Goal: Information Seeking & Learning: Learn about a topic

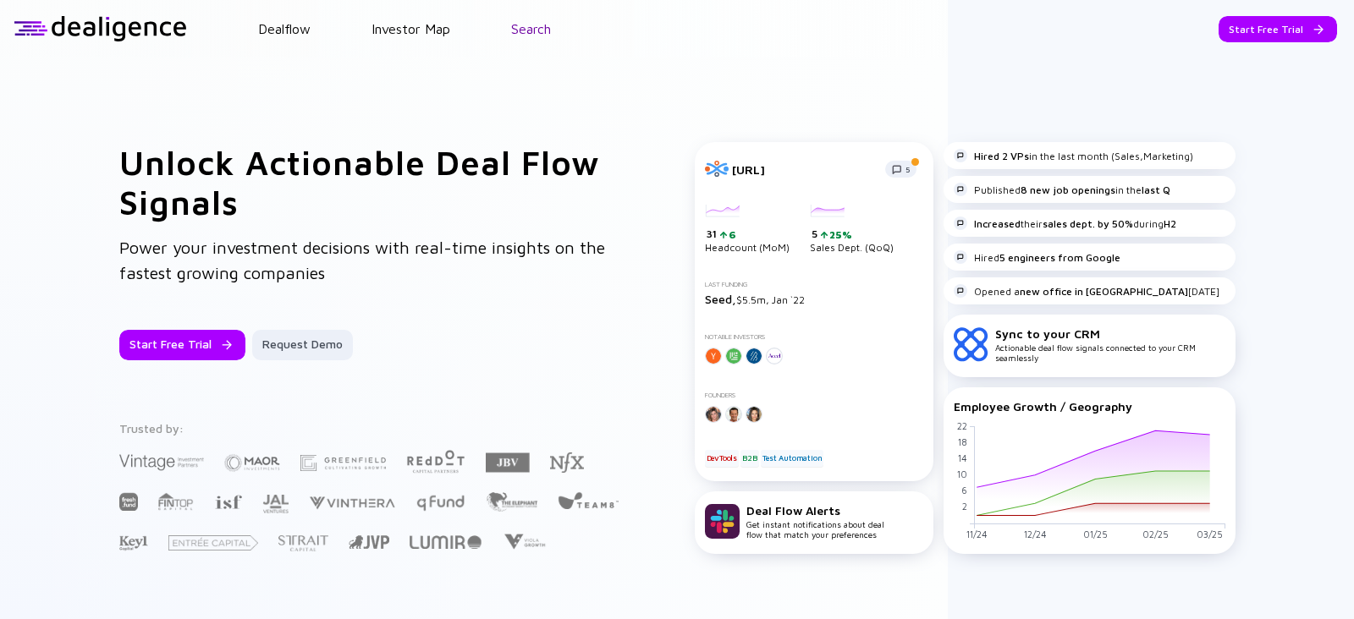
click at [516, 21] on link "Search" at bounding box center [531, 28] width 40 height 15
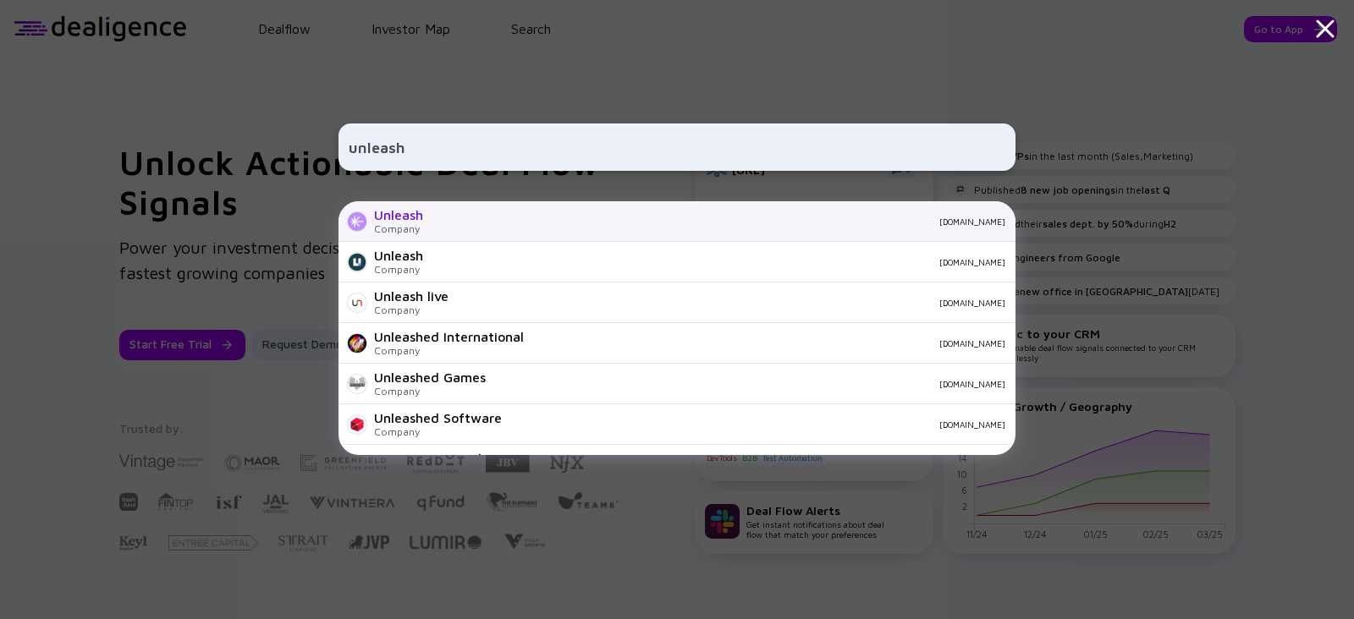
type input "unleash"
click at [440, 228] on div "Unleash Company unleash.so" at bounding box center [677, 221] width 677 height 41
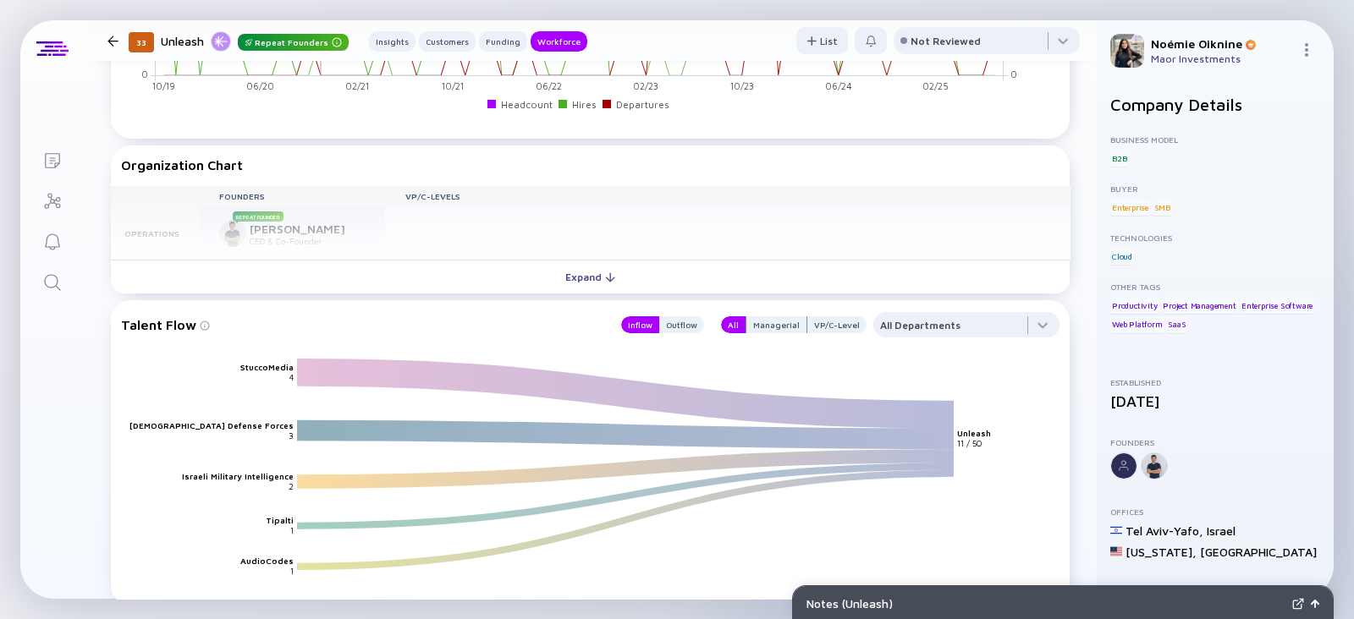
scroll to position [1785, 0]
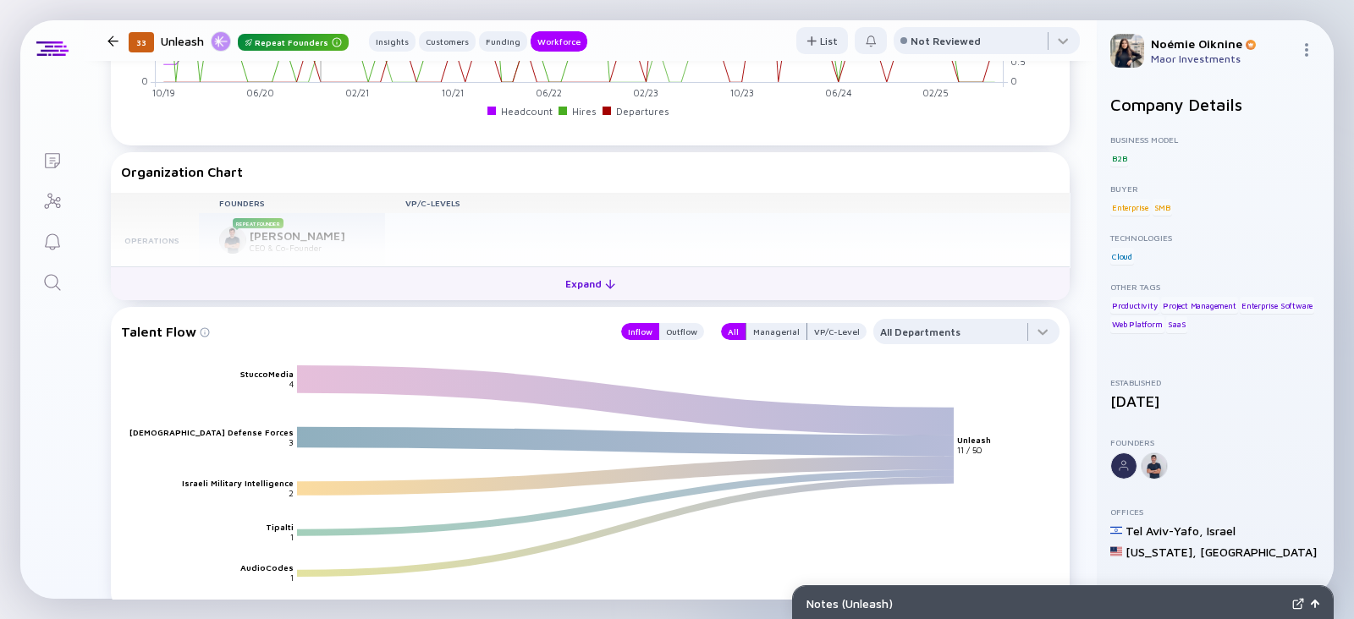
click at [592, 280] on div "Expand" at bounding box center [590, 284] width 70 height 26
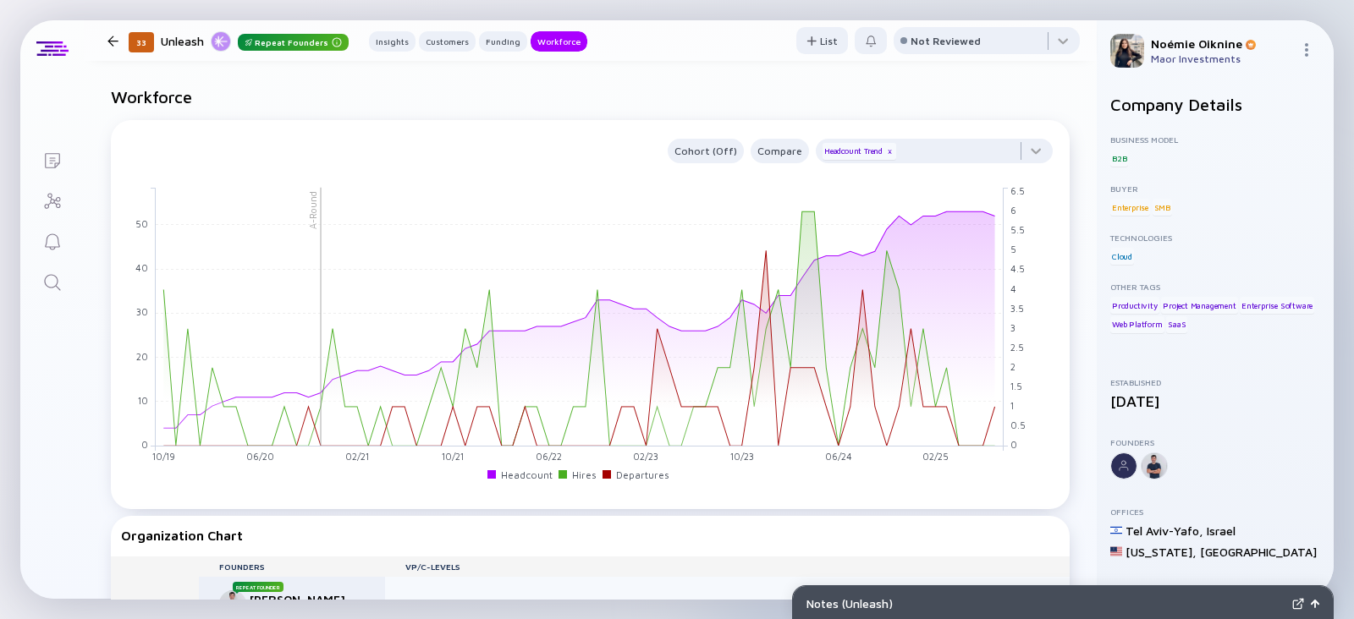
scroll to position [1419, 0]
click at [955, 160] on div at bounding box center [934, 157] width 237 height 34
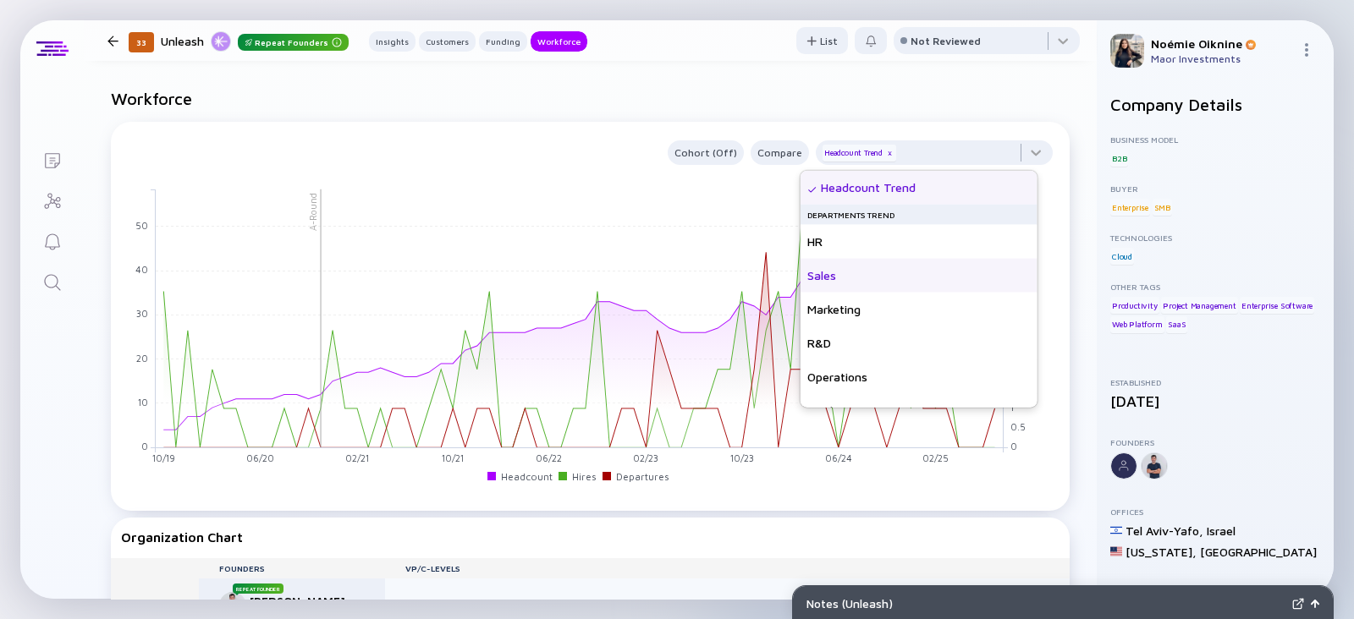
click at [898, 282] on div "Sales" at bounding box center [919, 276] width 237 height 34
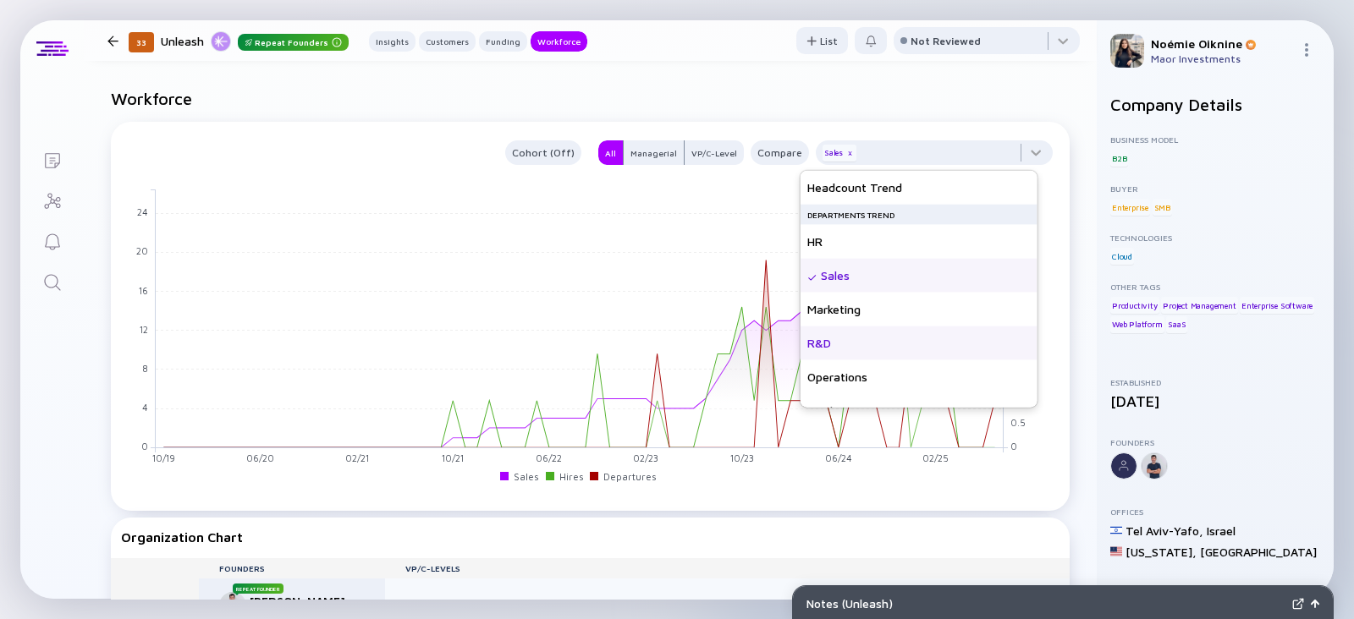
scroll to position [122, 0]
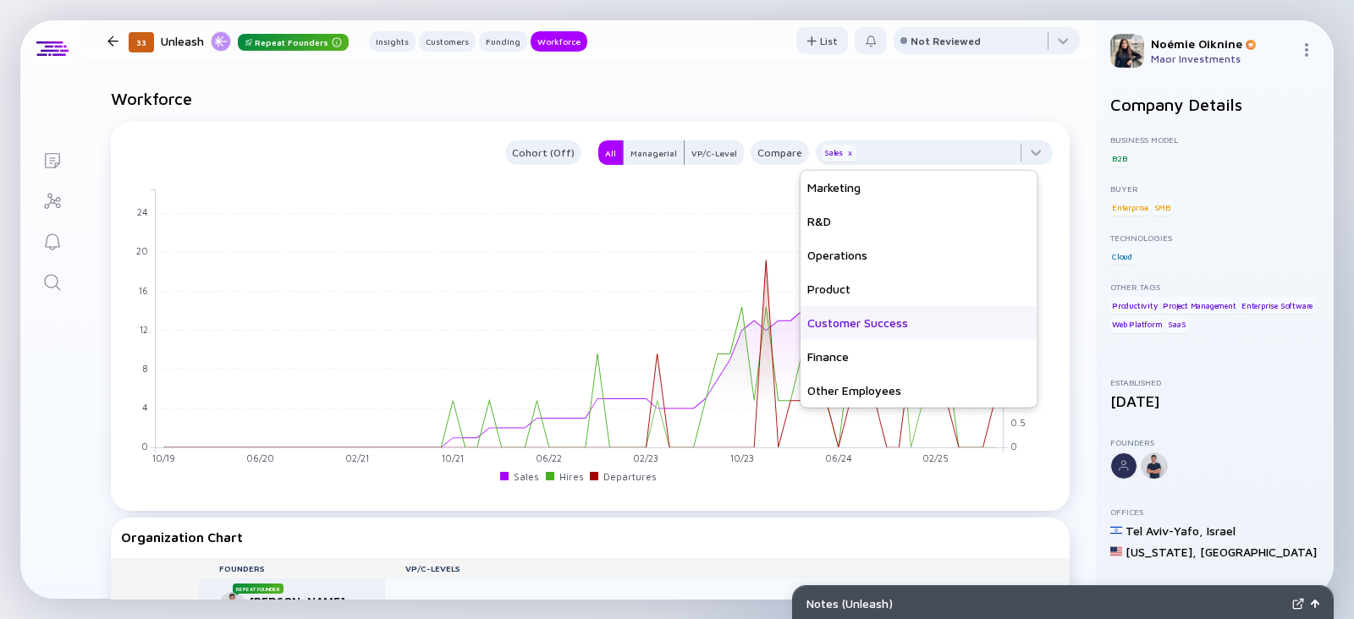
click at [901, 314] on div "Customer Success" at bounding box center [919, 323] width 237 height 34
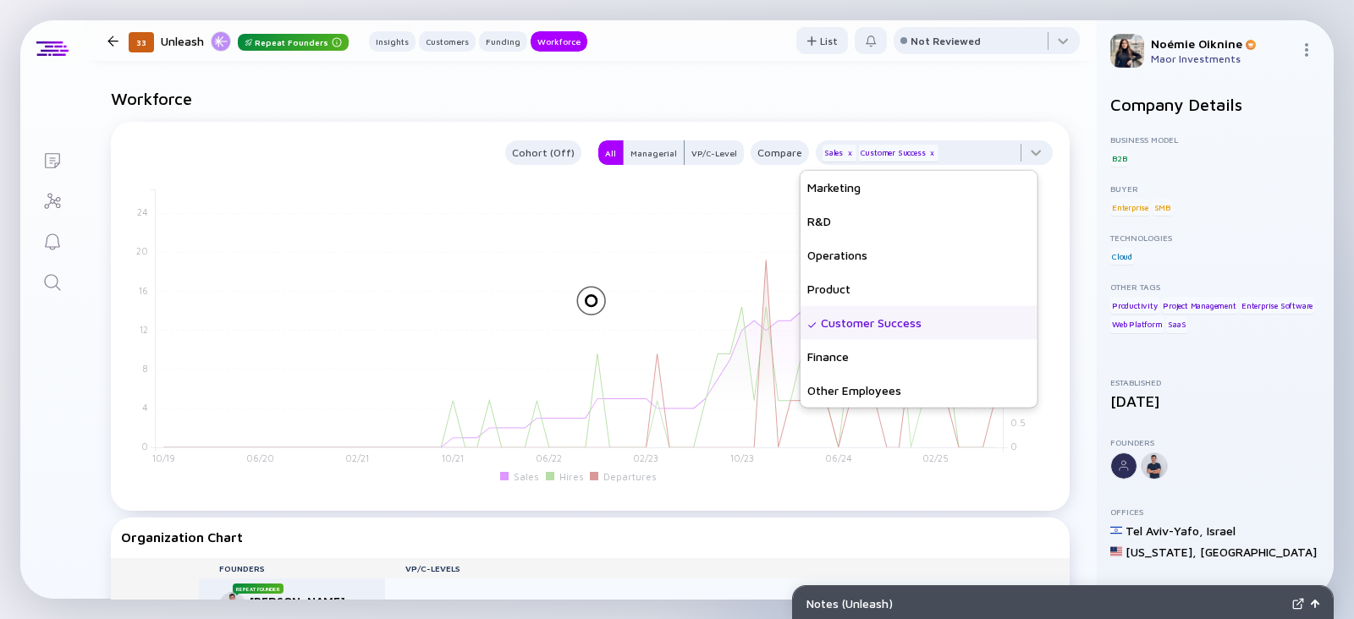
click at [830, 106] on h2 "Workforce" at bounding box center [590, 98] width 959 height 19
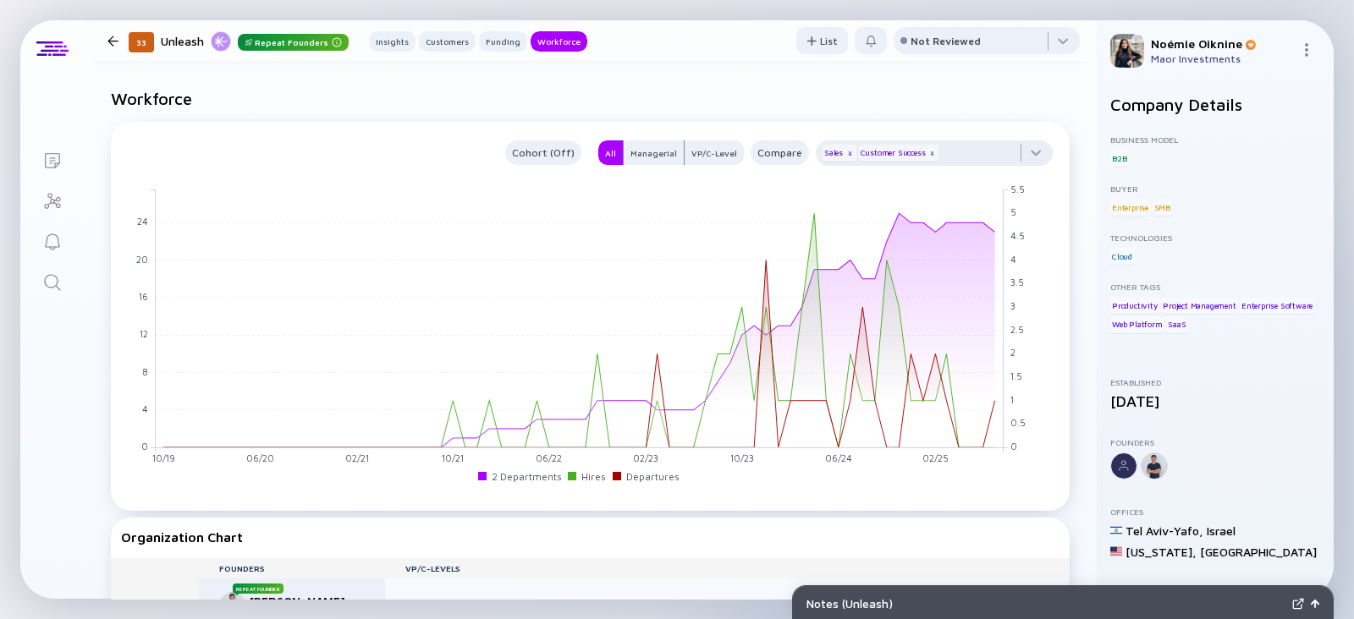
click at [927, 156] on div "x" at bounding box center [932, 153] width 10 height 10
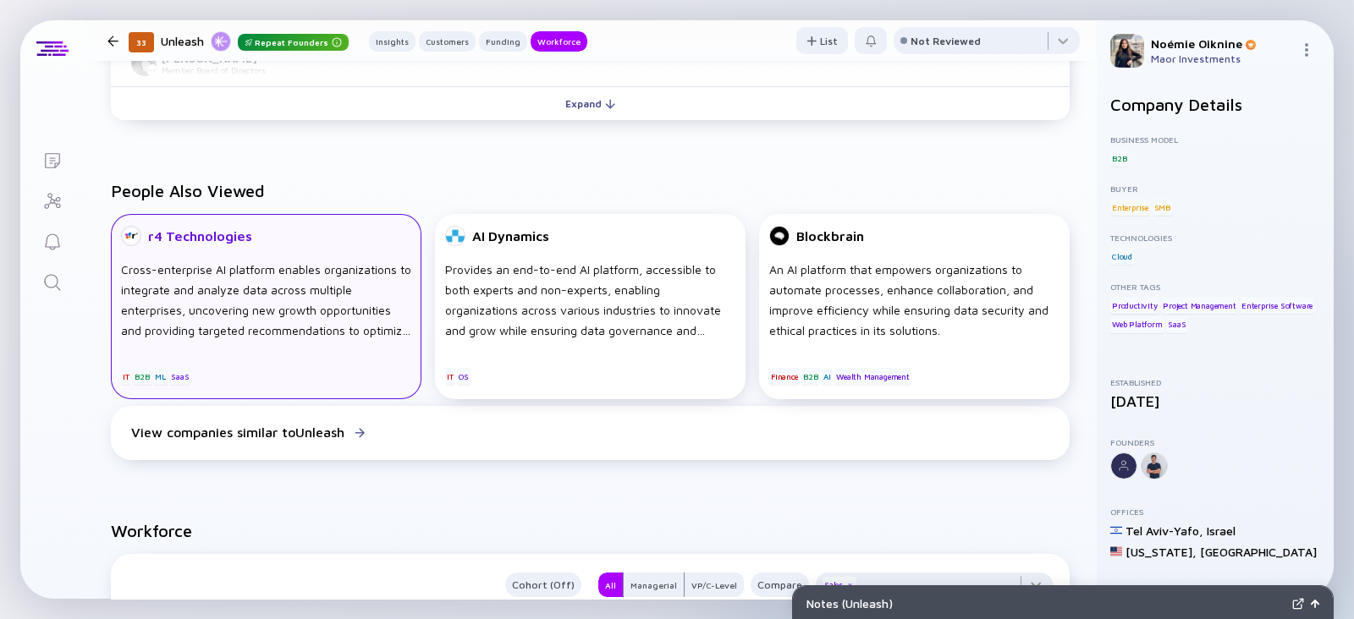
scroll to position [0, 0]
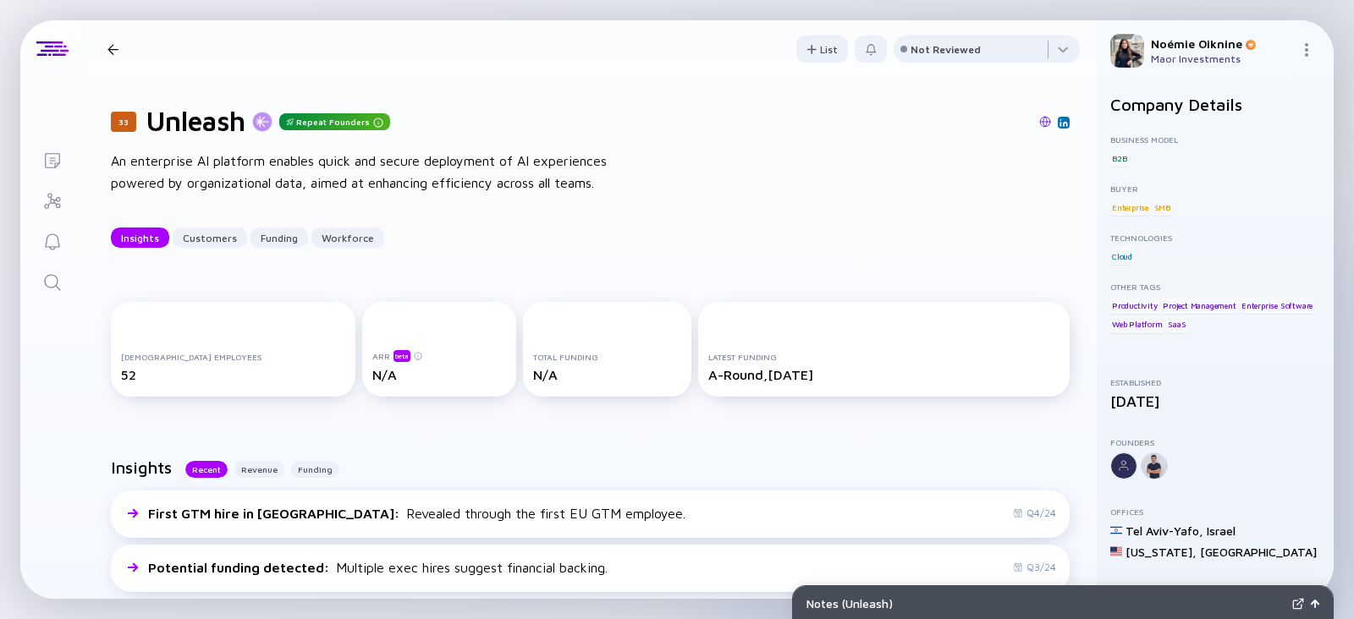
click at [835, 149] on div "33 Unleash Repeat Founders An enterprise AI platform enables quick and secure d…" at bounding box center [590, 176] width 1013 height 197
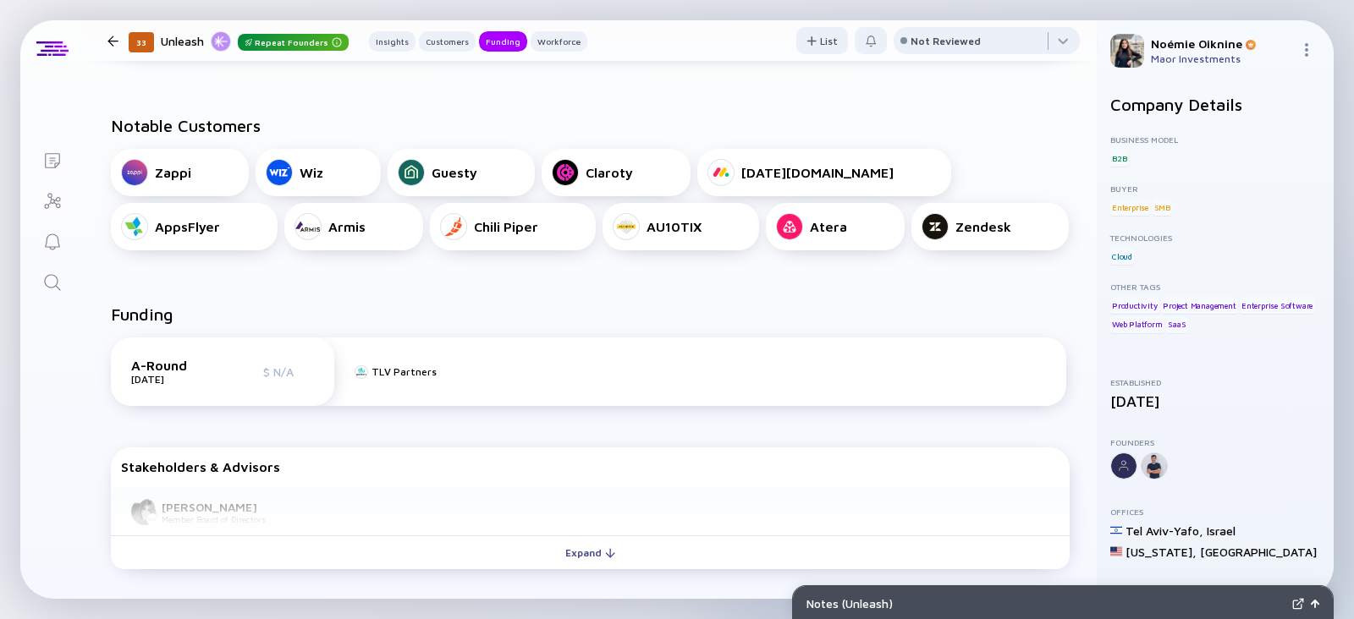
scroll to position [431, 0]
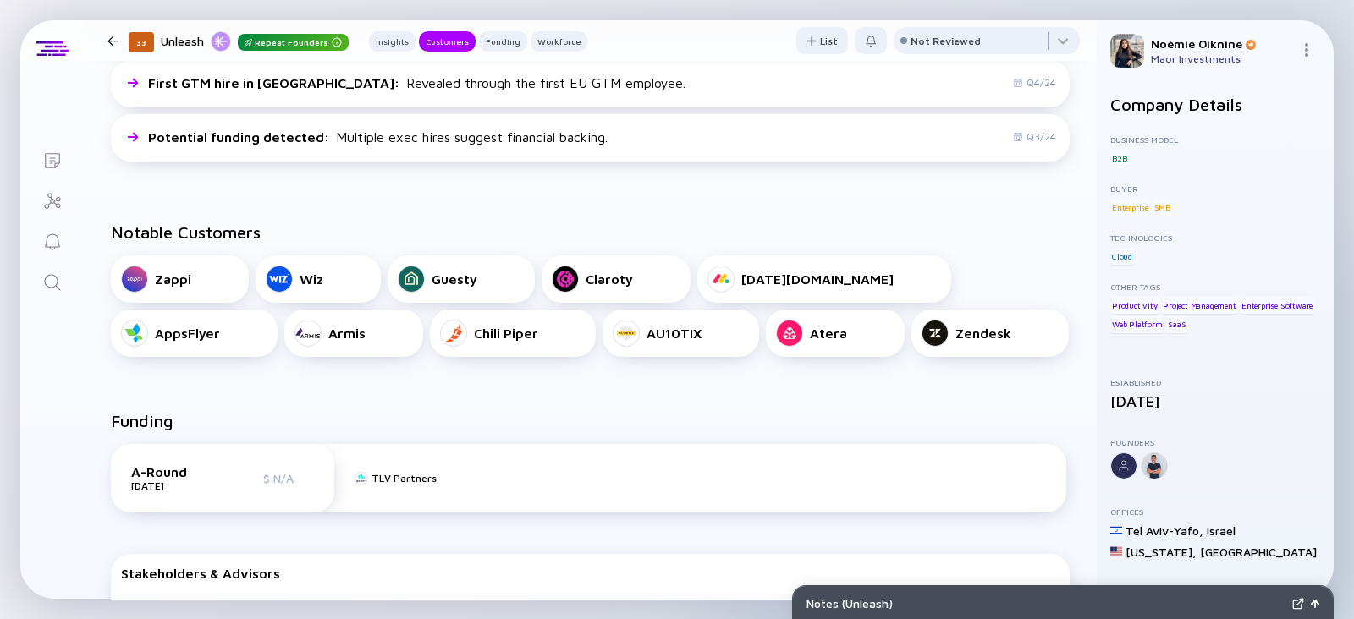
click at [50, 282] on icon "Search" at bounding box center [52, 283] width 20 height 20
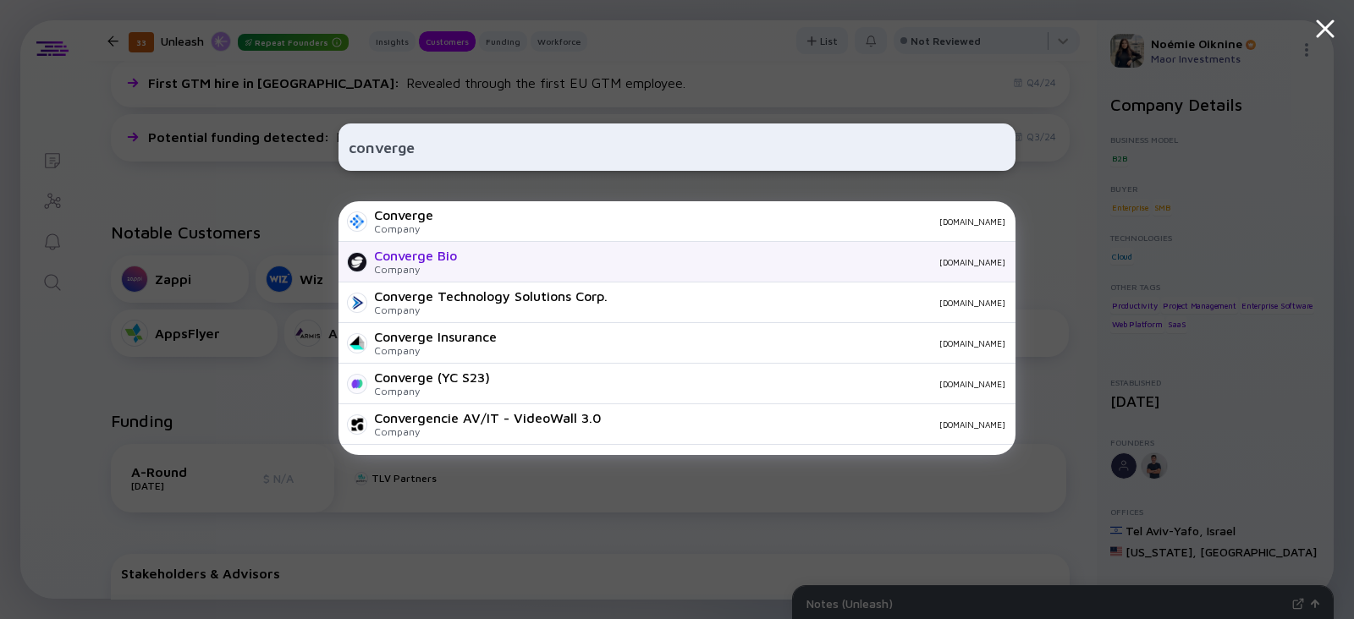
type input "converge"
click at [429, 259] on div "Converge Bio" at bounding box center [415, 255] width 83 height 15
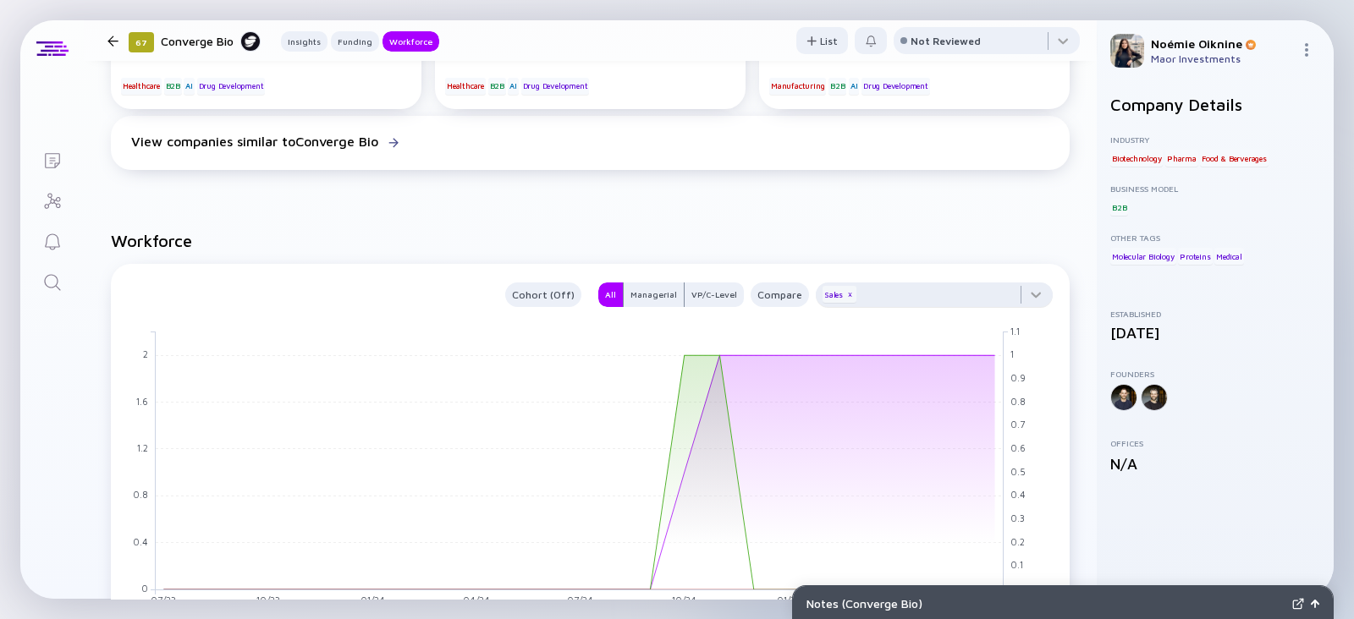
scroll to position [1113, 0]
click at [962, 290] on div at bounding box center [934, 299] width 237 height 34
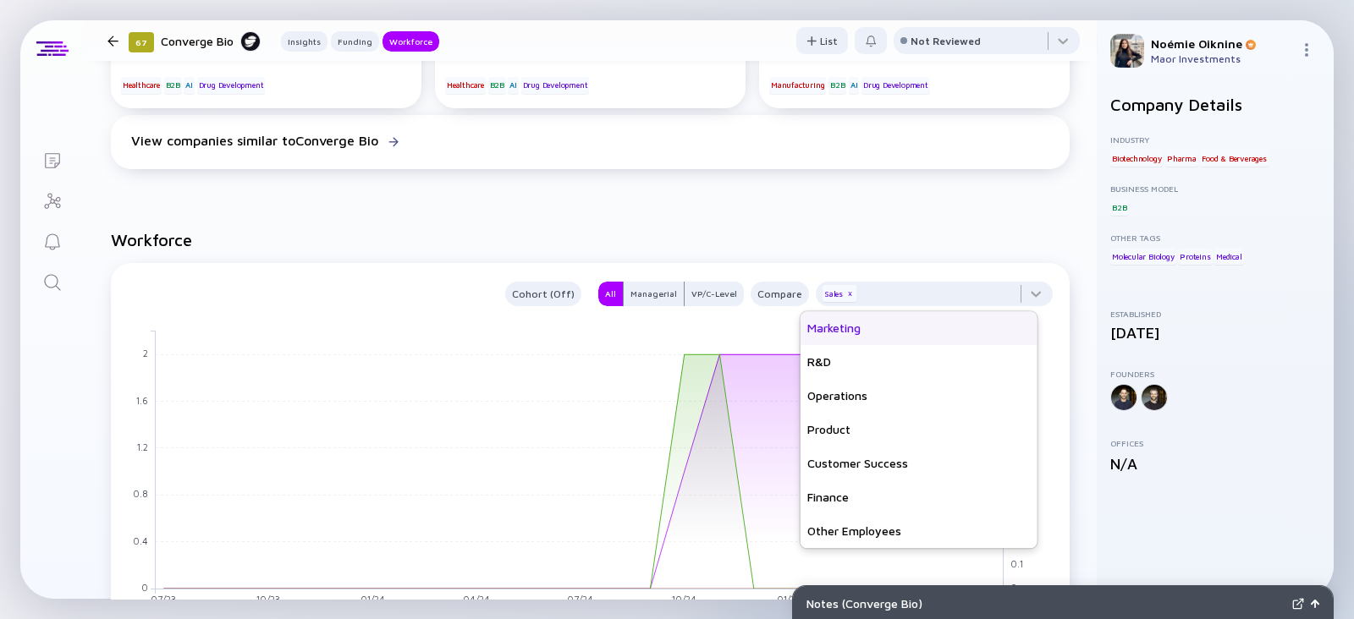
scroll to position [121, 0]
click at [867, 448] on div "Customer Success" at bounding box center [919, 465] width 237 height 34
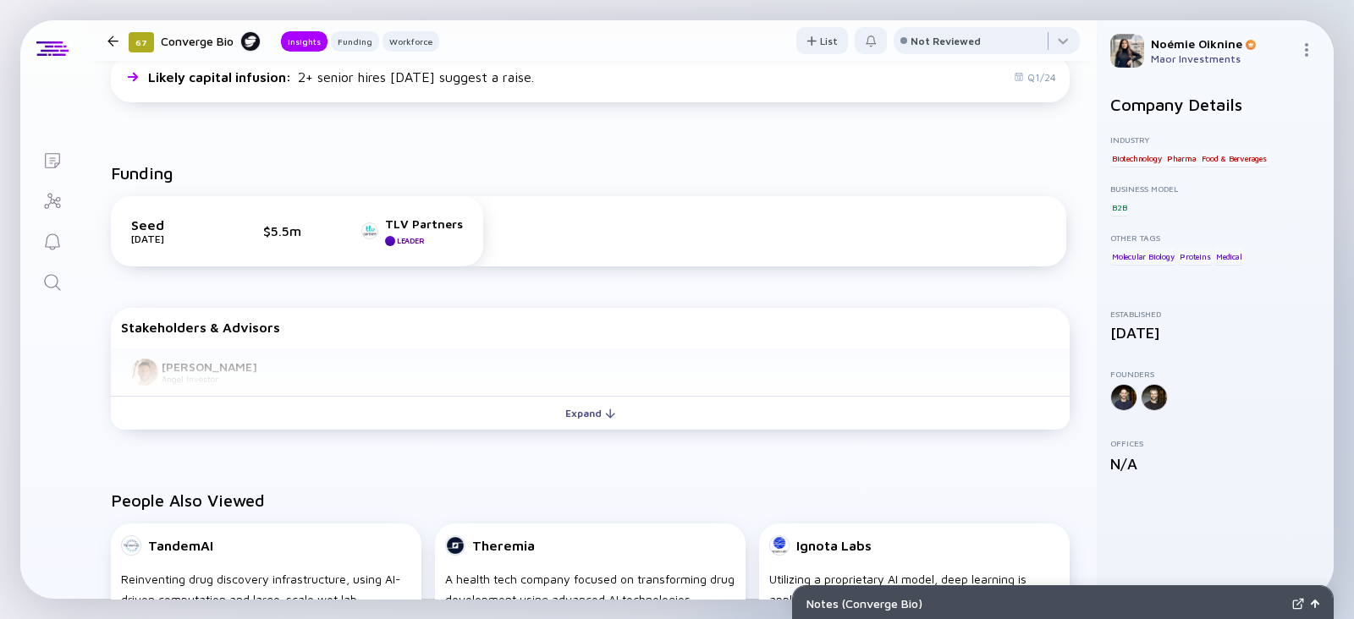
scroll to position [147, 0]
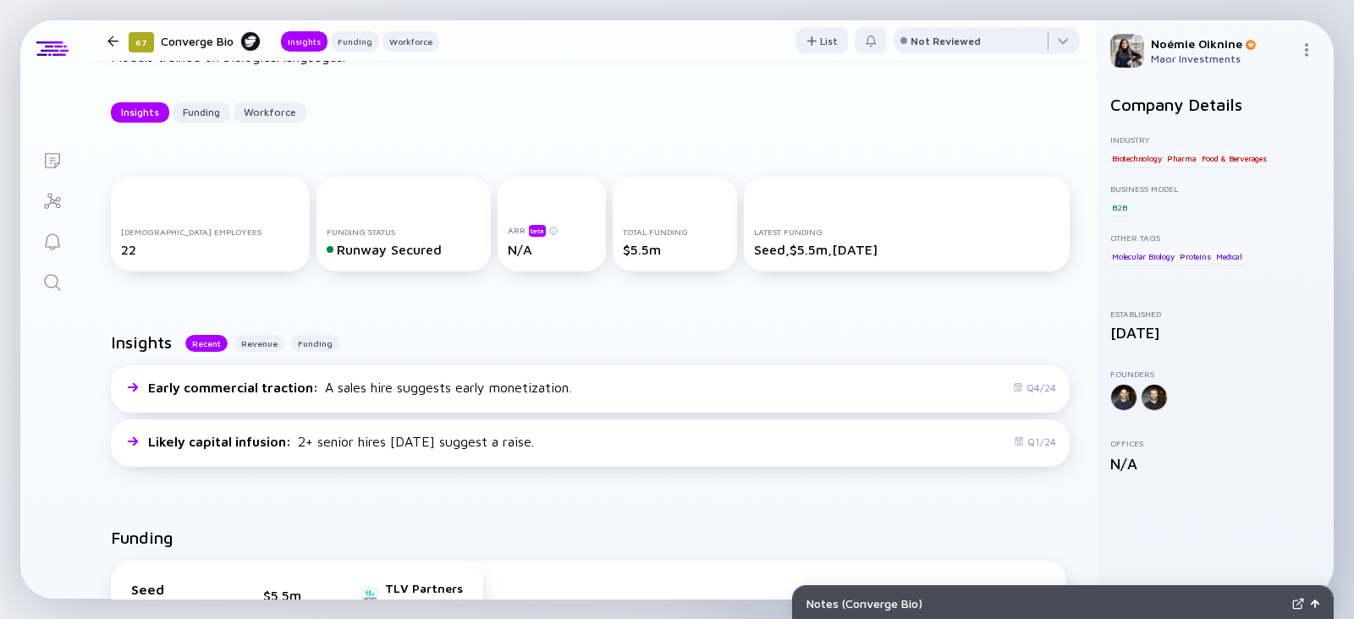
click at [53, 273] on icon "Search" at bounding box center [52, 283] width 20 height 20
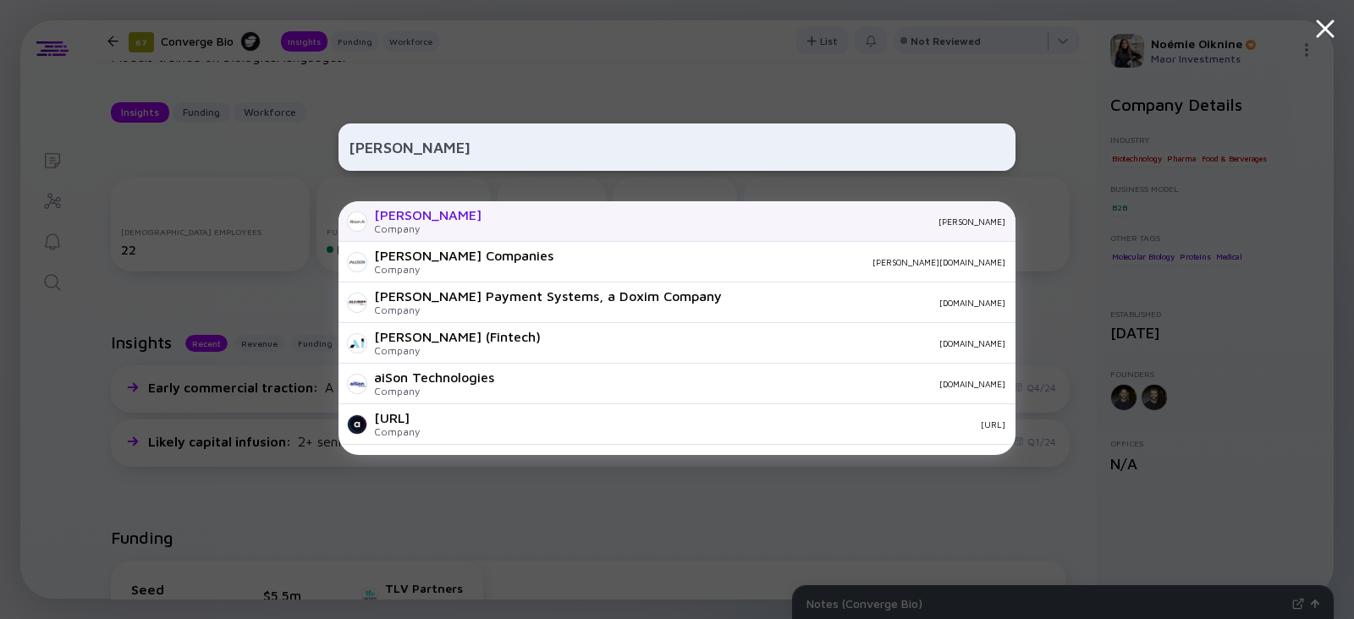
type input "alison"
click at [372, 216] on div "Alison.ai Company alison.ai" at bounding box center [677, 221] width 677 height 41
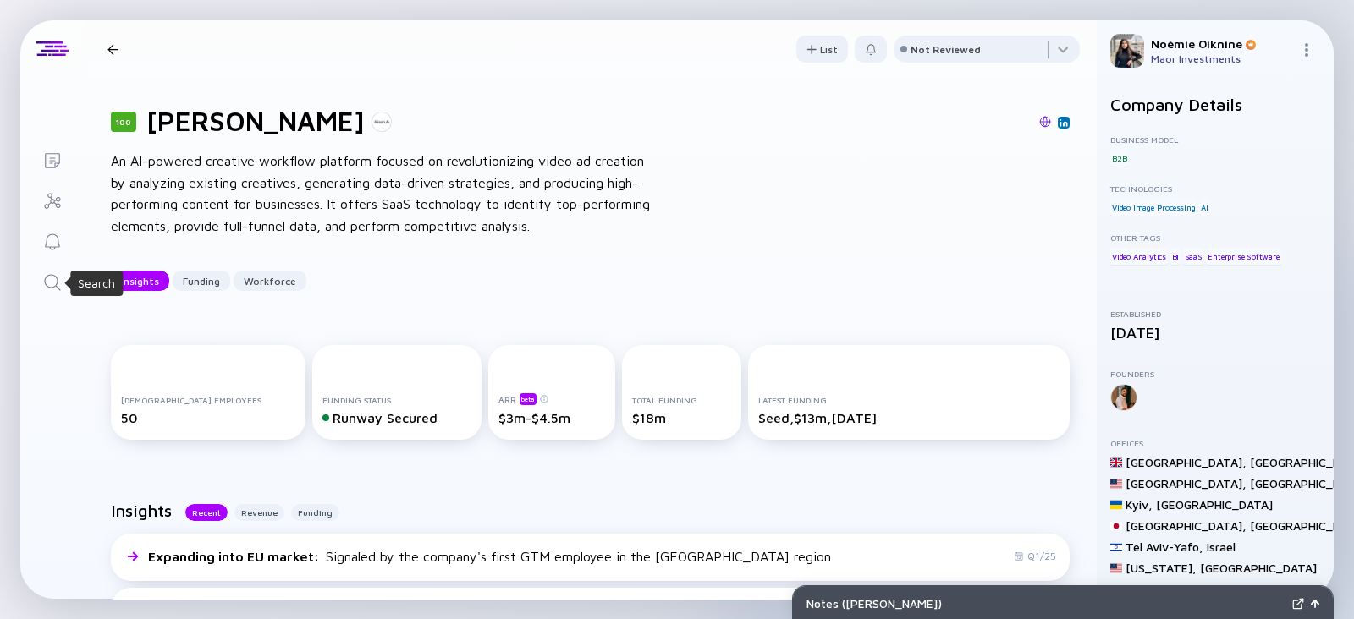
click at [71, 273] on div "Search" at bounding box center [96, 283] width 52 height 25
click at [61, 273] on icon "Search" at bounding box center [52, 283] width 20 height 20
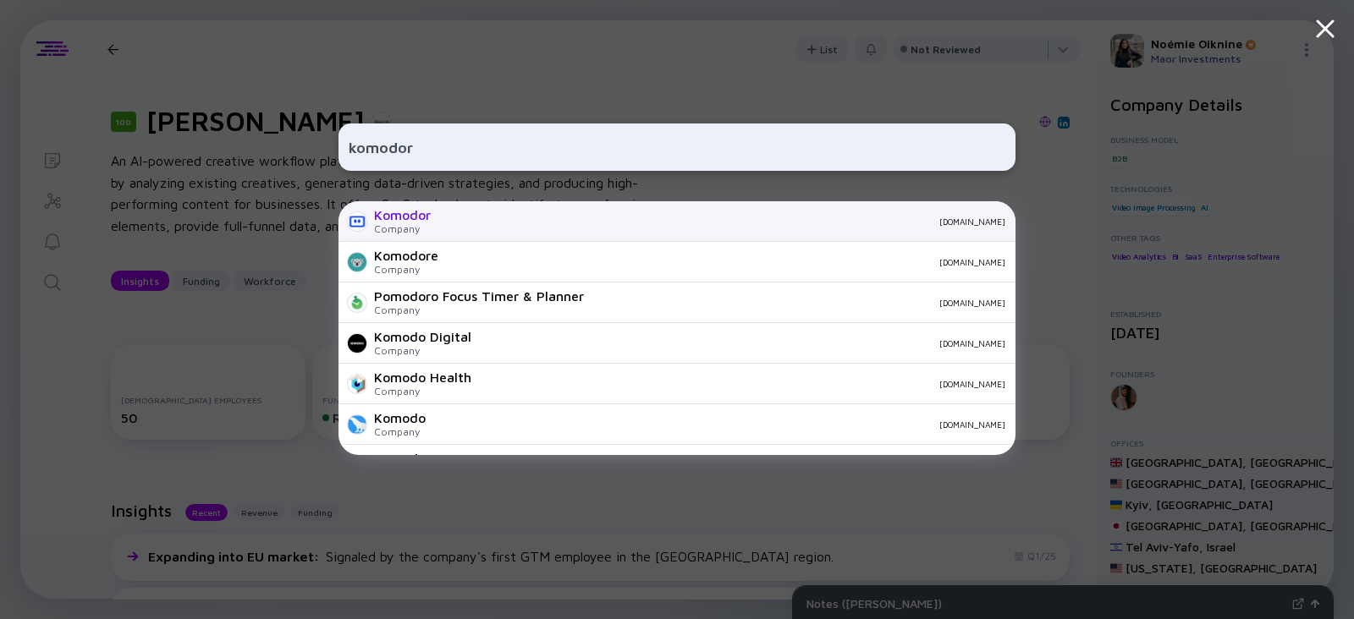
type input "komodor"
click at [462, 218] on div "komodor.com" at bounding box center [724, 222] width 561 height 10
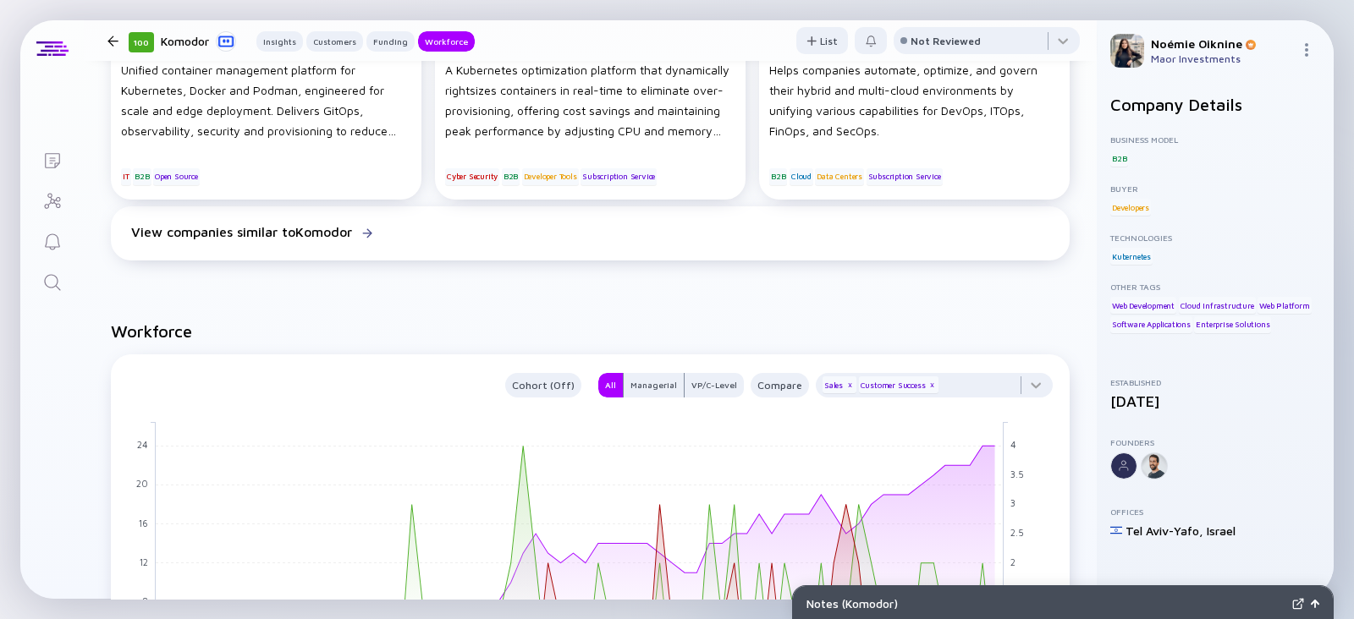
scroll to position [1594, 0]
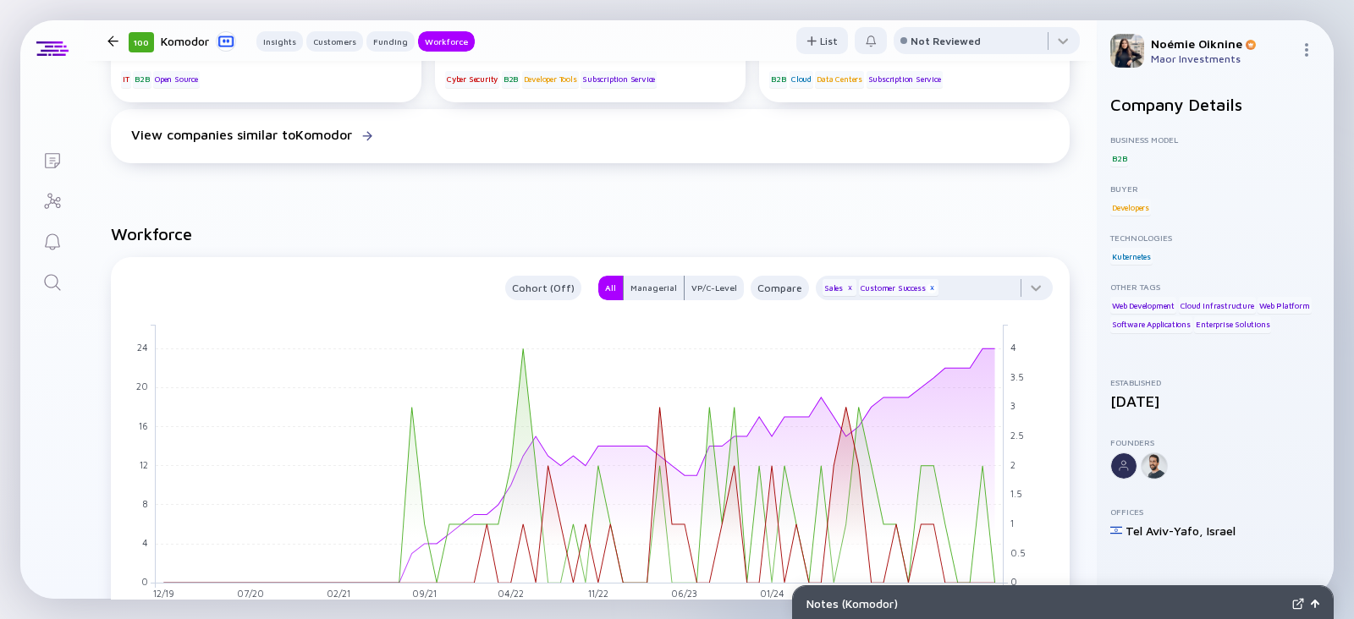
click at [927, 292] on div "x" at bounding box center [932, 289] width 10 height 10
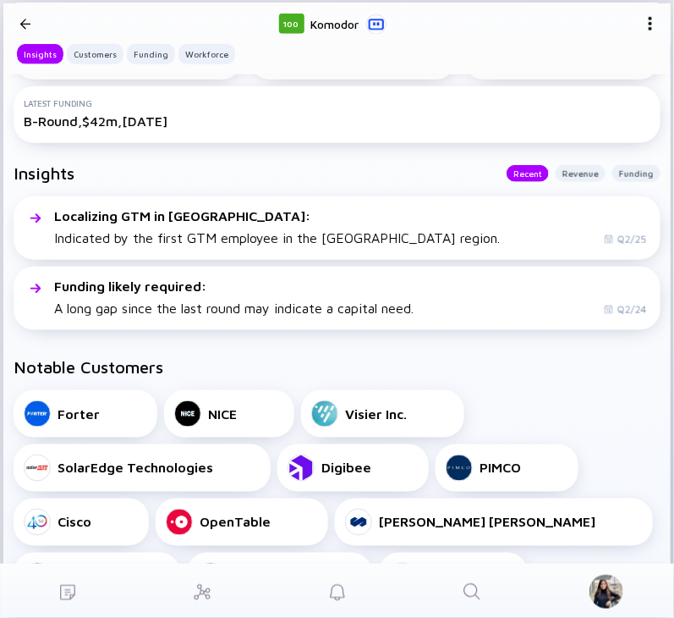
scroll to position [3, 0]
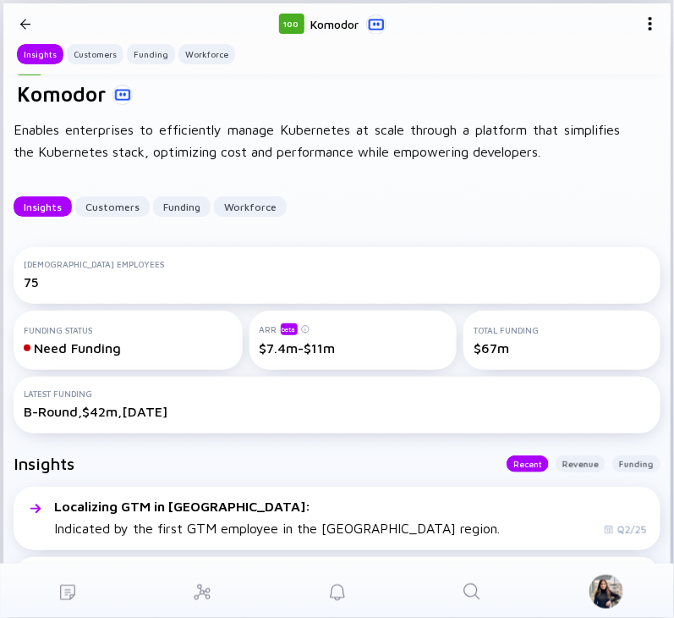
click at [463, 587] on icon "Search" at bounding box center [472, 591] width 20 height 20
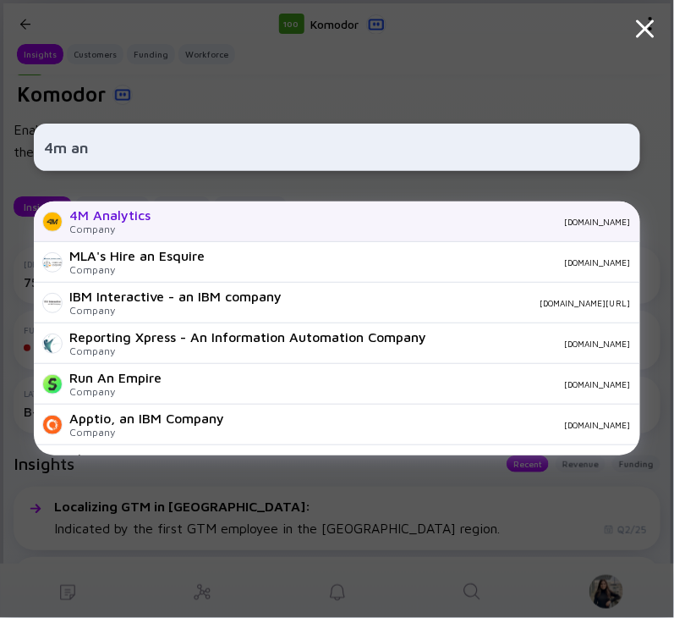
type input "4m an"
click at [91, 233] on div "Company" at bounding box center [109, 229] width 81 height 13
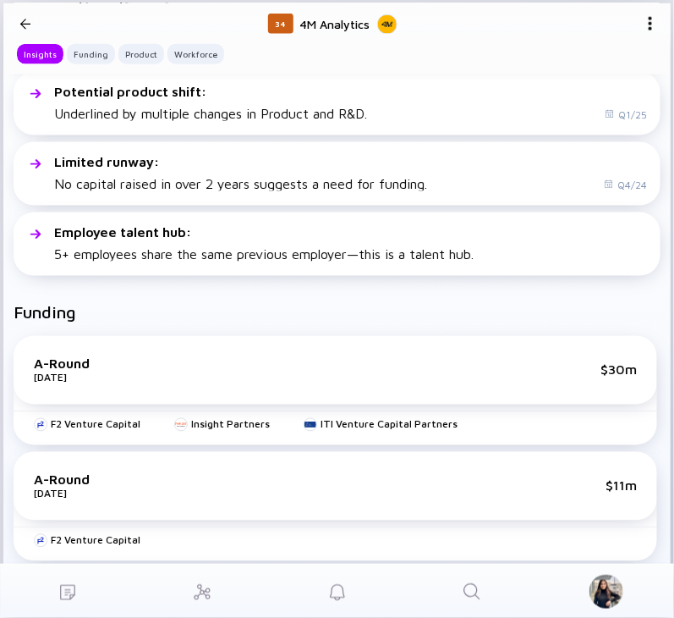
scroll to position [351, 0]
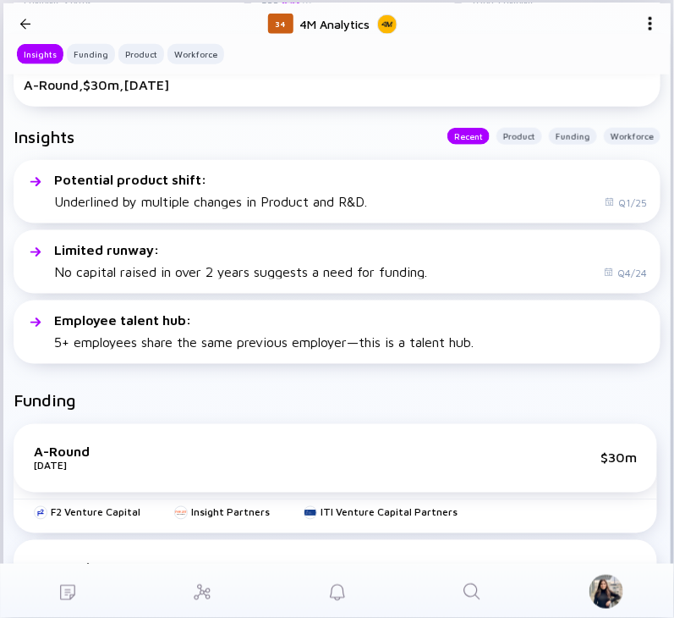
click at [27, 22] on div at bounding box center [25, 24] width 10 height 22
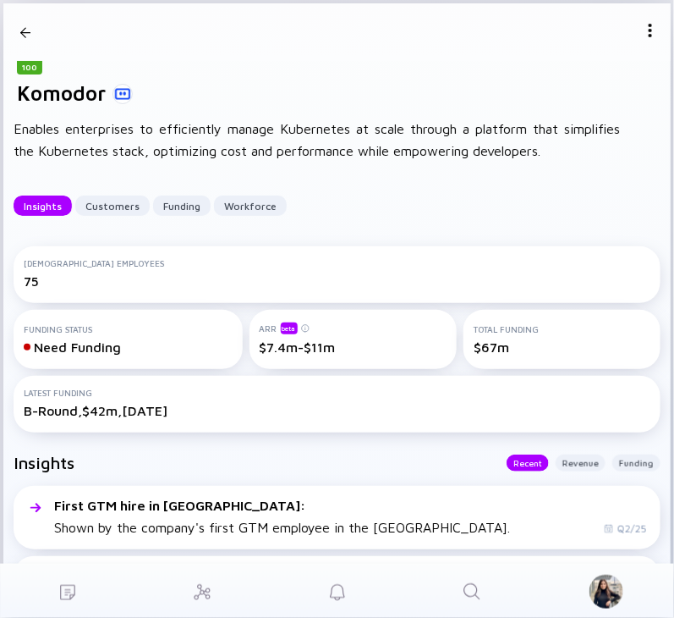
click at [454, 597] on link "Search" at bounding box center [472, 591] width 135 height 54
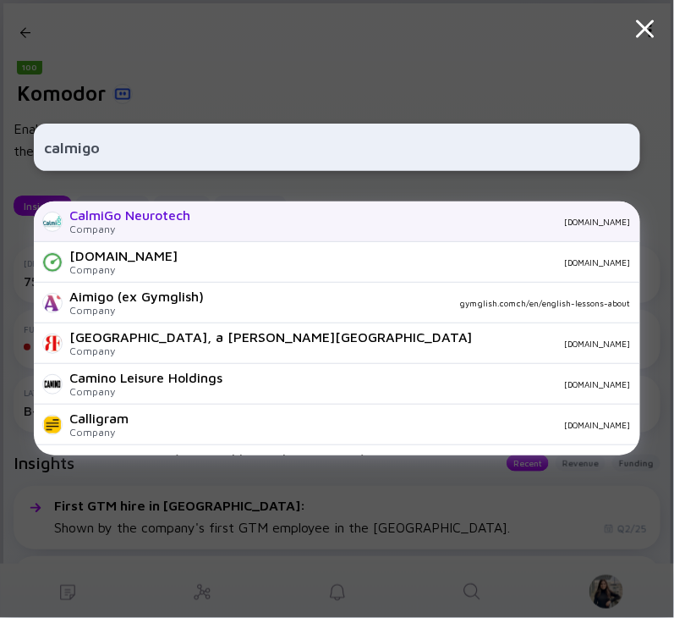
type input "calmigo"
click at [141, 222] on div "CalmiGo Neurotech" at bounding box center [129, 214] width 121 height 15
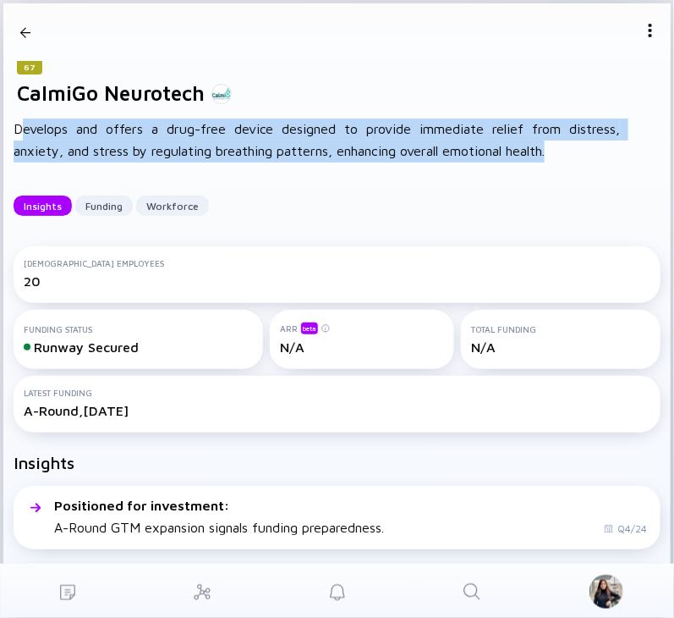
drag, startPoint x: 21, startPoint y: 124, endPoint x: 546, endPoint y: 164, distance: 526.3
click at [546, 164] on div "67 CalmiGo Neurotech Develops and offers a drug-free device designed to provide…" at bounding box center [337, 148] width 668 height 175
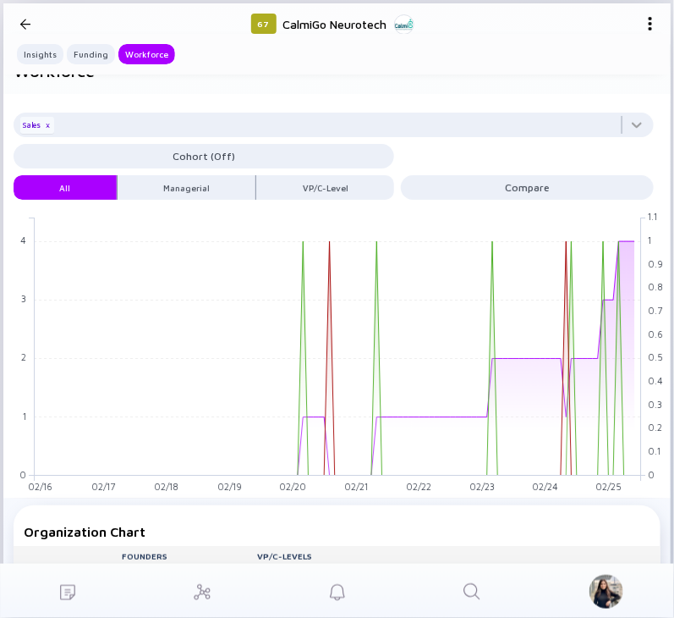
scroll to position [1370, 0]
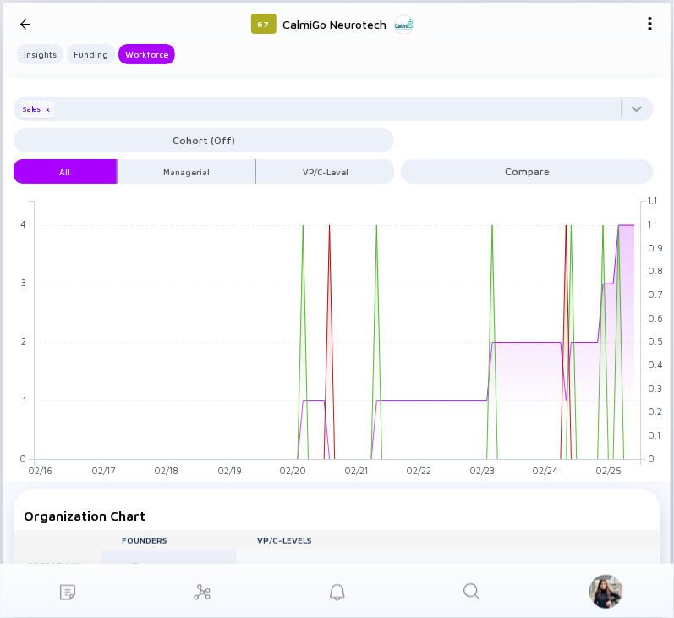
click at [24, 10] on div at bounding box center [26, 23] width 25 height 41
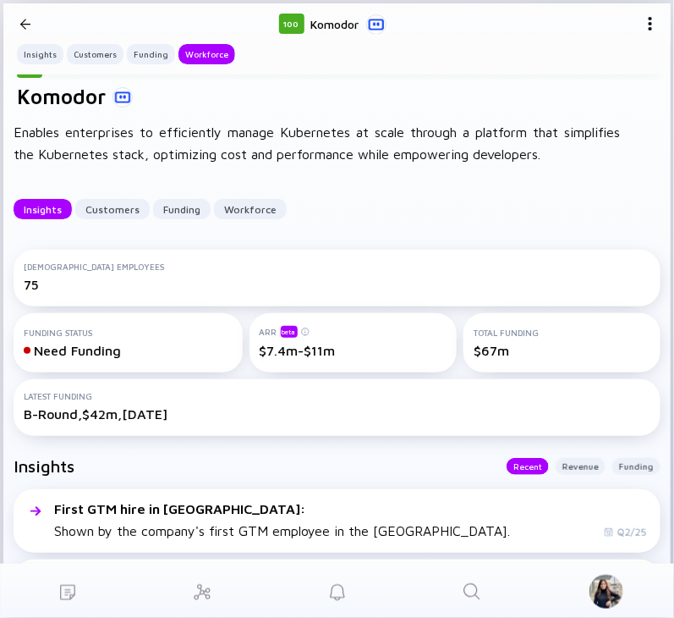
click at [23, 22] on div at bounding box center [25, 24] width 10 height 22
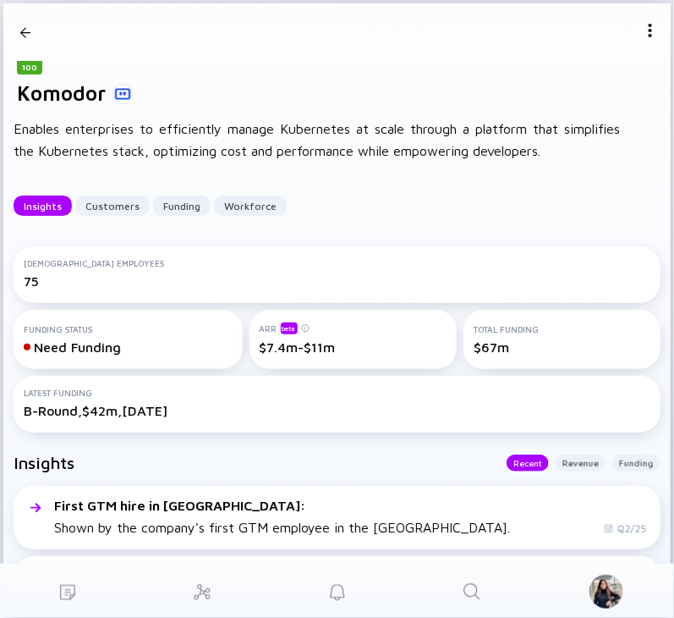
click at [30, 45] on div at bounding box center [26, 32] width 25 height 58
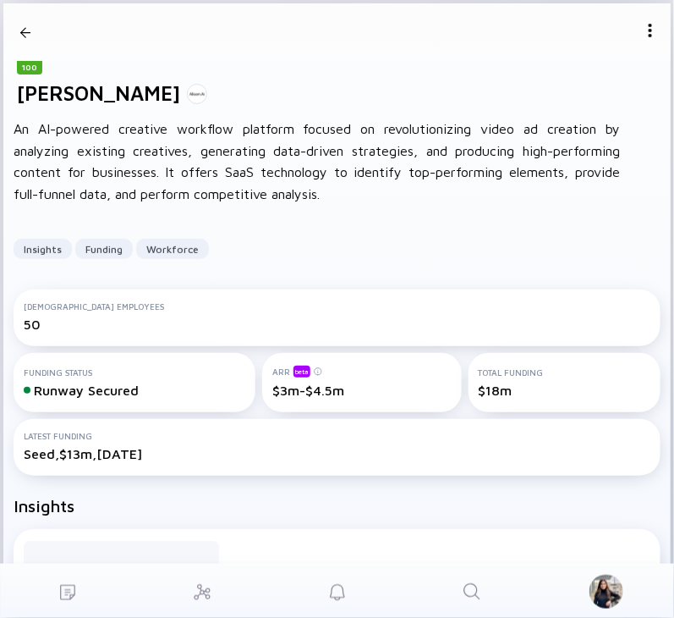
click at [27, 30] on div at bounding box center [25, 32] width 10 height 22
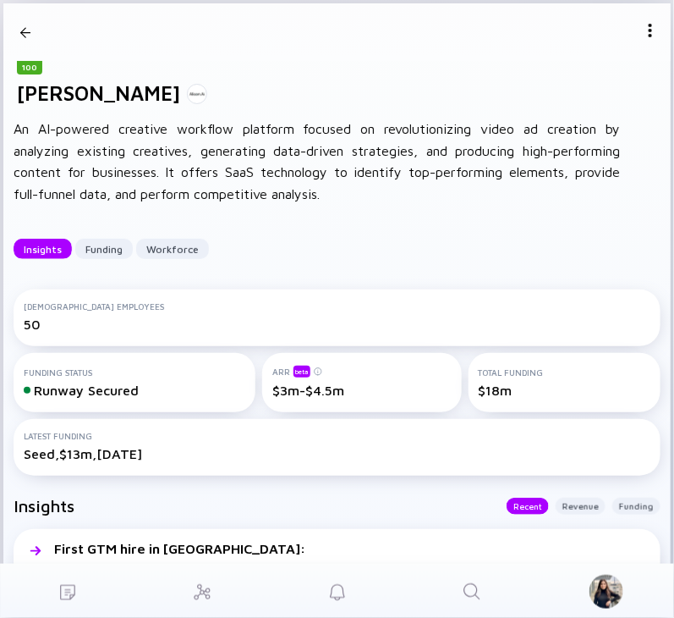
click at [465, 591] on icon "Search" at bounding box center [472, 591] width 20 height 20
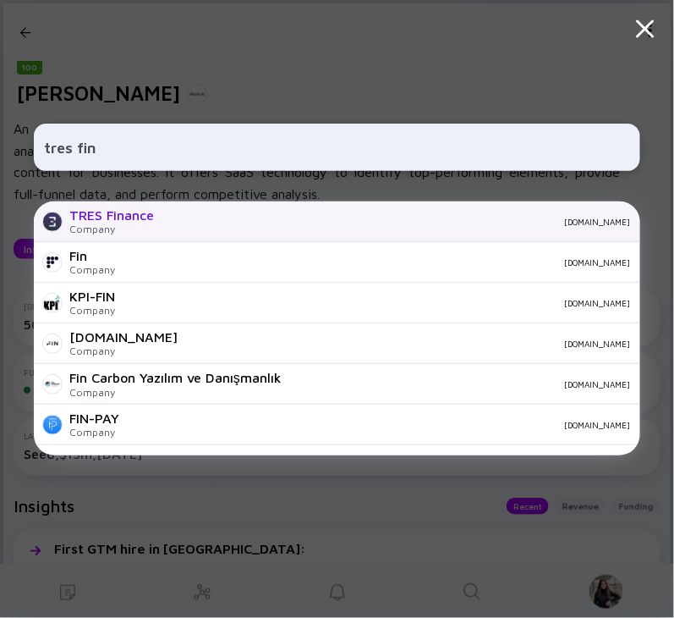
type input "tres fin"
click at [145, 212] on div "TRES Finance" at bounding box center [111, 214] width 85 height 15
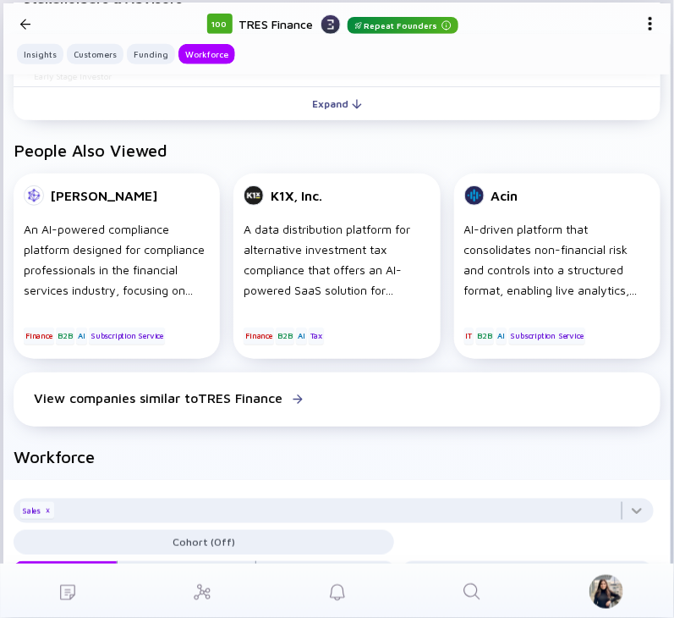
scroll to position [1494, 0]
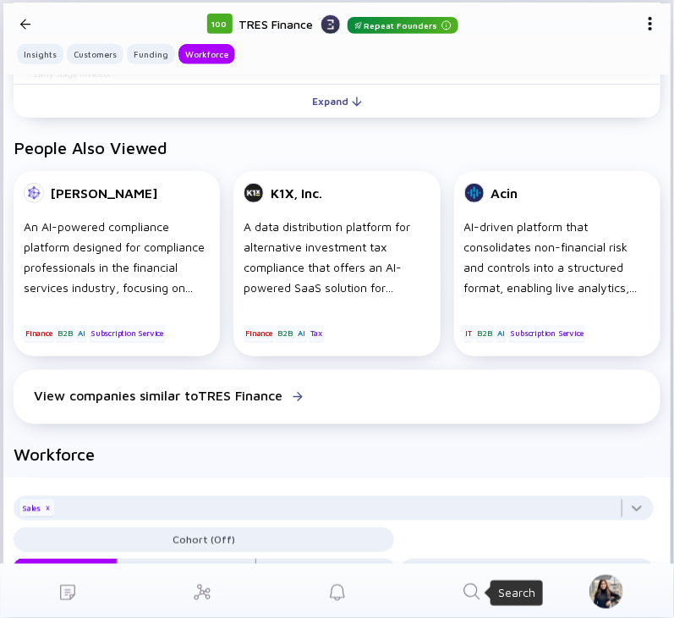
click at [471, 592] on icon "Search" at bounding box center [472, 591] width 20 height 20
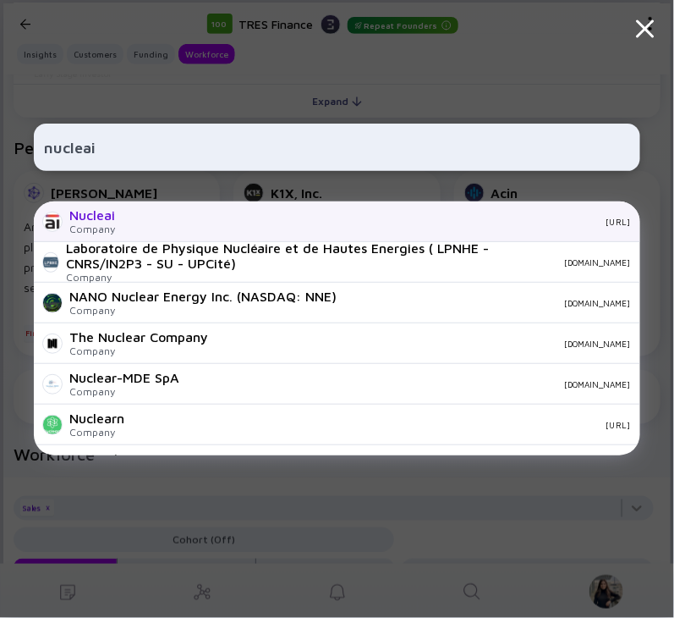
type input "nucleai"
click at [162, 222] on div "nucleai.ai" at bounding box center [380, 222] width 502 height 10
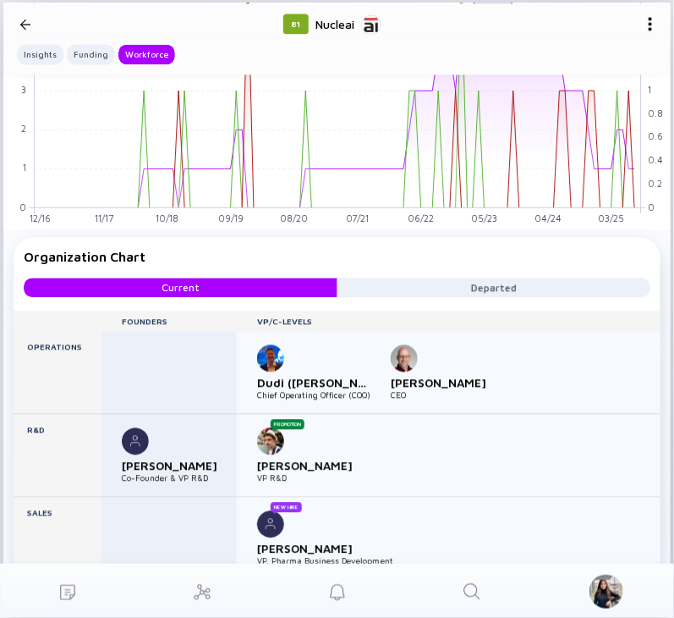
scroll to position [1949, 0]
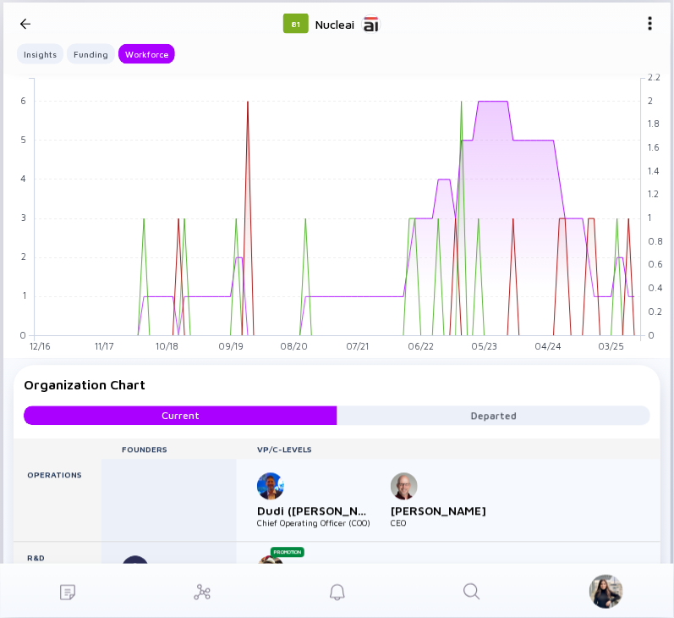
click at [470, 581] on icon "Search" at bounding box center [472, 591] width 20 height 20
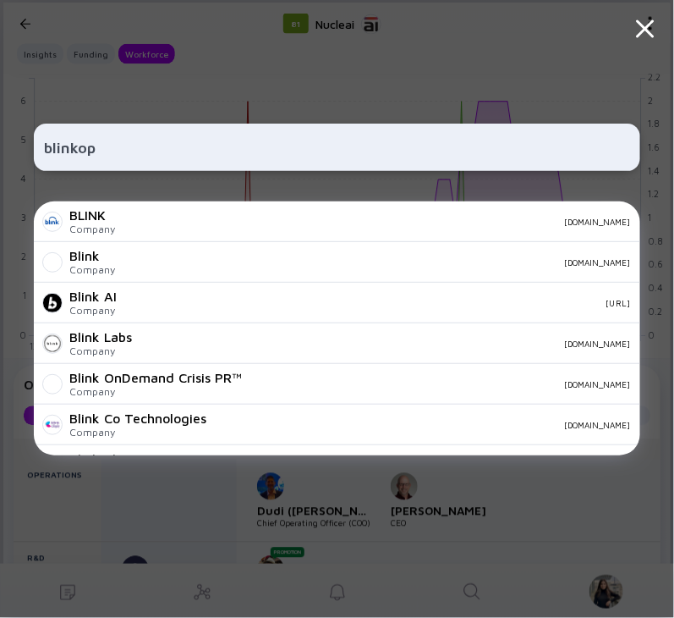
type input "blinkops"
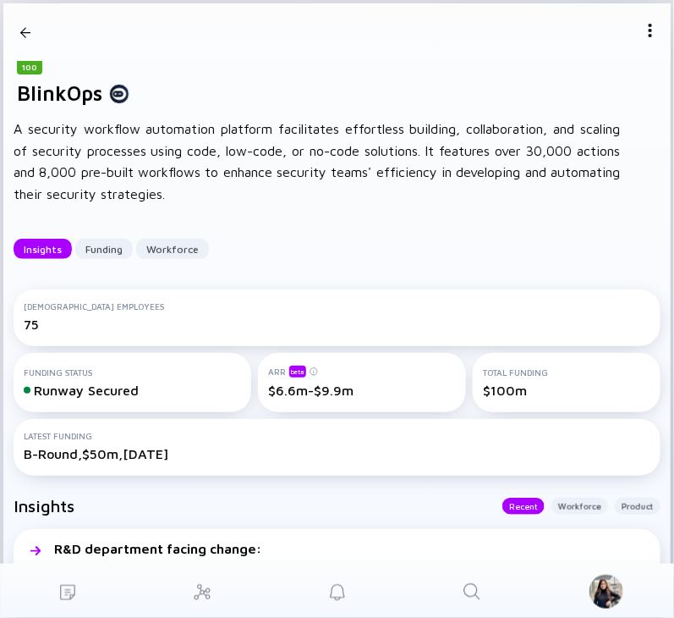
click at [490, 593] on link "Search" at bounding box center [472, 591] width 135 height 54
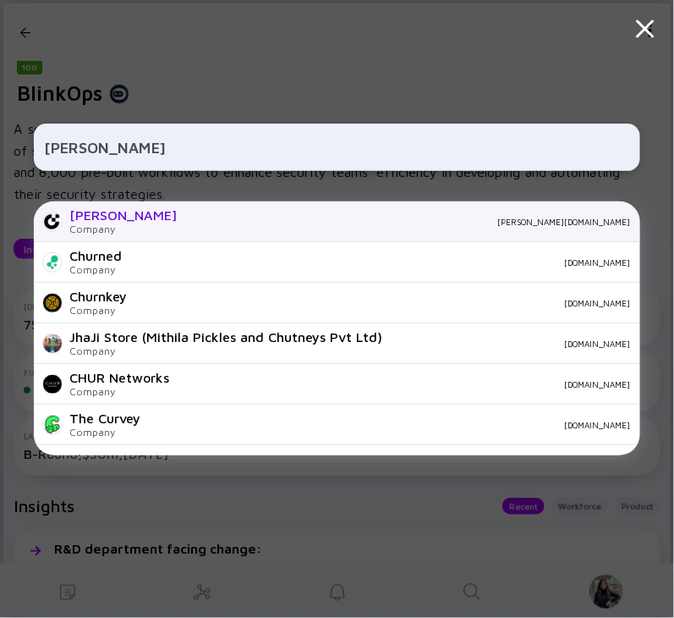
type input "churney"
click at [189, 228] on div "Churney Company churney.io" at bounding box center [337, 221] width 607 height 41
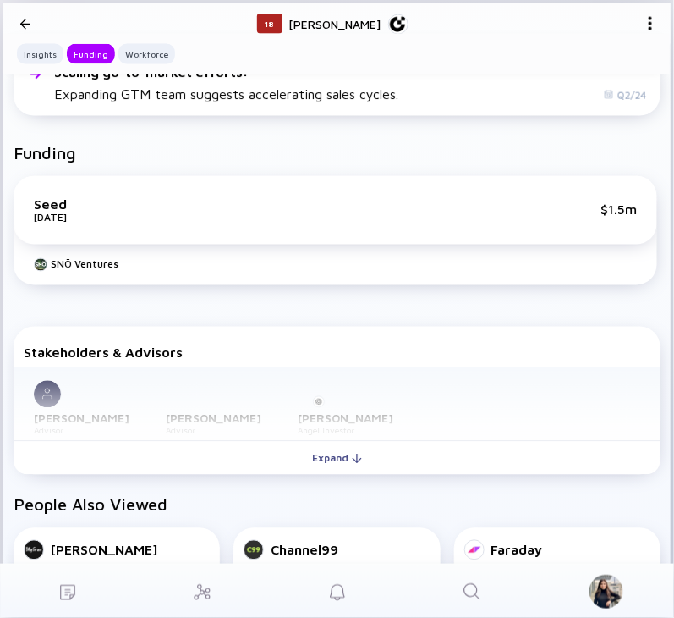
scroll to position [529, 0]
drag, startPoint x: 484, startPoint y: 586, endPoint x: 476, endPoint y: 589, distance: 8.8
drag, startPoint x: 476, startPoint y: 589, endPoint x: 463, endPoint y: 592, distance: 13.1
click at [463, 592] on icon "Search" at bounding box center [472, 591] width 20 height 20
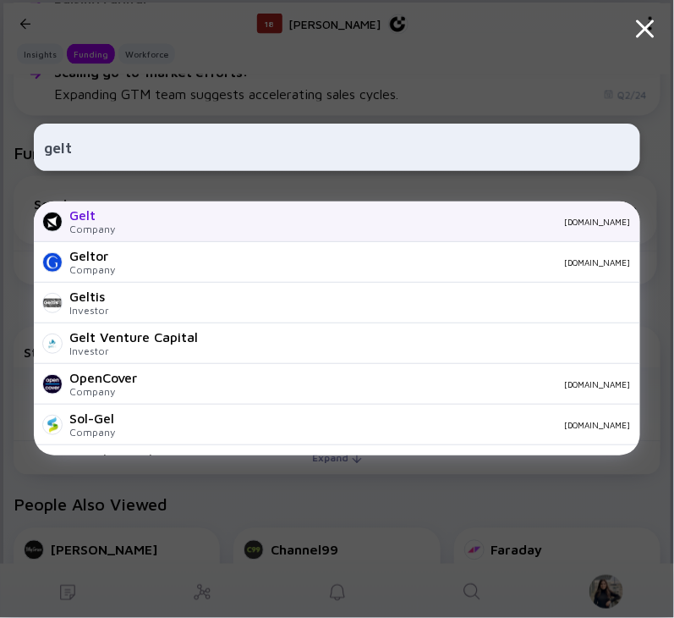
type input "gelt"
click at [173, 222] on div "joingelt.com" at bounding box center [380, 222] width 502 height 10
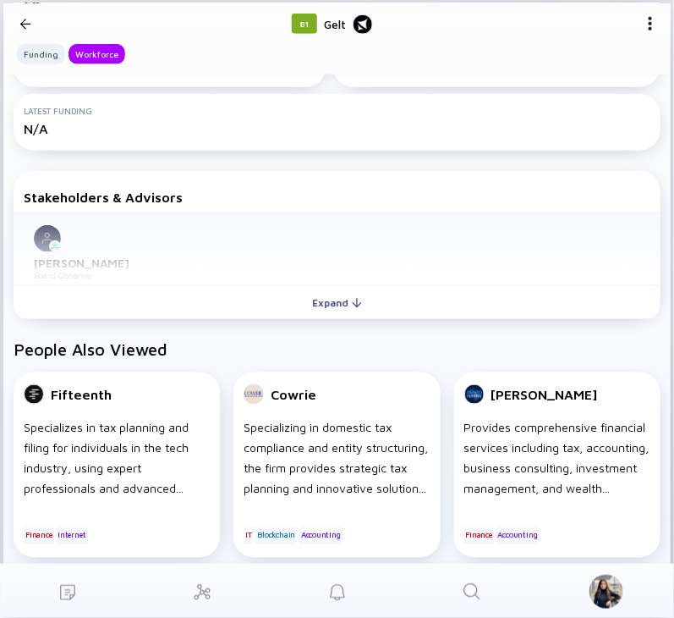
scroll to position [328, 0]
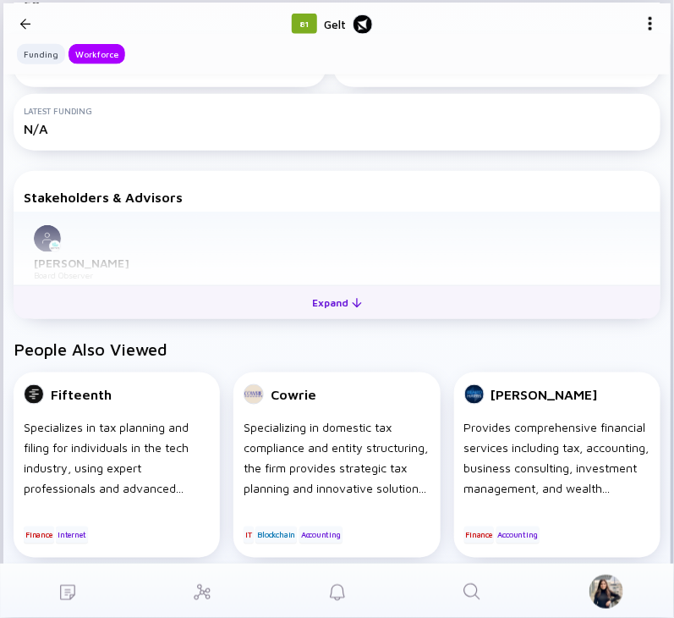
click at [308, 294] on div "Expand" at bounding box center [337, 302] width 70 height 26
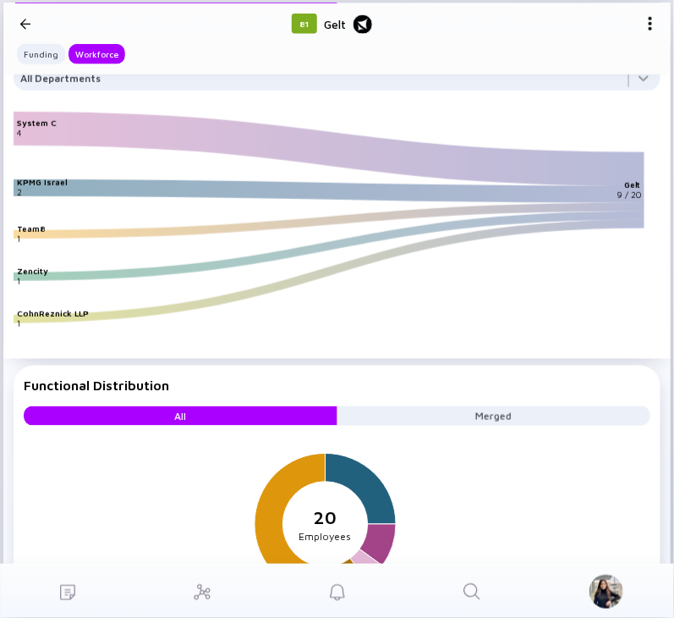
scroll to position [1654, 0]
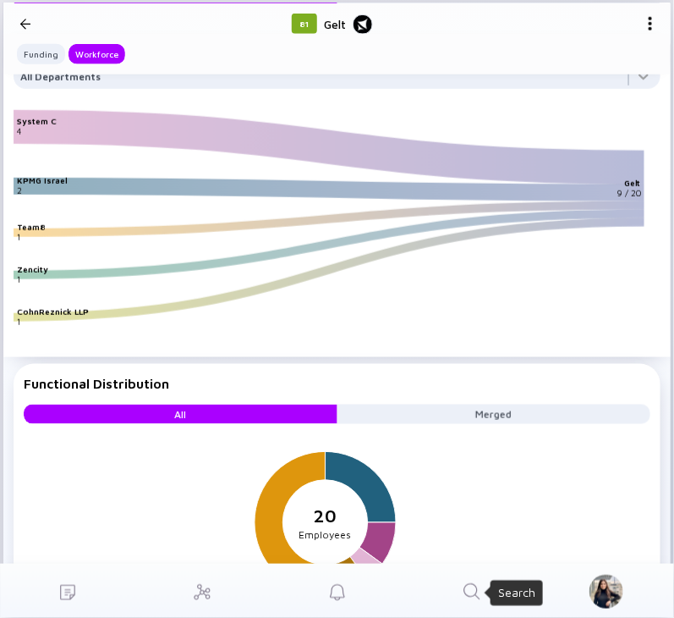
click at [482, 590] on icon "Search" at bounding box center [472, 591] width 20 height 20
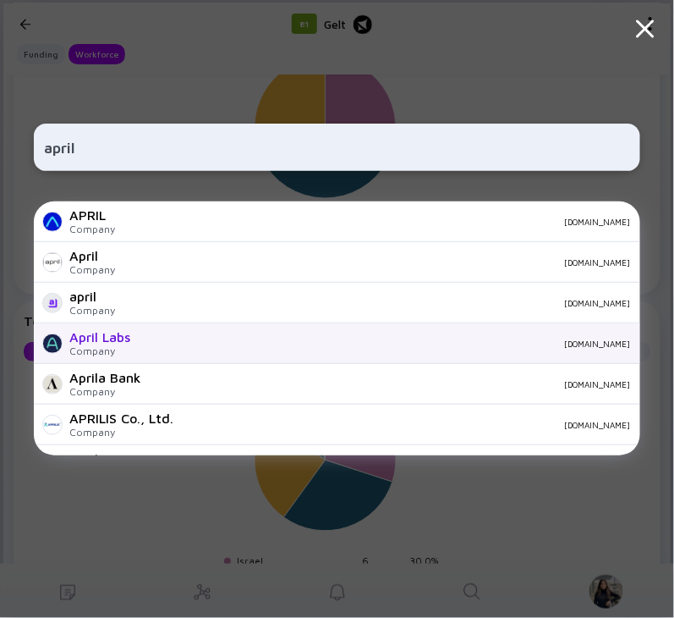
scroll to position [1654, 0]
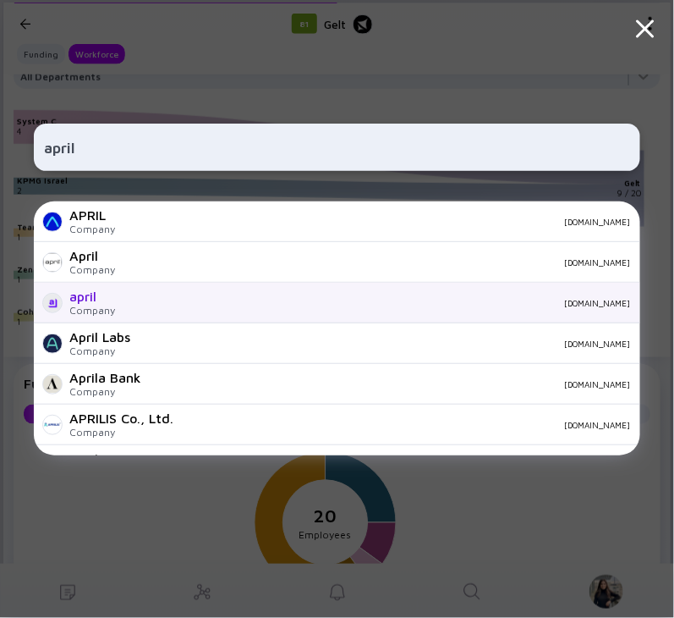
type input "april"
click at [69, 313] on div "Company" at bounding box center [92, 310] width 46 height 13
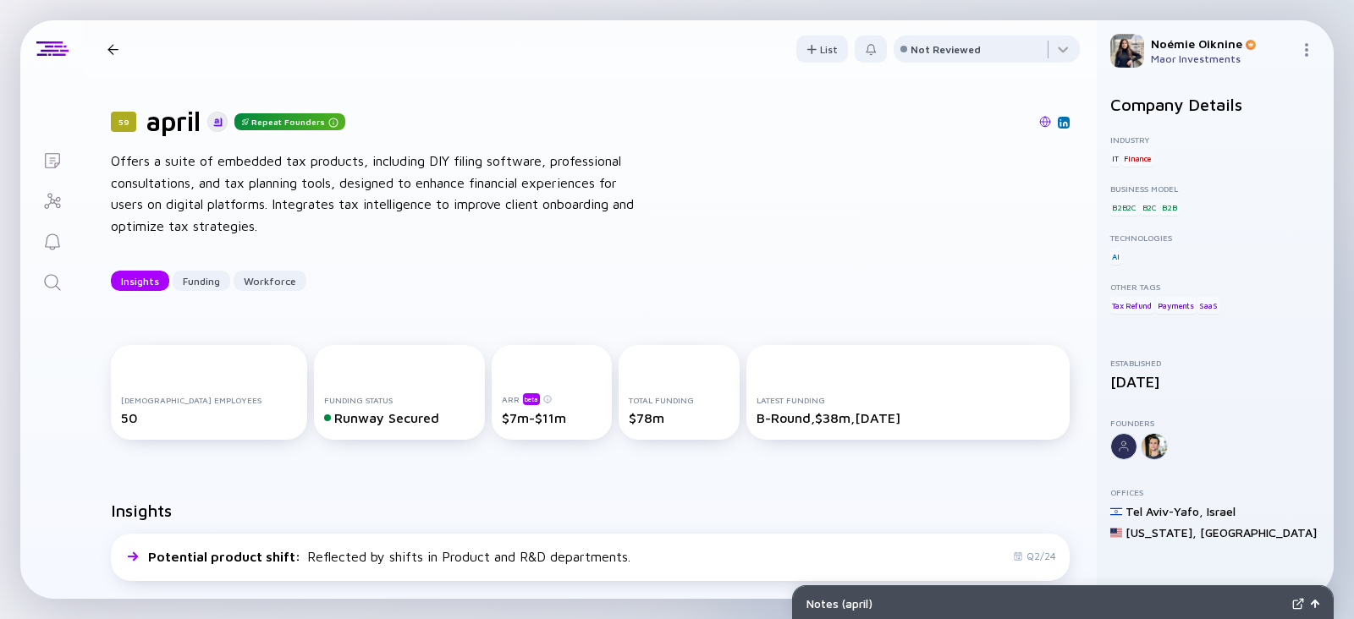
click at [1039, 127] on link at bounding box center [1045, 122] width 12 height 15
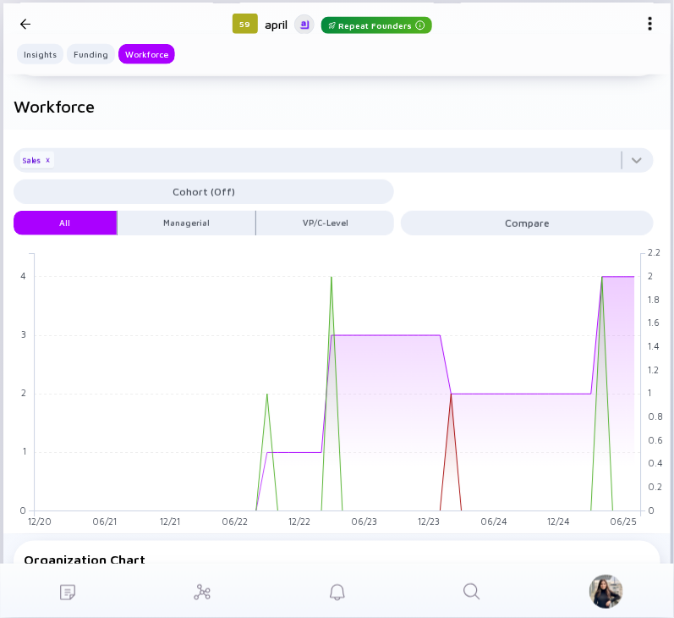
scroll to position [1608, 0]
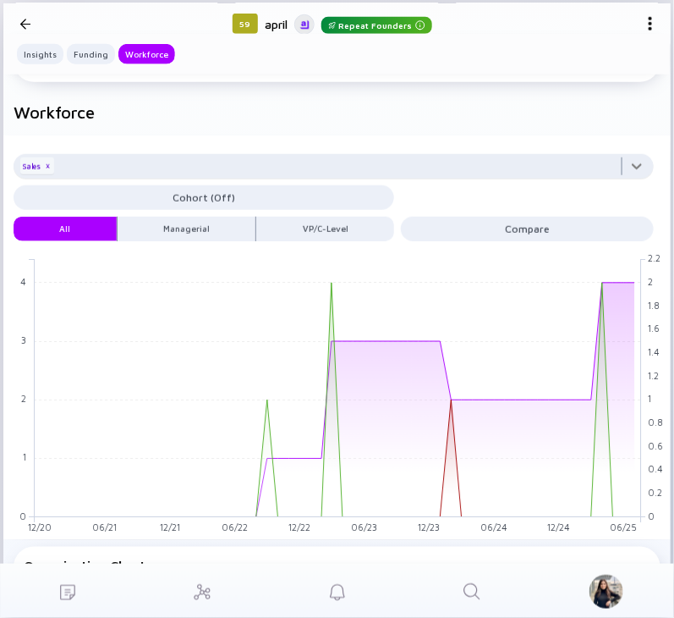
click at [372, 179] on div at bounding box center [334, 171] width 641 height 34
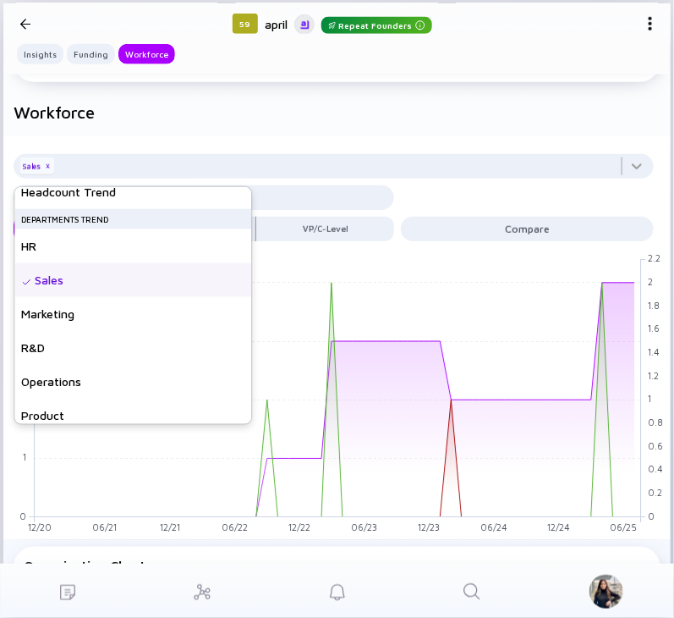
scroll to position [122, 0]
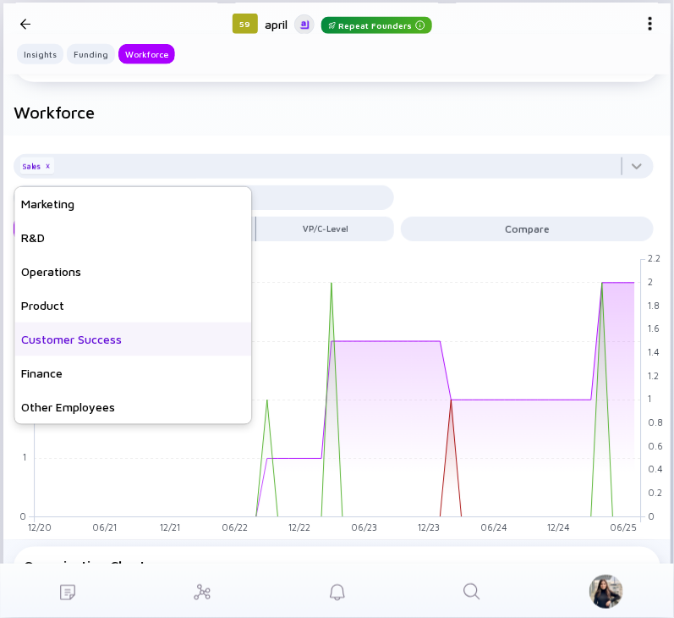
click at [135, 335] on div "Customer Success" at bounding box center [132, 339] width 237 height 34
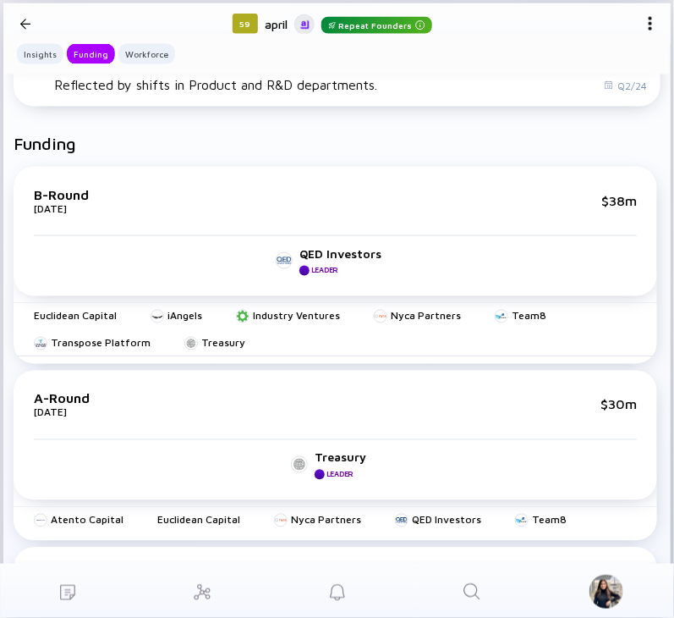
scroll to position [418, 0]
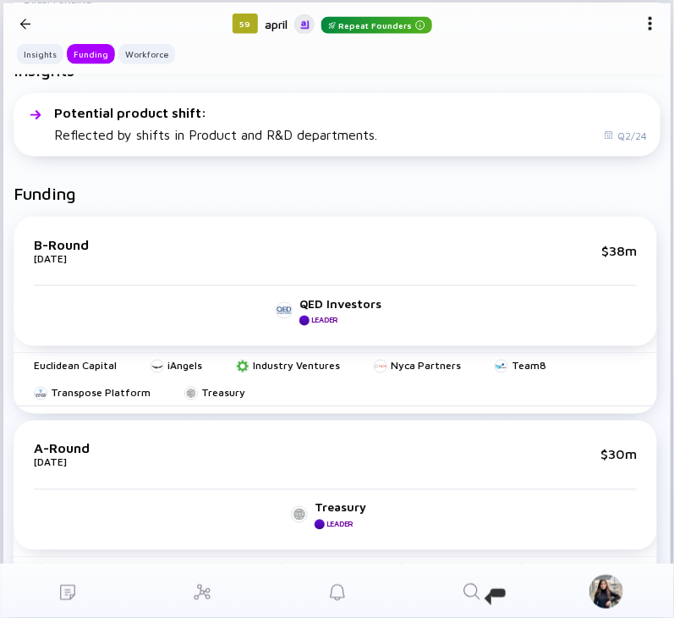
click at [481, 585] on icon "Search" at bounding box center [472, 591] width 20 height 20
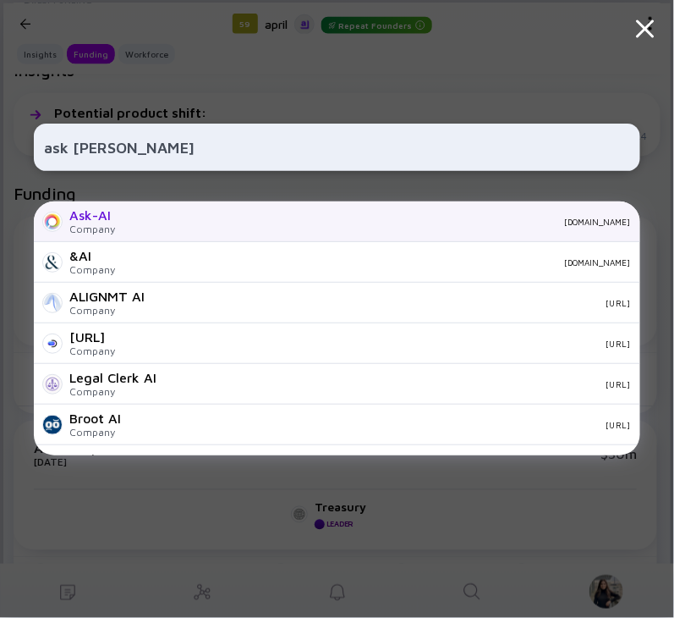
type input "ask ai"
click at [136, 213] on div "Ask-AI Company ask-ai.com" at bounding box center [337, 221] width 607 height 41
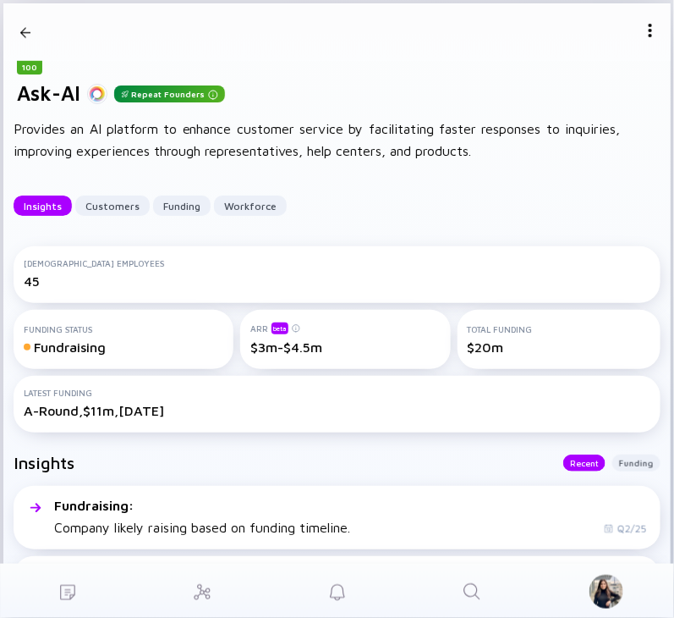
click at [460, 573] on link "Search" at bounding box center [472, 591] width 135 height 54
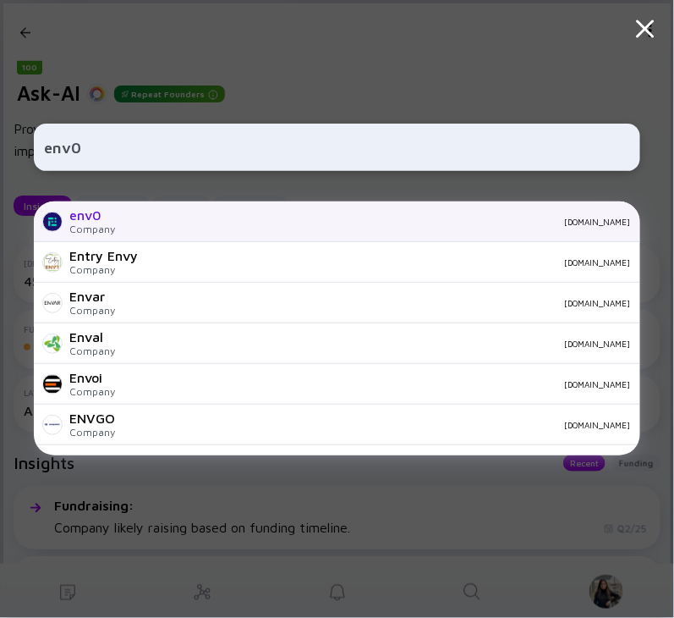
type input "env0"
click at [129, 223] on div "env0.com" at bounding box center [380, 222] width 502 height 10
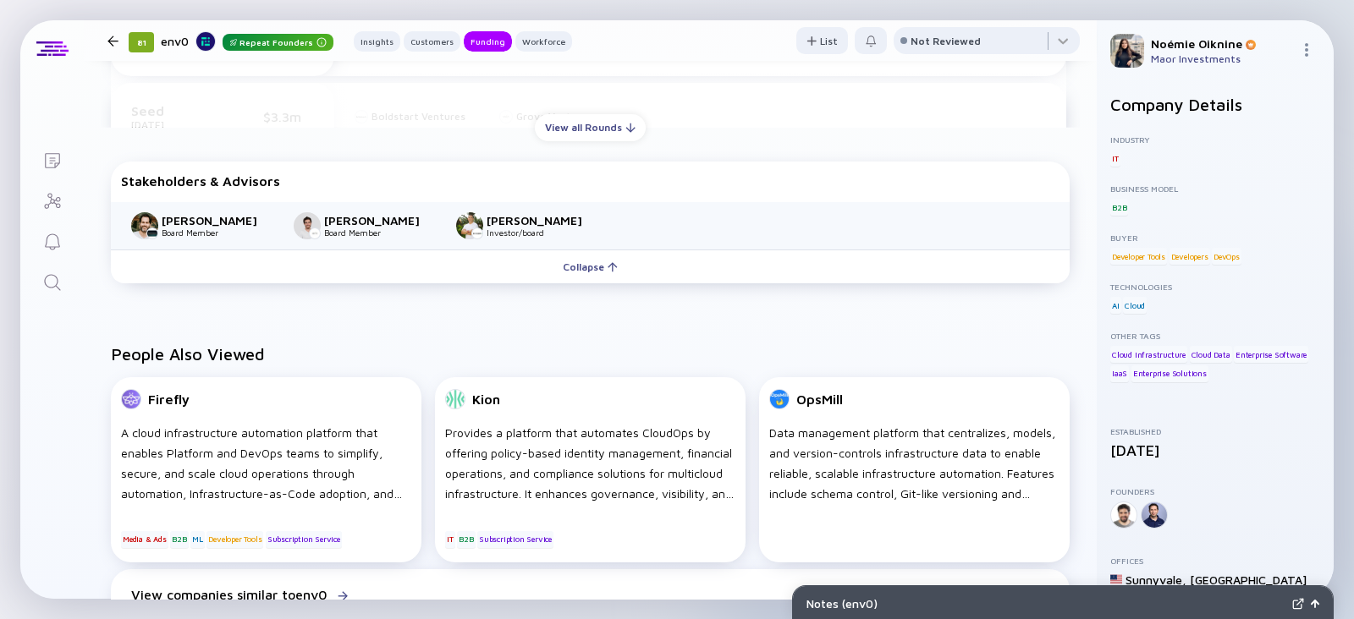
scroll to position [1206, 0]
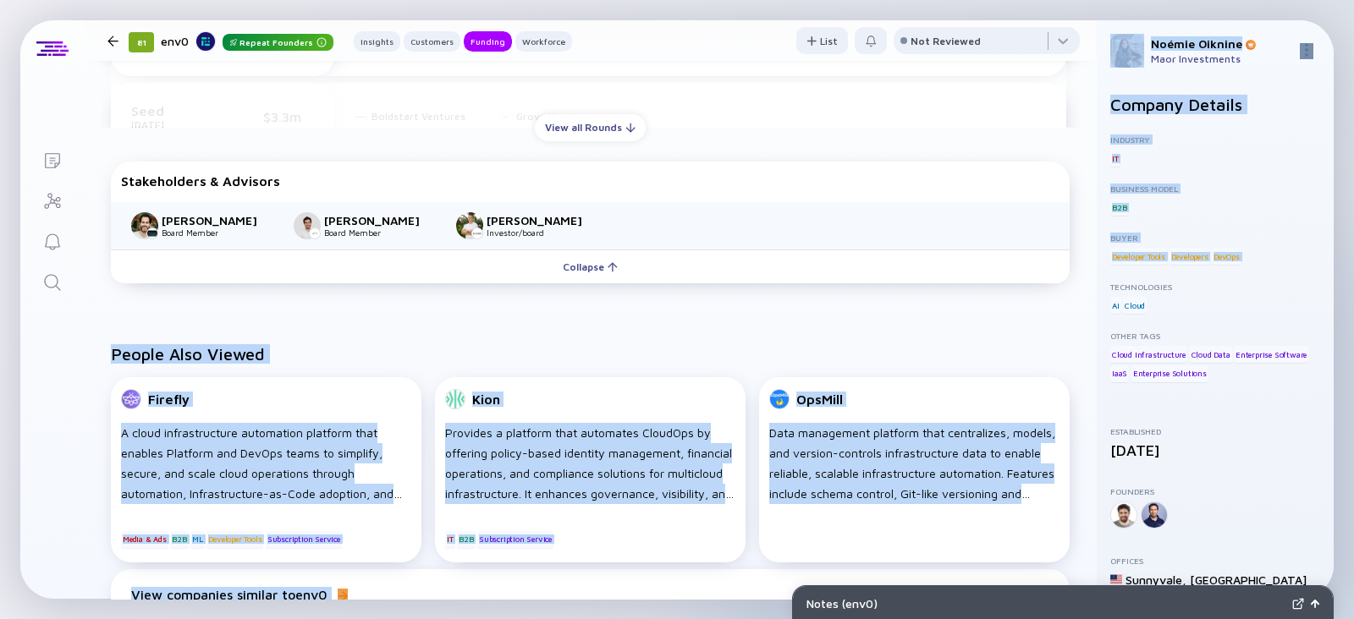
drag, startPoint x: 1096, startPoint y: 269, endPoint x: 1081, endPoint y: 302, distance: 36.4
click at [1081, 302] on div "Lists 81 env0 Repeat Founders Insights Customers Funding Workforce List Not Rev…" at bounding box center [676, 309] width 1313 height 579
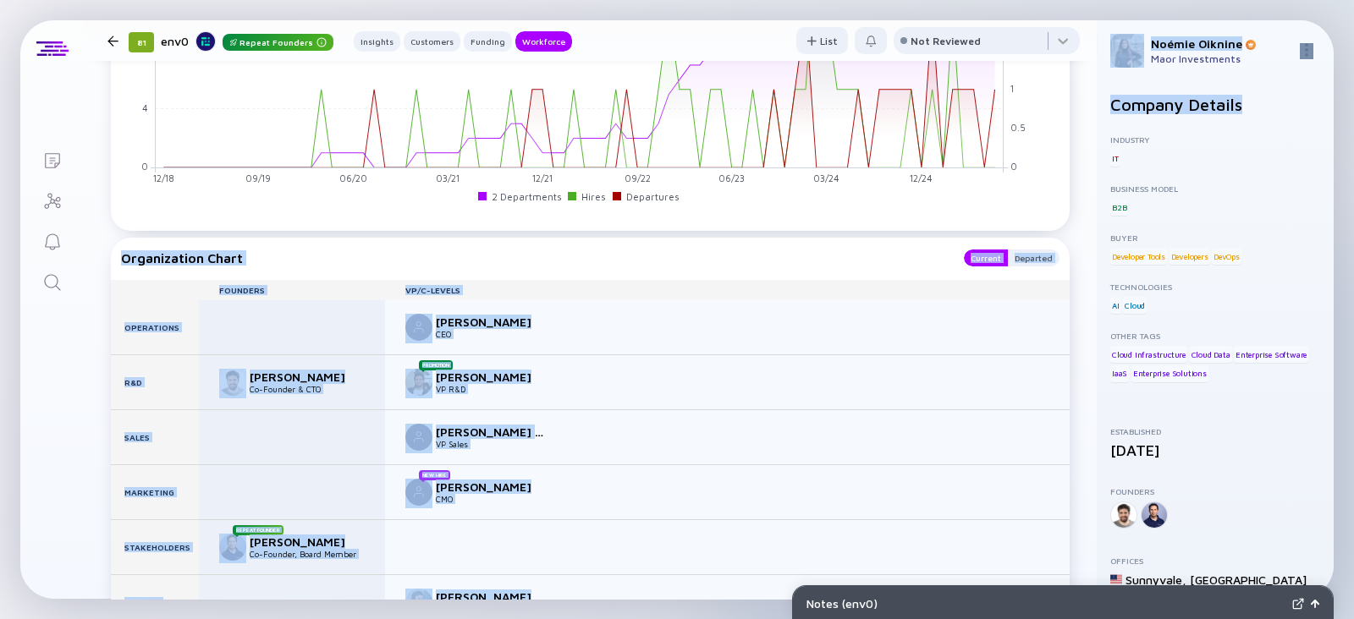
scroll to position [1979, 0]
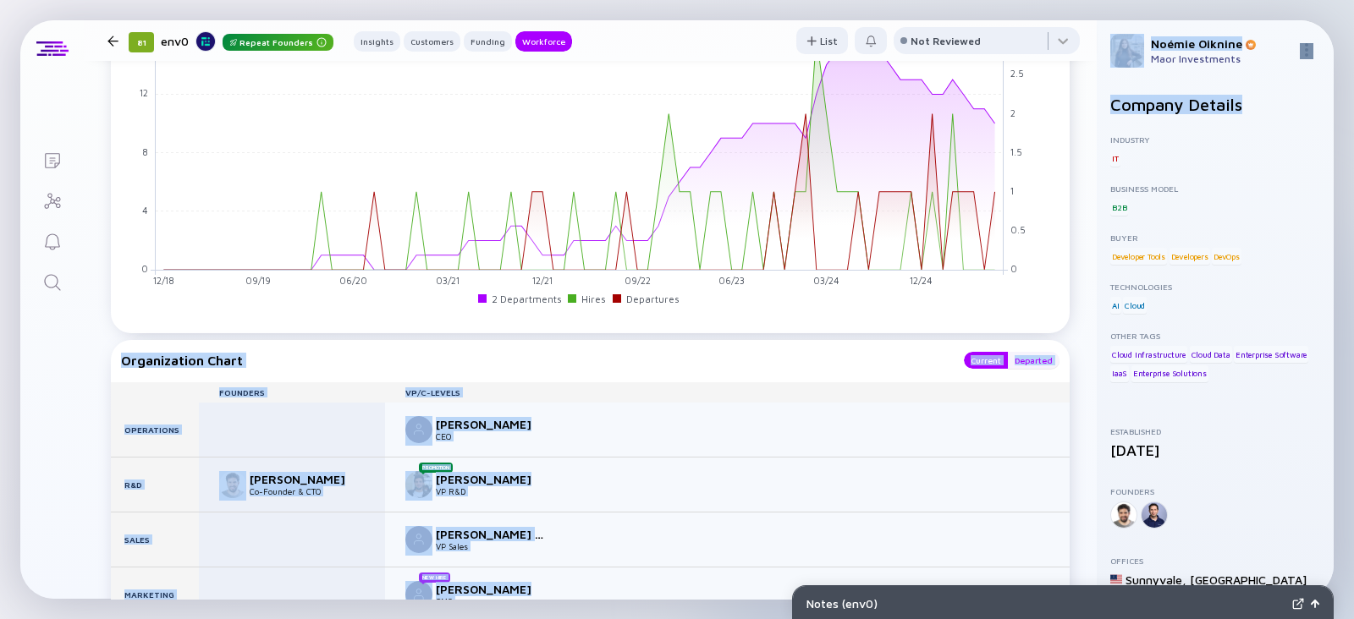
click at [1008, 353] on div "Departed" at bounding box center [1034, 360] width 52 height 17
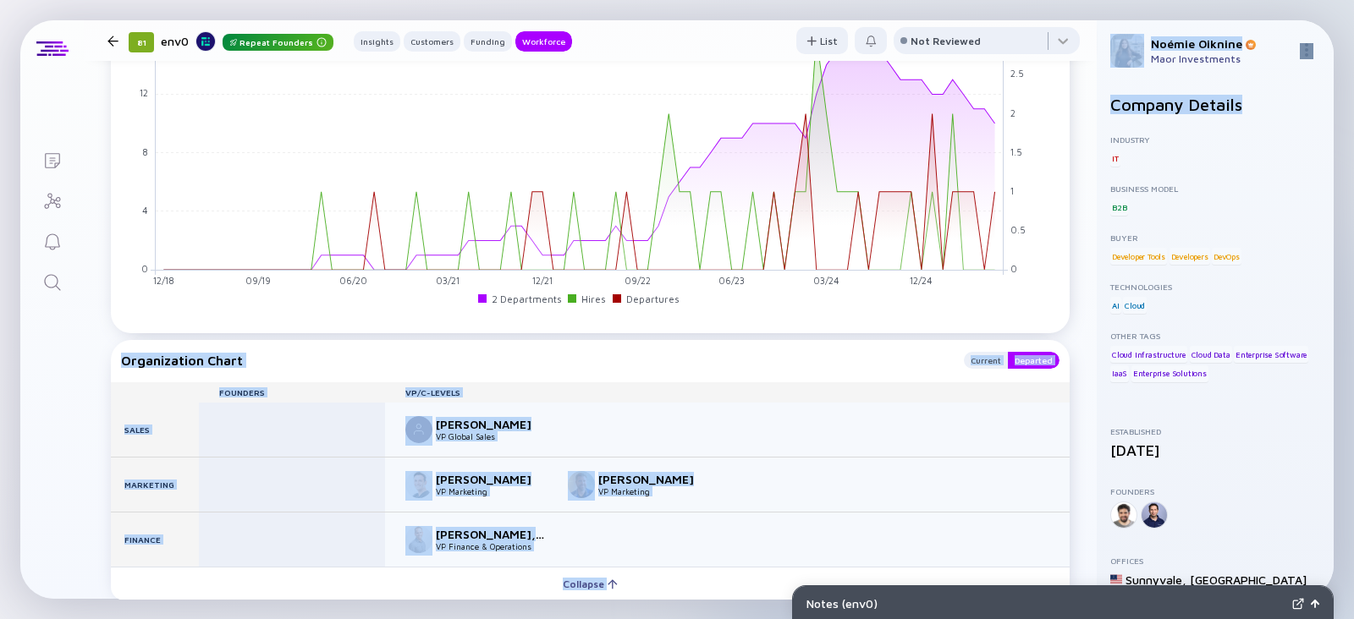
click at [789, 358] on div "Organization Chart" at bounding box center [534, 360] width 826 height 17
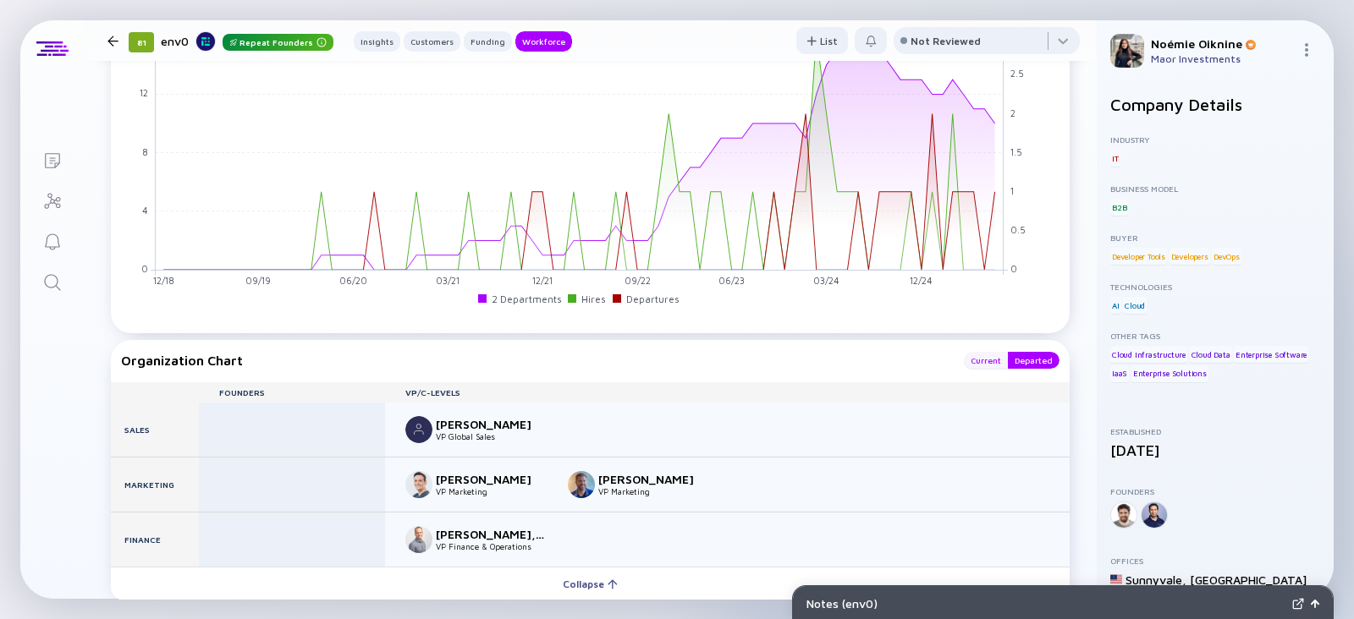
click at [973, 355] on div "Current" at bounding box center [986, 360] width 44 height 17
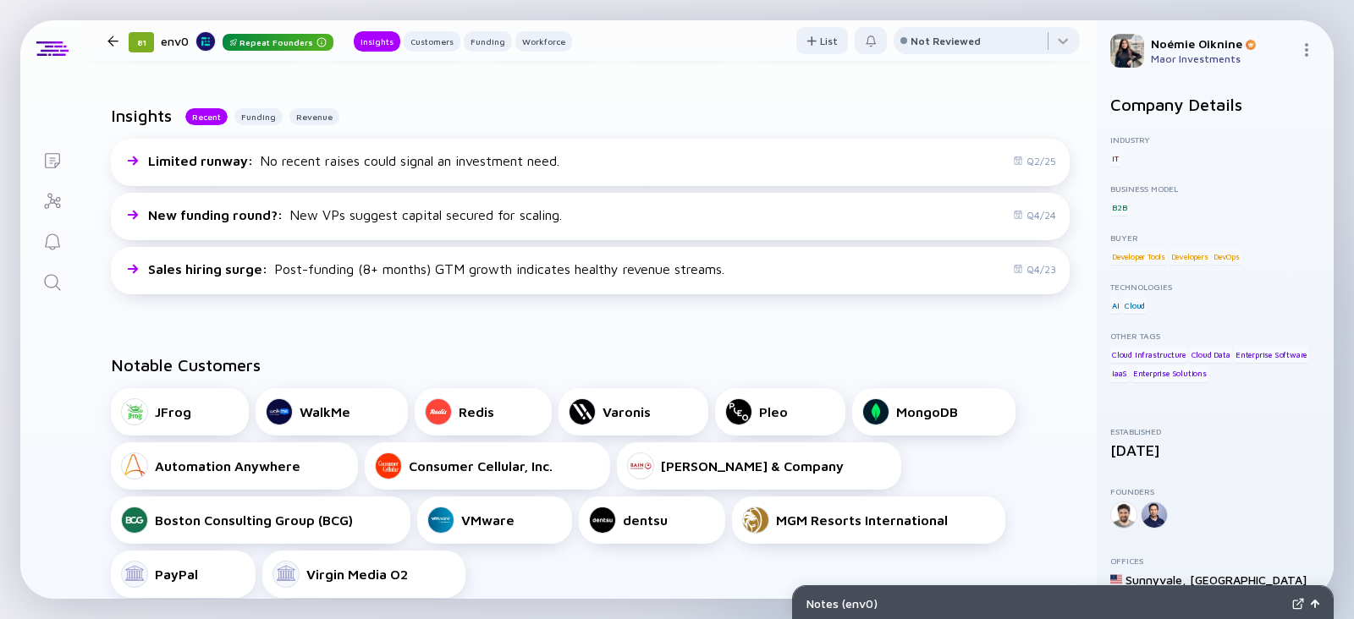
scroll to position [0, 0]
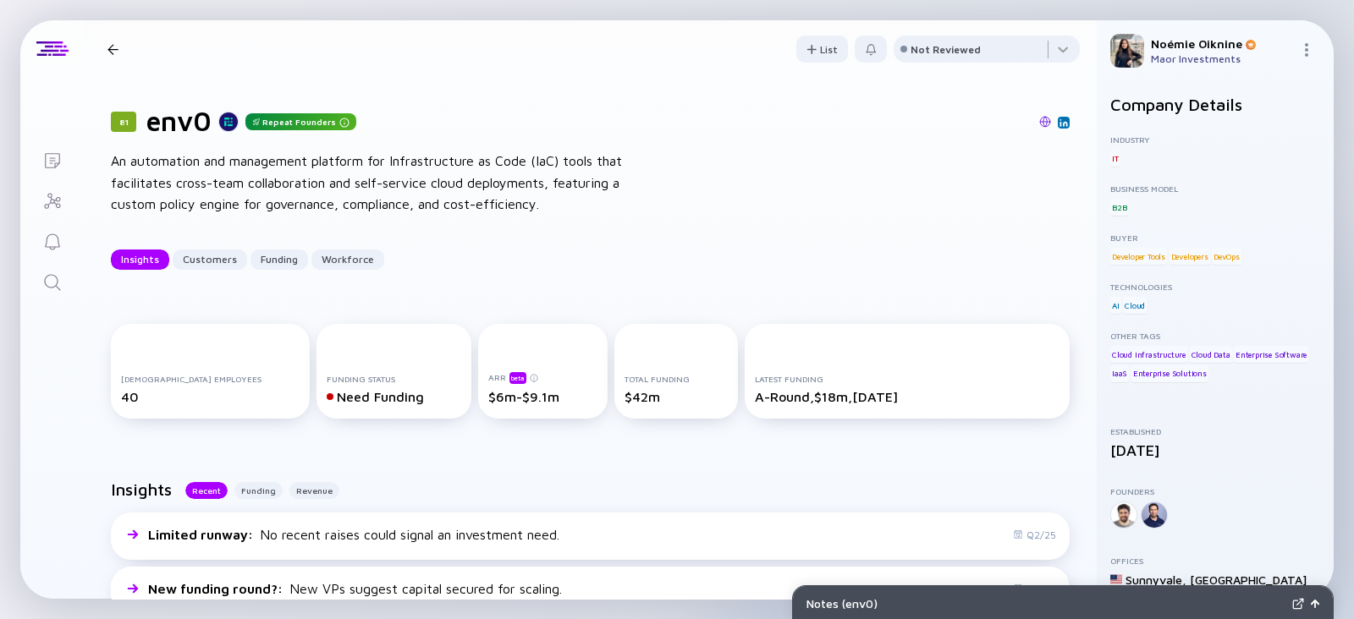
click at [1058, 126] on link at bounding box center [1064, 123] width 12 height 12
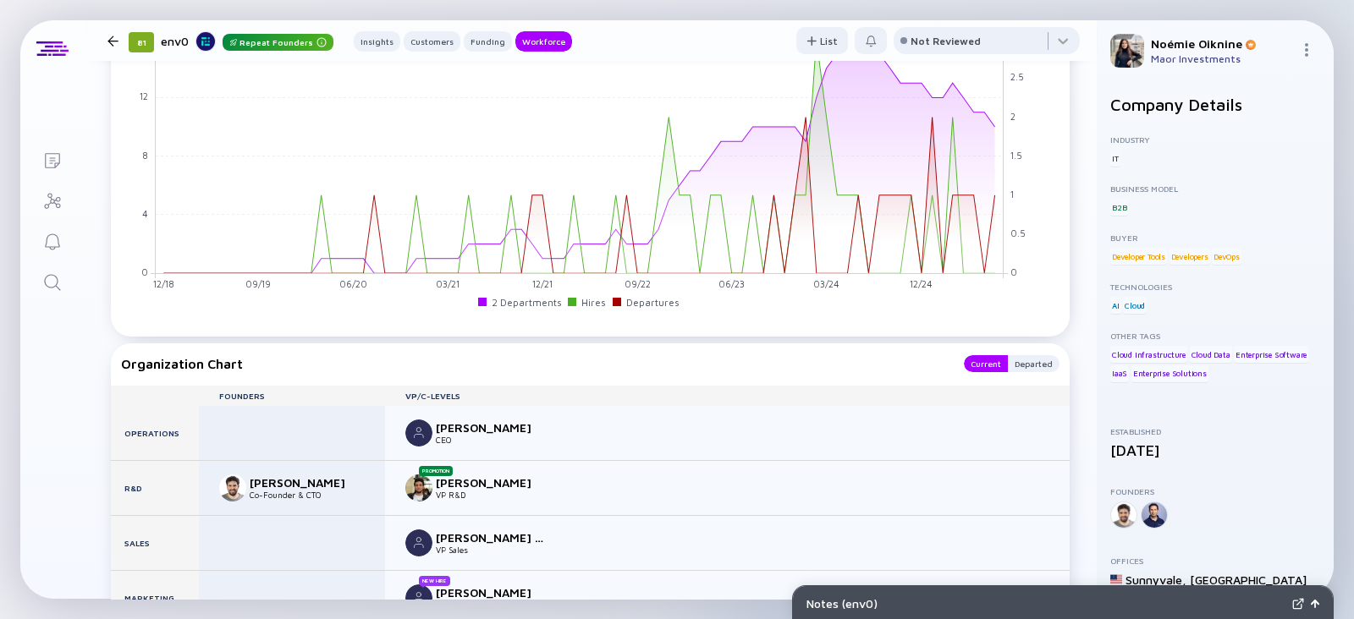
scroll to position [1798, 0]
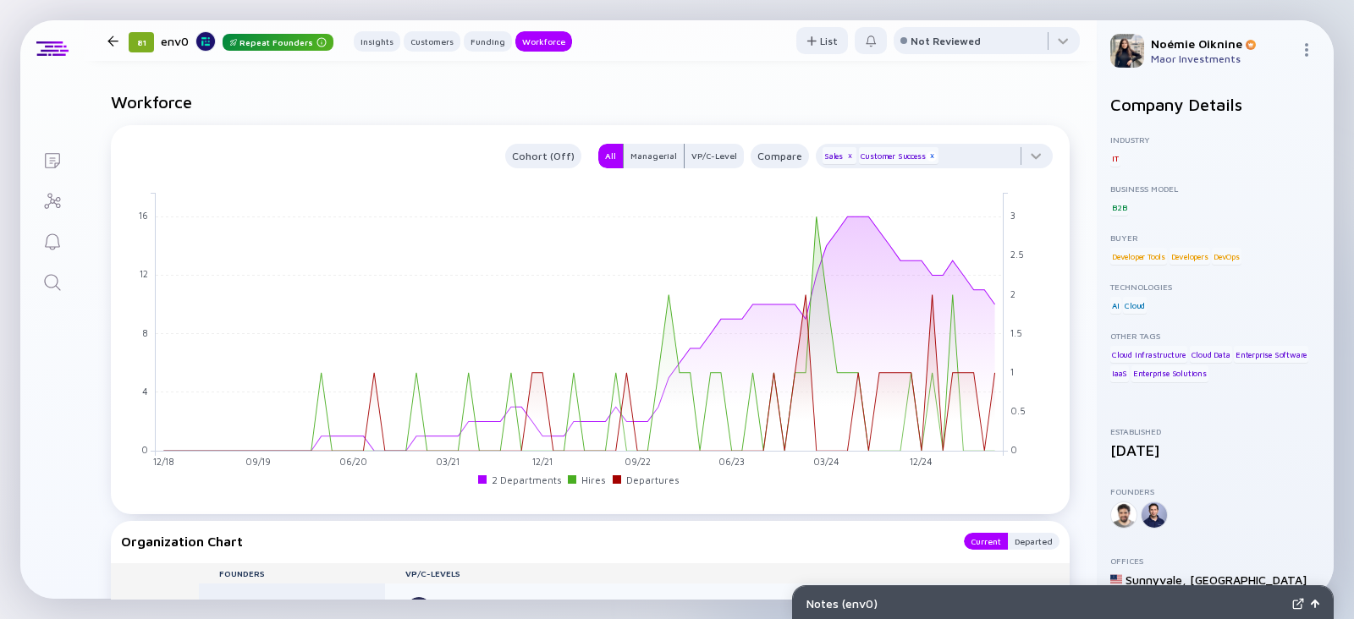
click at [927, 153] on div "x" at bounding box center [932, 156] width 10 height 10
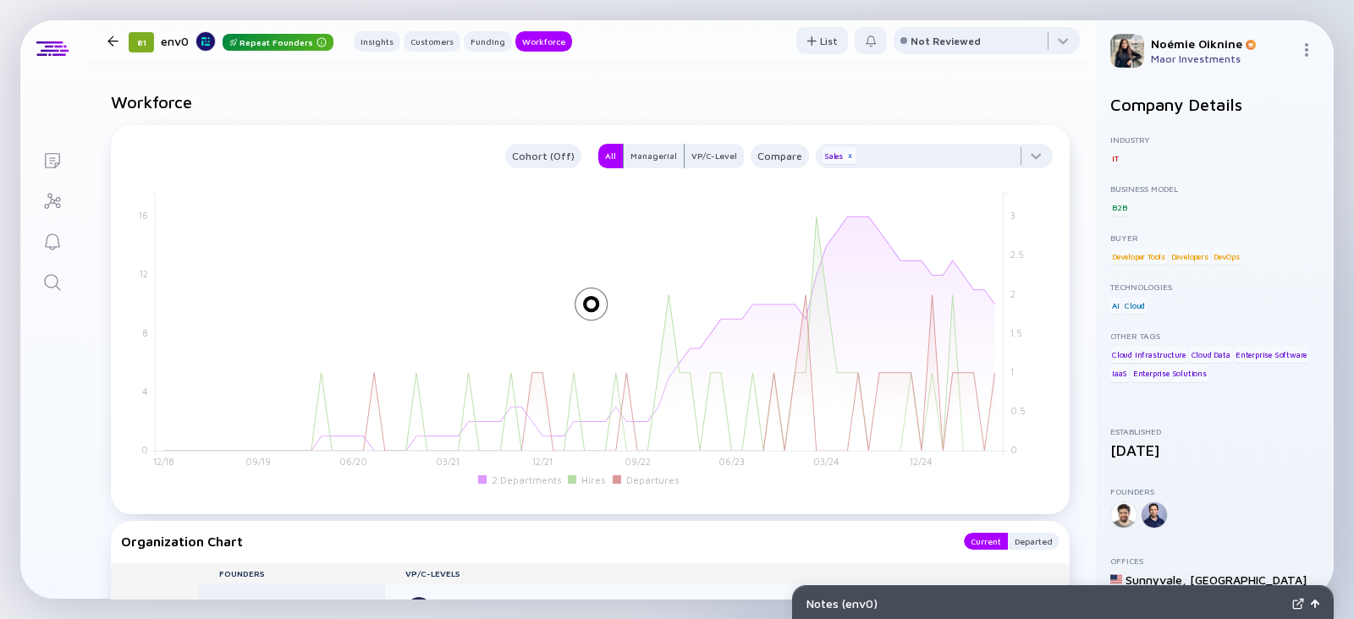
click at [845, 159] on div "x" at bounding box center [850, 156] width 10 height 10
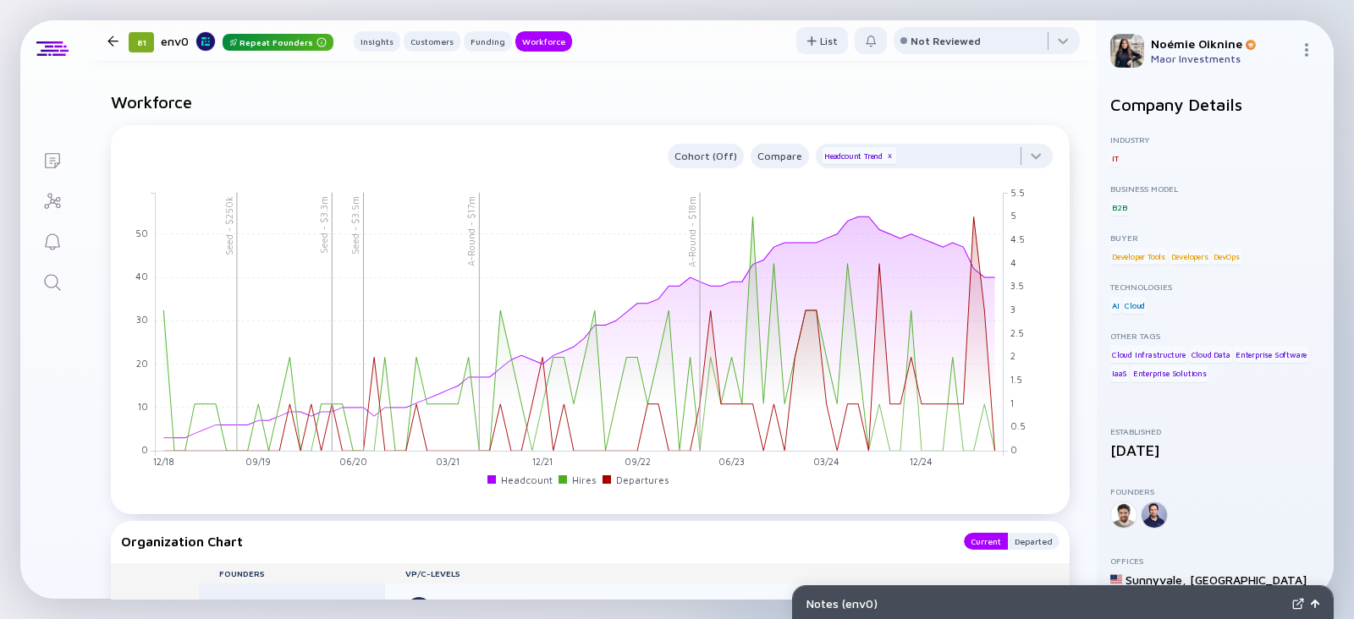
click at [66, 280] on link "Search" at bounding box center [51, 281] width 63 height 41
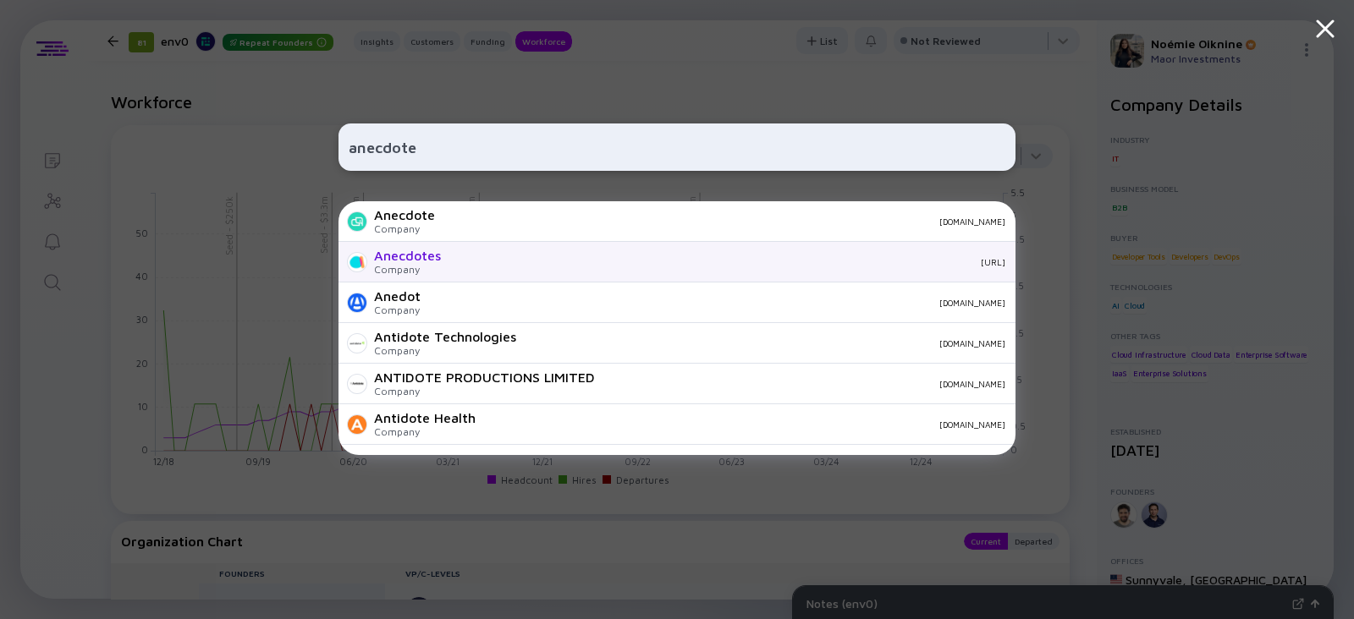
type input "anecdote"
click at [407, 249] on div "Anecdotes" at bounding box center [407, 255] width 67 height 15
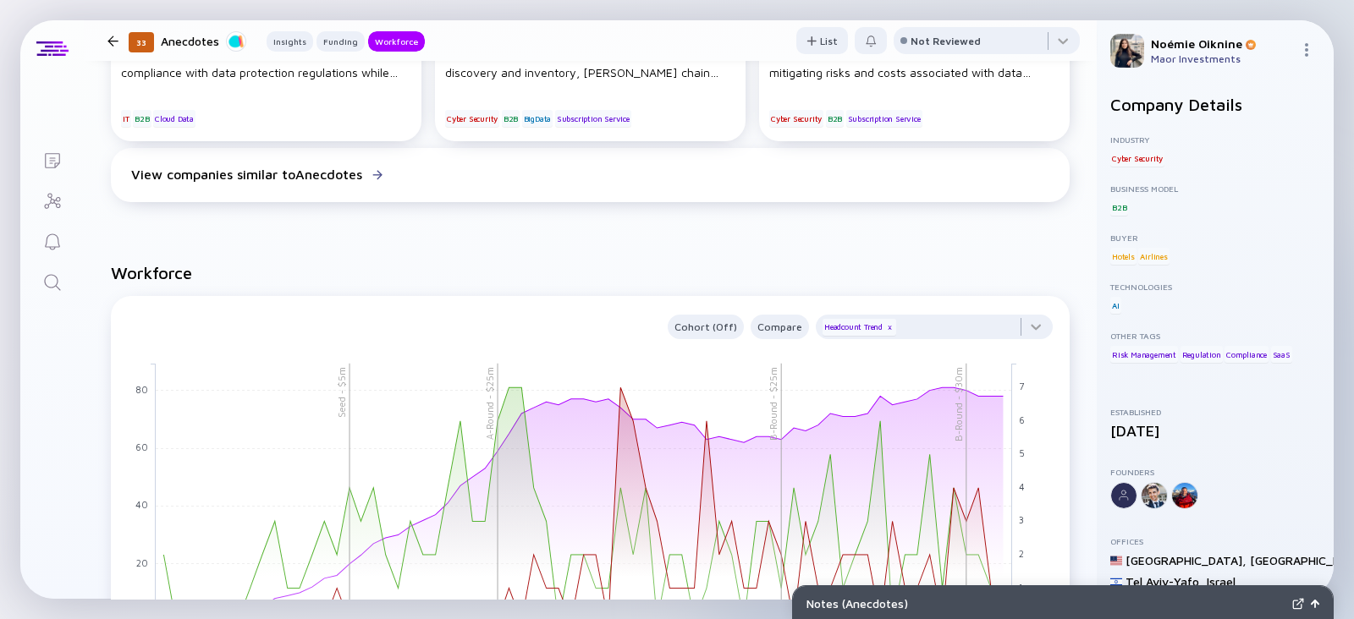
scroll to position [1352, 0]
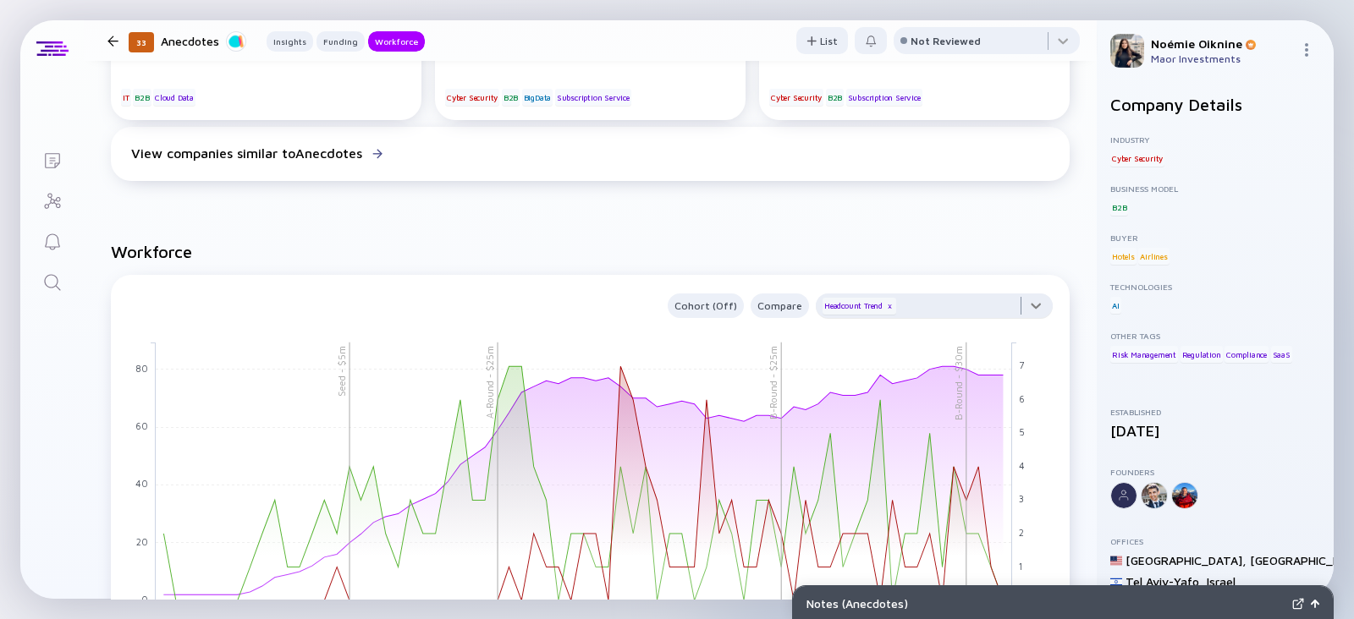
click at [952, 306] on div at bounding box center [934, 311] width 237 height 34
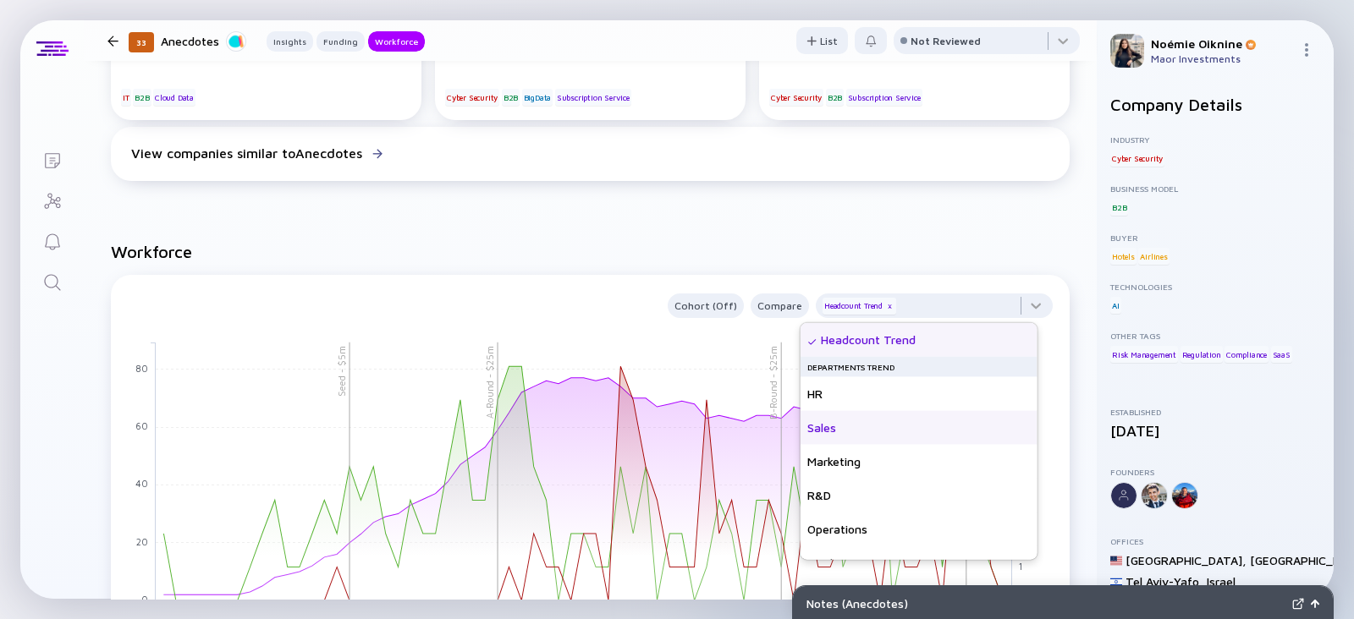
click at [873, 422] on div "Sales" at bounding box center [919, 428] width 237 height 34
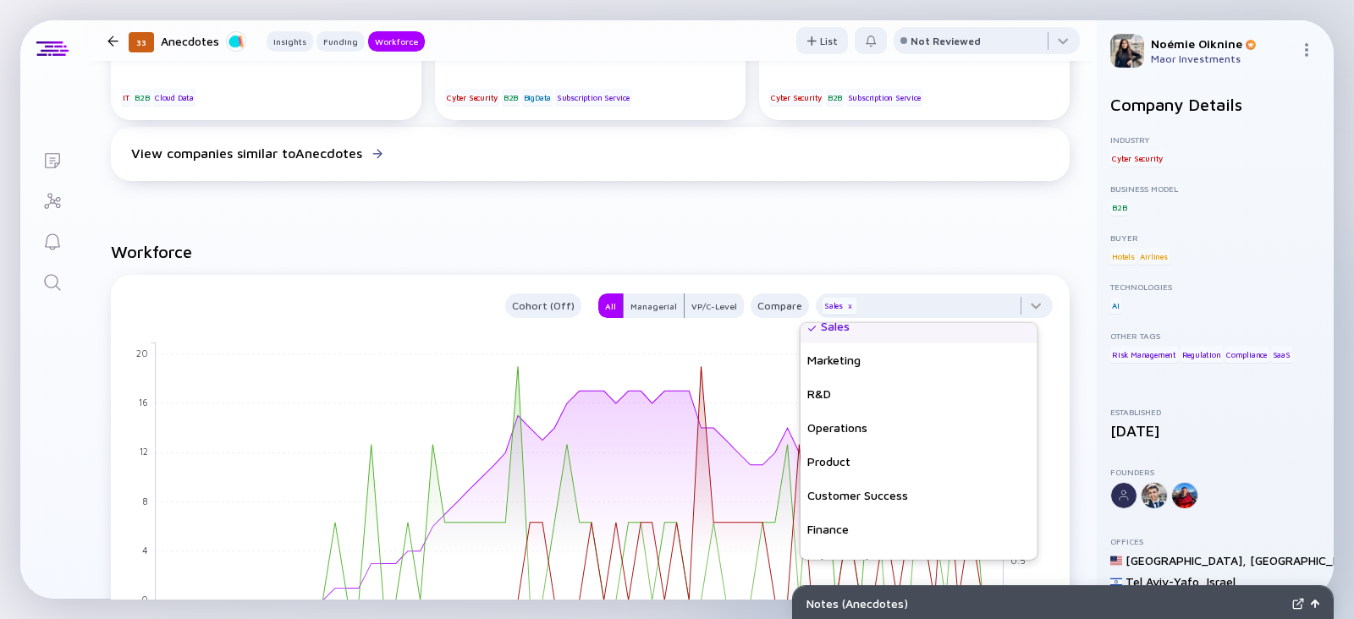
scroll to position [122, 0]
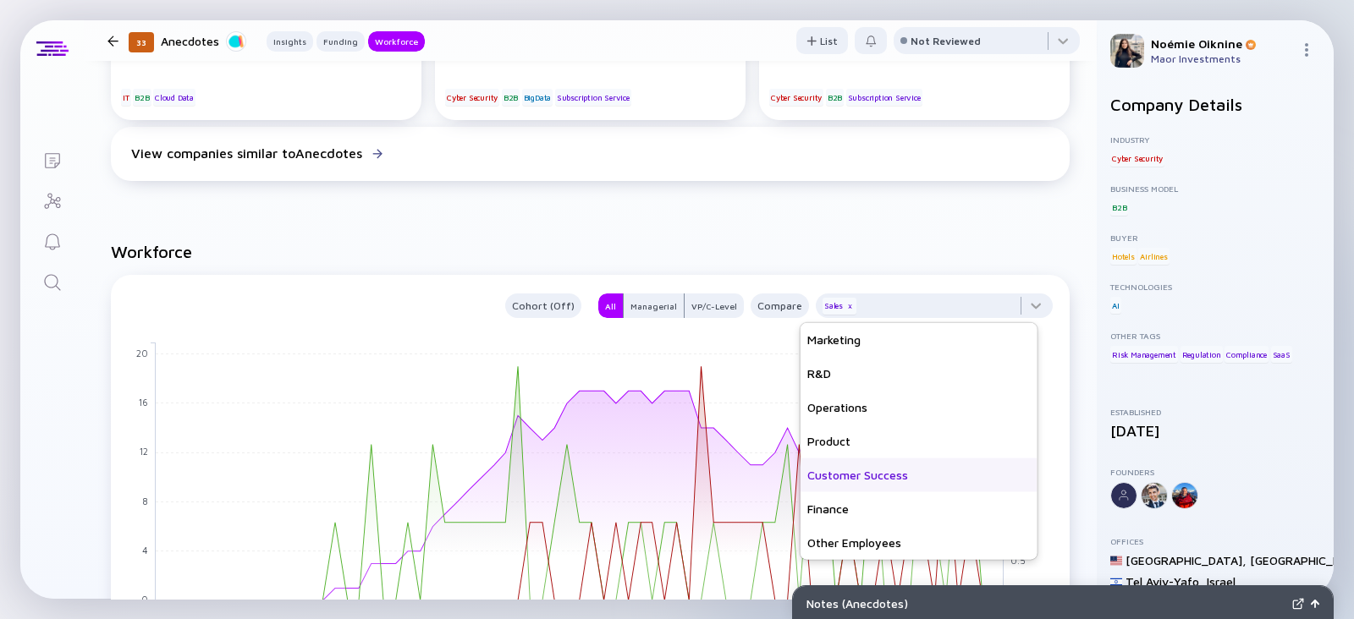
click at [896, 476] on div "Customer Success" at bounding box center [919, 476] width 237 height 34
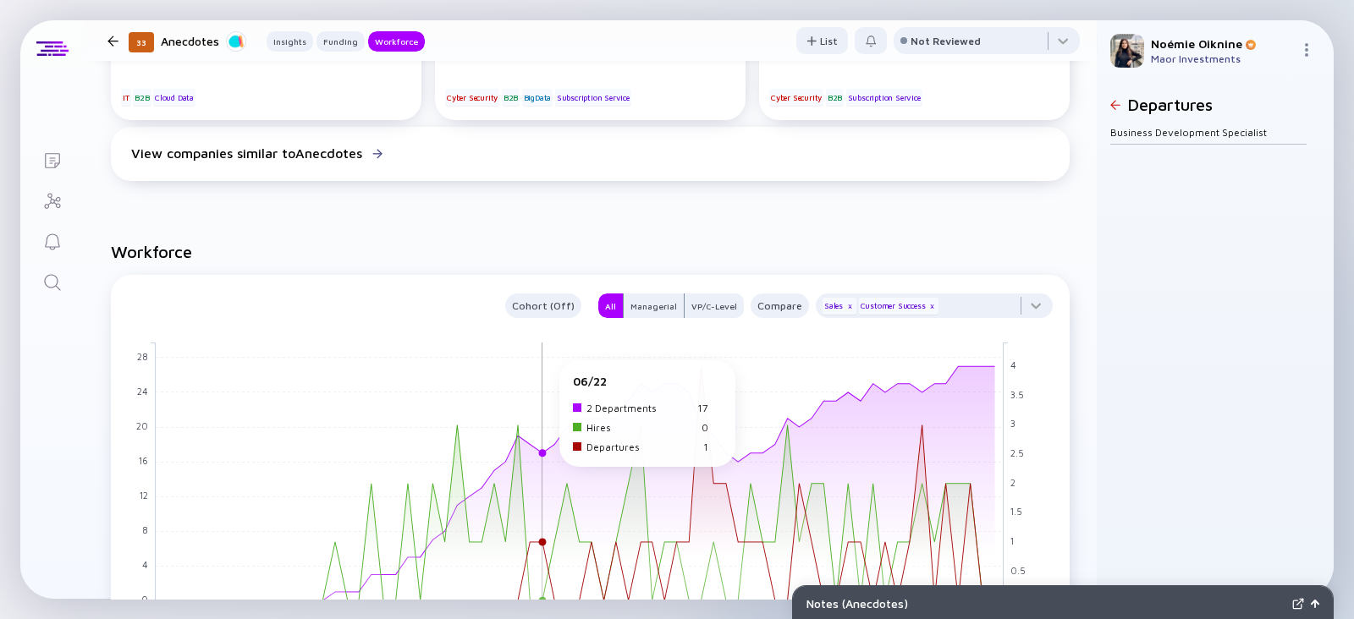
scroll to position [0, 0]
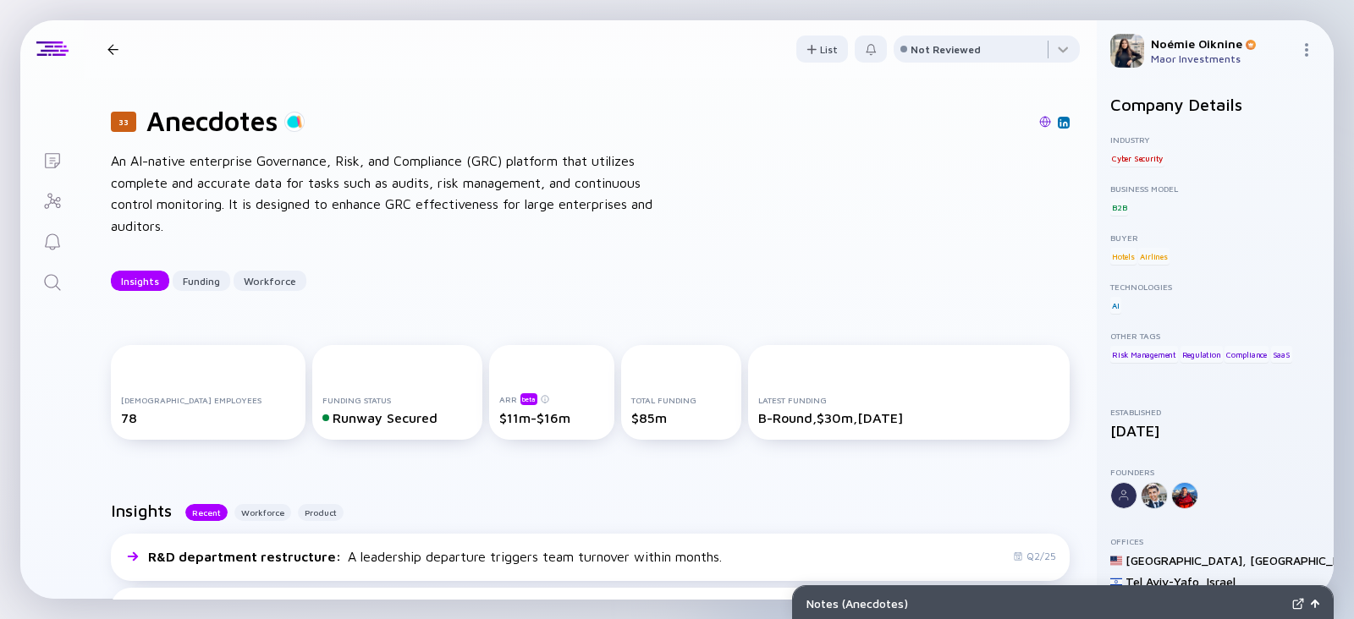
click at [69, 276] on link "Search" at bounding box center [51, 281] width 63 height 41
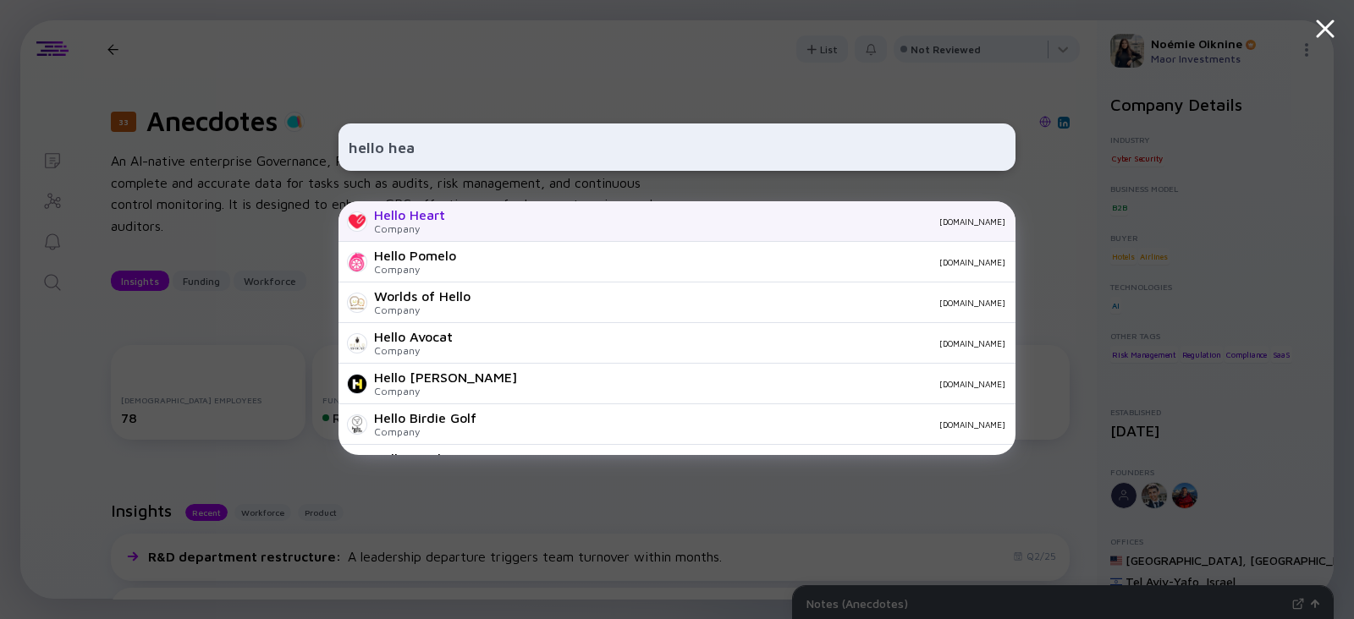
type input "hello hea"
click at [436, 222] on div "Hello Heart" at bounding box center [409, 214] width 71 height 15
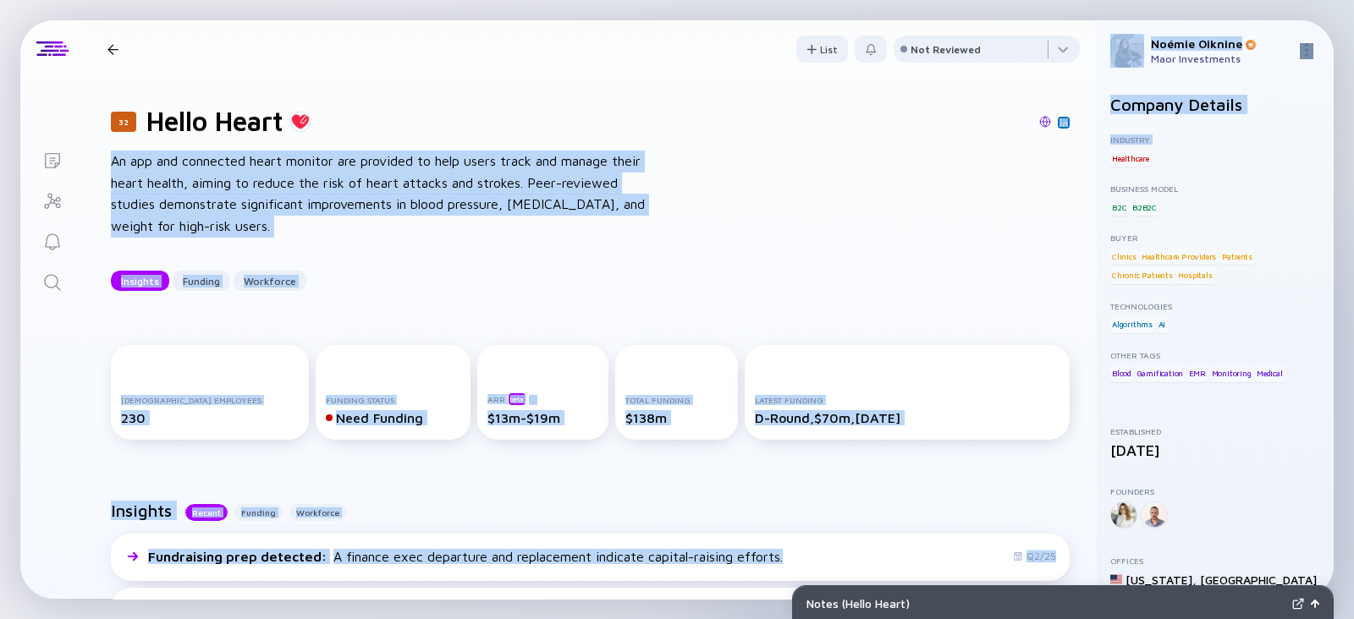
drag, startPoint x: 1079, startPoint y: 93, endPoint x: 1112, endPoint y: 150, distance: 65.6
click at [1112, 150] on div "Lists 32 Hello Heart Insights Funding Workforce List Not Reviewed 32 Hello Hear…" at bounding box center [676, 309] width 1313 height 579
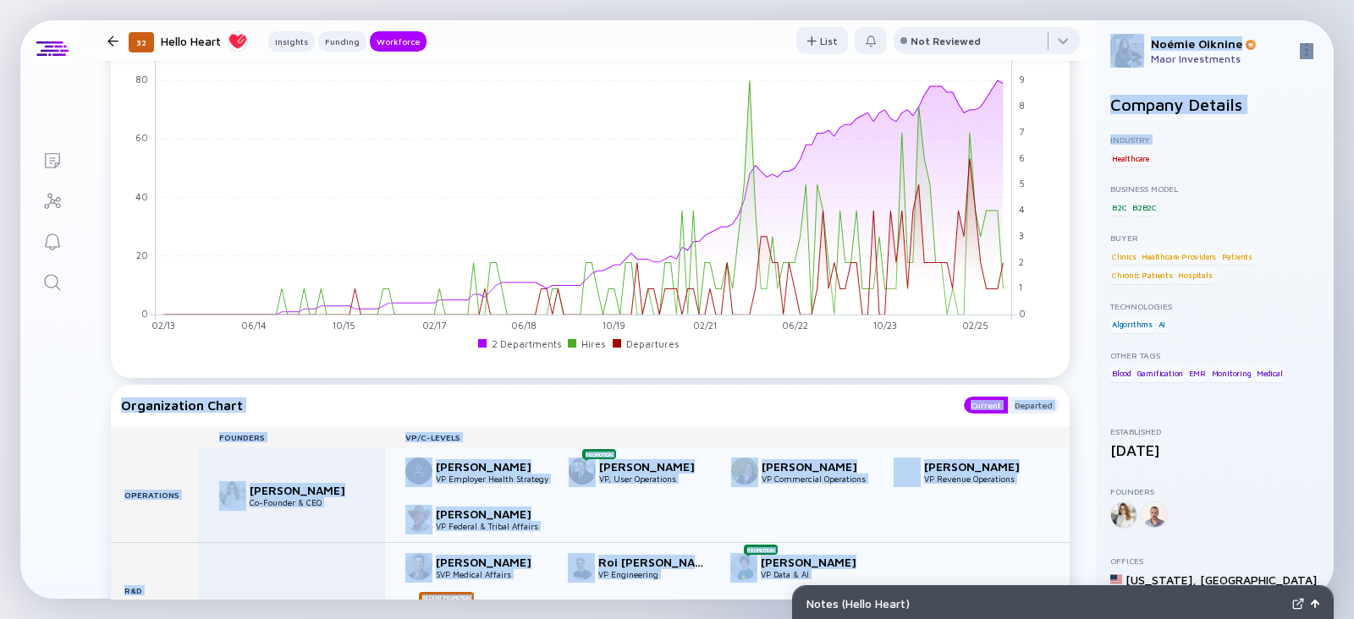
scroll to position [1740, 0]
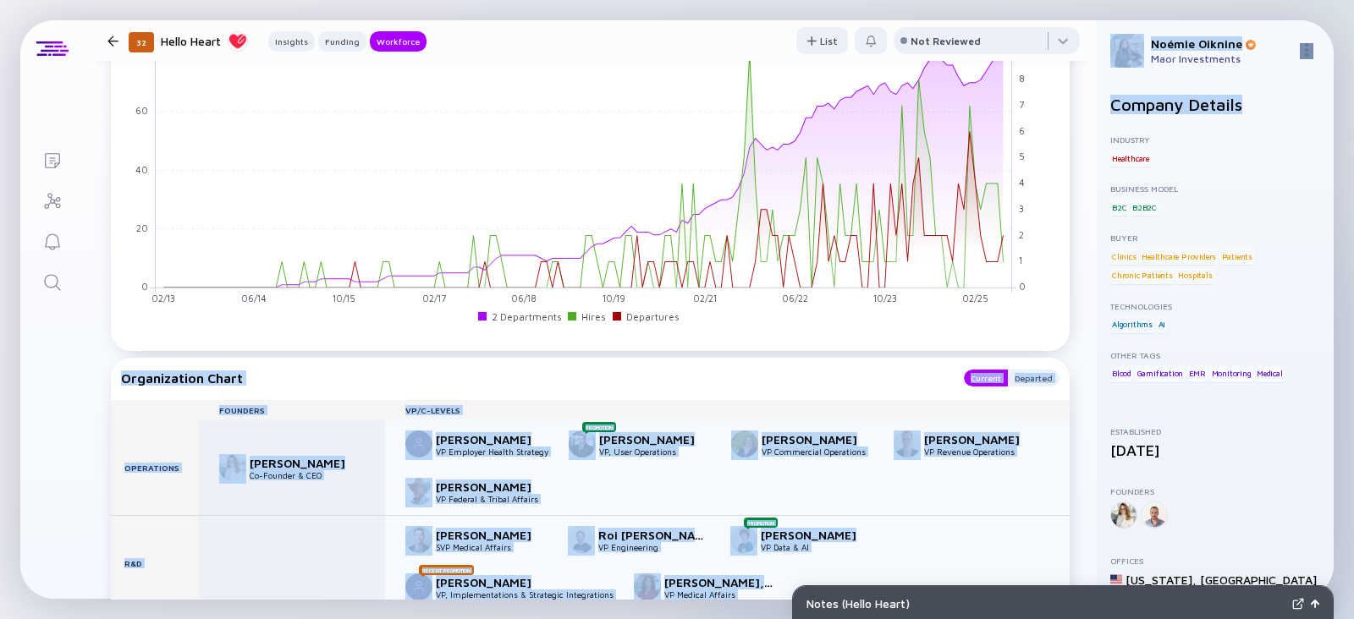
click at [47, 274] on icon "Search" at bounding box center [52, 283] width 20 height 20
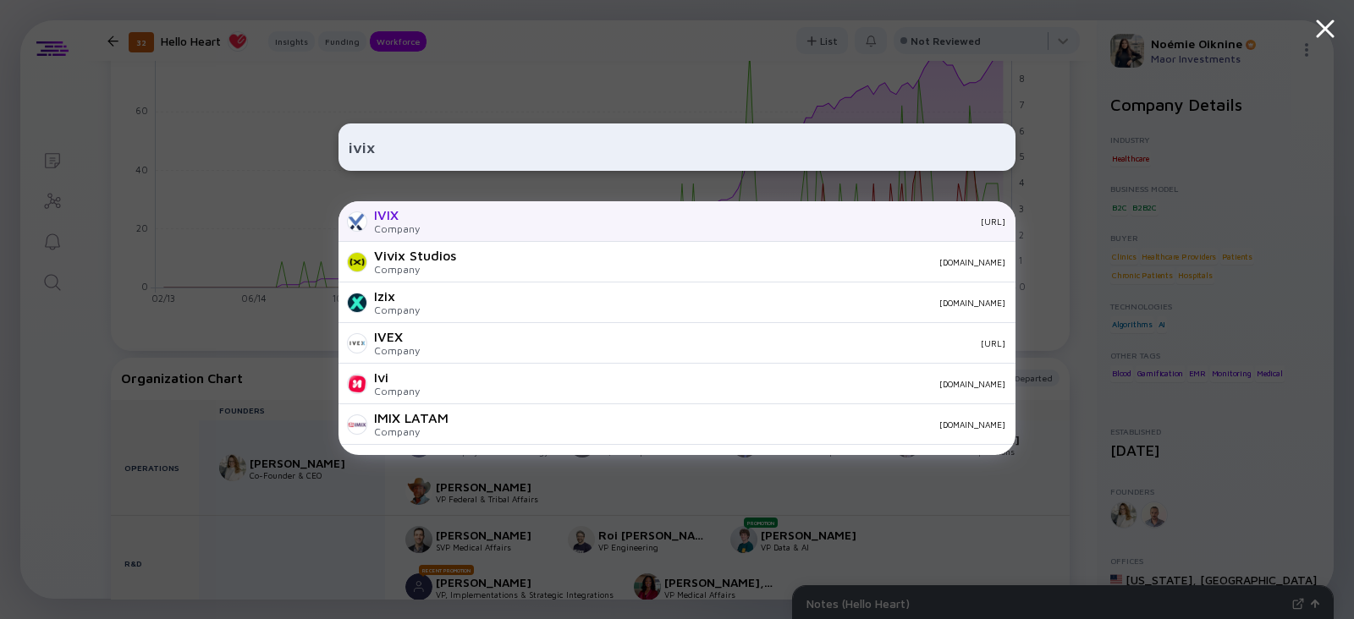
type input "ivix"
click at [432, 227] on div "IVIX Company ivix.ai" at bounding box center [677, 221] width 677 height 41
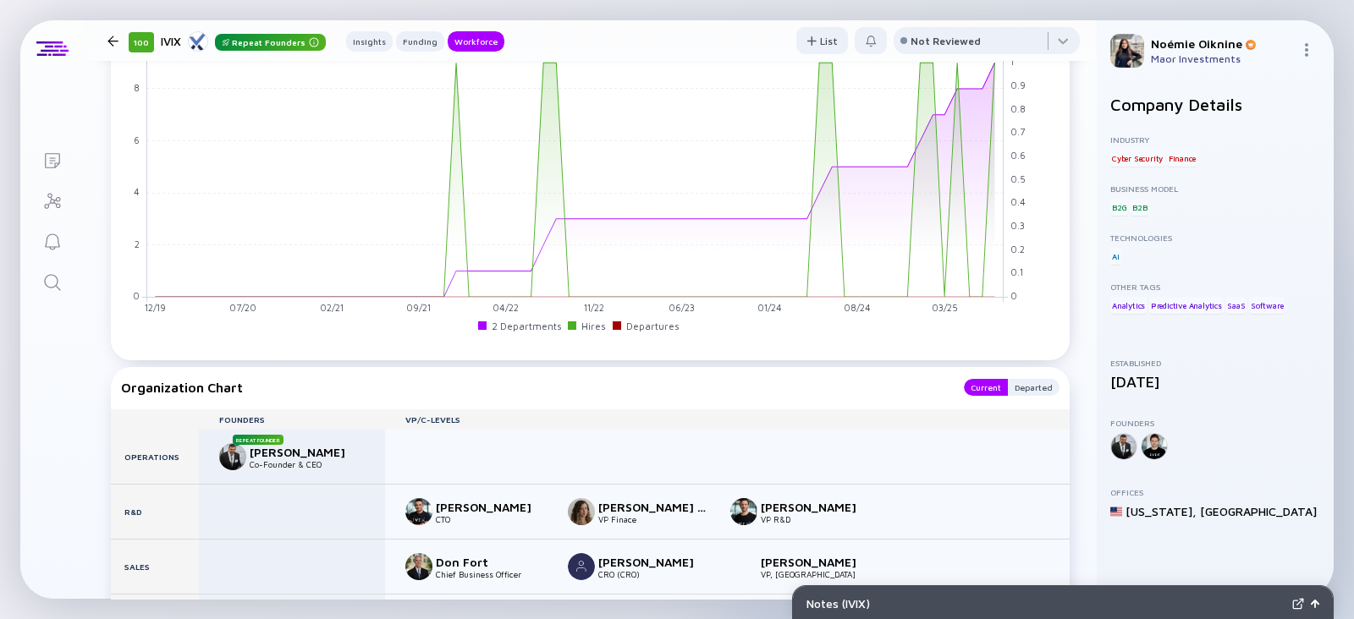
scroll to position [1598, 0]
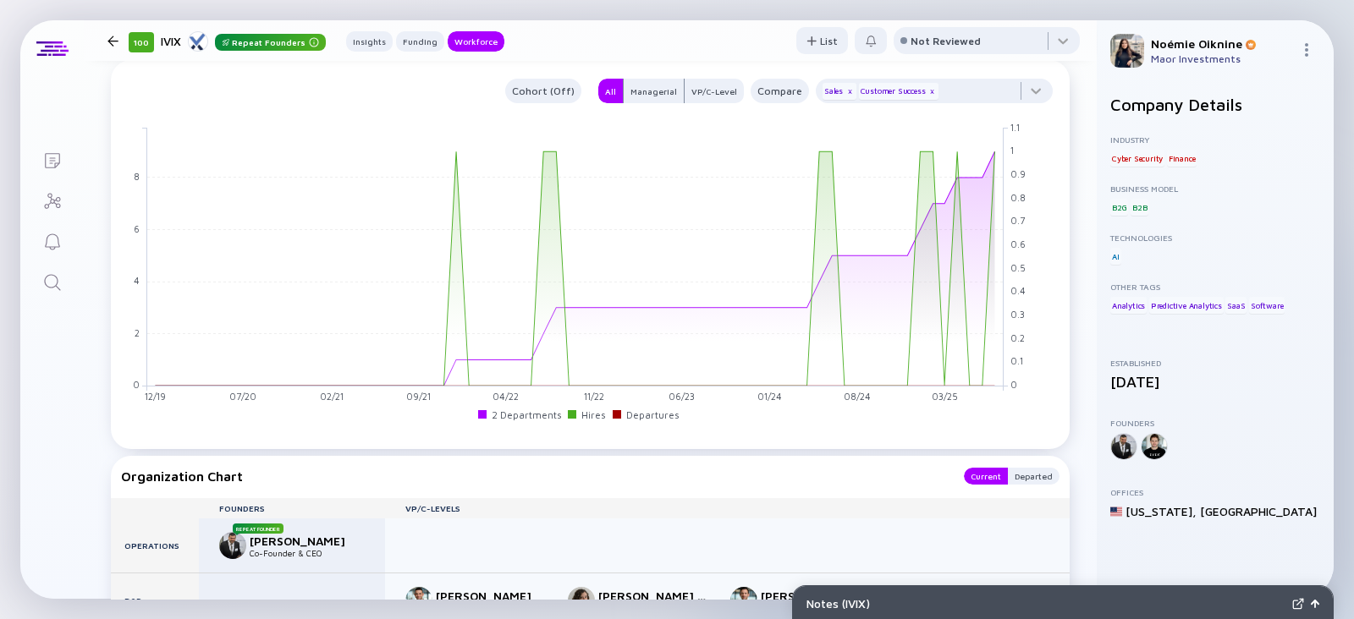
click at [55, 296] on link "Search" at bounding box center [51, 281] width 63 height 41
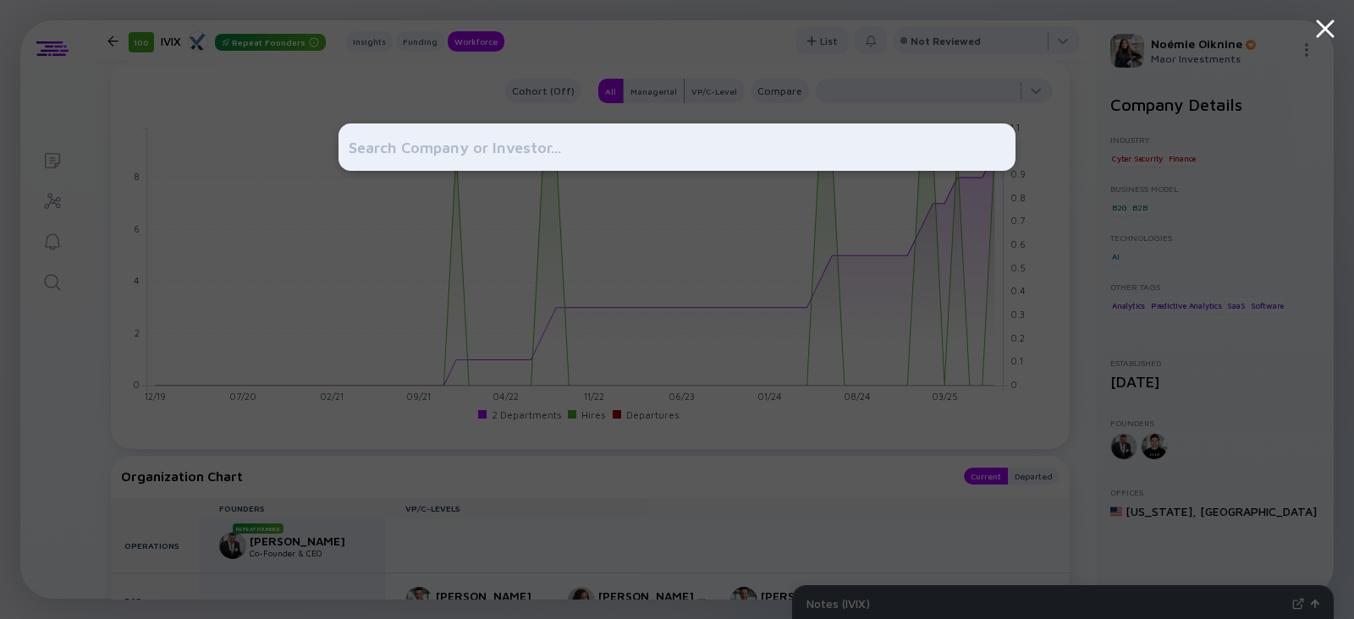
click at [52, 275] on div at bounding box center [677, 309] width 1354 height 619
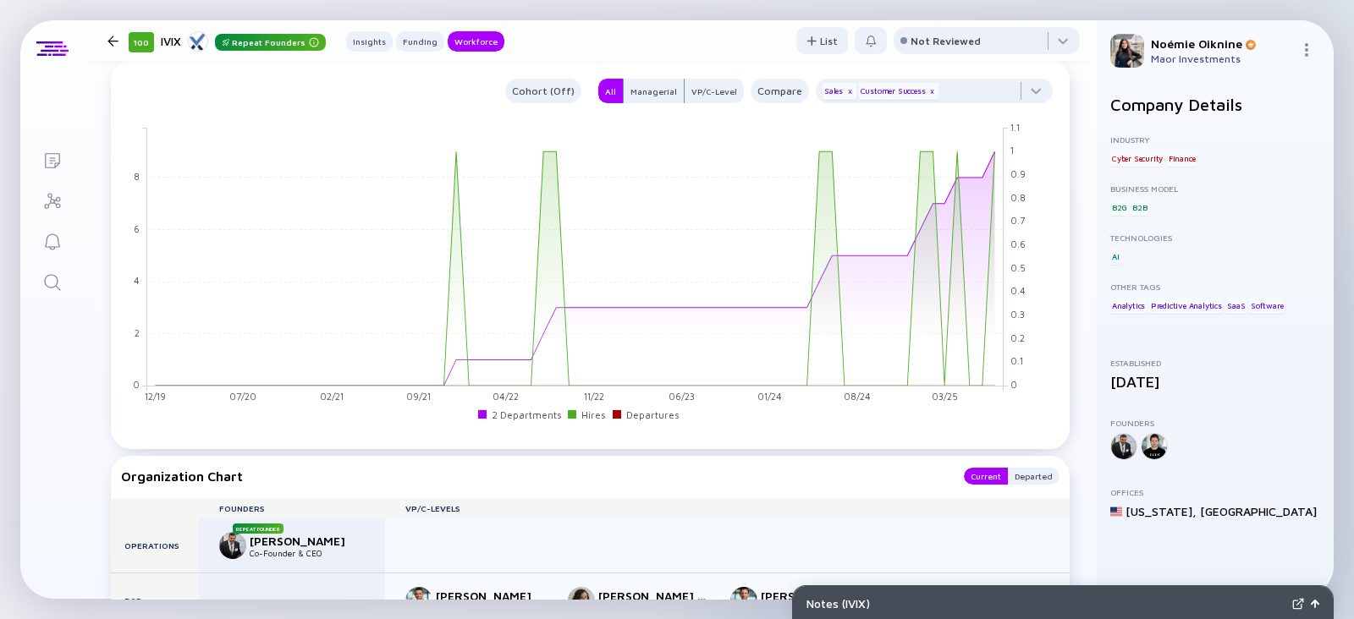
click at [57, 281] on icon "Search" at bounding box center [52, 282] width 16 height 16
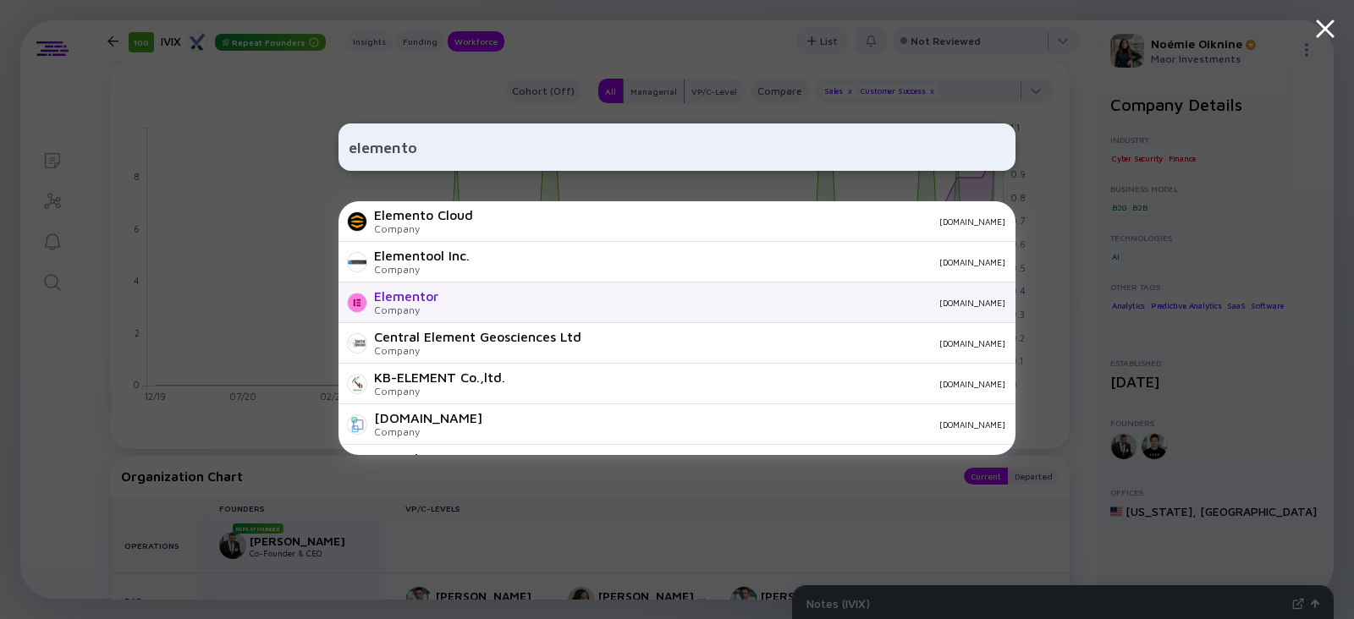
type input "elemento"
click at [421, 296] on div "Elementor" at bounding box center [406, 296] width 64 height 15
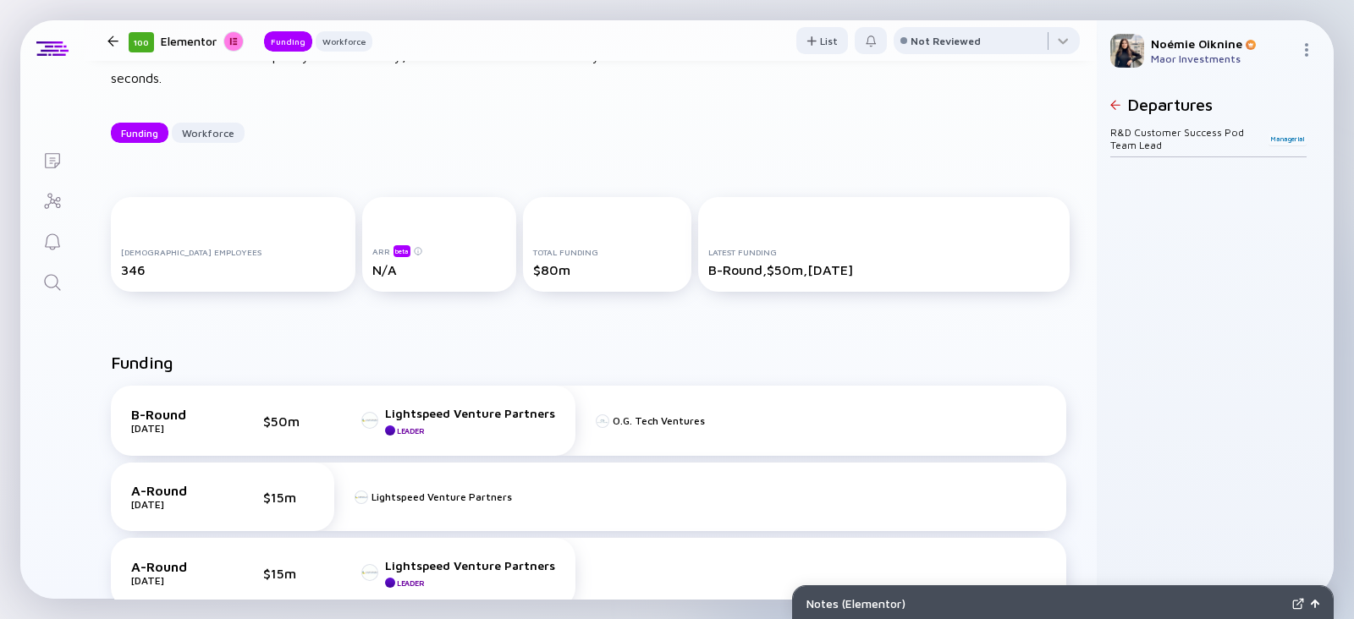
scroll to position [147, 0]
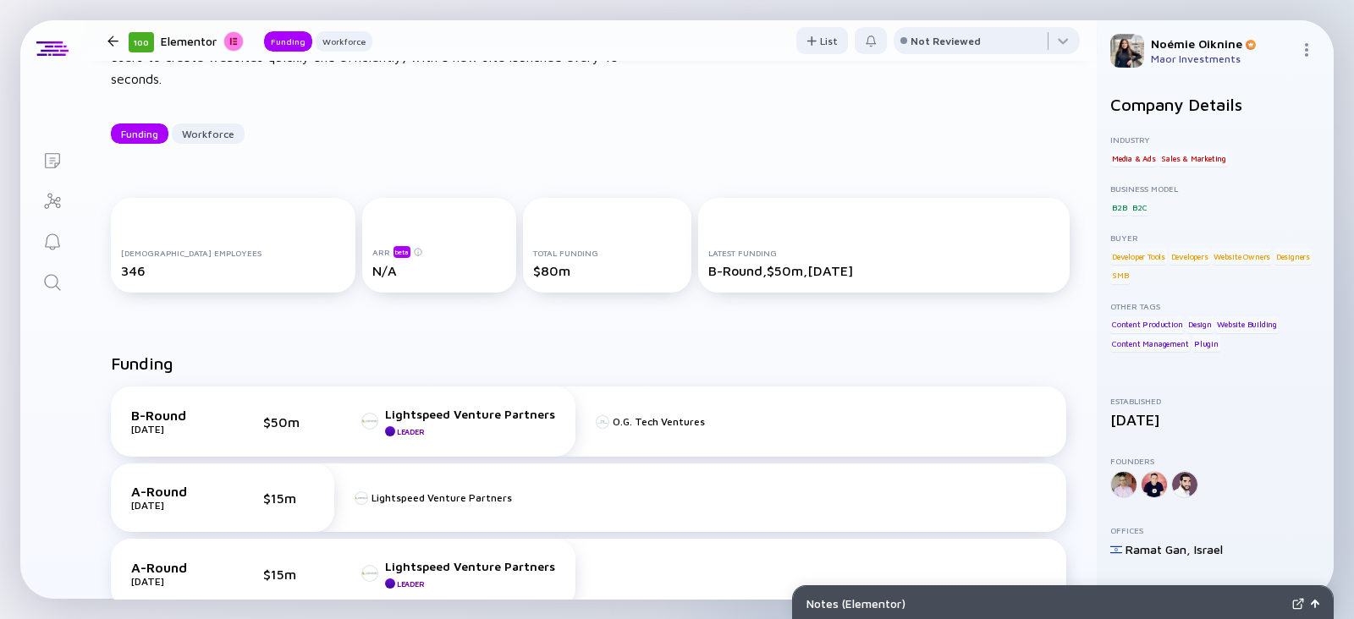
click at [52, 273] on icon "Search" at bounding box center [52, 283] width 20 height 20
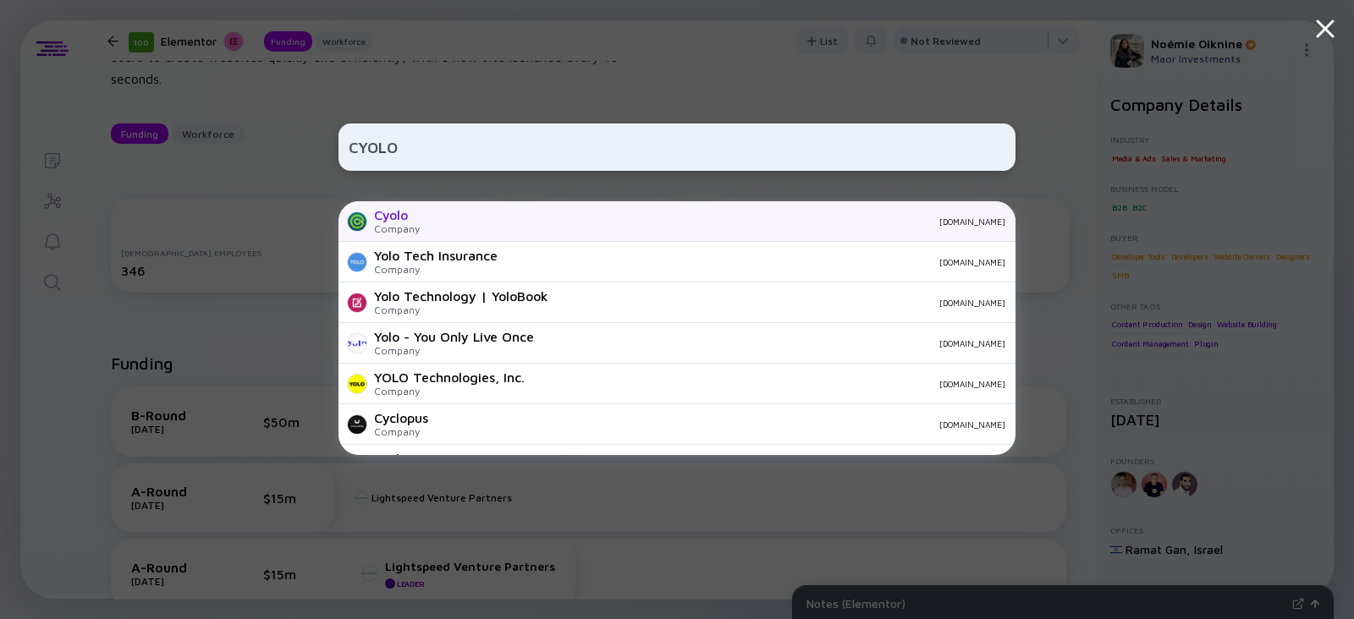
type input "CYOLO"
click at [376, 226] on div "Company" at bounding box center [397, 229] width 46 height 13
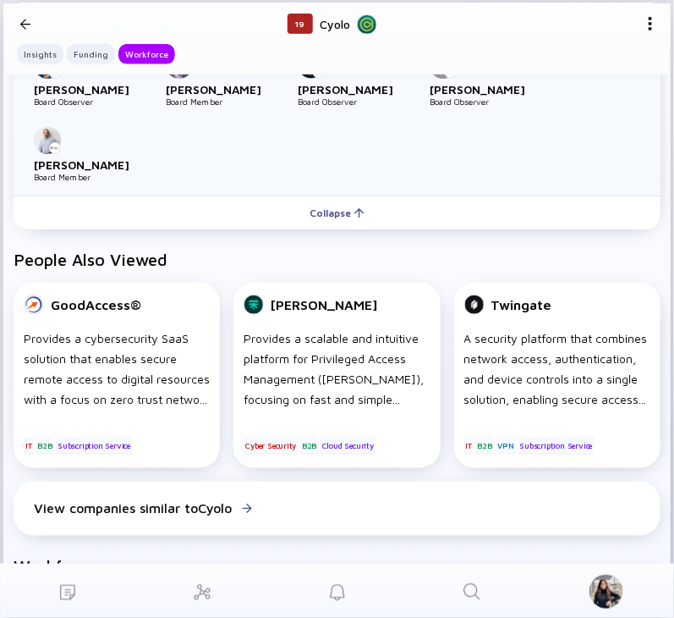
scroll to position [1483, 0]
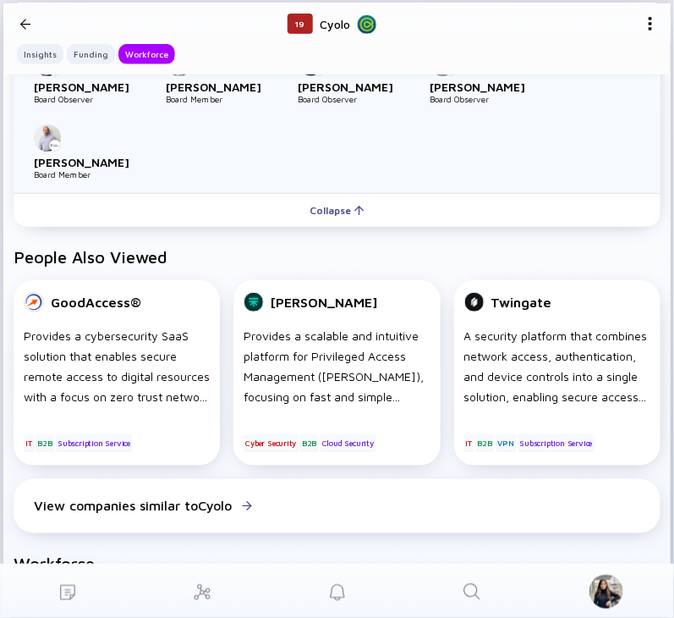
click at [477, 584] on icon "Search" at bounding box center [472, 591] width 20 height 20
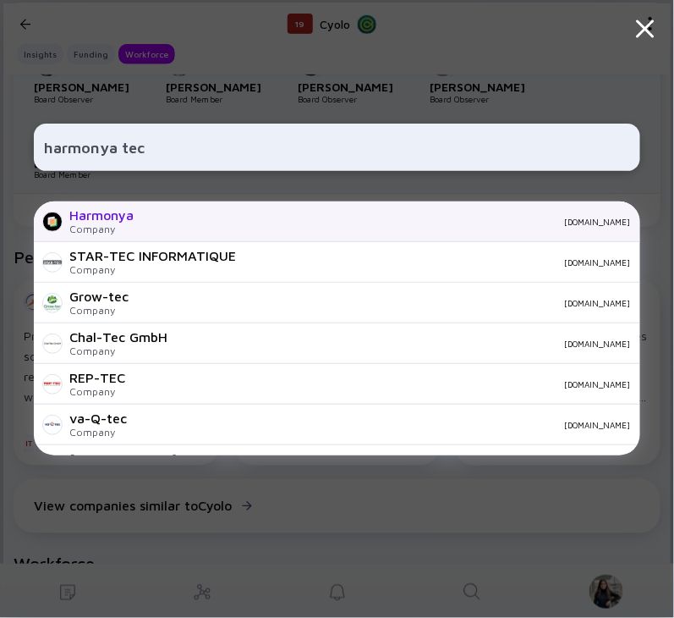
type input "harmonya tec"
click at [150, 213] on div "Harmonya Company harmonya.com" at bounding box center [337, 221] width 607 height 41
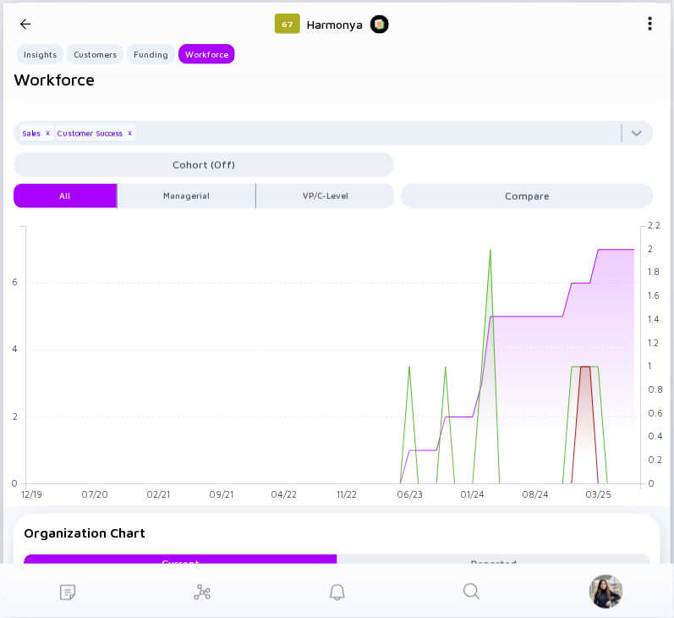
scroll to position [1830, 0]
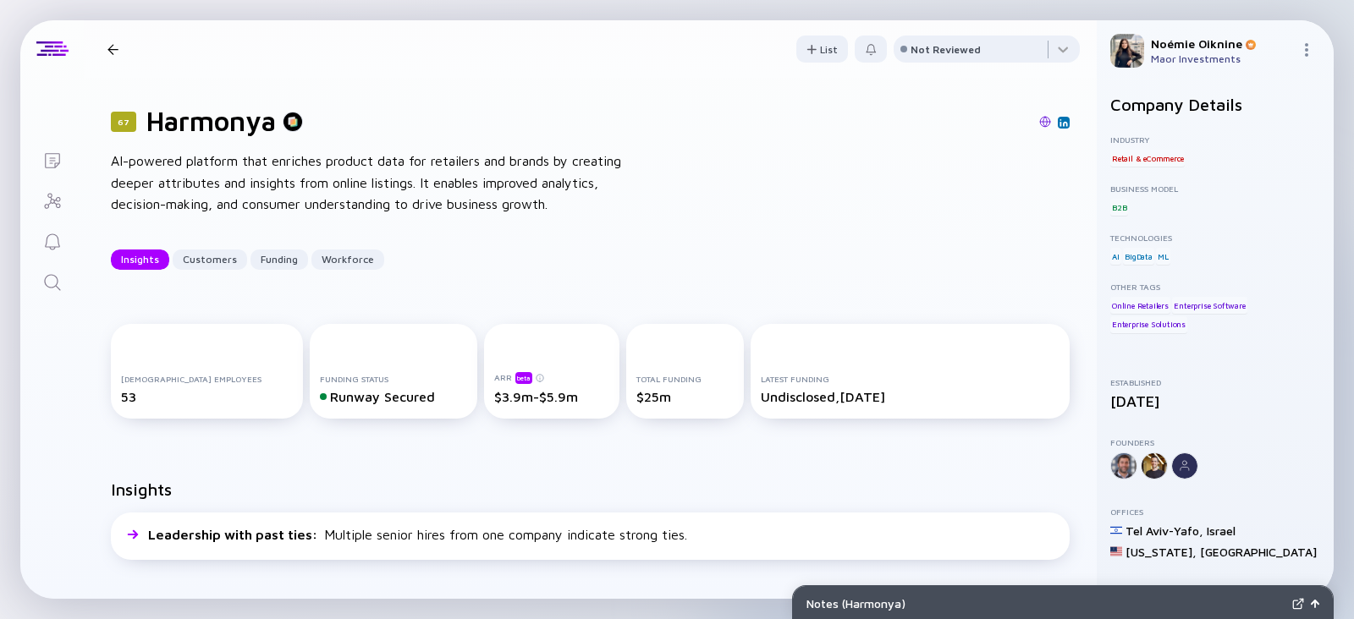
click at [75, 291] on link "Search" at bounding box center [51, 281] width 63 height 41
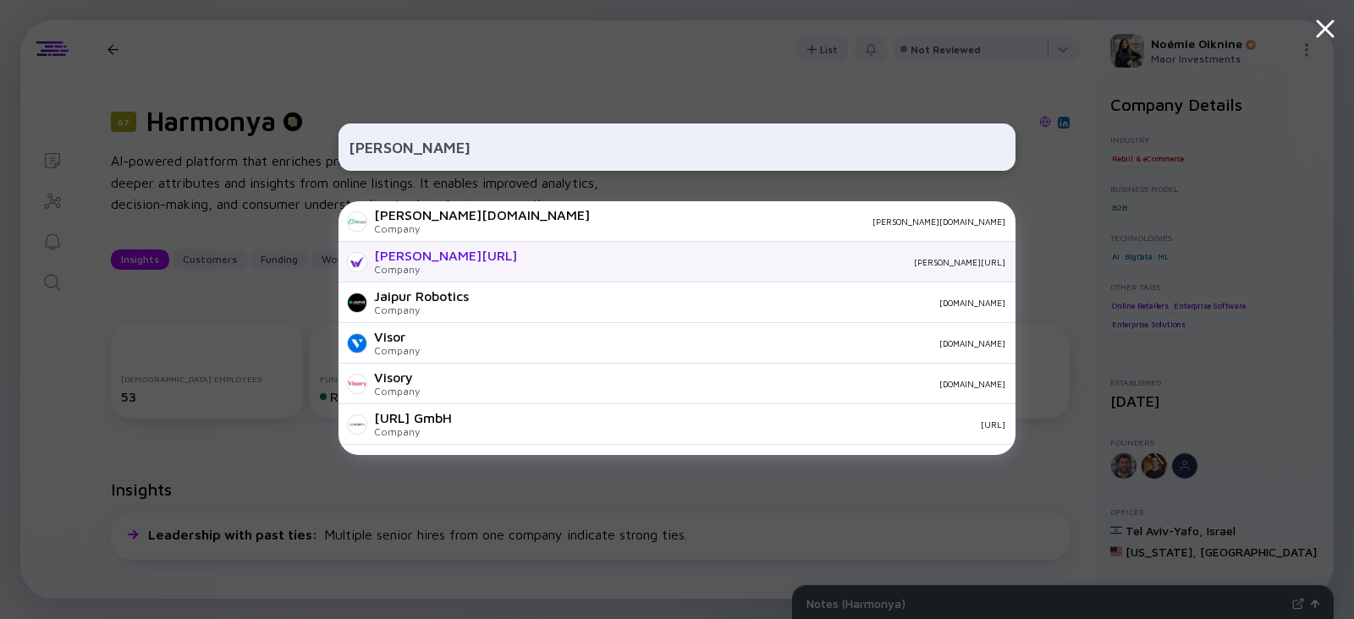
type input "wisor"
click at [423, 250] on div "Wisor.AI" at bounding box center [445, 255] width 143 height 15
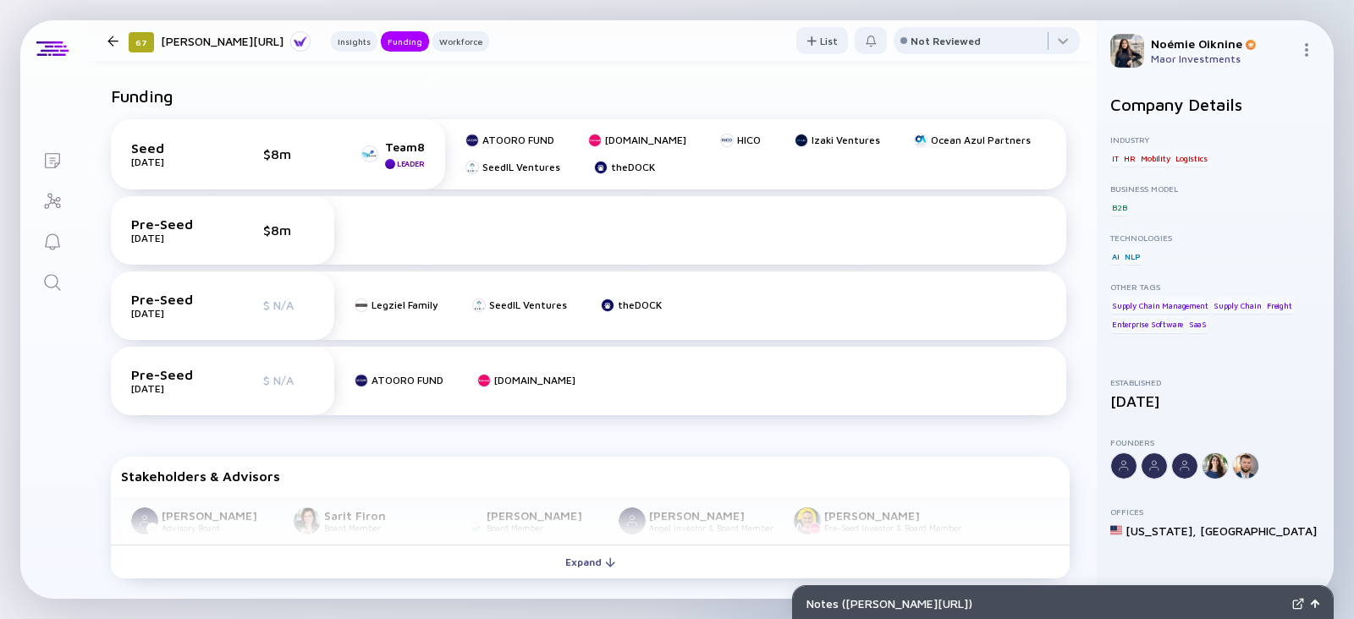
scroll to position [570, 0]
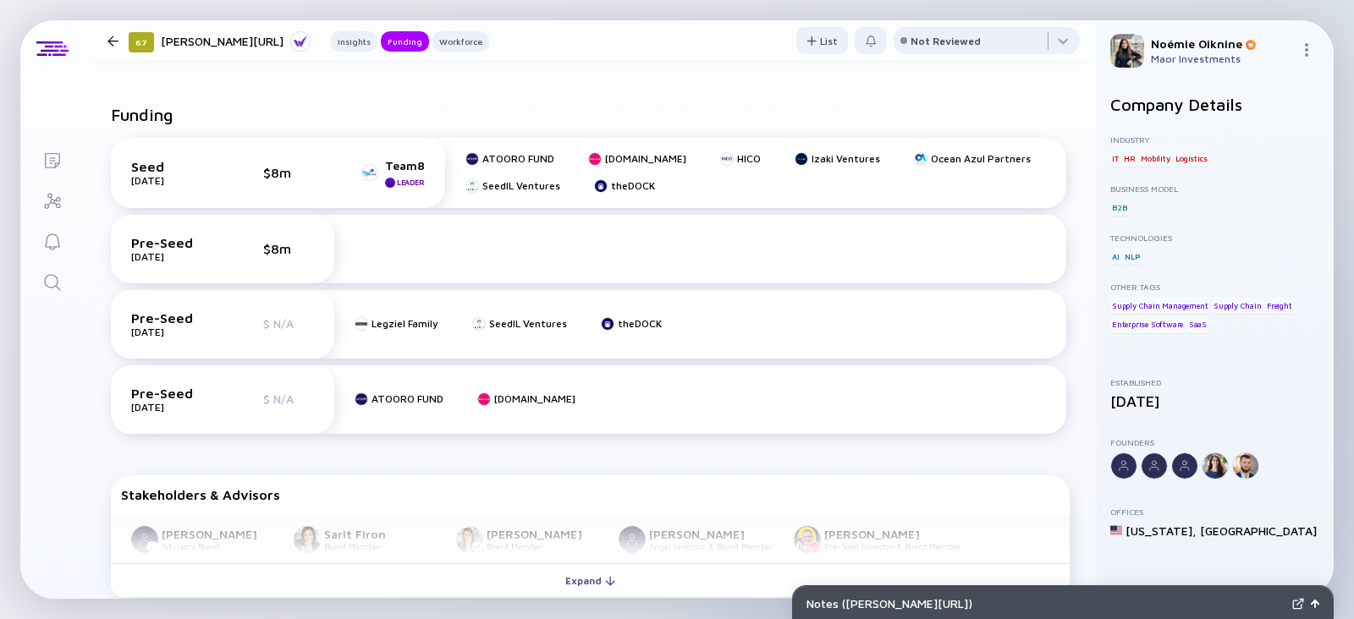
click at [118, 41] on div at bounding box center [112, 41] width 11 height 11
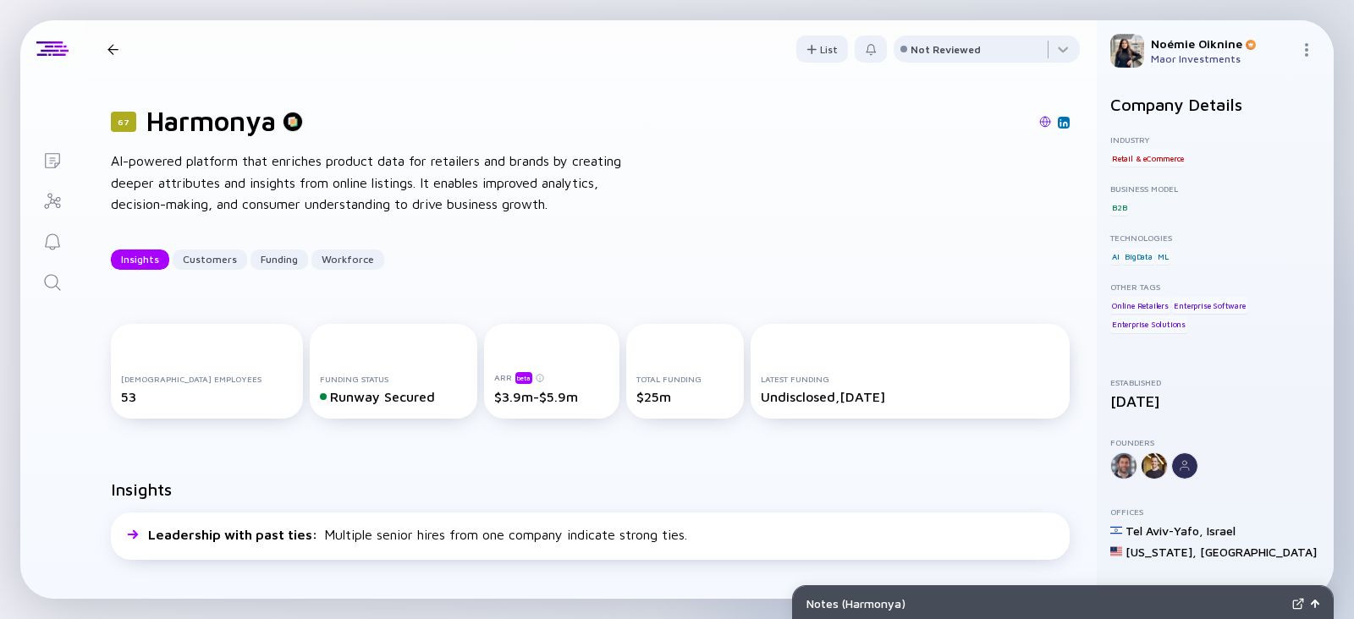
click at [52, 279] on icon "Search" at bounding box center [52, 283] width 20 height 20
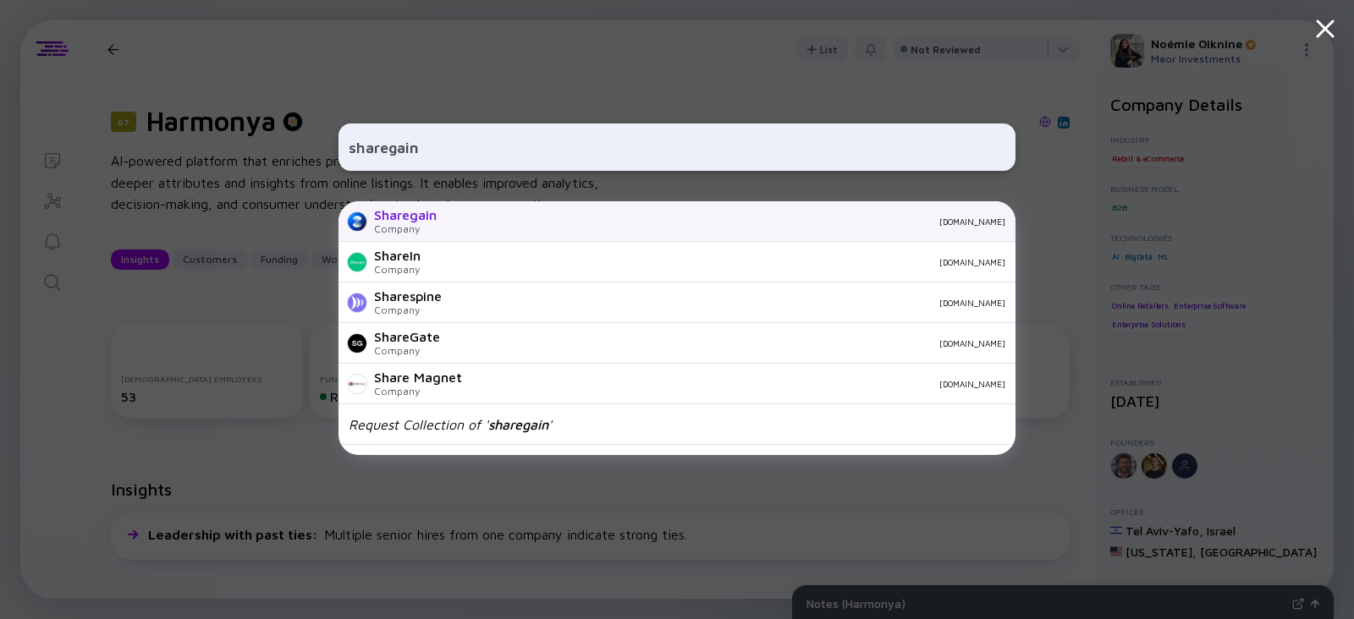
type input "sharegain"
click at [405, 222] on div "Sharegain" at bounding box center [405, 214] width 63 height 15
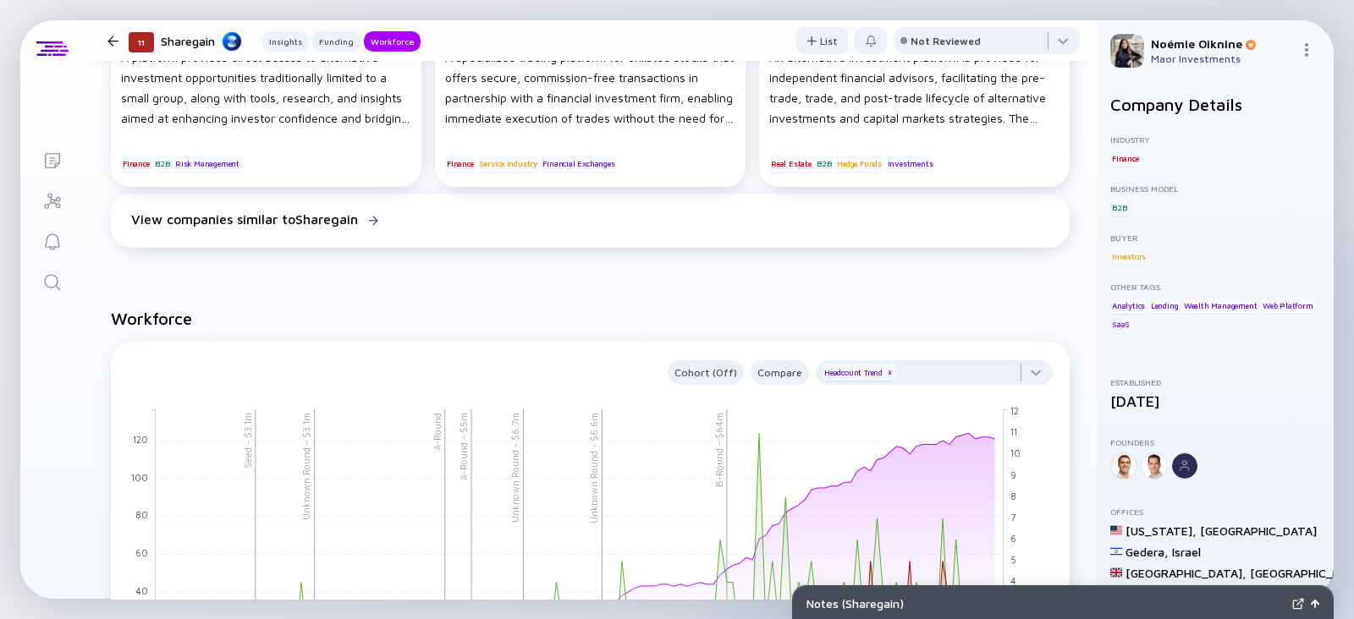
scroll to position [1472, 0]
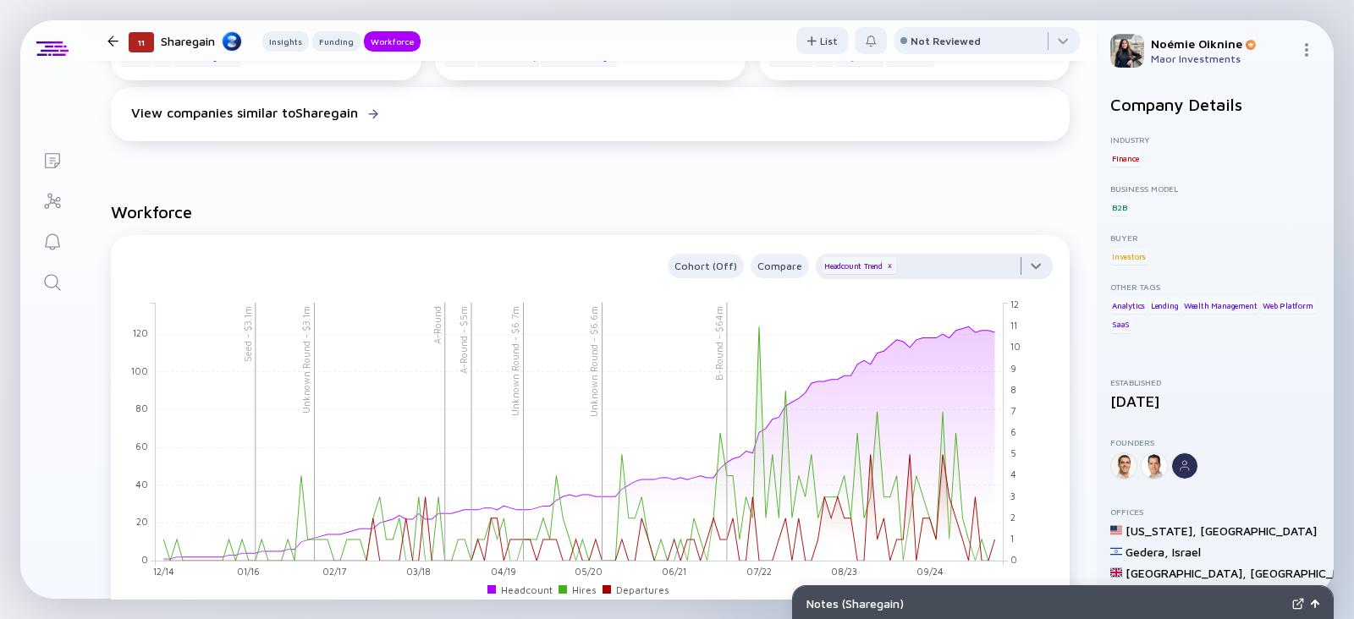
click at [910, 270] on div at bounding box center [934, 271] width 237 height 34
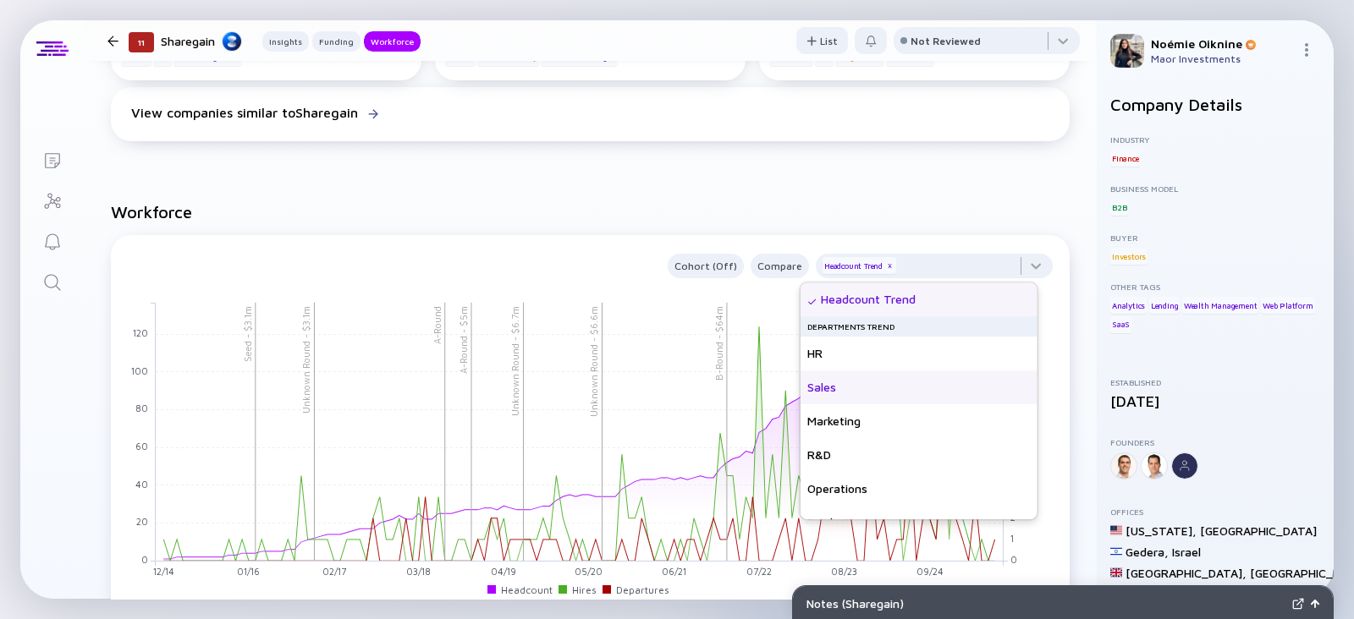
click at [880, 388] on div "Sales" at bounding box center [919, 388] width 237 height 34
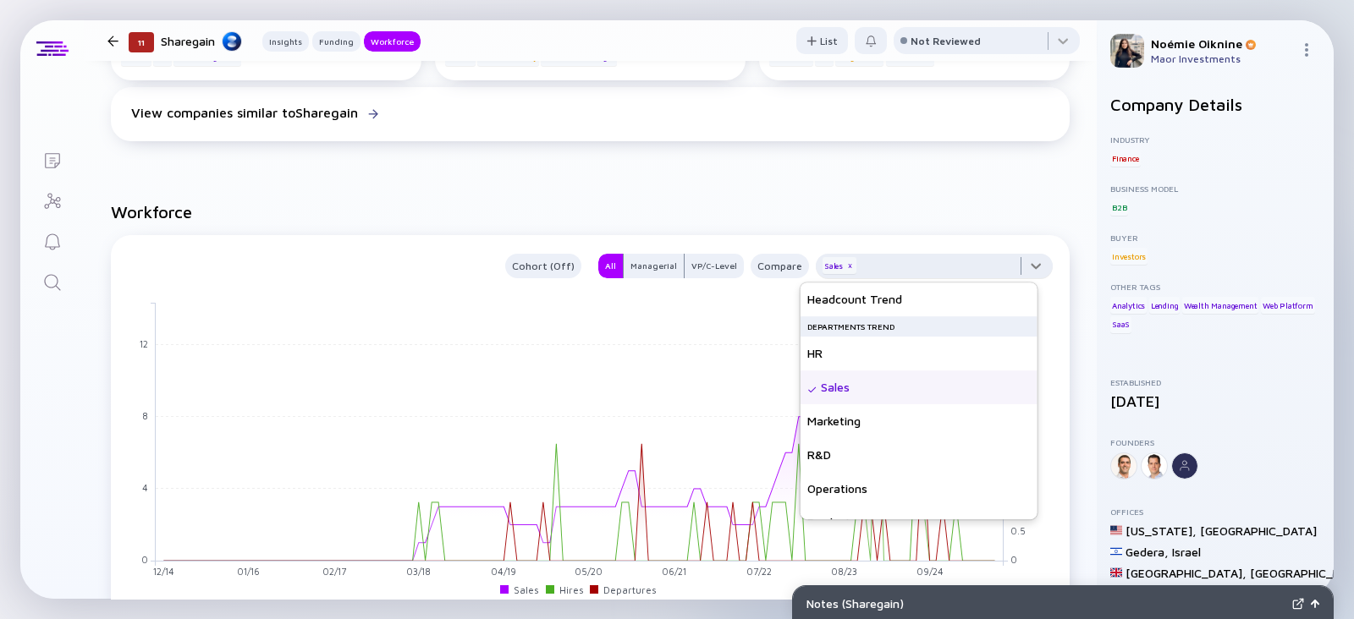
click at [988, 258] on div at bounding box center [934, 271] width 237 height 34
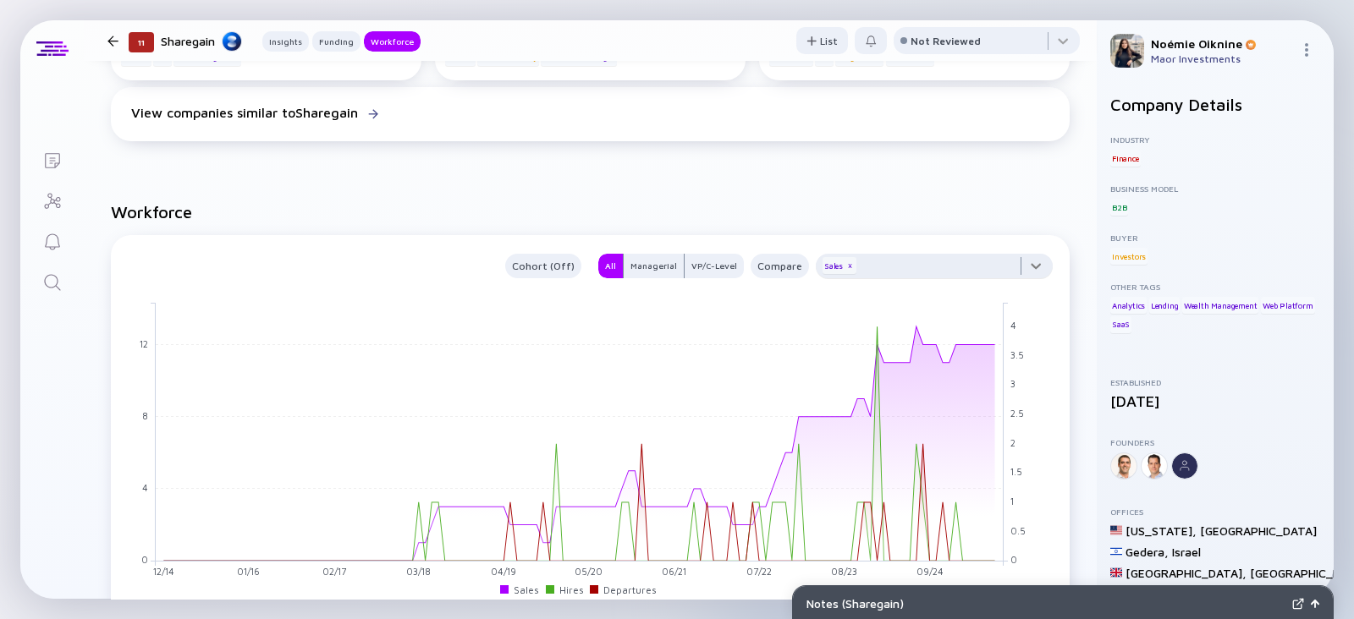
click at [949, 273] on div at bounding box center [934, 271] width 237 height 34
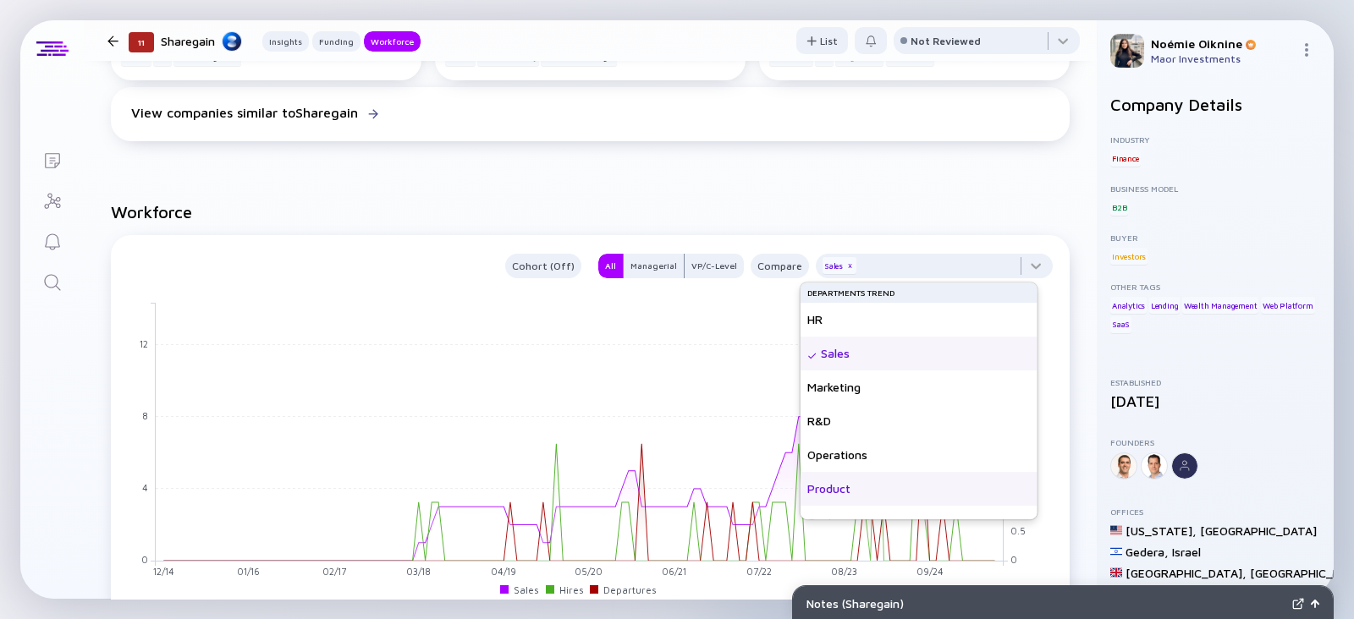
scroll to position [122, 0]
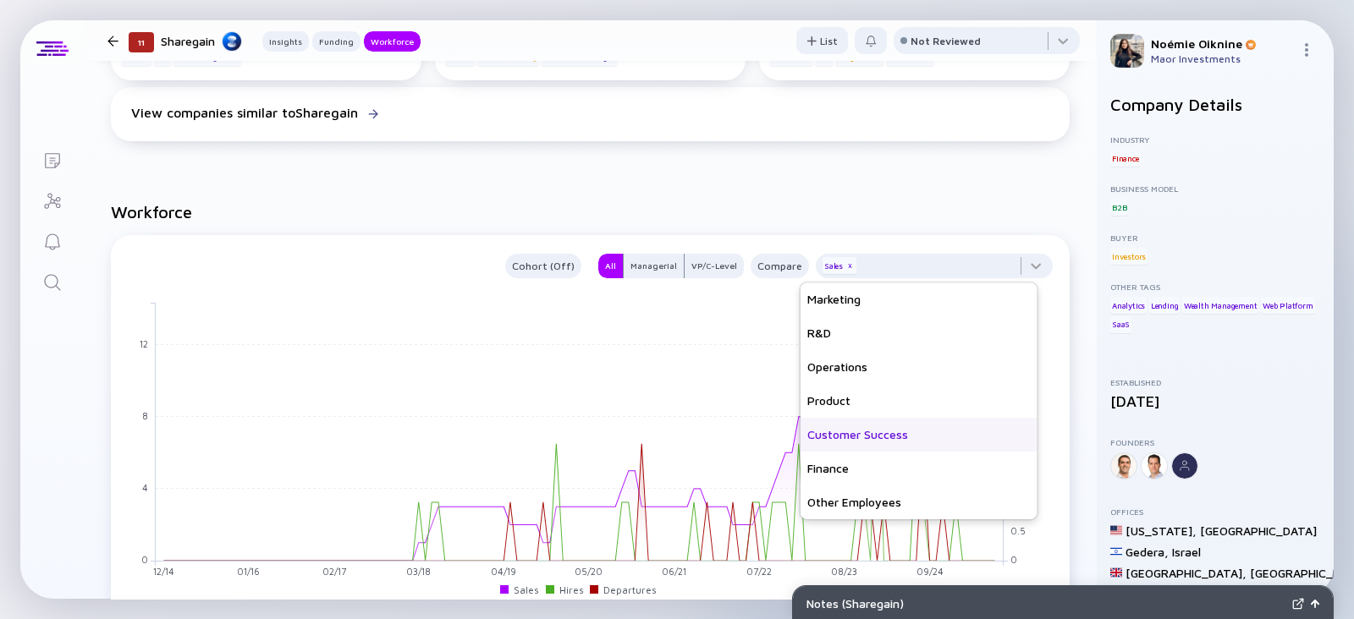
click at [916, 442] on div "Customer Success" at bounding box center [919, 435] width 237 height 34
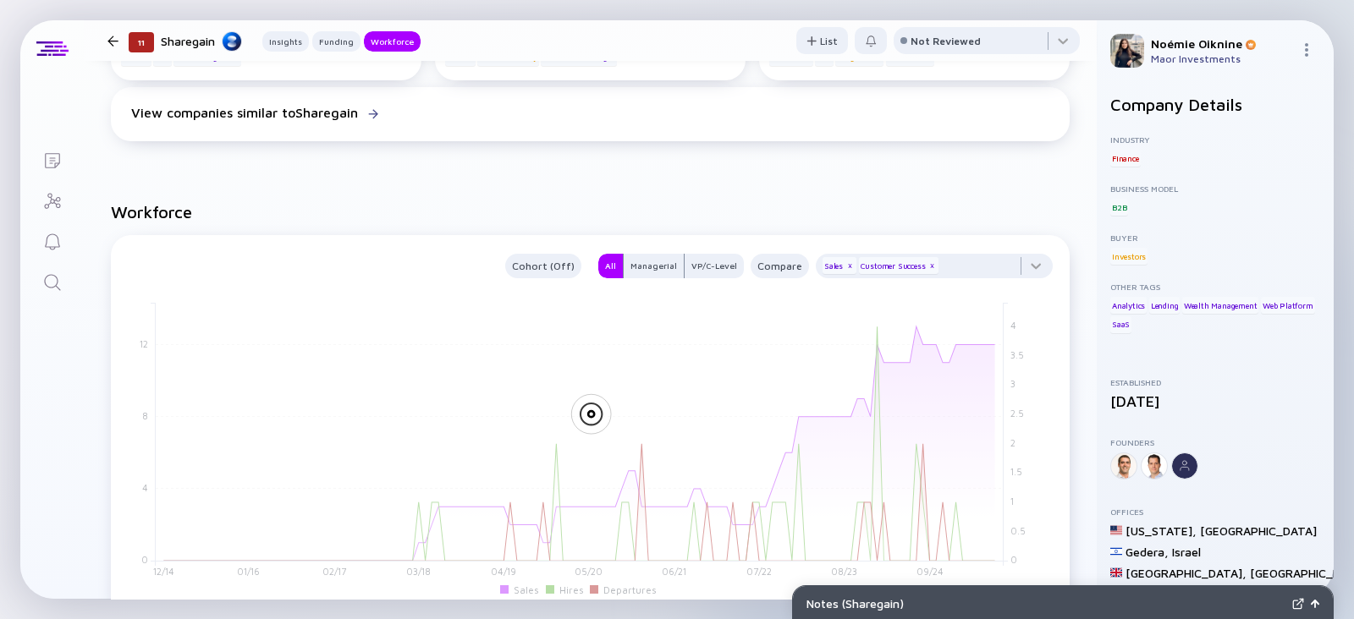
click at [979, 204] on h2 "Workforce" at bounding box center [590, 211] width 959 height 19
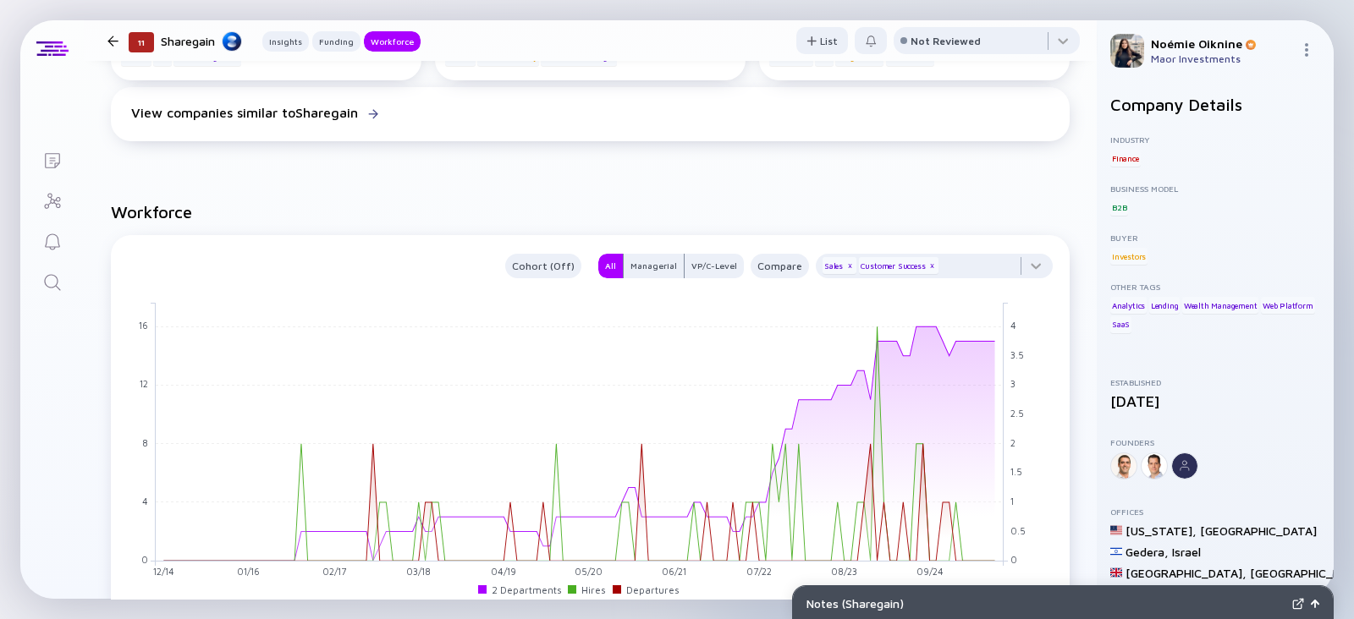
click at [51, 286] on icon "Search" at bounding box center [52, 282] width 16 height 16
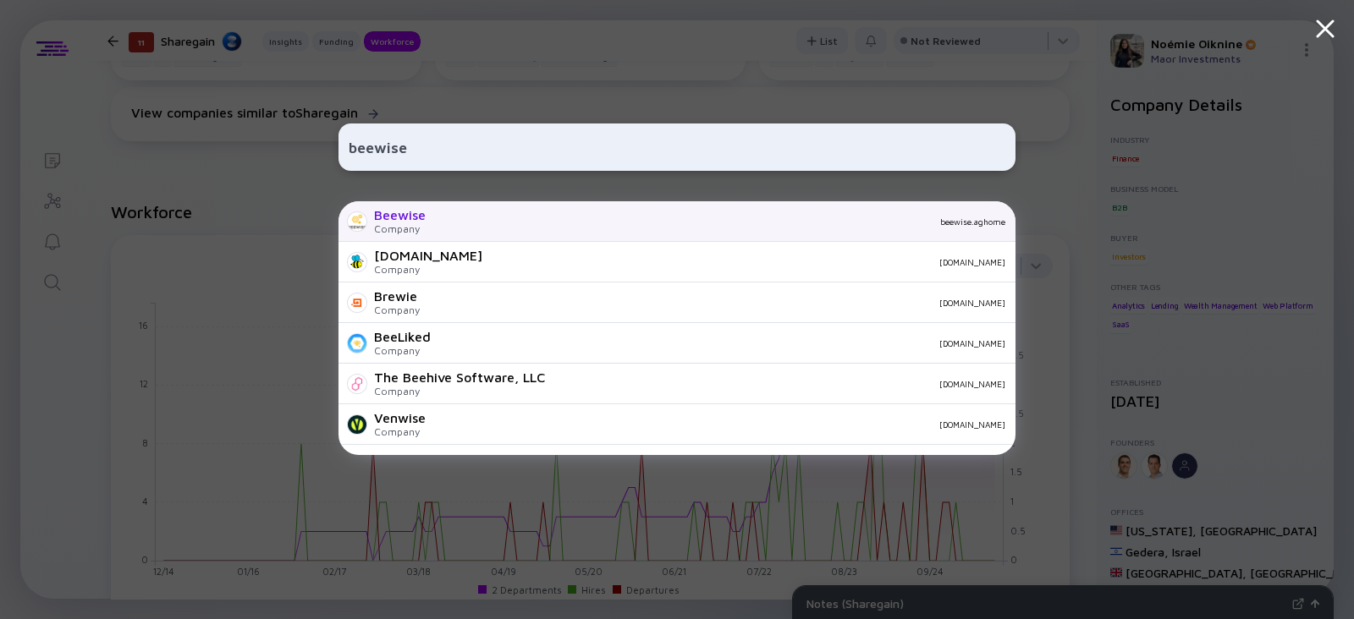
type input "beewise"
click at [479, 230] on div "Beewise Company beewise.aghome" at bounding box center [677, 221] width 677 height 41
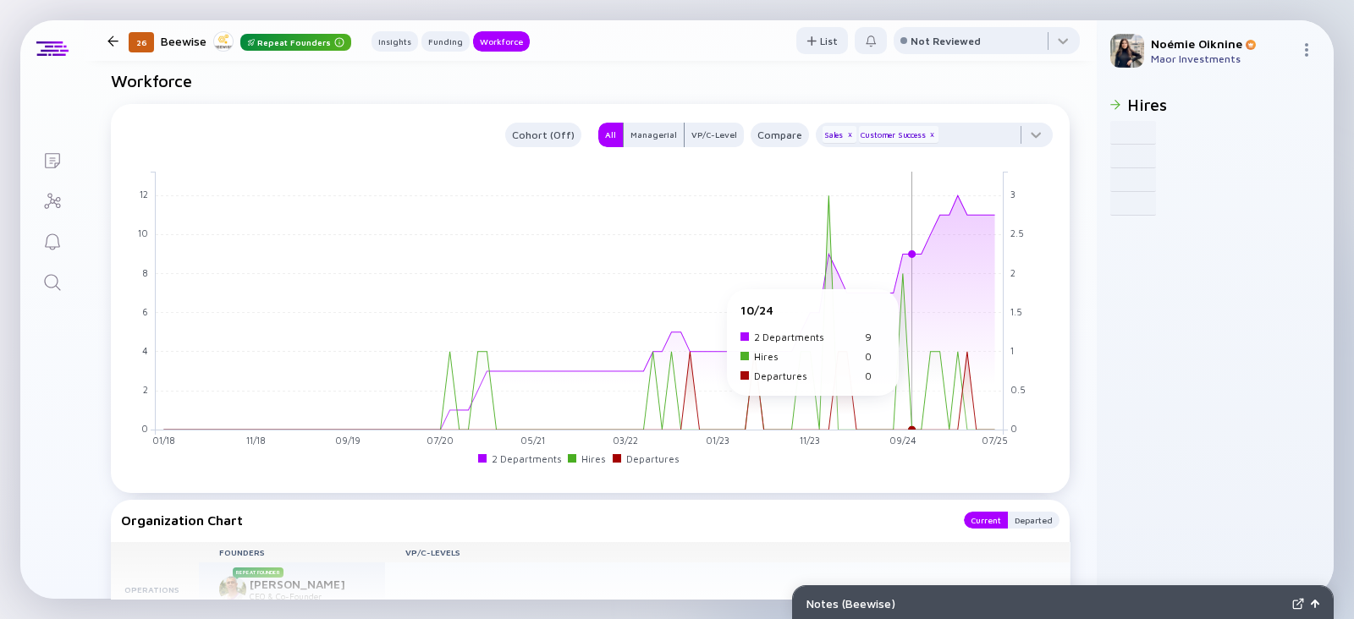
scroll to position [536, 0]
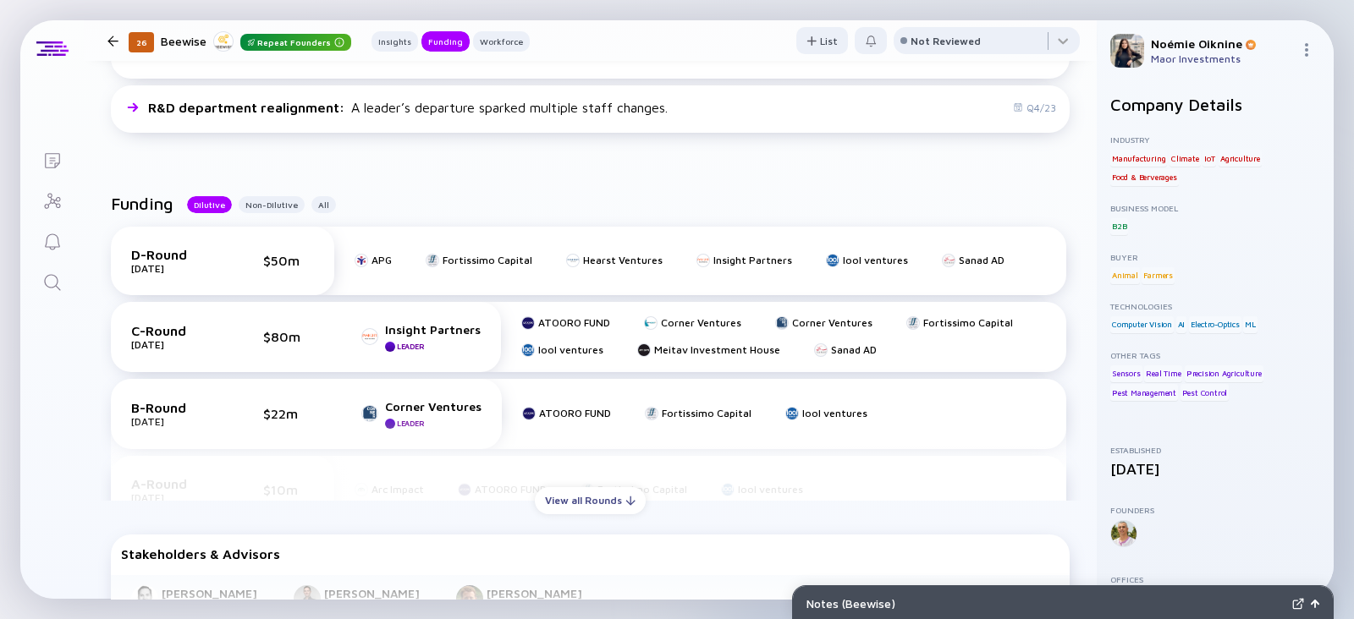
click at [41, 281] on link "Search" at bounding box center [51, 281] width 63 height 41
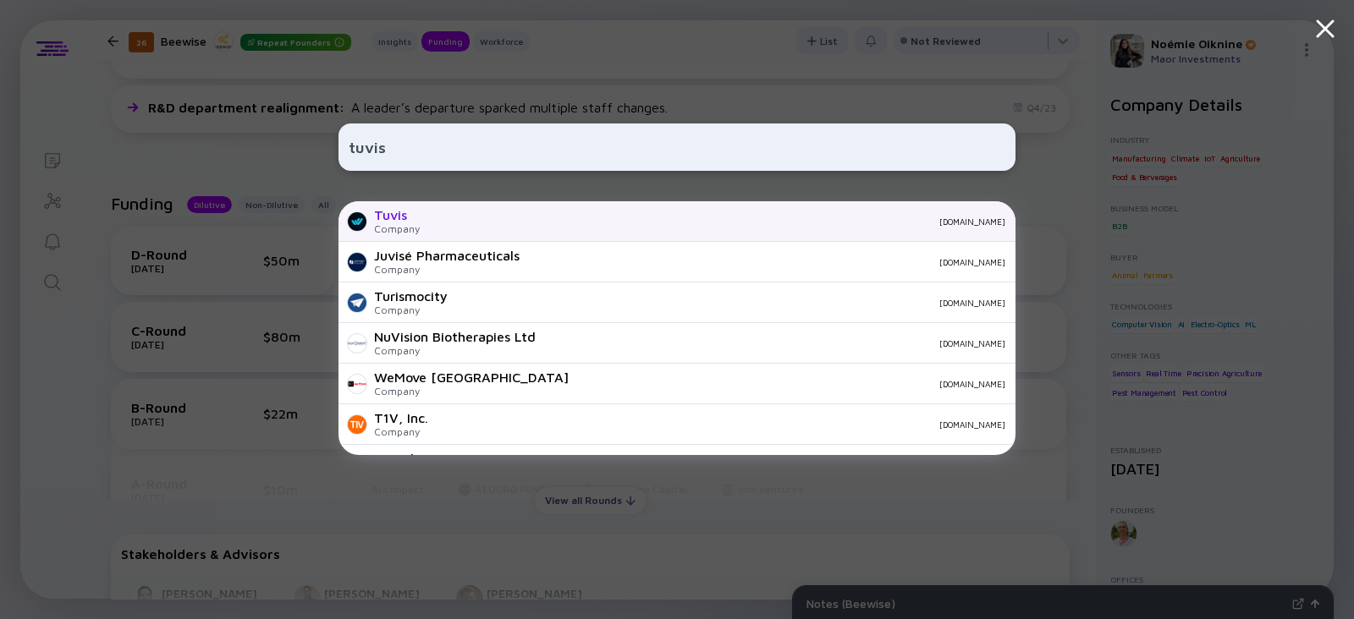
type input "tuvis"
click at [513, 239] on div "Tuvis Company tuvis.com" at bounding box center [677, 221] width 677 height 41
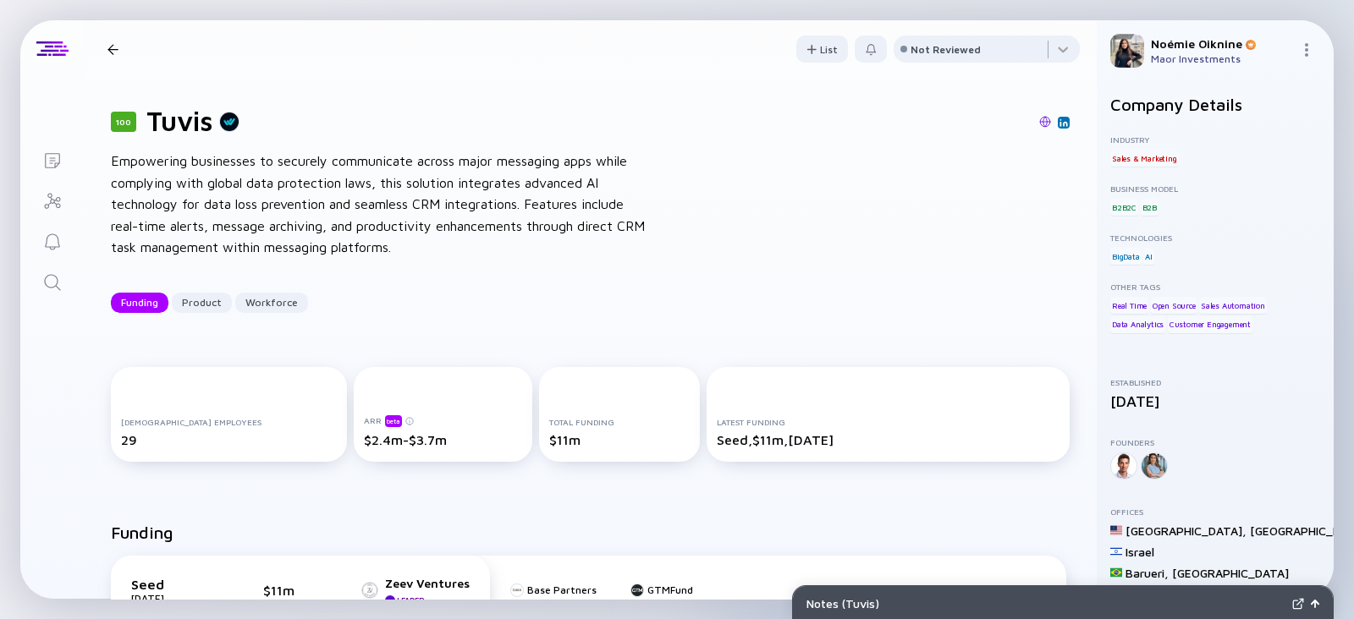
click at [44, 279] on icon "Search" at bounding box center [52, 282] width 16 height 16
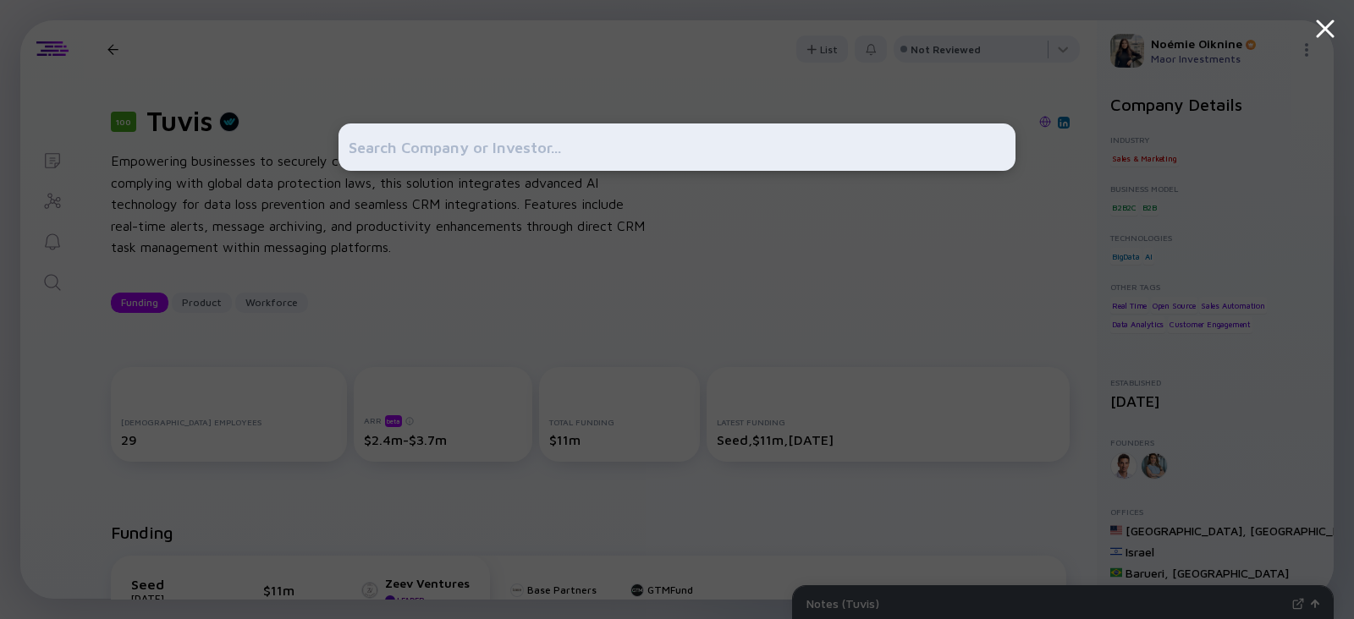
click at [427, 155] on input "text" at bounding box center [677, 147] width 657 height 30
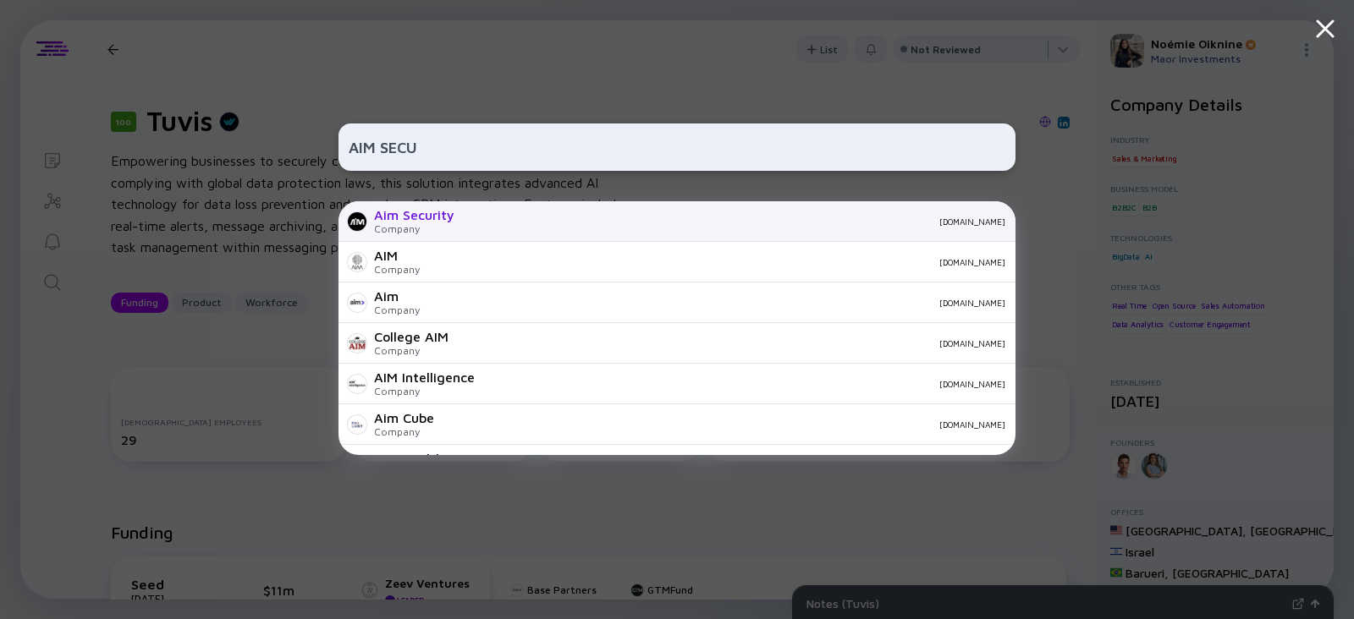
type input "AIM SECU"
click at [410, 213] on div "Aim Security" at bounding box center [414, 214] width 80 height 15
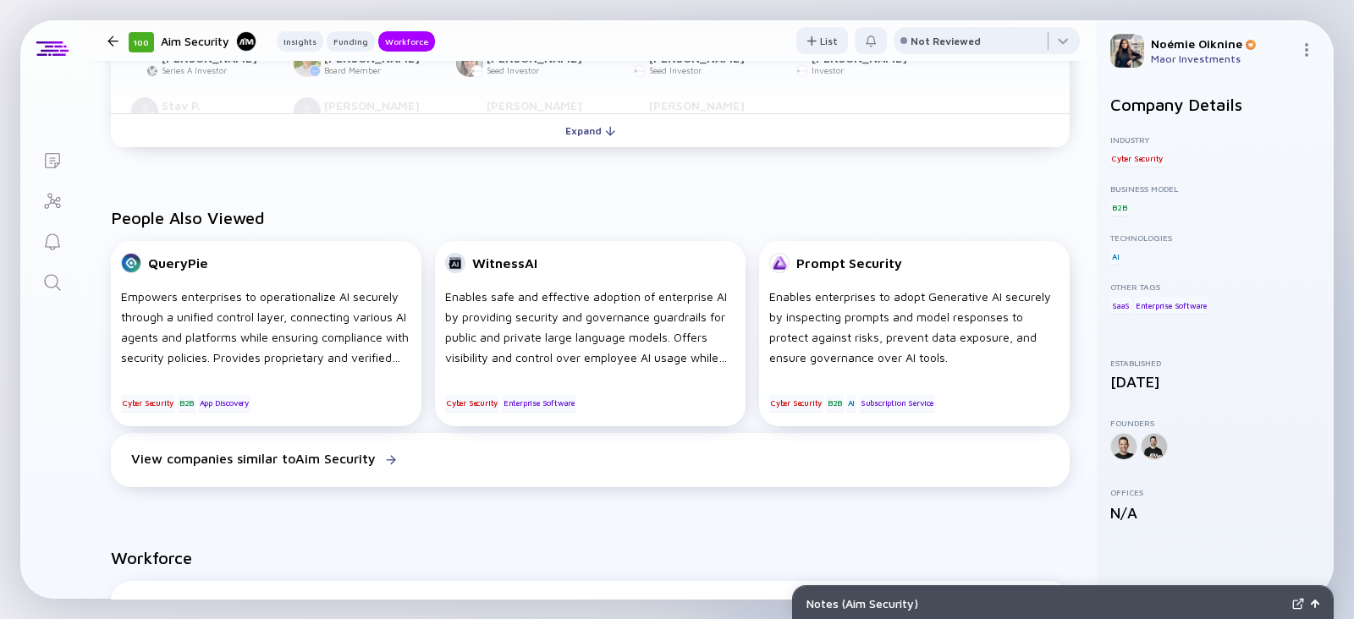
scroll to position [1338, 0]
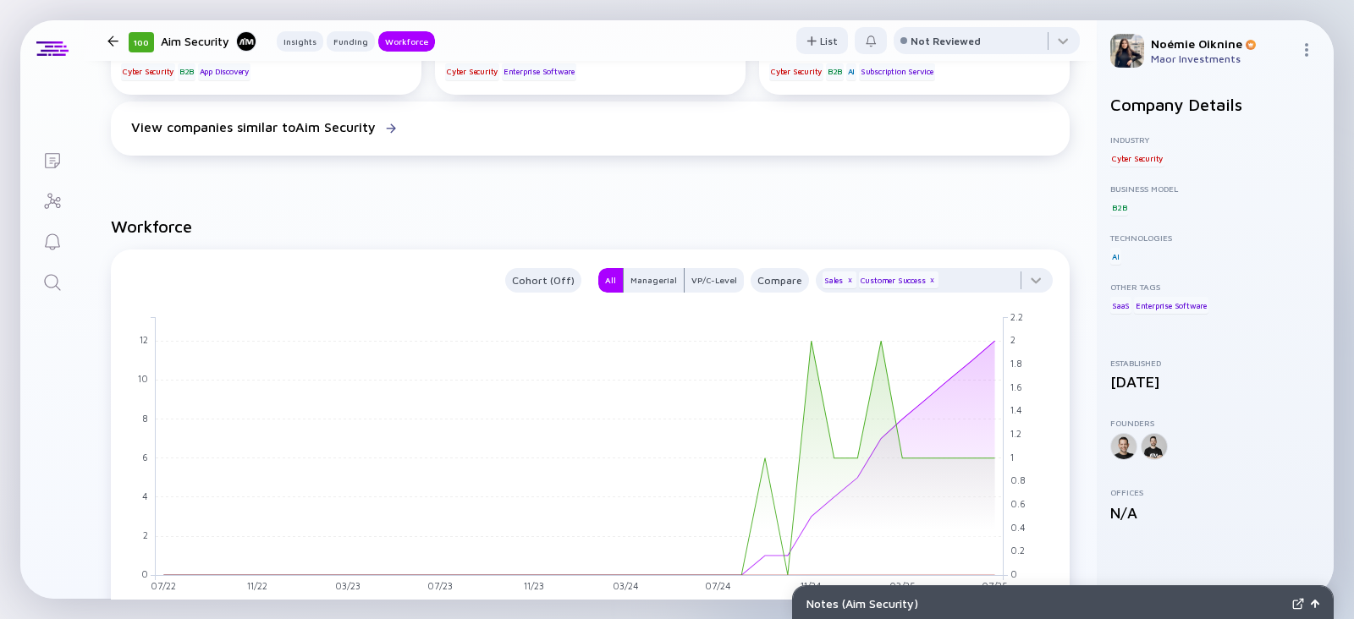
click at [58, 277] on icon "Search" at bounding box center [52, 283] width 20 height 20
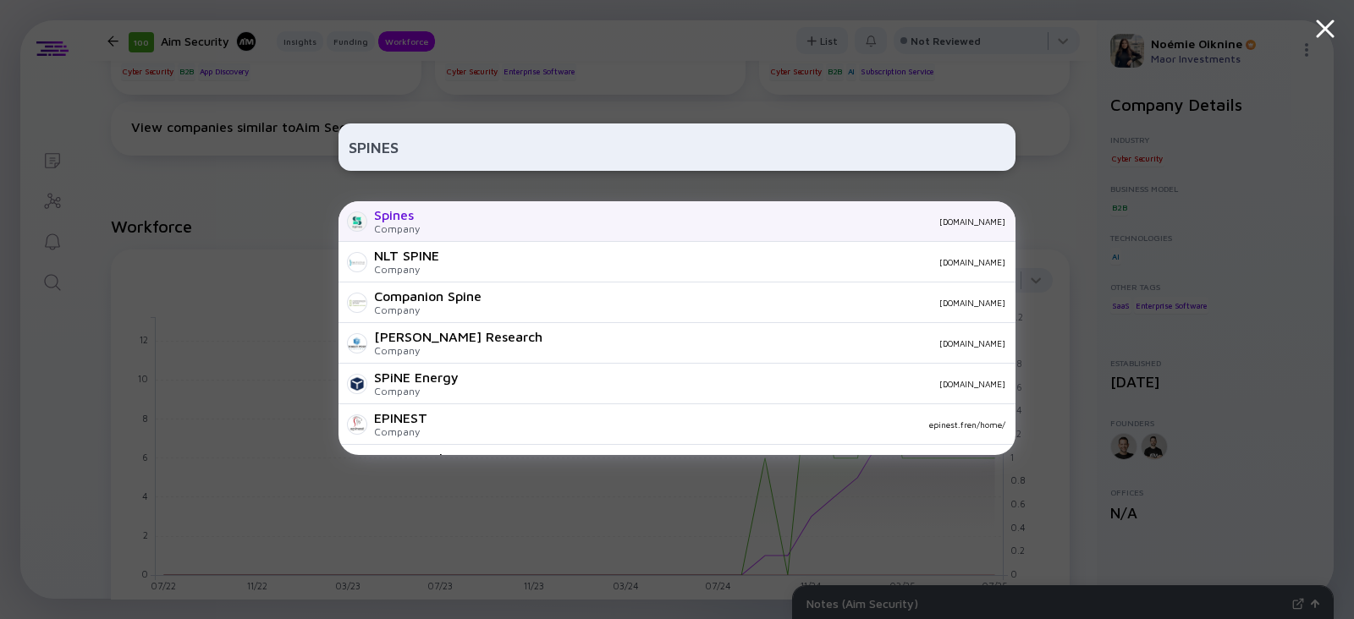
type input "SPINES"
click at [435, 214] on div "Spines Company spines.com" at bounding box center [677, 221] width 677 height 41
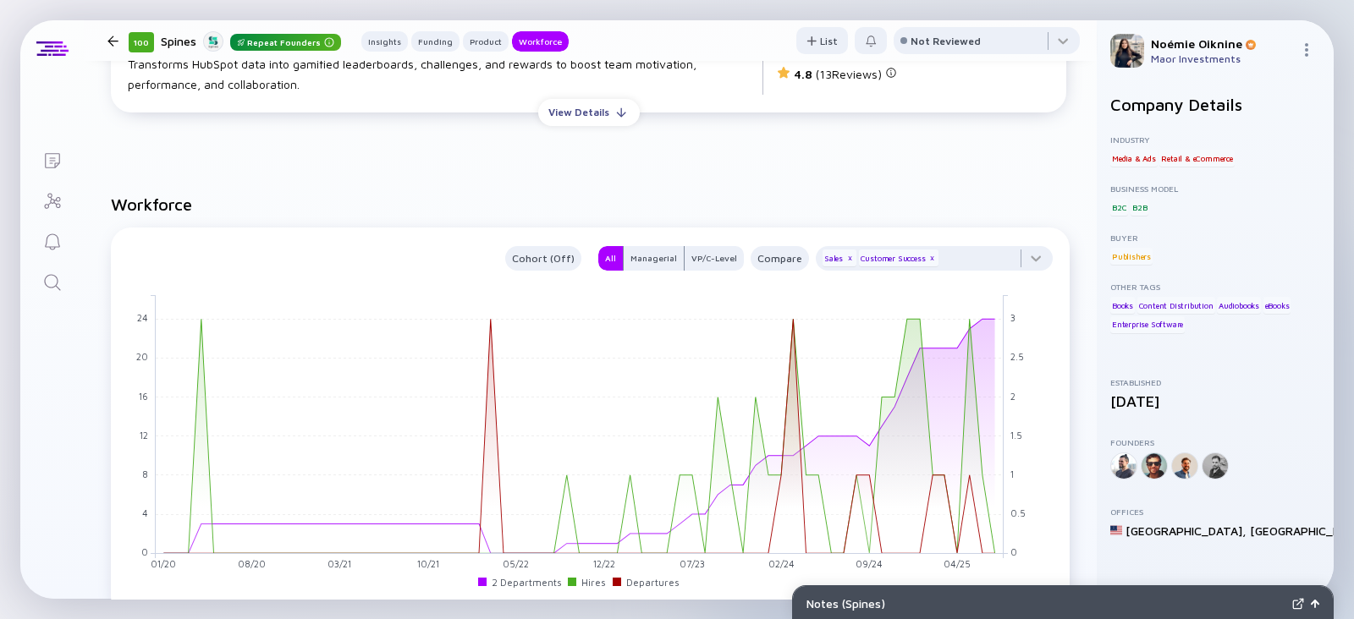
scroll to position [1724, 0]
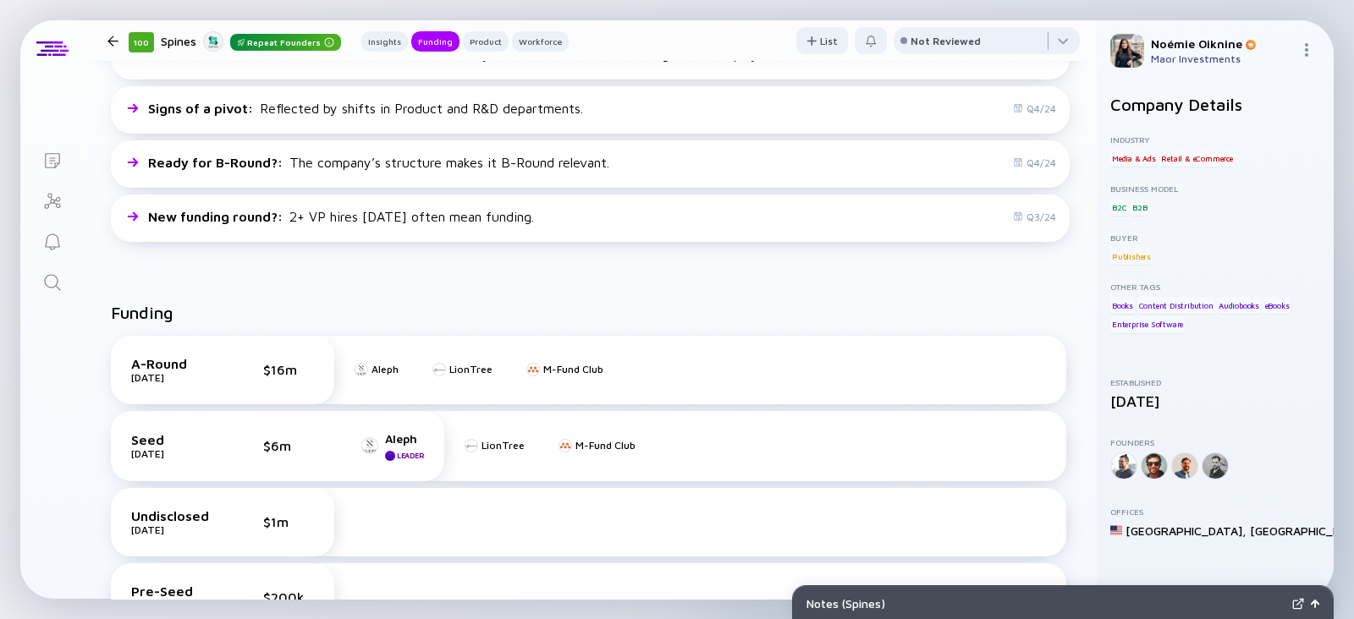
scroll to position [484, 0]
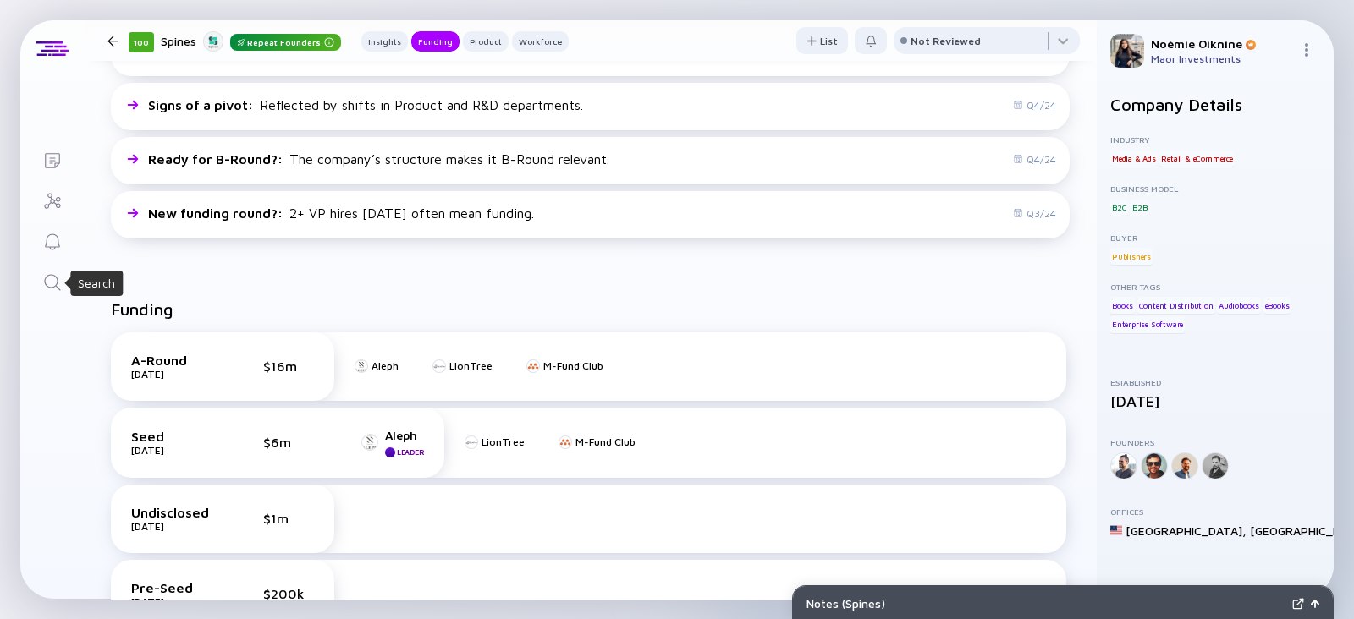
click at [47, 285] on icon "Search" at bounding box center [52, 282] width 16 height 16
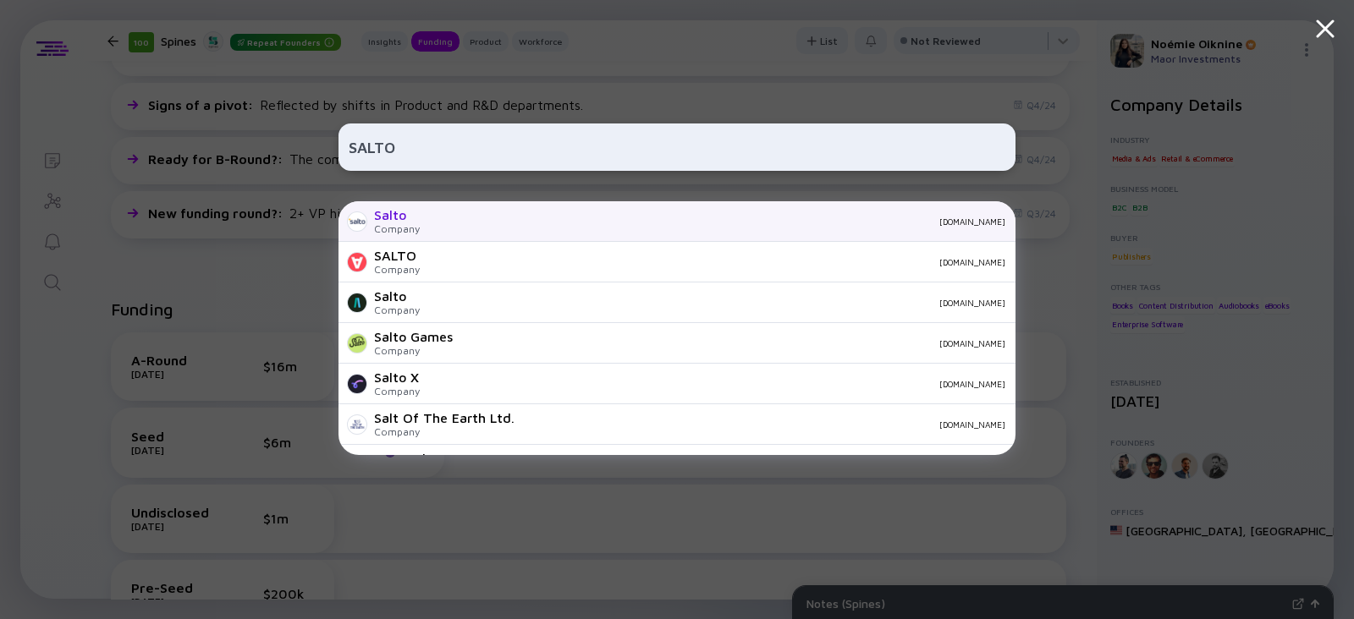
type input "SALTO"
click at [423, 219] on div "Salto Company salto.io" at bounding box center [677, 221] width 677 height 41
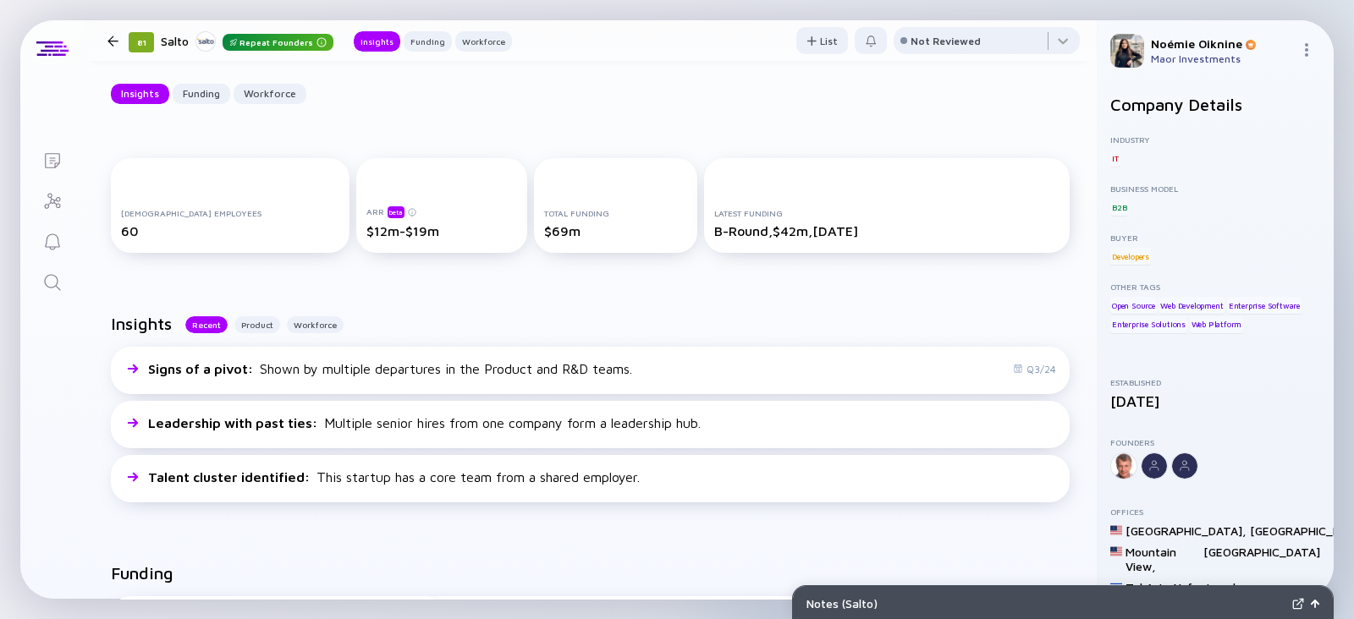
scroll to position [2, 0]
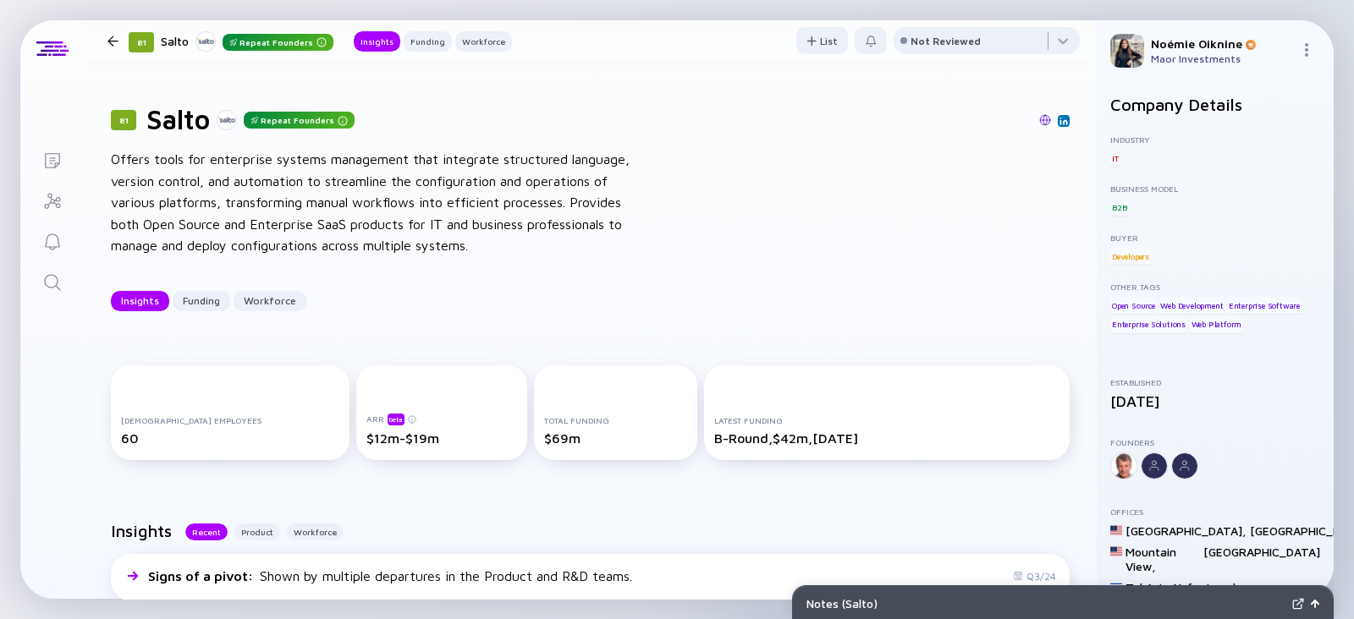
click at [726, 319] on div "81 Salto Repeat Founders Offers tools for enterprise systems management that in…" at bounding box center [590, 207] width 1013 height 262
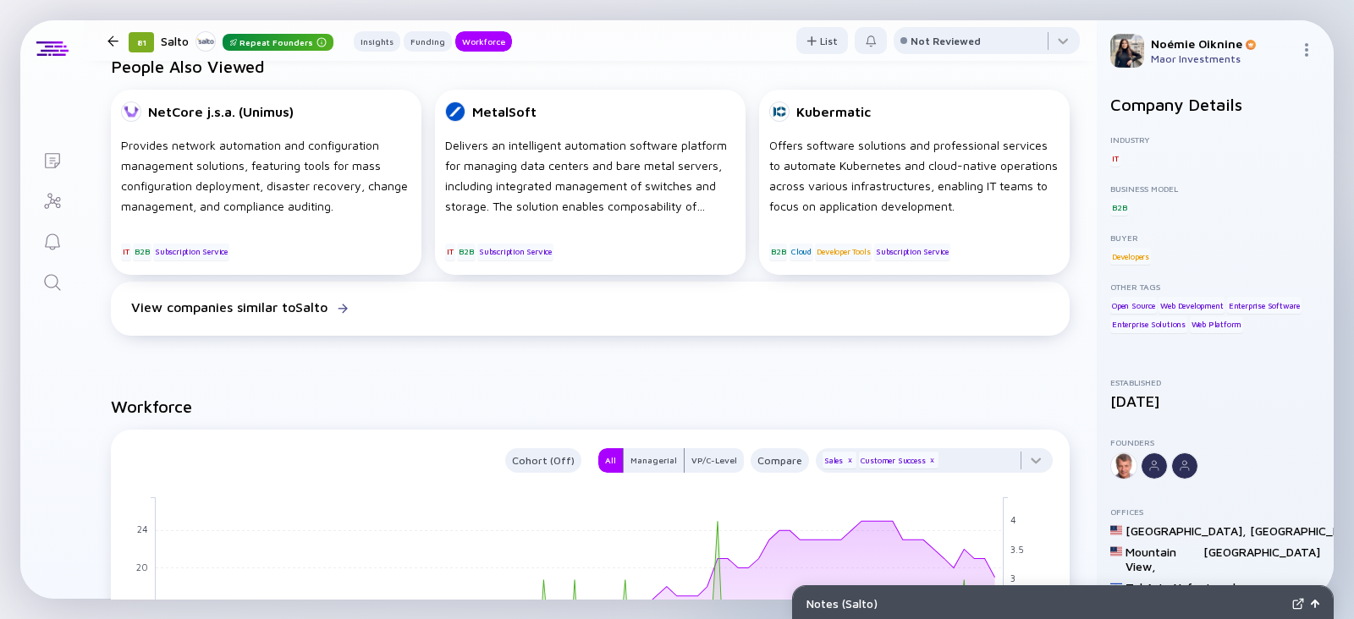
scroll to position [1454, 0]
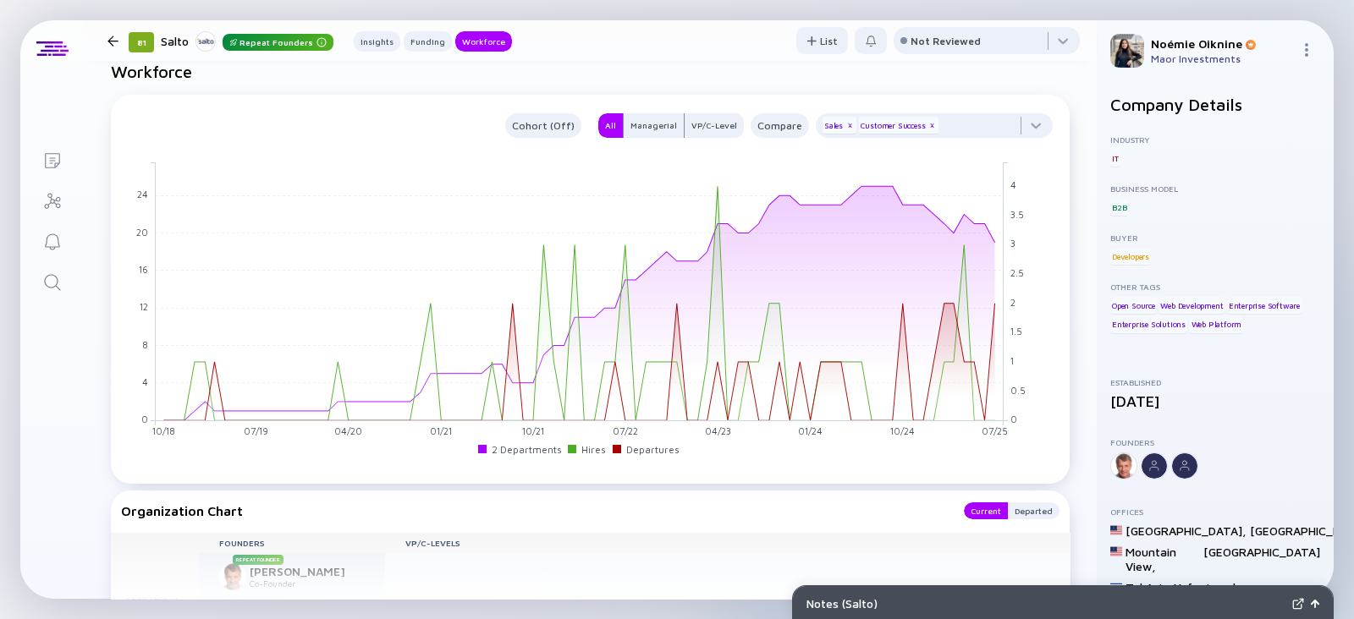
click at [66, 284] on link "Search" at bounding box center [51, 281] width 63 height 41
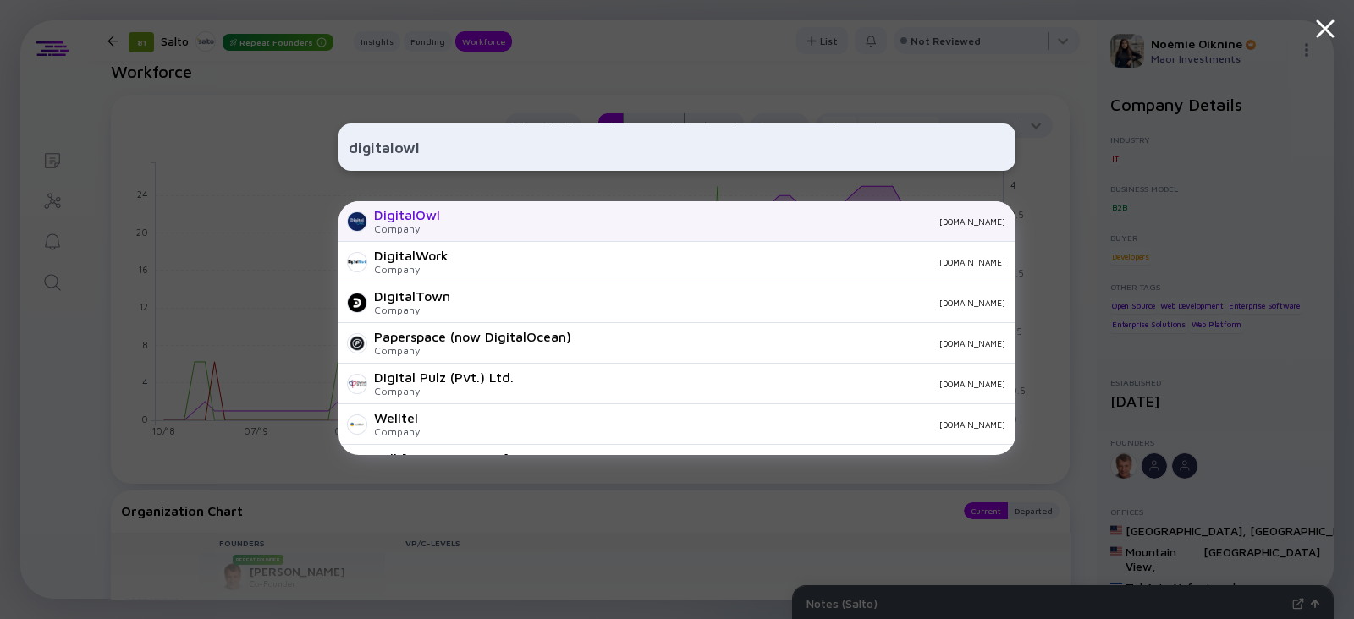
type input "digitalowl"
click at [460, 231] on div "DigitalOwl Company digitalowl.com" at bounding box center [677, 221] width 677 height 41
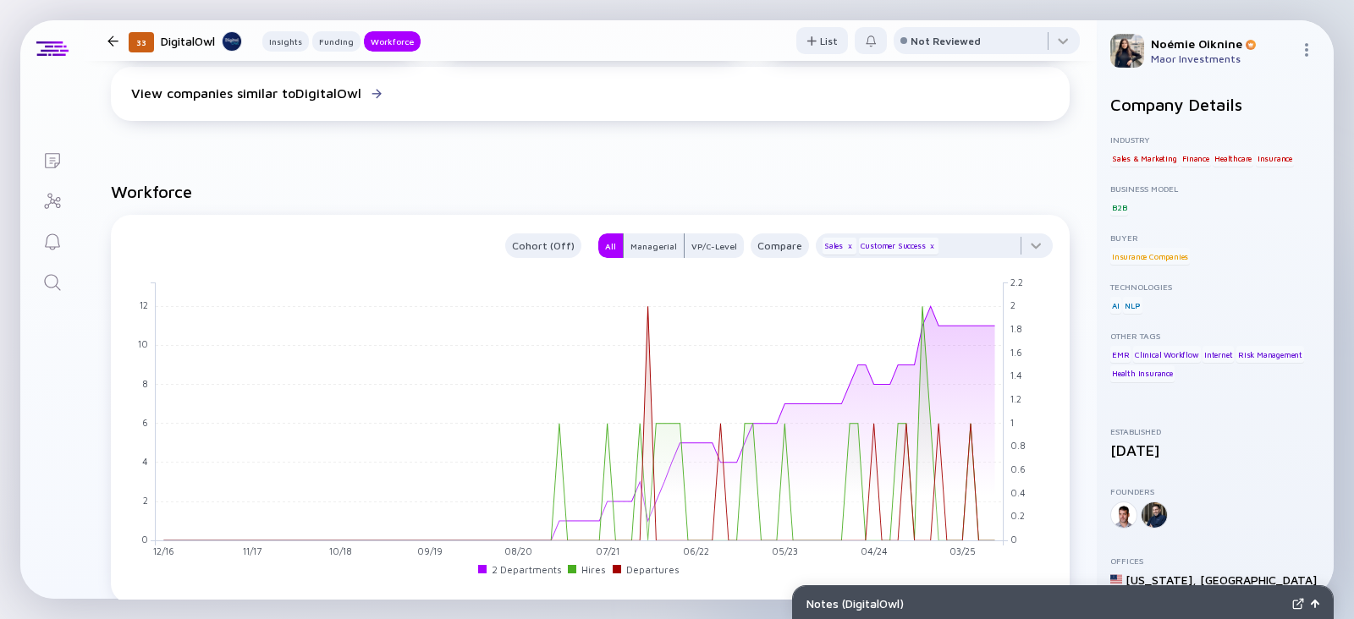
scroll to position [1490, 0]
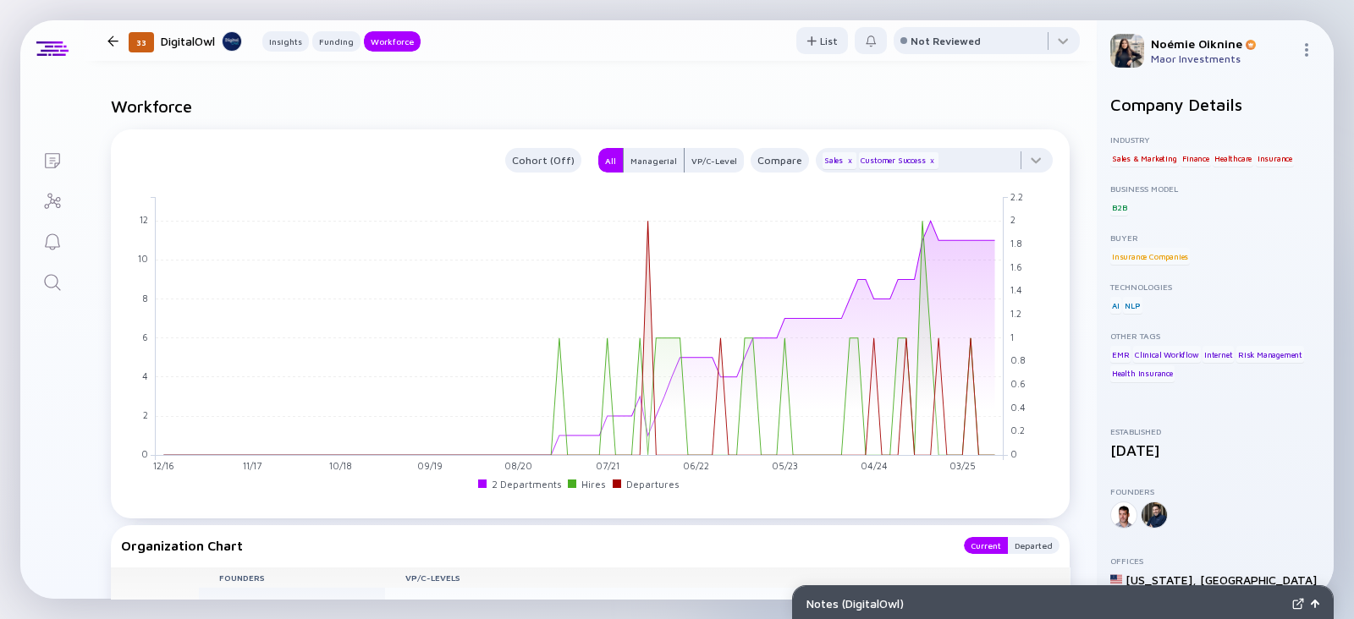
click at [56, 278] on icon "Search" at bounding box center [52, 282] width 16 height 16
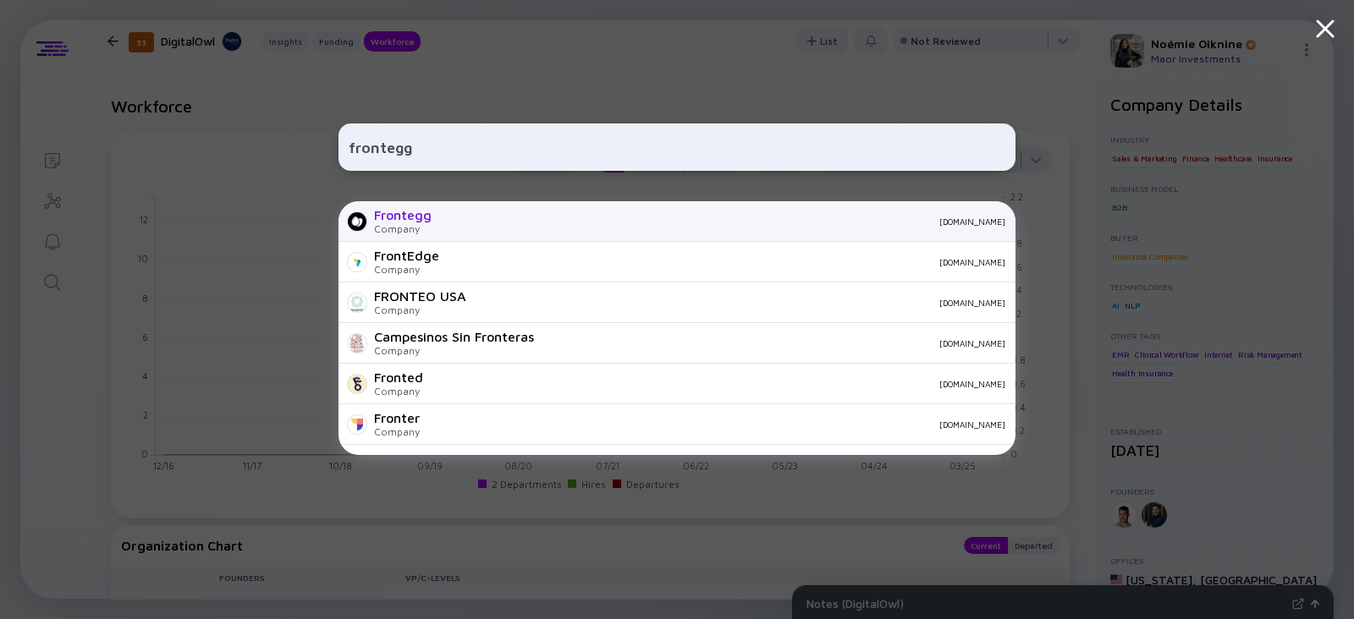
type input "frontegg"
click at [415, 226] on div "Company" at bounding box center [403, 229] width 58 height 13
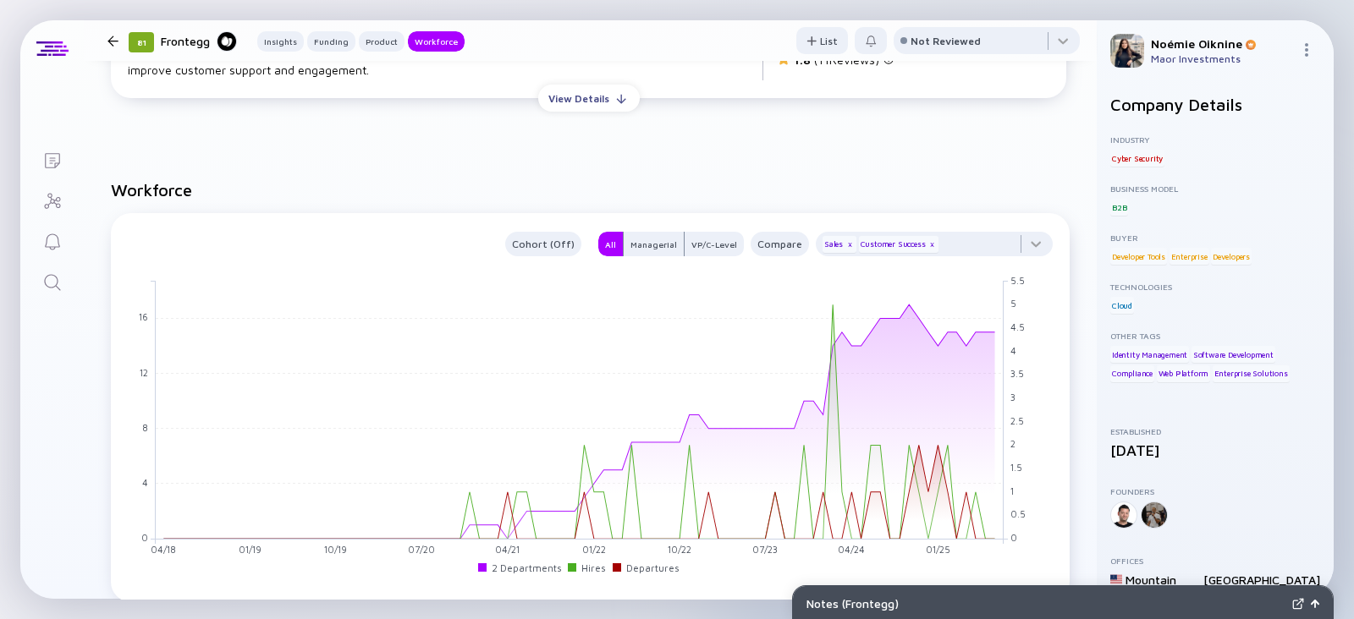
scroll to position [1611, 0]
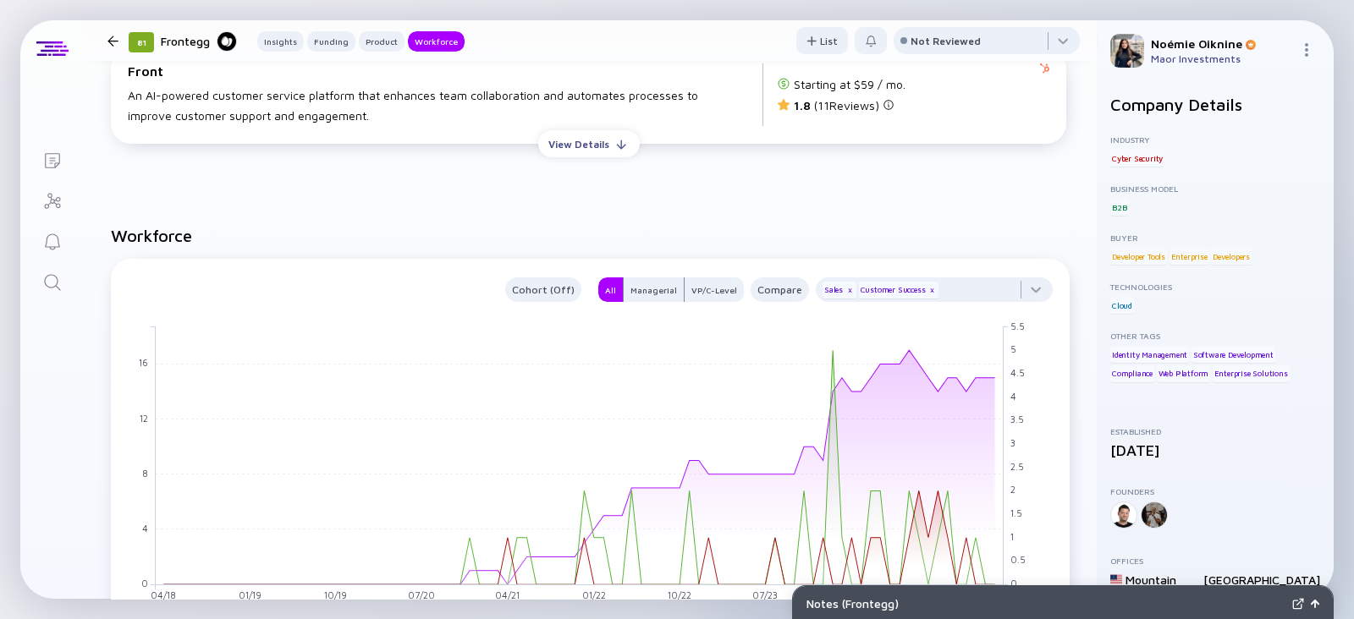
click at [56, 294] on div "Search" at bounding box center [52, 284] width 20 height 23
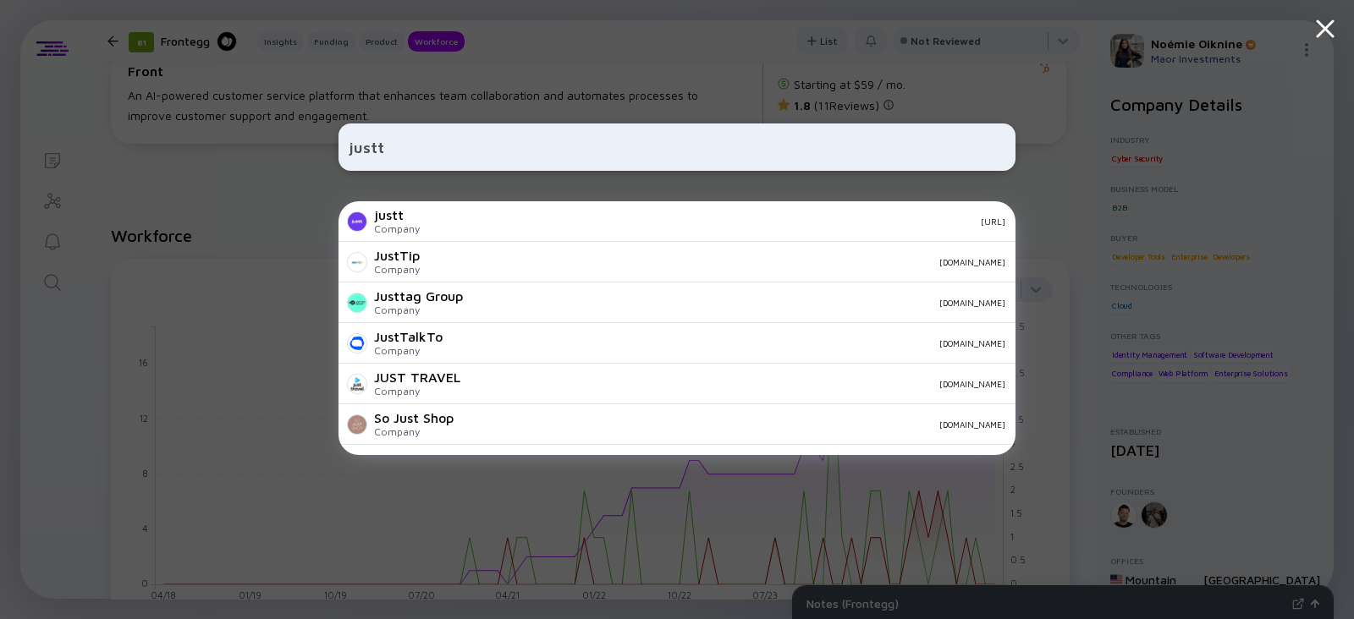
type input "justt"
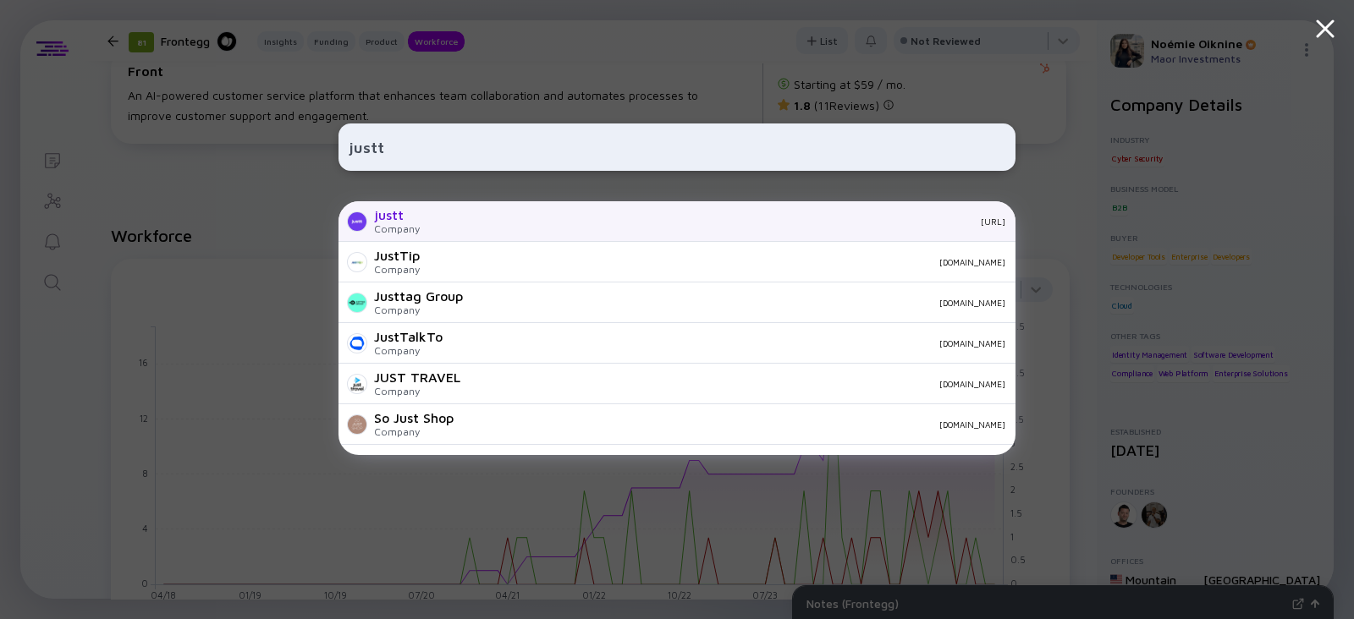
click at [423, 223] on div "justt Company justt.ai" at bounding box center [677, 221] width 677 height 41
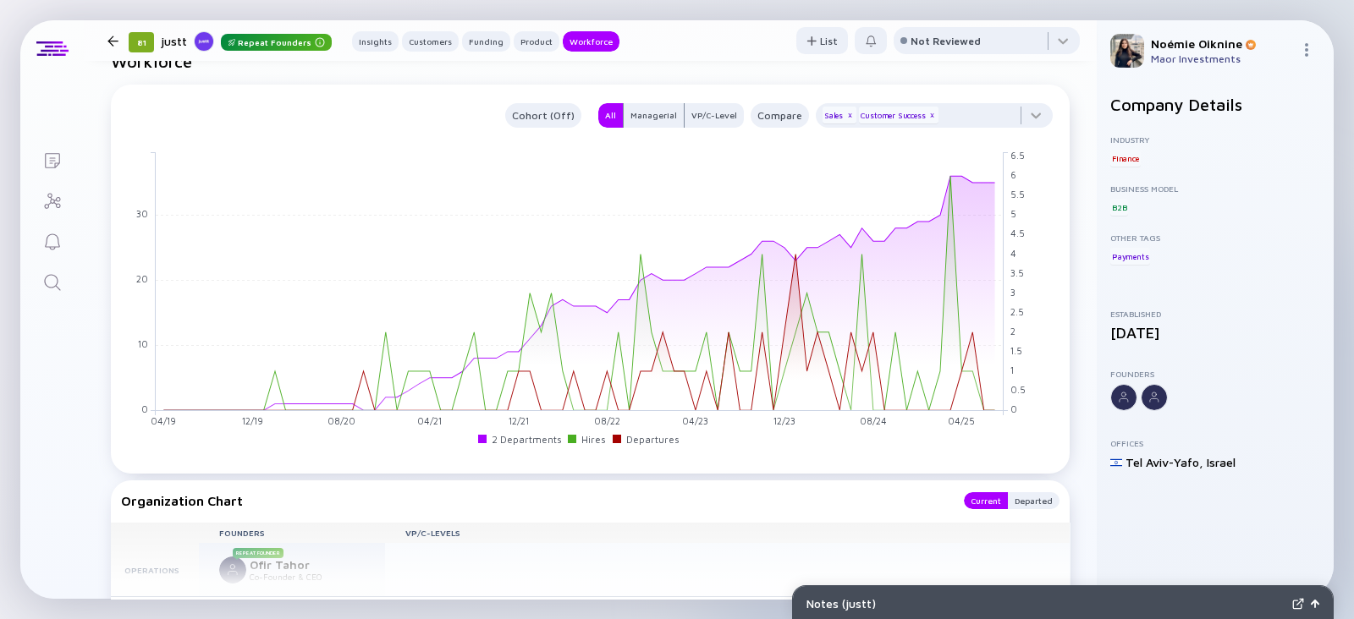
scroll to position [1869, 0]
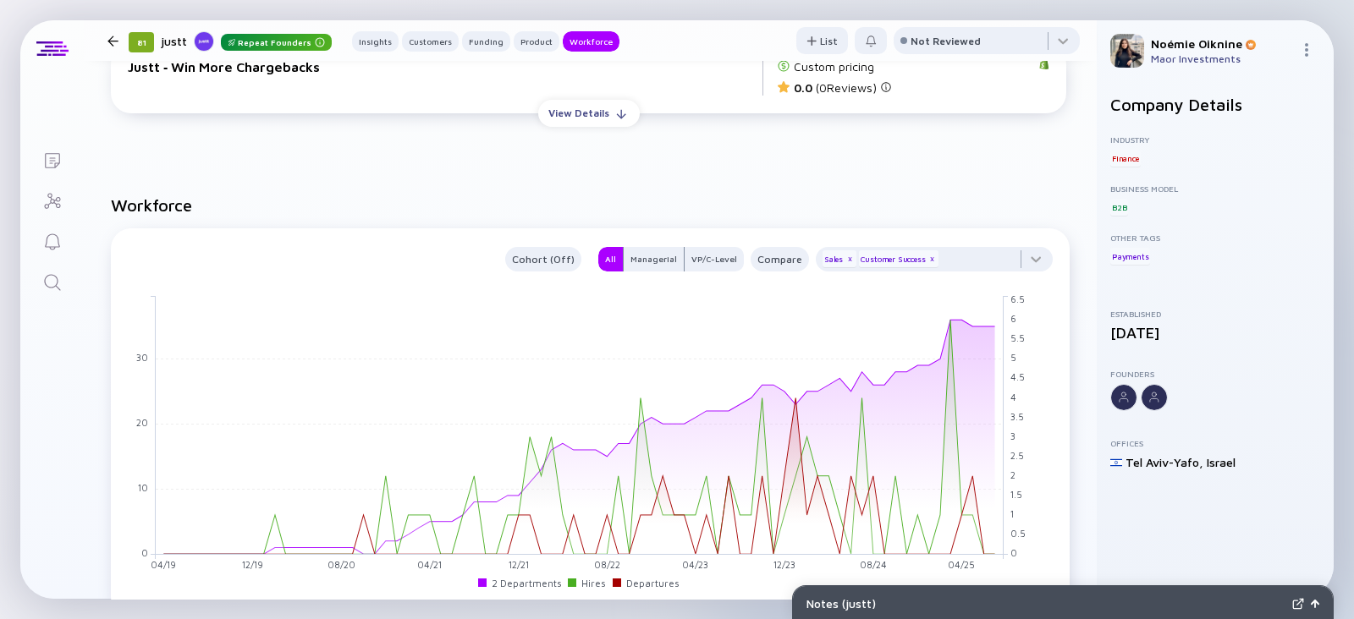
click at [62, 281] on icon "Search" at bounding box center [52, 283] width 20 height 20
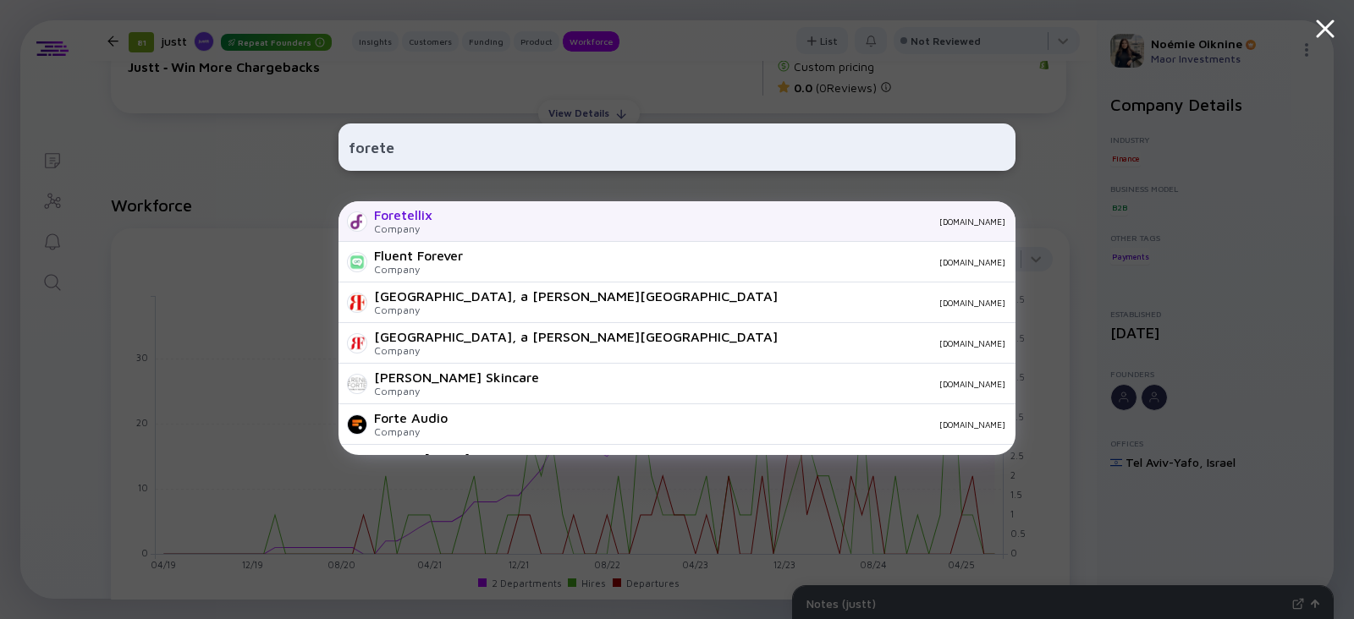
type input "forete"
click at [402, 229] on div "Company" at bounding box center [403, 229] width 58 height 13
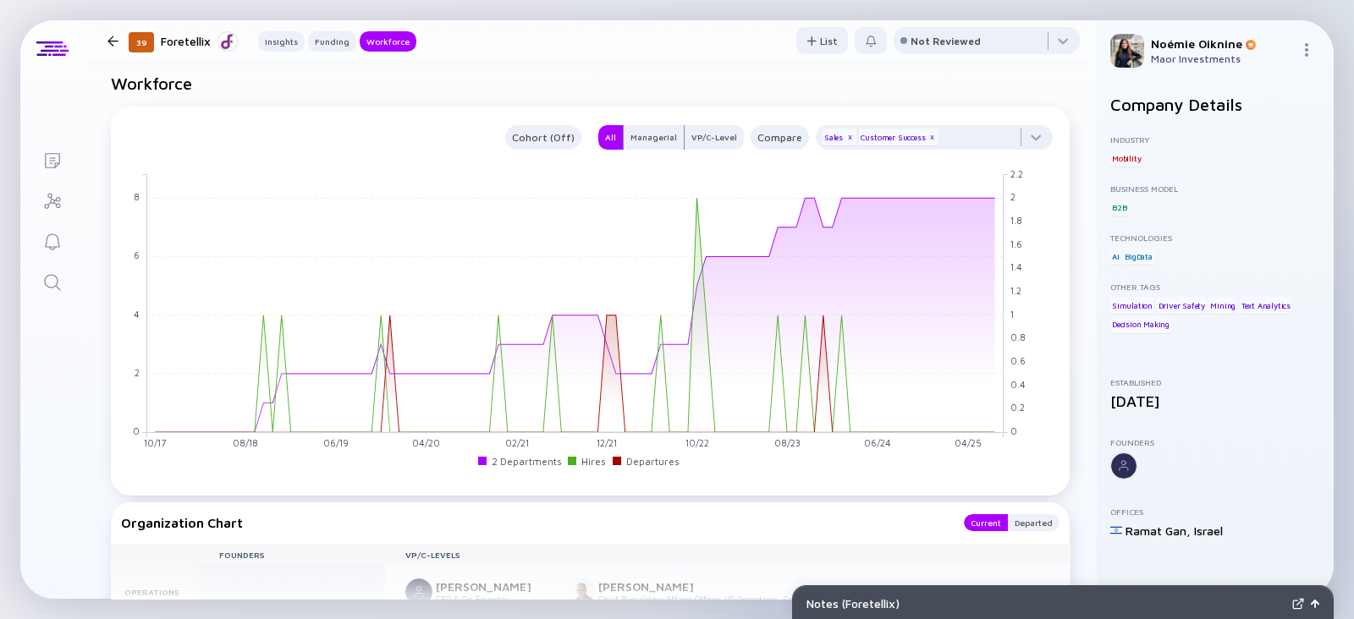
scroll to position [1782, 0]
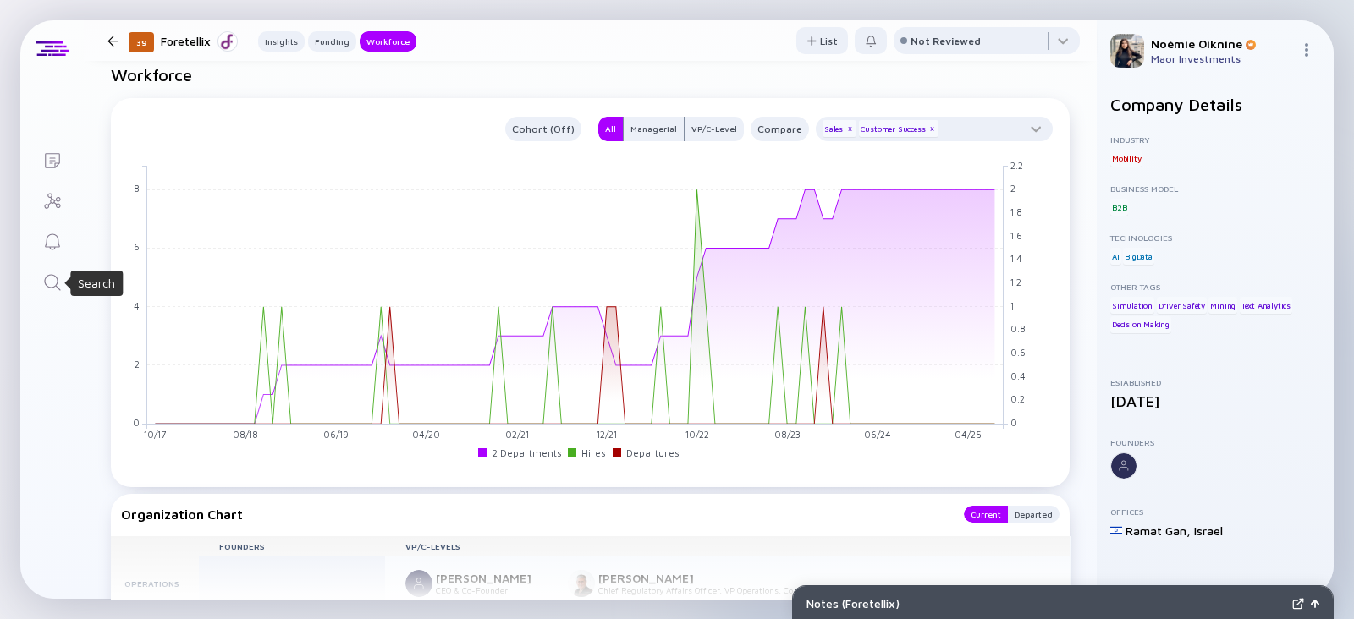
click at [53, 287] on icon "Search" at bounding box center [52, 283] width 20 height 20
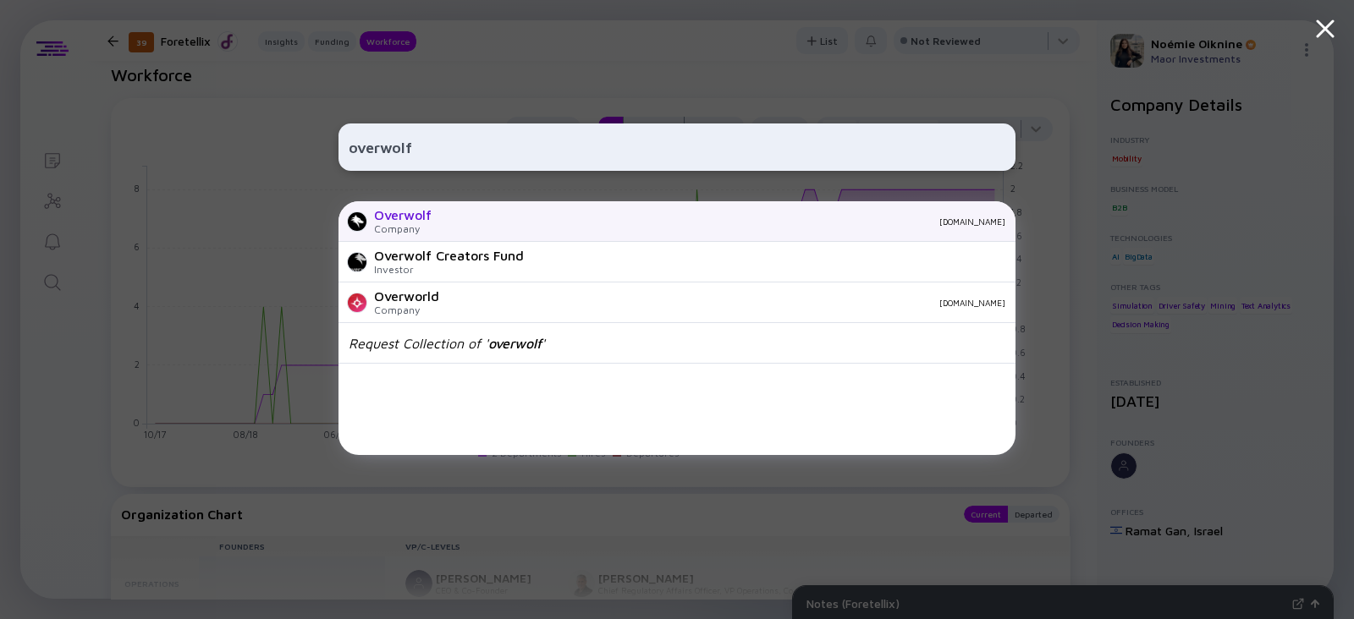
type input "overwolf"
click at [446, 209] on div "Overwolf Company overwolf.com" at bounding box center [677, 221] width 677 height 41
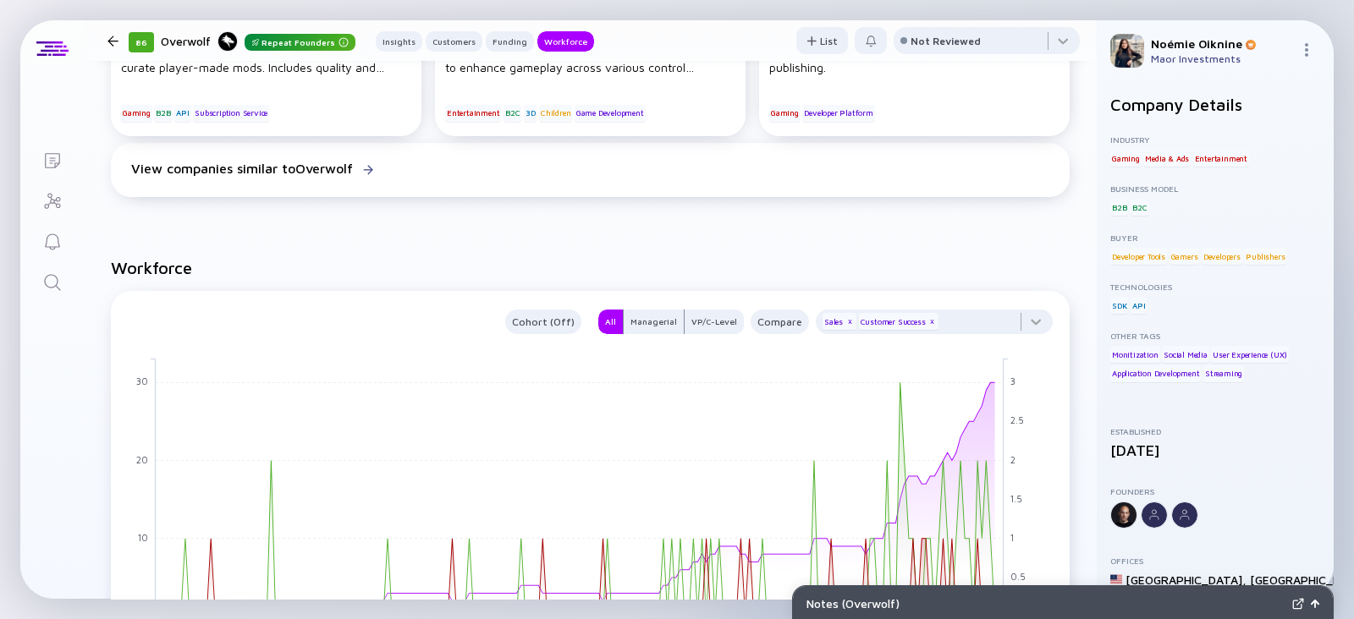
scroll to position [1862, 0]
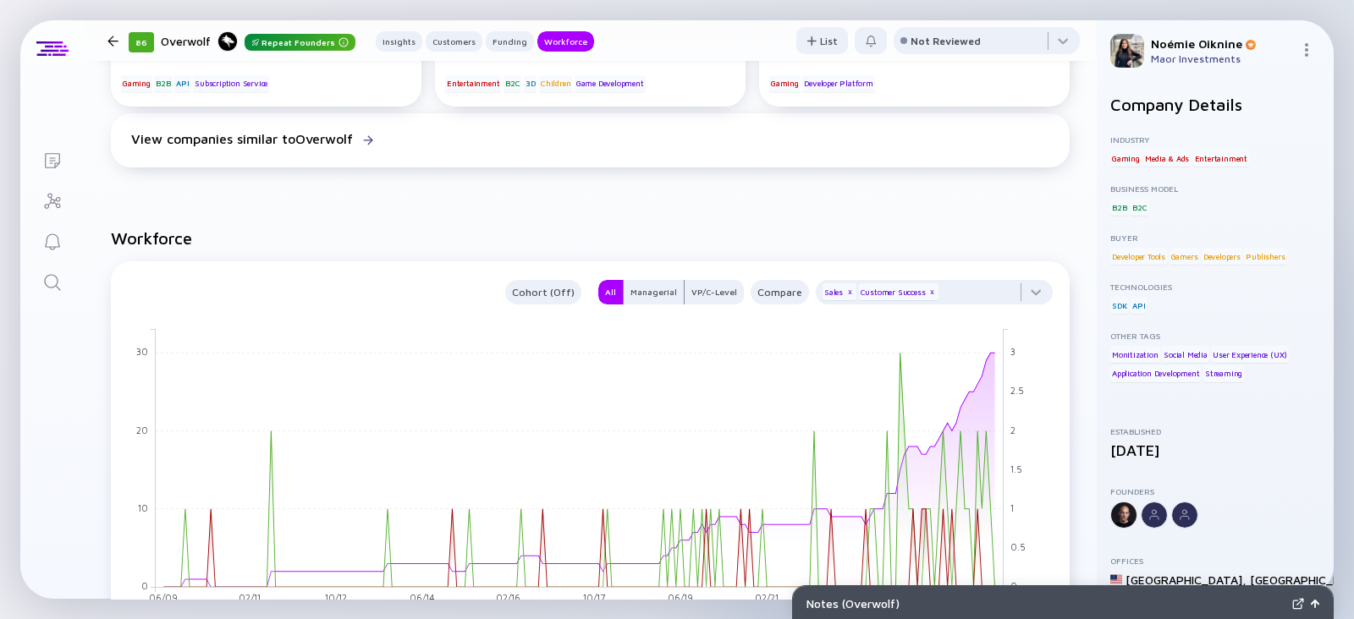
click at [52, 289] on icon "Search" at bounding box center [52, 283] width 20 height 20
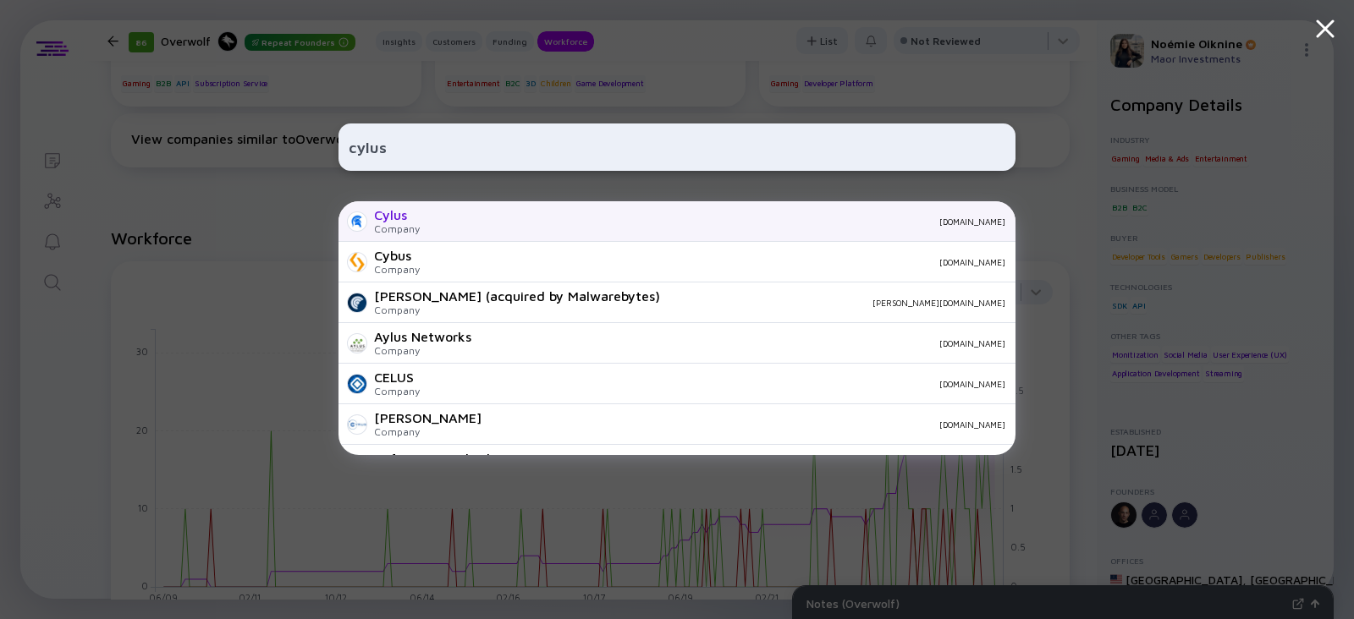
type input "cylus"
click at [444, 230] on div "Cylus Company cylus.com" at bounding box center [677, 221] width 677 height 41
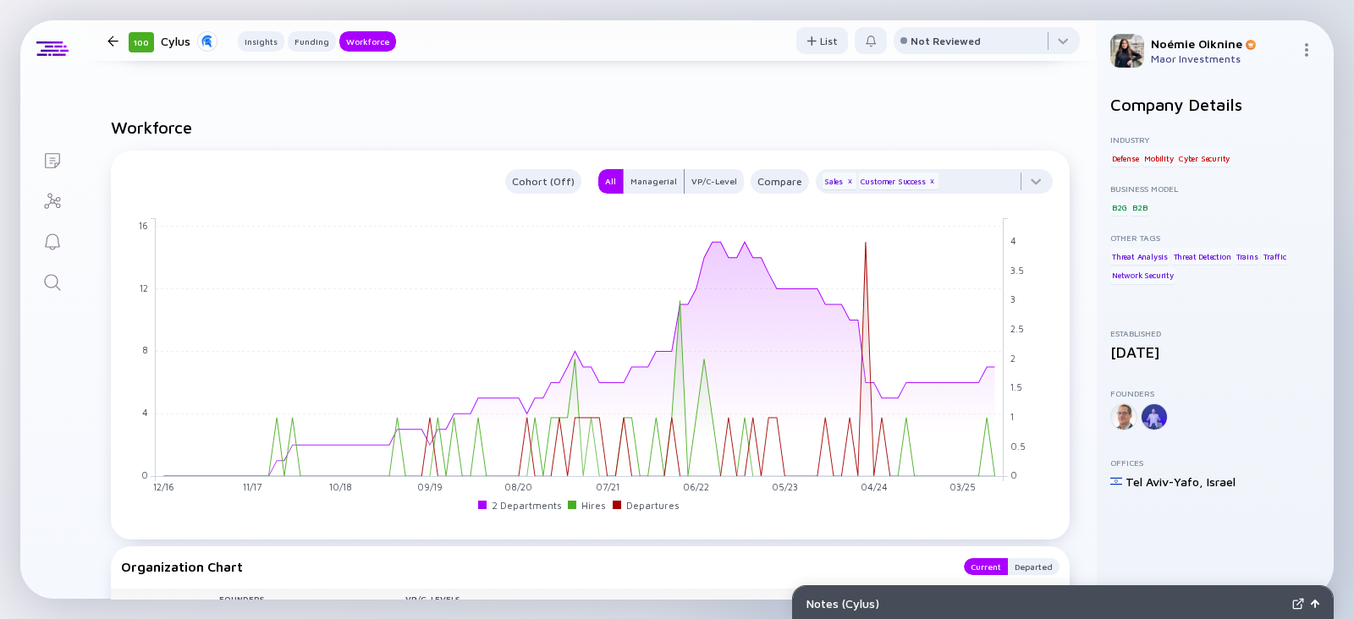
scroll to position [1462, 0]
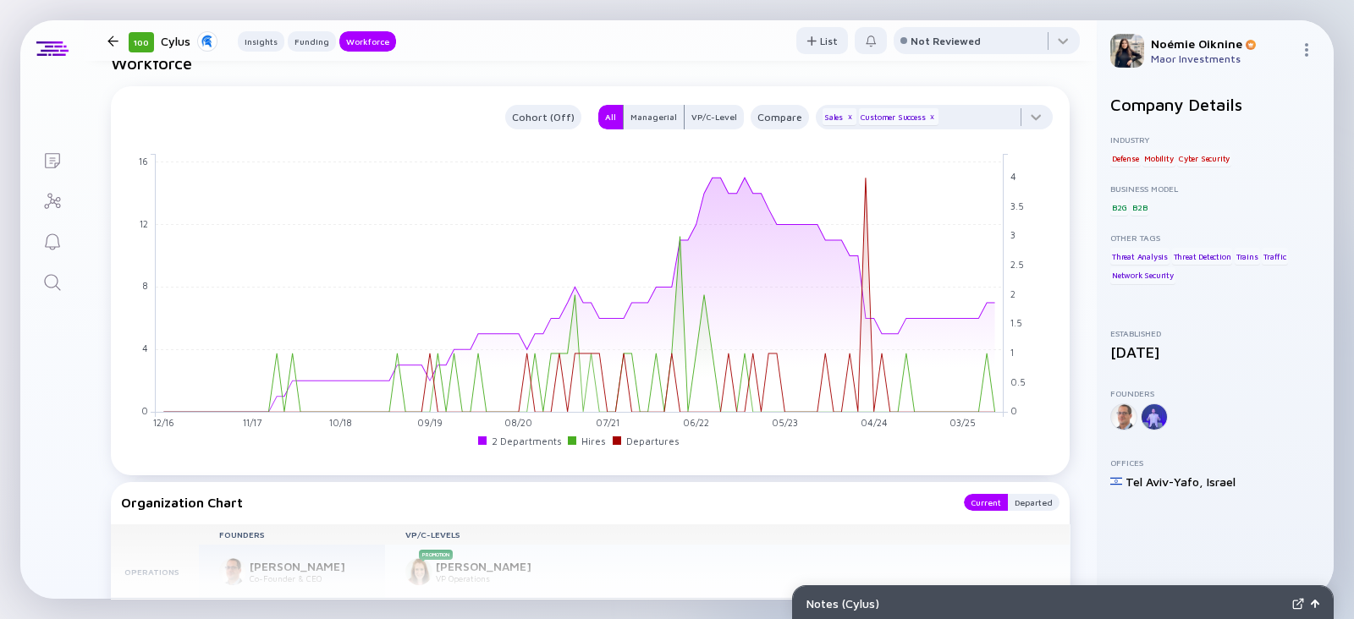
click at [64, 290] on link "Search" at bounding box center [51, 281] width 63 height 41
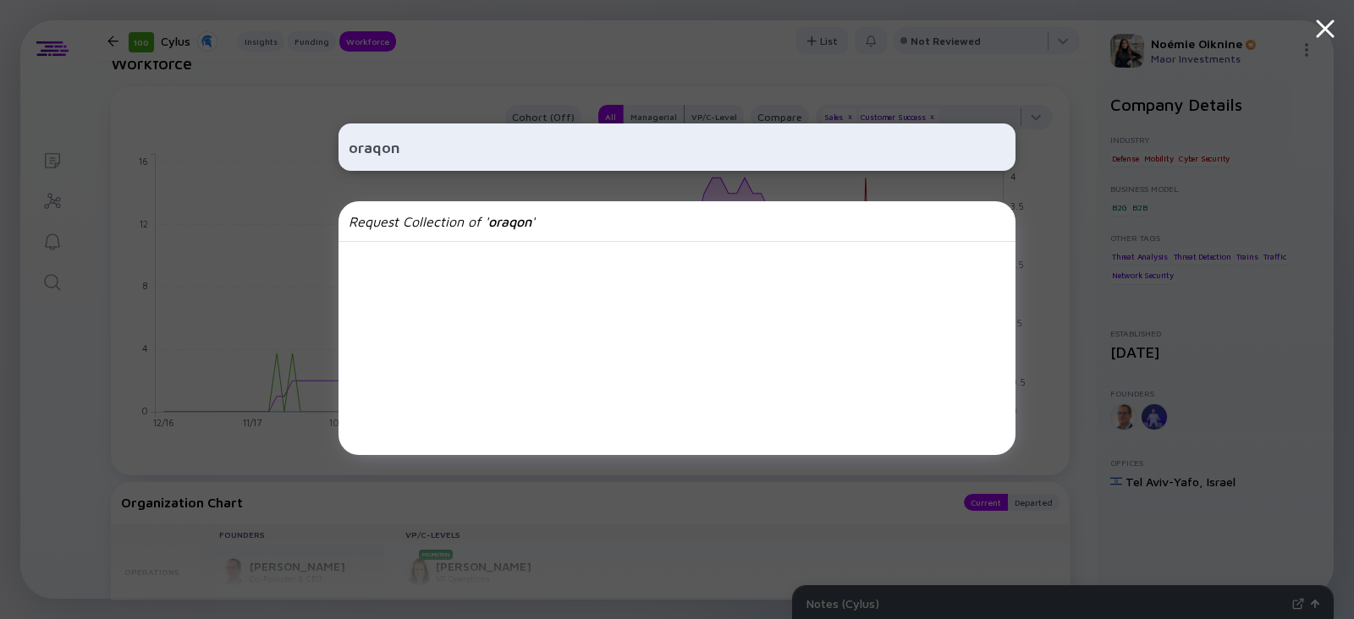
click at [420, 141] on input "oraqon" at bounding box center [677, 147] width 657 height 30
click at [366, 133] on input "oraqon" at bounding box center [677, 147] width 657 height 30
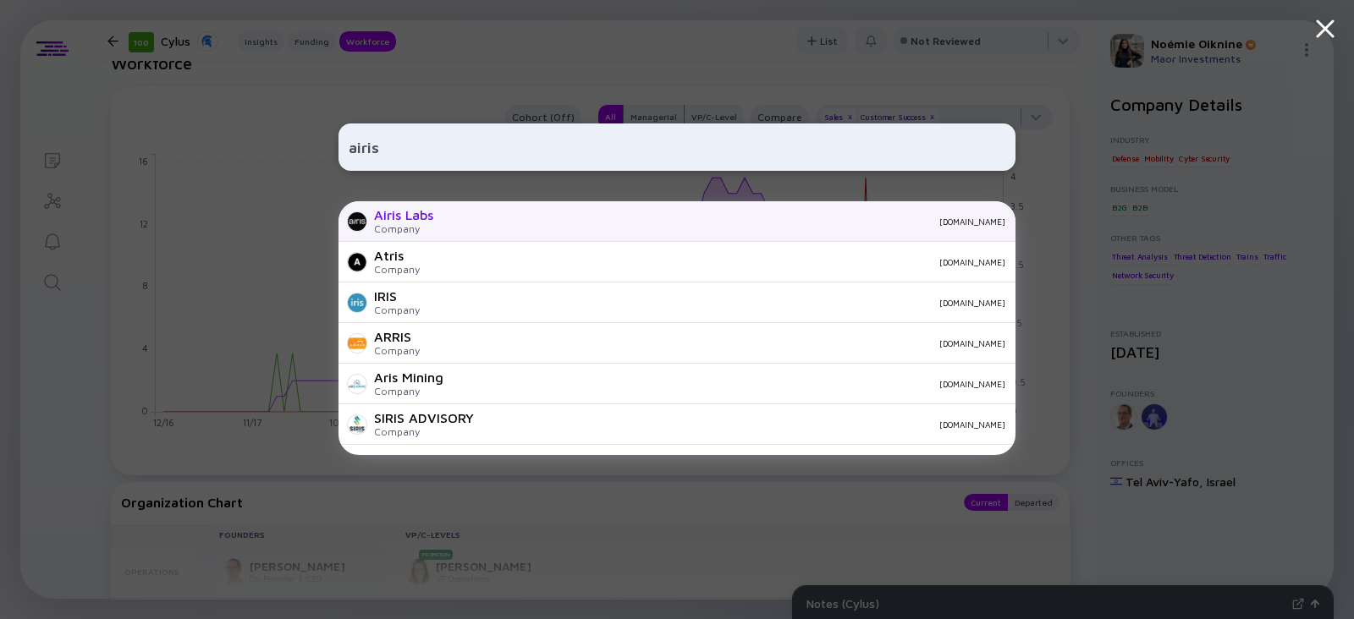
type input "airis"
click at [372, 215] on div "Airis Labs Company airis-labs.com" at bounding box center [677, 221] width 677 height 41
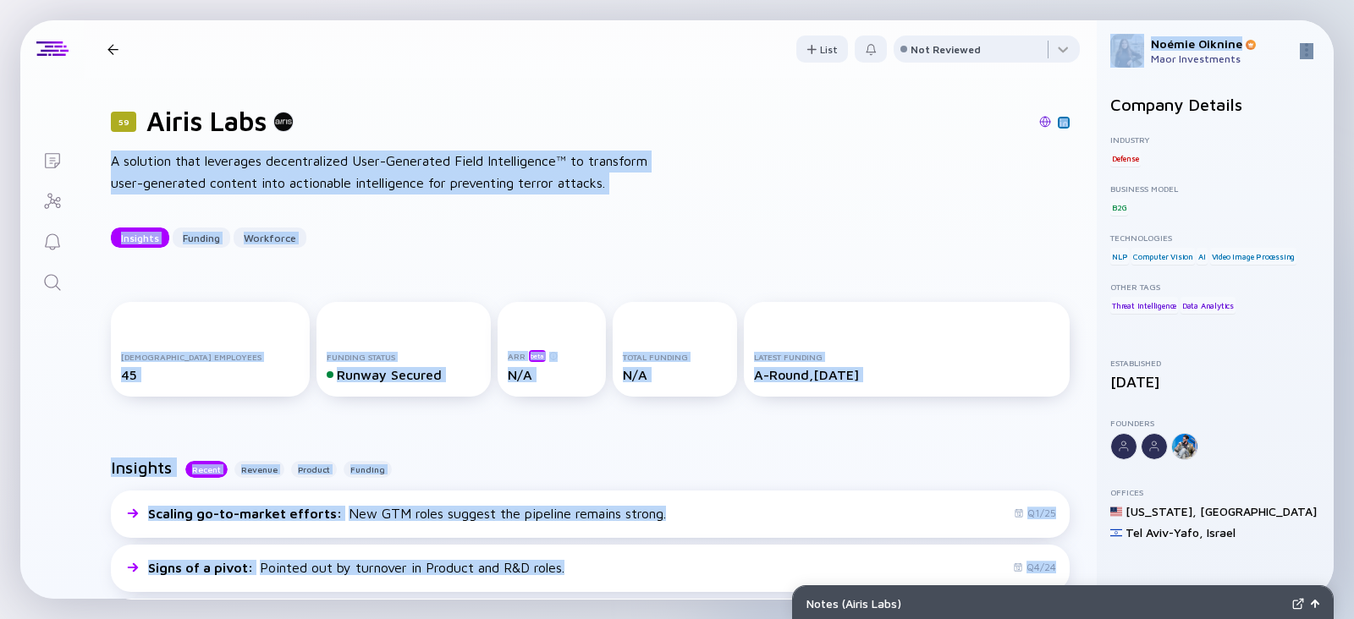
drag, startPoint x: 1088, startPoint y: 112, endPoint x: 1075, endPoint y: 149, distance: 39.6
click at [1075, 149] on div "Lists 59 Airis Labs Insights Funding Workforce List Not Reviewed 59 Airis Labs …" at bounding box center [676, 309] width 1313 height 579
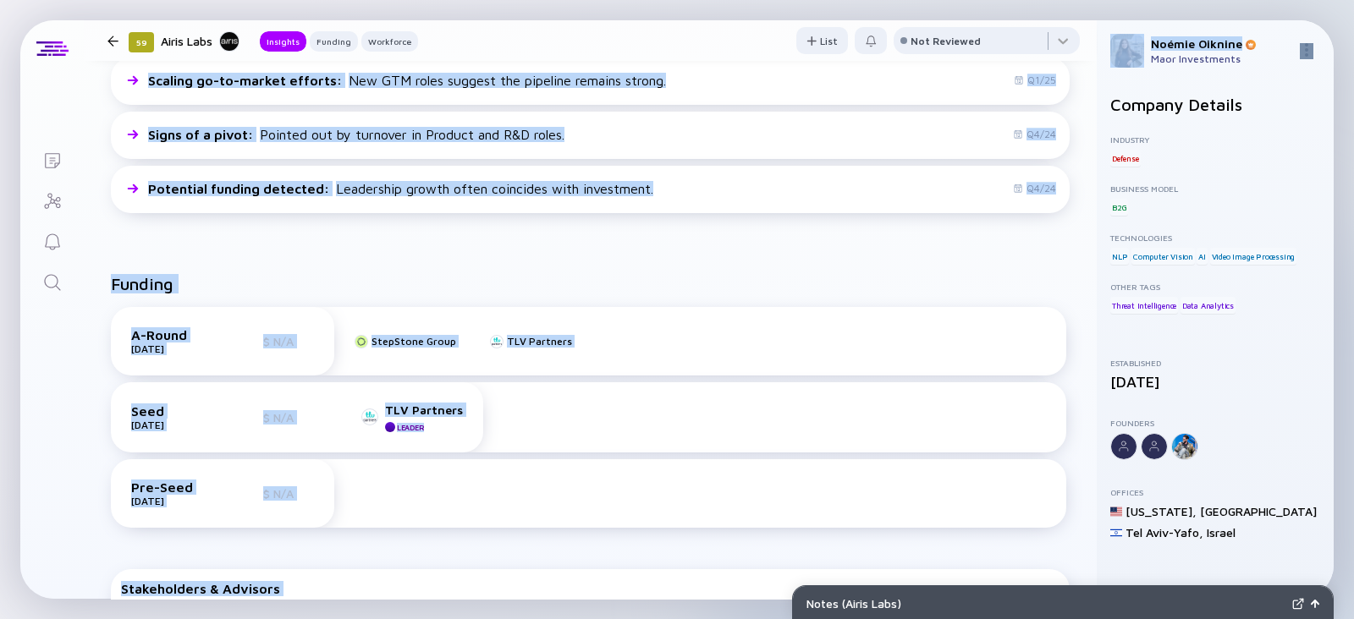
scroll to position [440, 0]
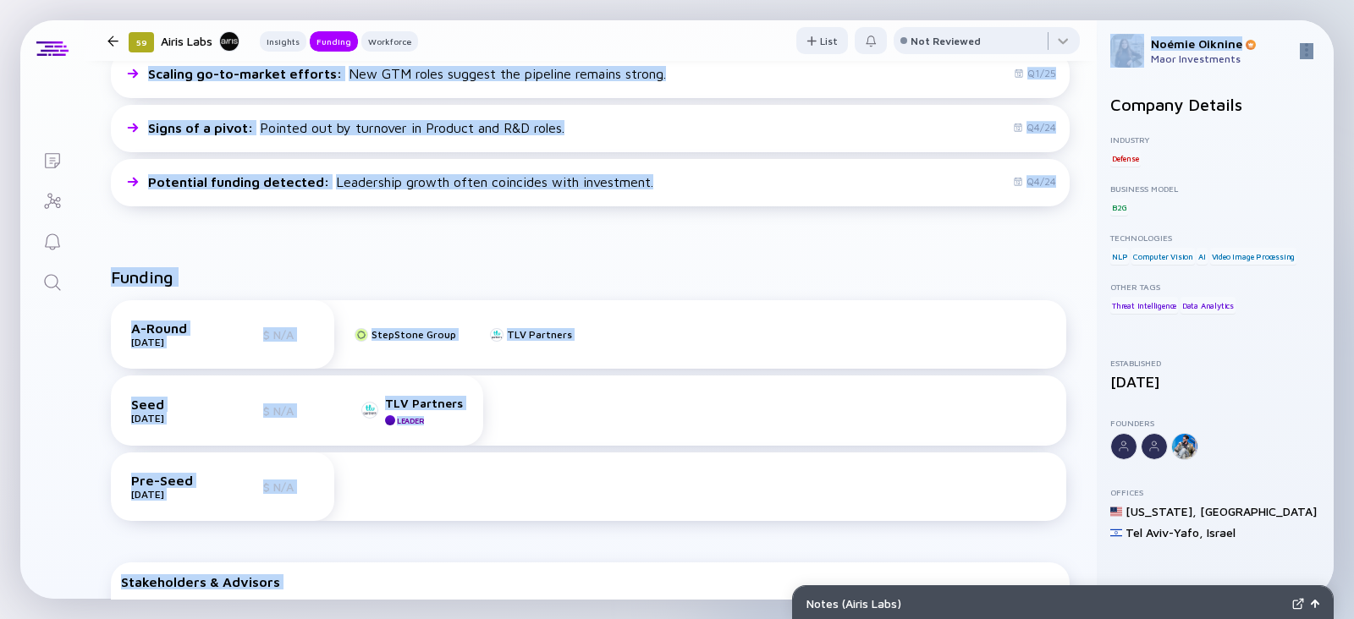
click at [694, 268] on div "Funding" at bounding box center [590, 283] width 959 height 33
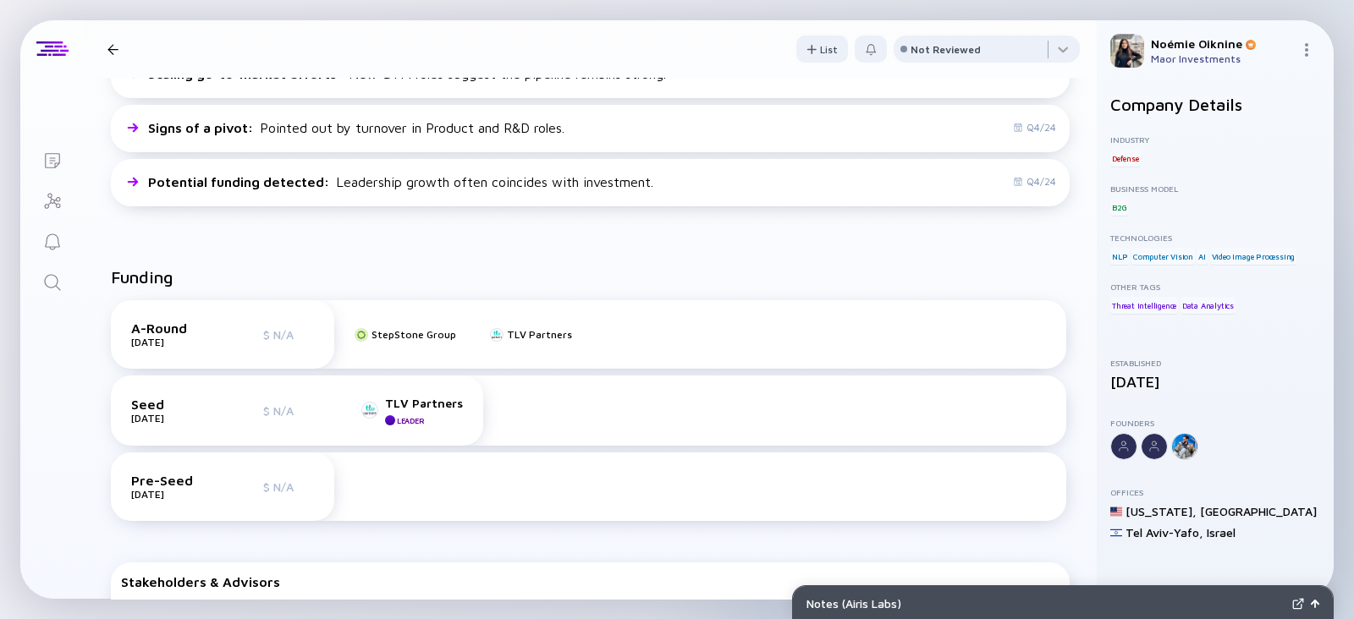
scroll to position [0, 0]
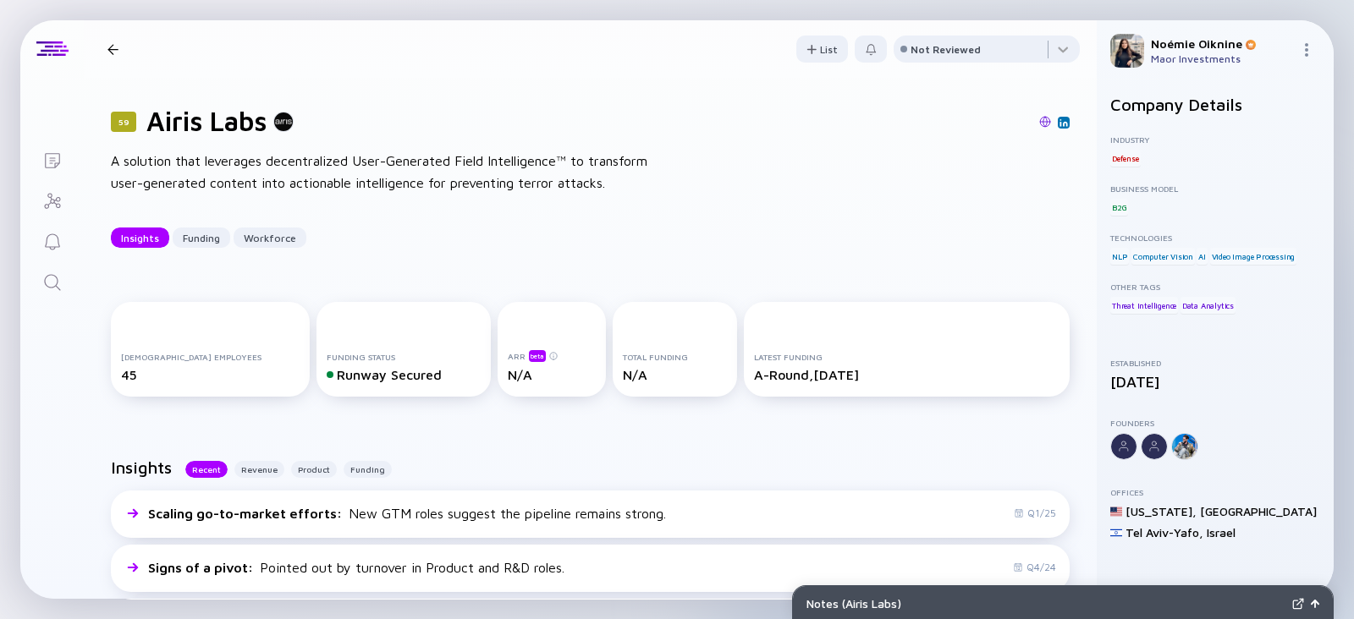
click at [48, 296] on link "Search" at bounding box center [51, 281] width 63 height 41
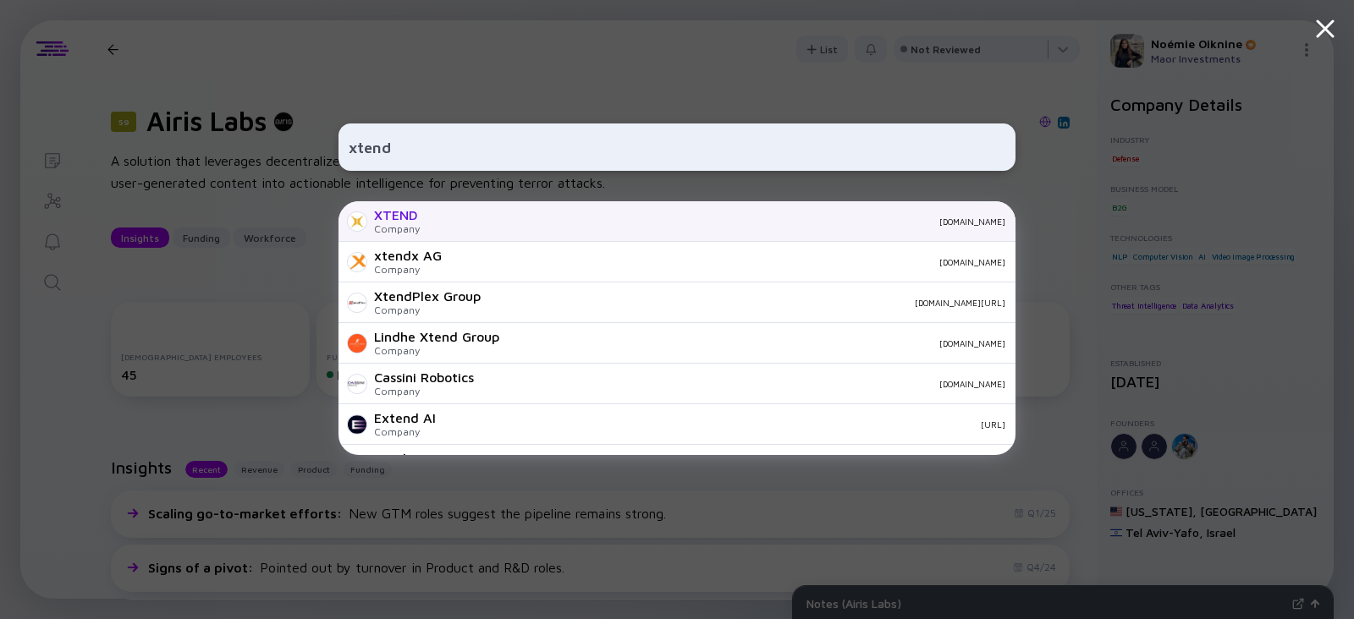
type input "xtend"
click at [434, 203] on div "XTEND Company xtend.me" at bounding box center [677, 221] width 677 height 41
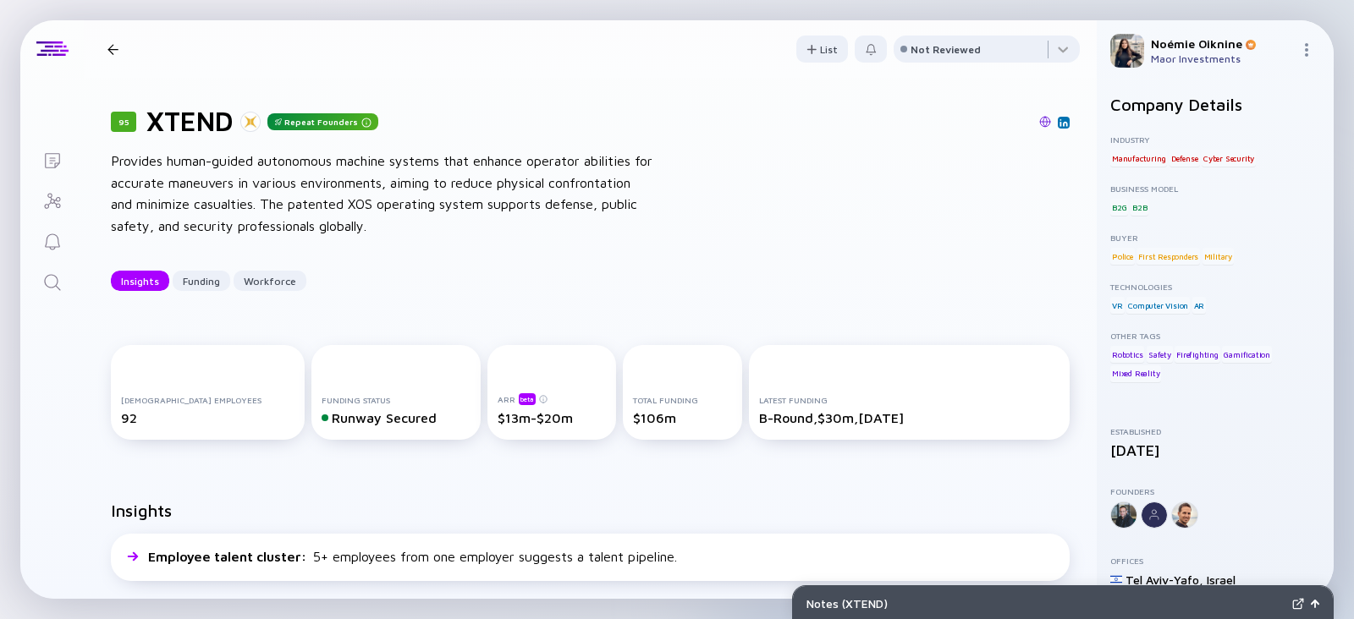
click at [56, 289] on icon "Search" at bounding box center [52, 283] width 20 height 20
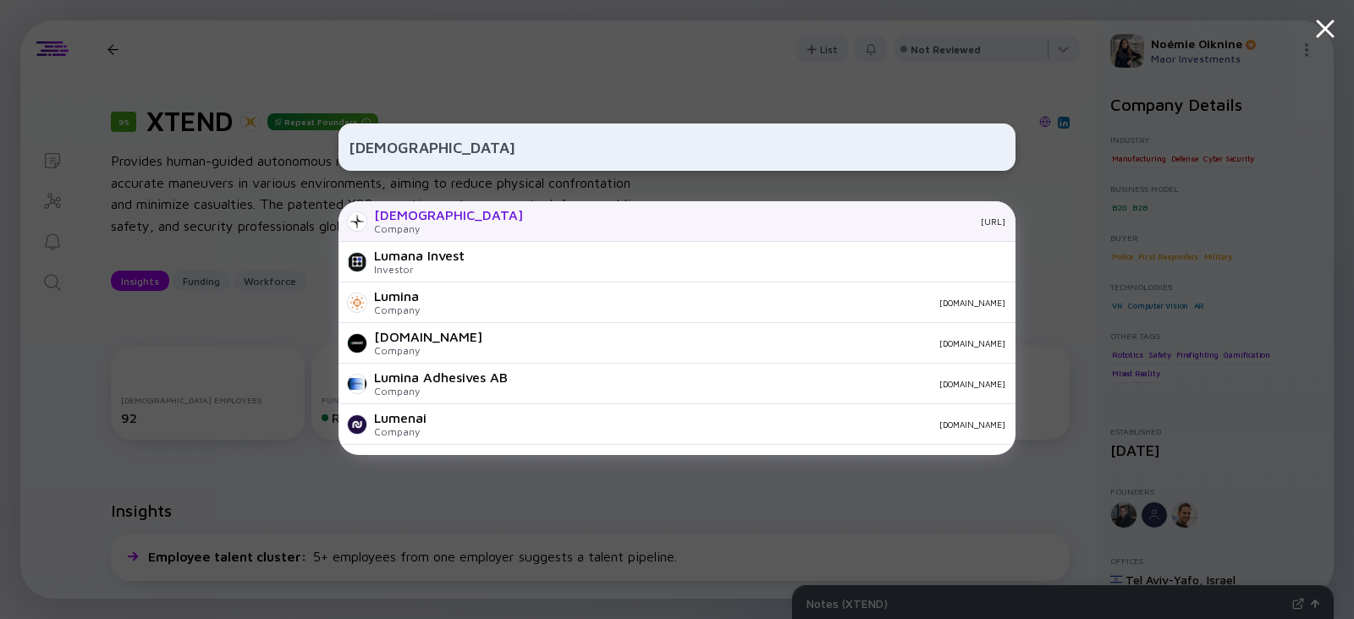
type input "lumana"
click at [431, 224] on div "Lumana Company lumana.ai" at bounding box center [677, 221] width 677 height 41
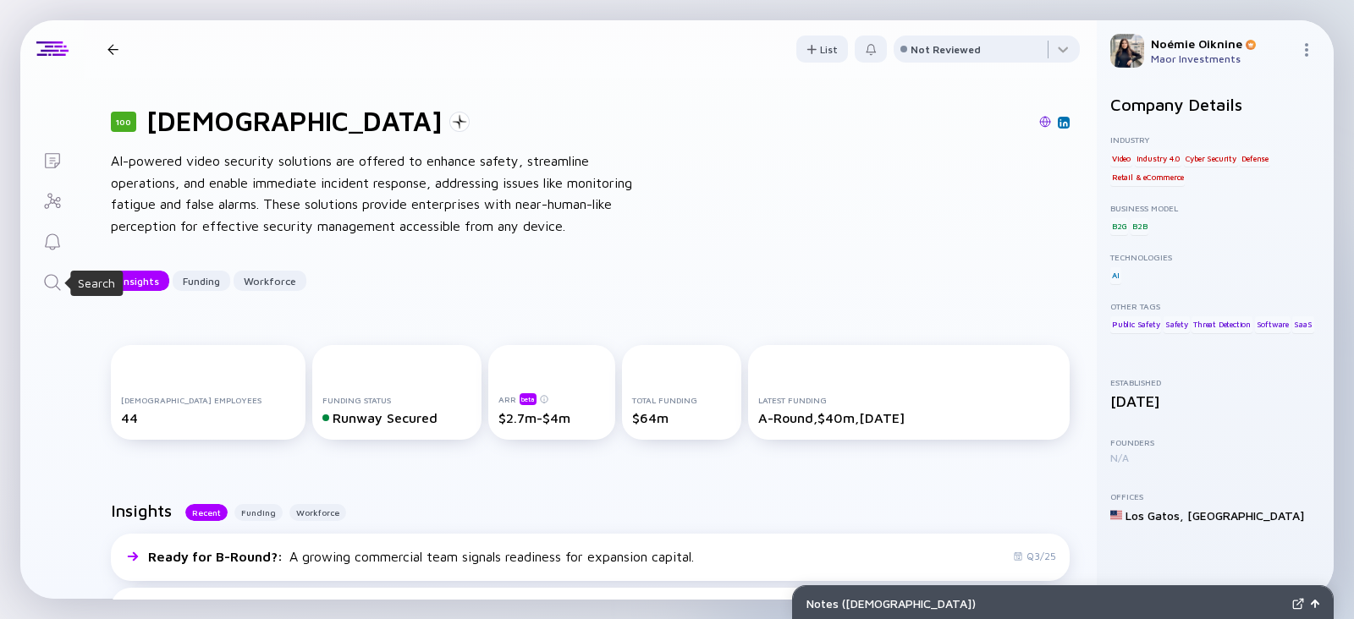
click at [38, 285] on link "Search" at bounding box center [51, 281] width 63 height 41
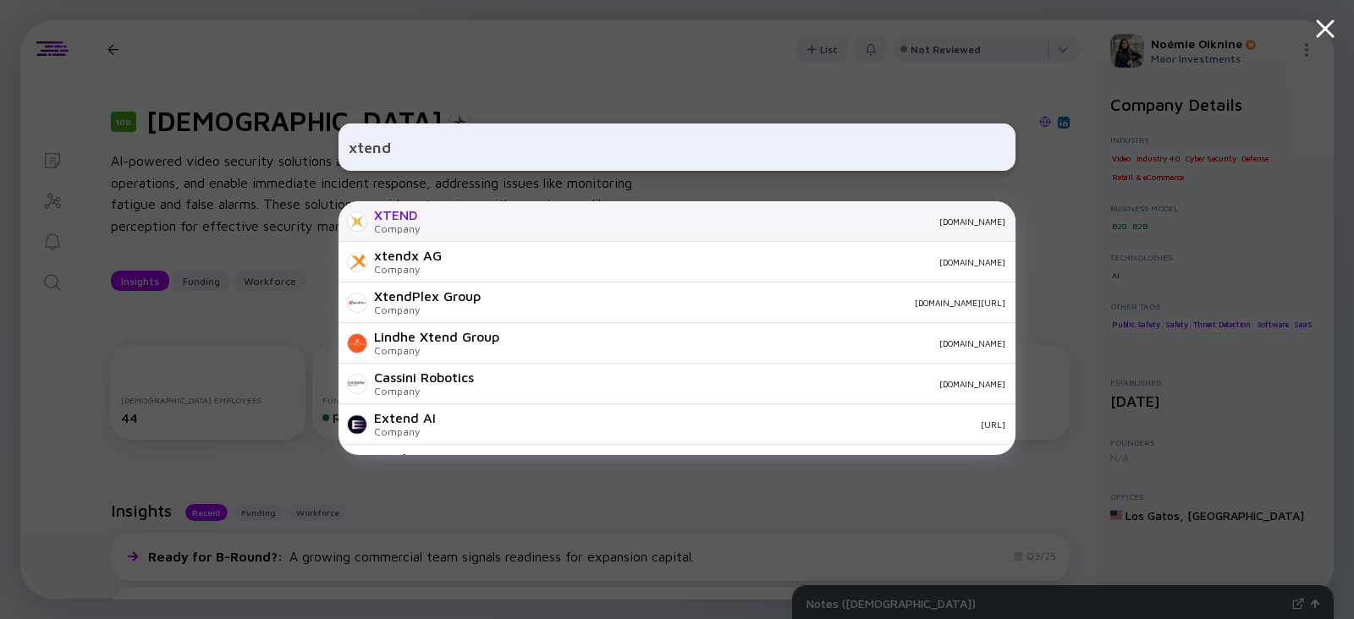
type input "xtend"
click at [444, 228] on div "XTEND Company xtend.me" at bounding box center [677, 221] width 677 height 41
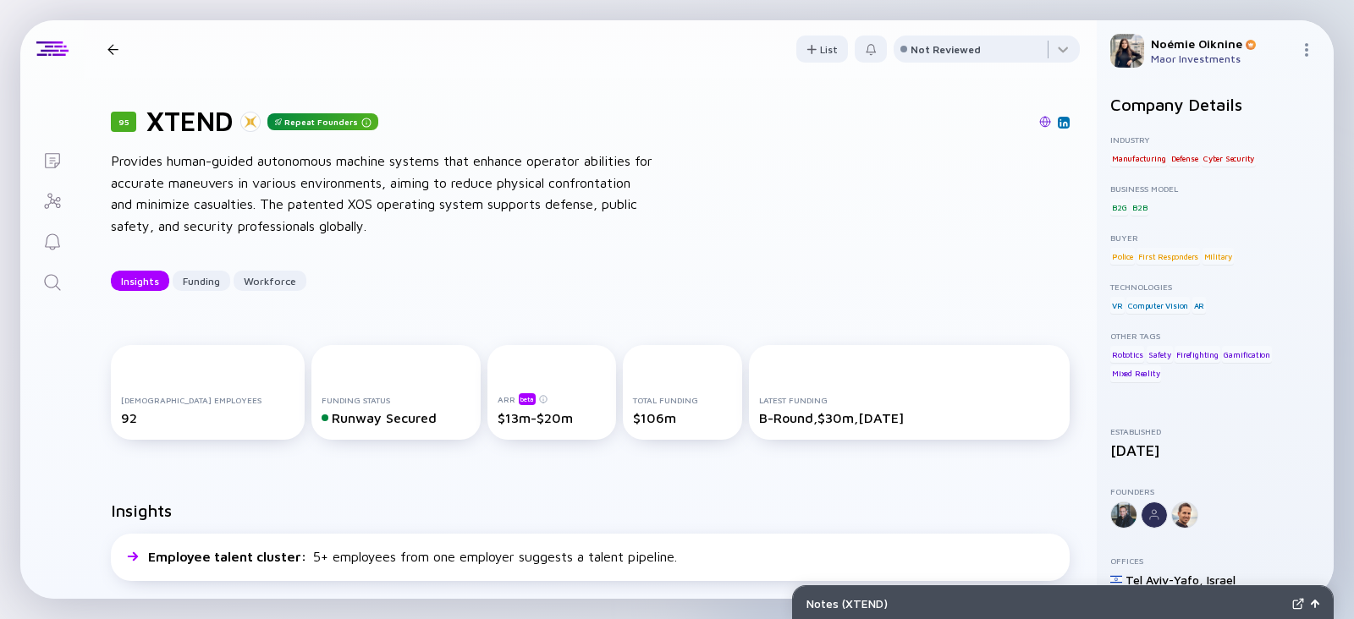
click at [65, 284] on link "Search" at bounding box center [51, 281] width 63 height 41
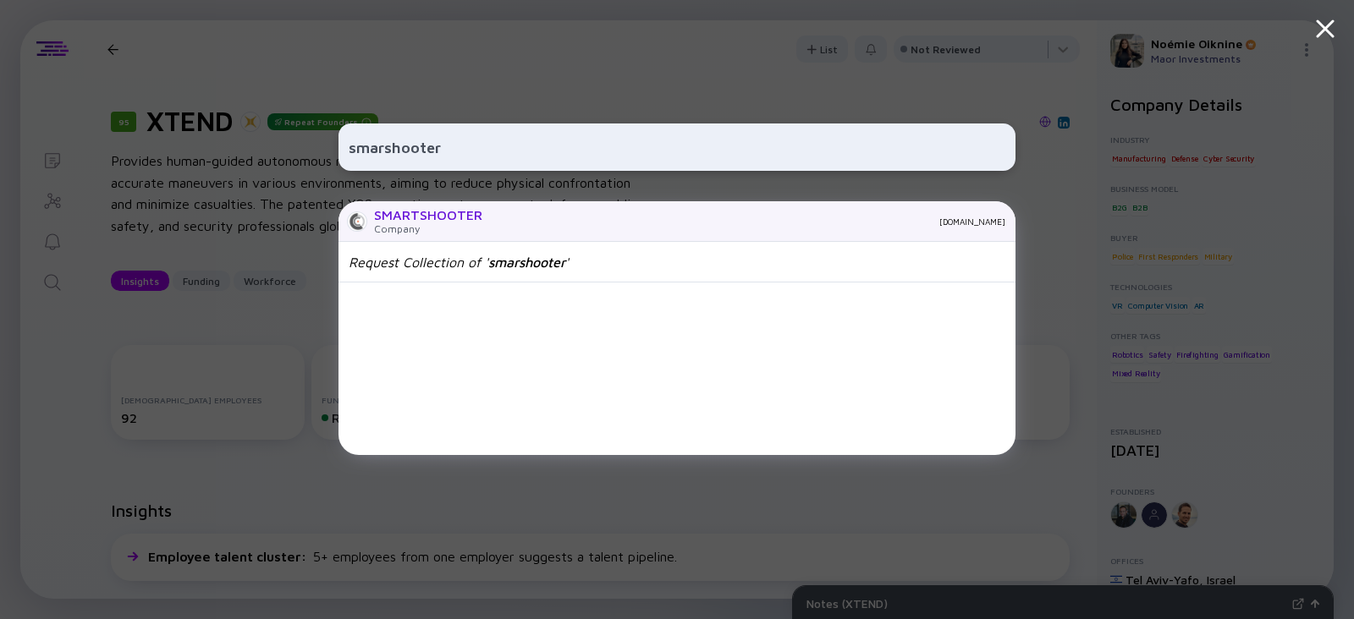
type input "smarshooter"
click at [410, 218] on div "SMARTSHOOTER" at bounding box center [428, 214] width 108 height 15
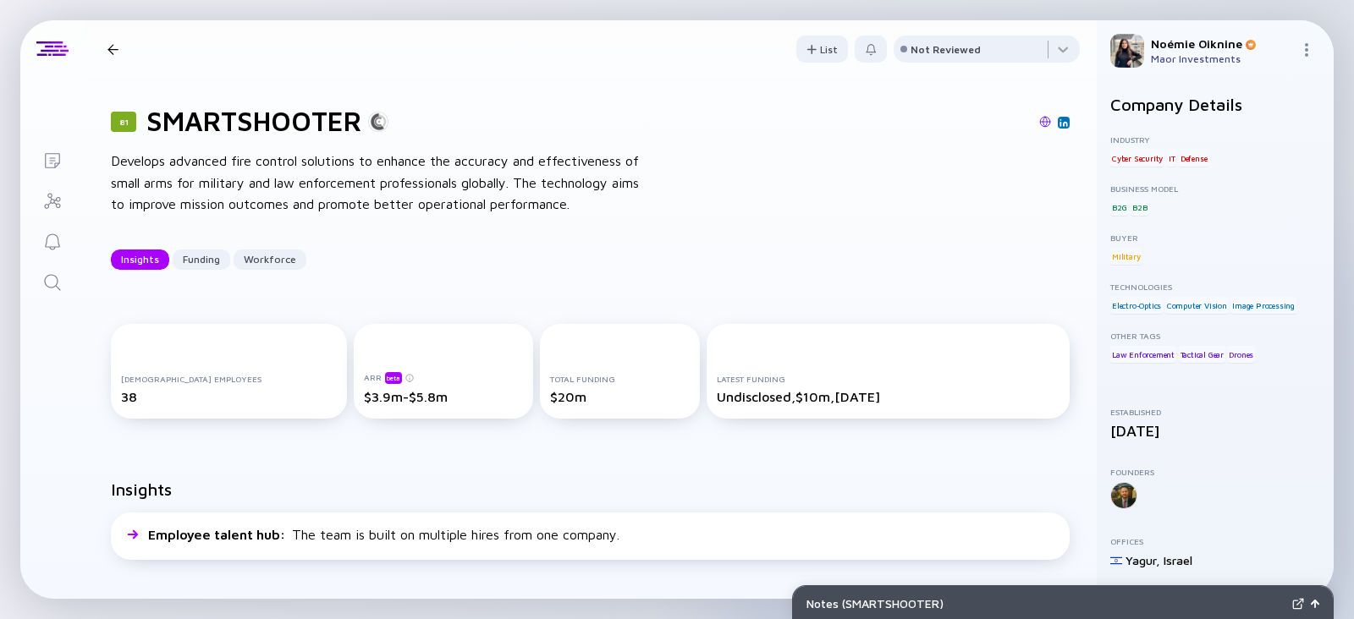
click at [54, 281] on icon "Search" at bounding box center [52, 283] width 20 height 20
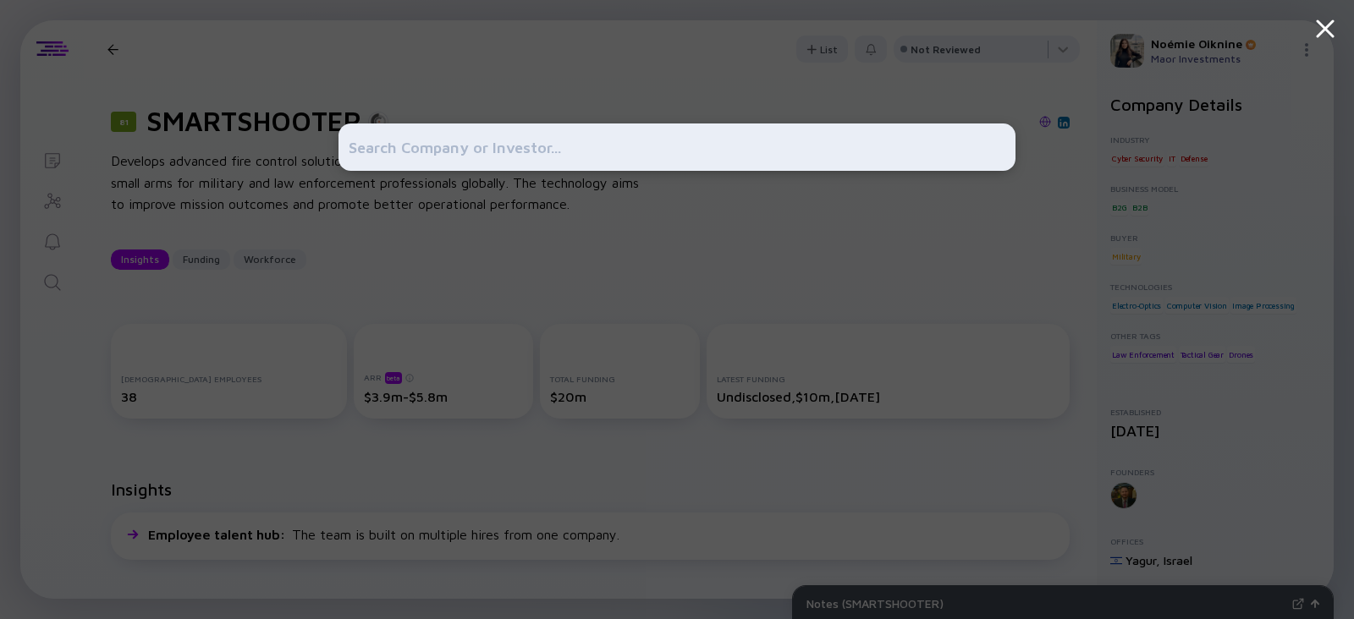
click at [369, 150] on input "text" at bounding box center [677, 147] width 657 height 30
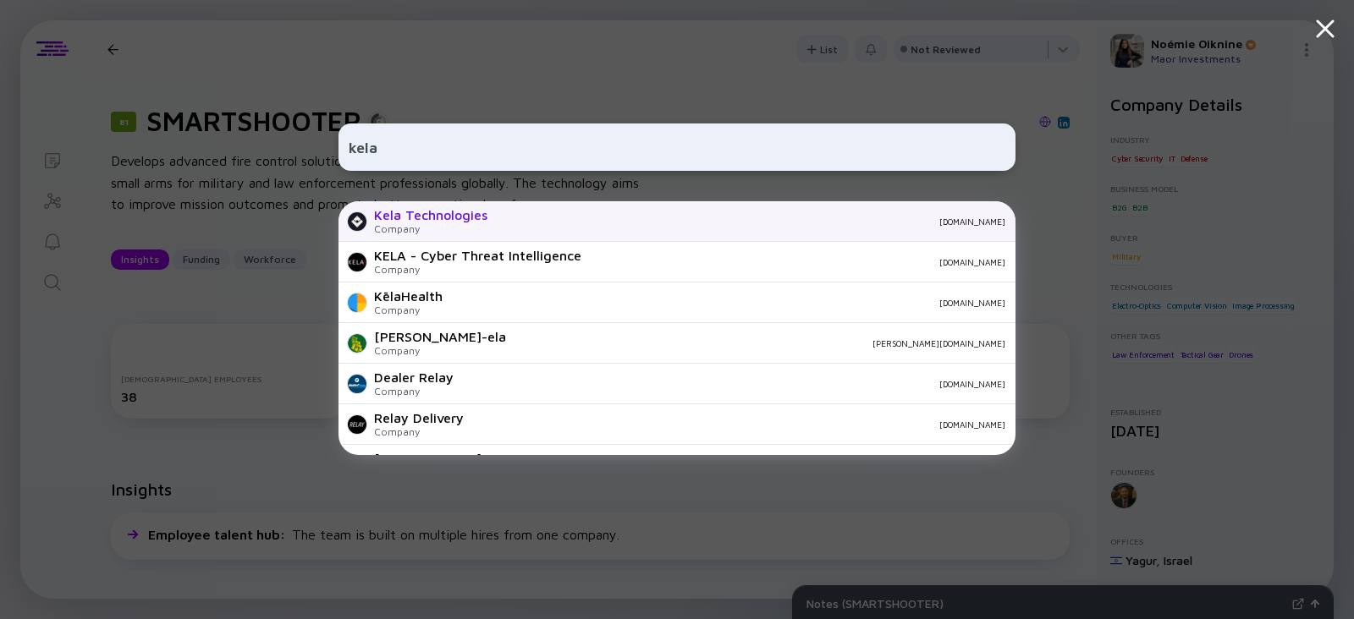
type input "kela"
click at [422, 220] on div "Kela Technologies" at bounding box center [430, 214] width 113 height 15
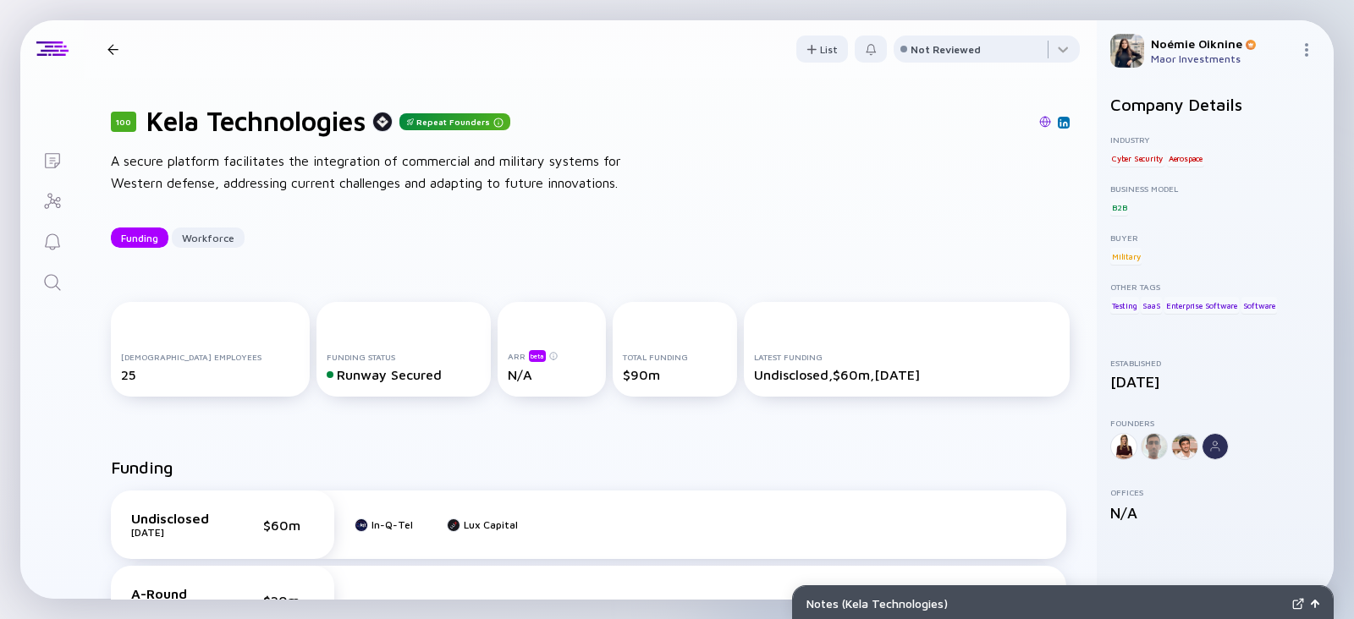
click at [47, 278] on icon "Search" at bounding box center [52, 283] width 20 height 20
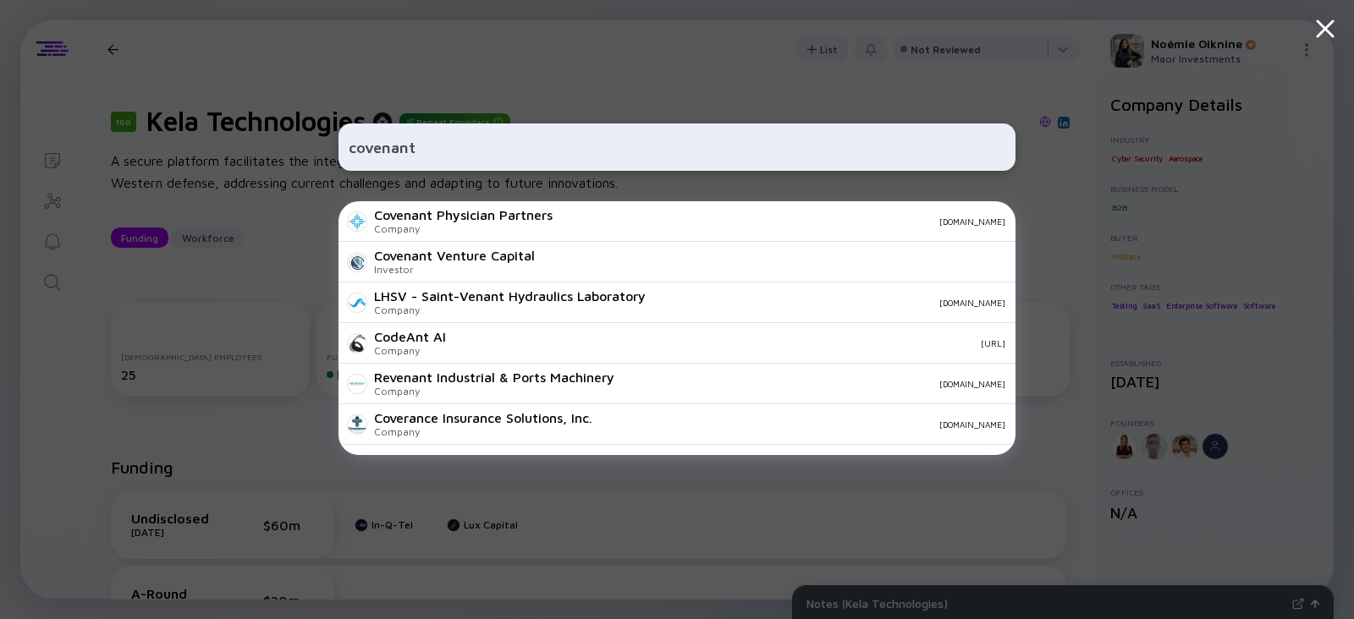
click at [427, 146] on input "covenant" at bounding box center [677, 147] width 657 height 30
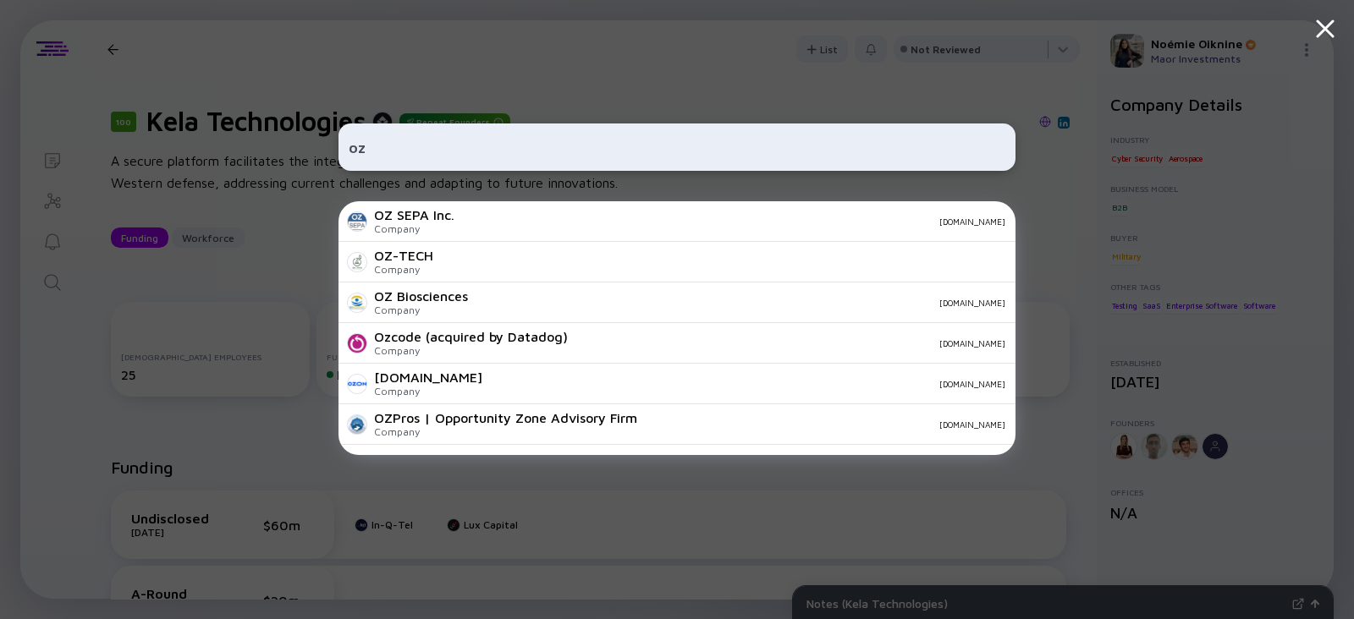
click at [371, 151] on input "oz" at bounding box center [677, 147] width 657 height 30
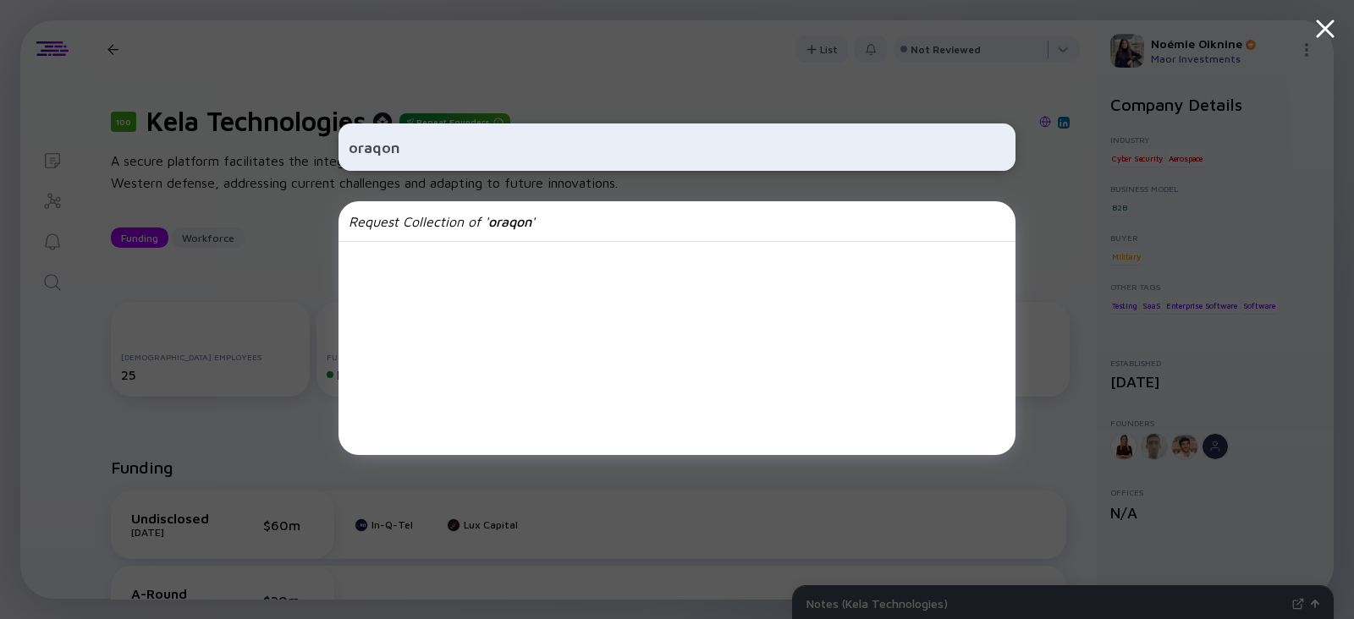
click at [542, 138] on input "oraqon" at bounding box center [677, 147] width 657 height 30
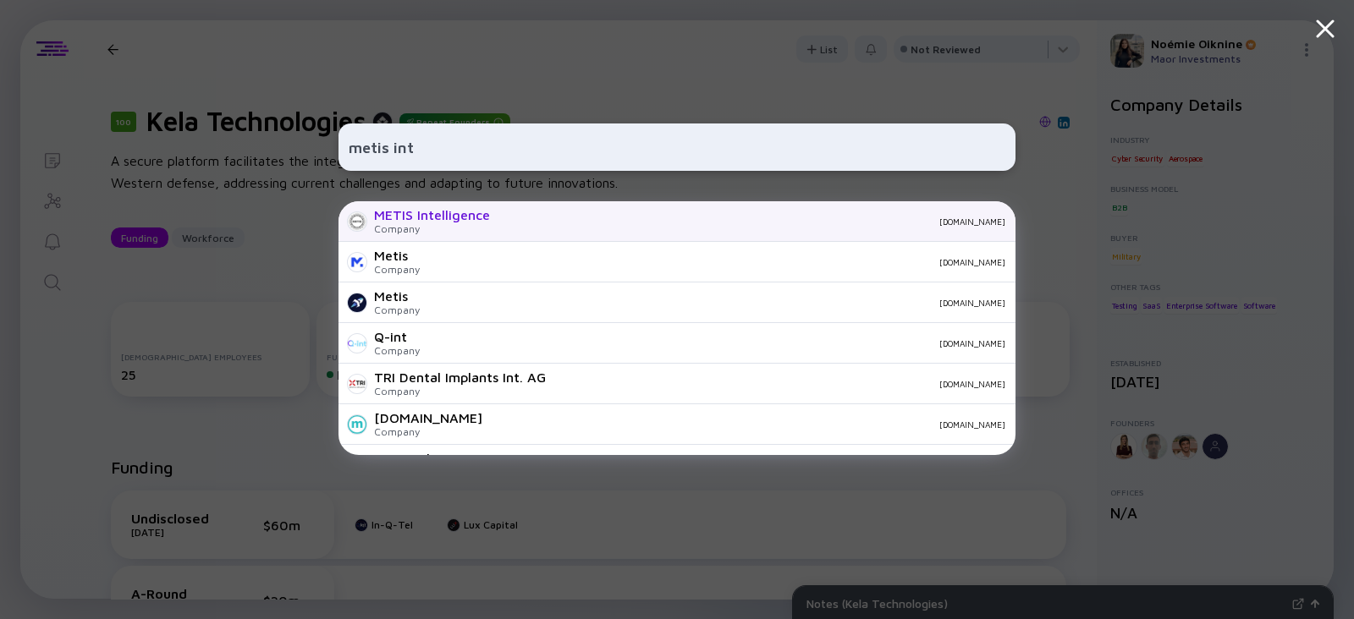
type input "metis int"
click at [549, 203] on div "METIS Intelligence Company metis-intelligence.com" at bounding box center [677, 221] width 677 height 41
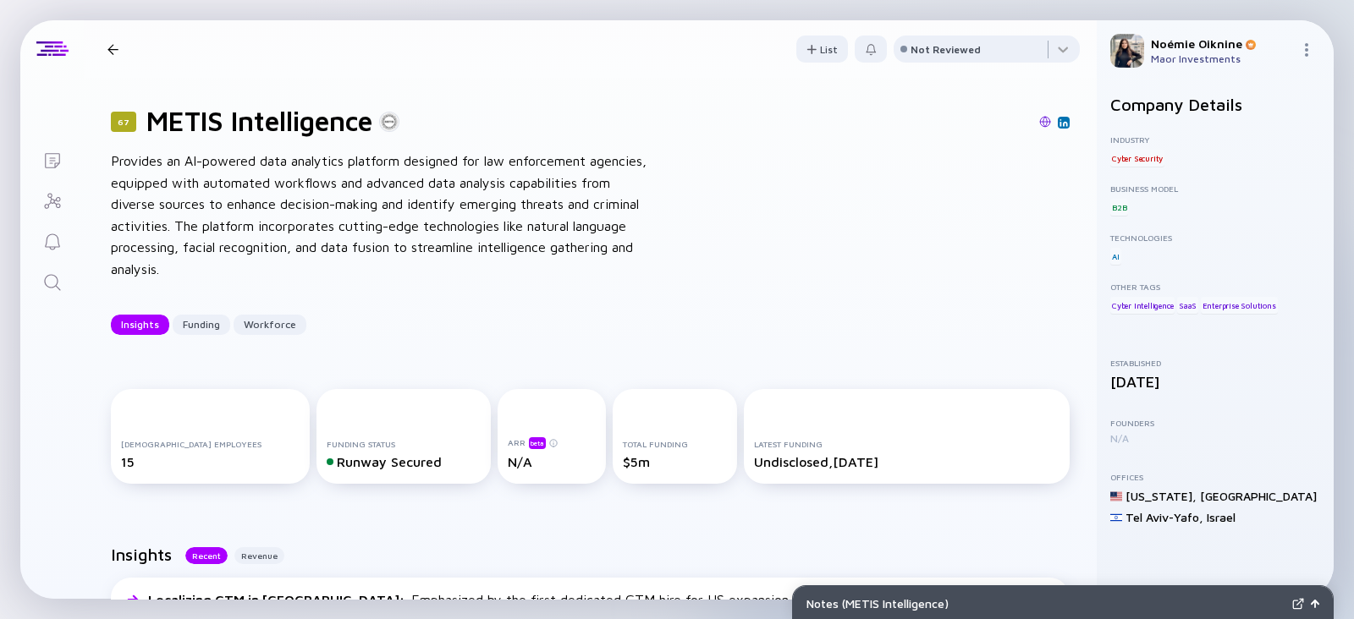
click at [84, 277] on div "67 METIS Intelligence Provides an AI-powered data analytics platform designed f…" at bounding box center [590, 220] width 1013 height 284
click at [63, 272] on link "Search" at bounding box center [51, 281] width 63 height 41
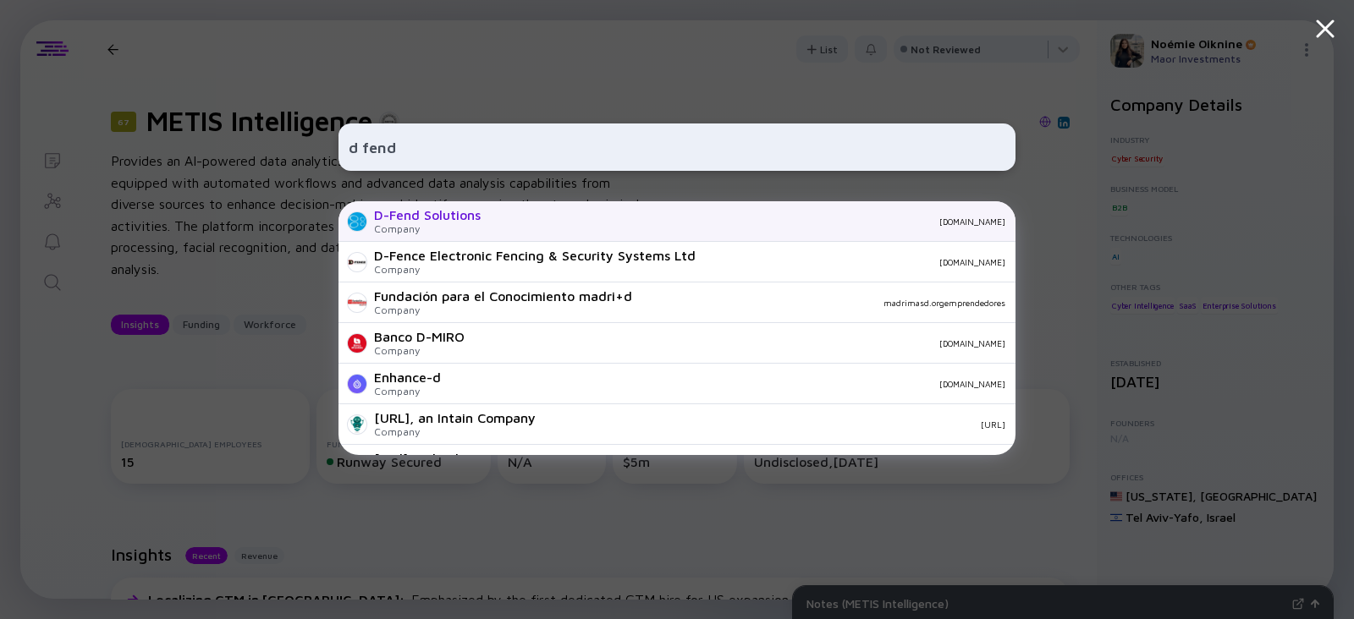
type input "d fend"
click at [427, 216] on div "D-Fend Solutions" at bounding box center [427, 214] width 107 height 15
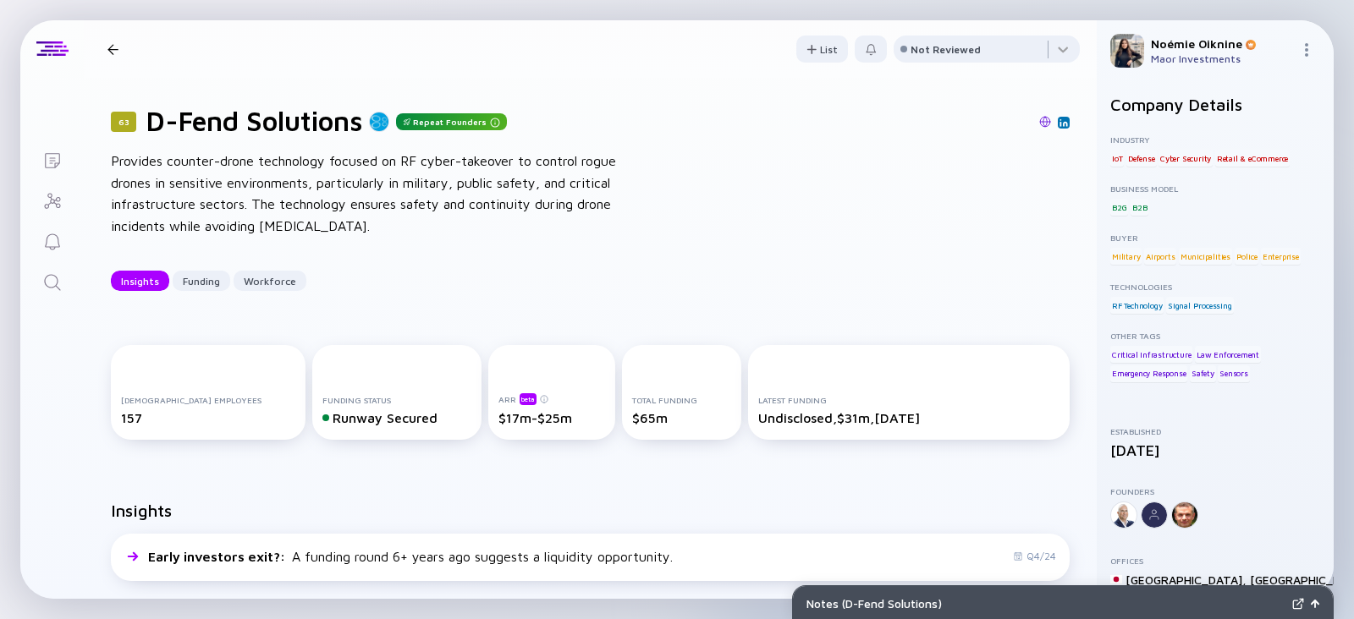
click at [45, 280] on icon "Search" at bounding box center [52, 283] width 20 height 20
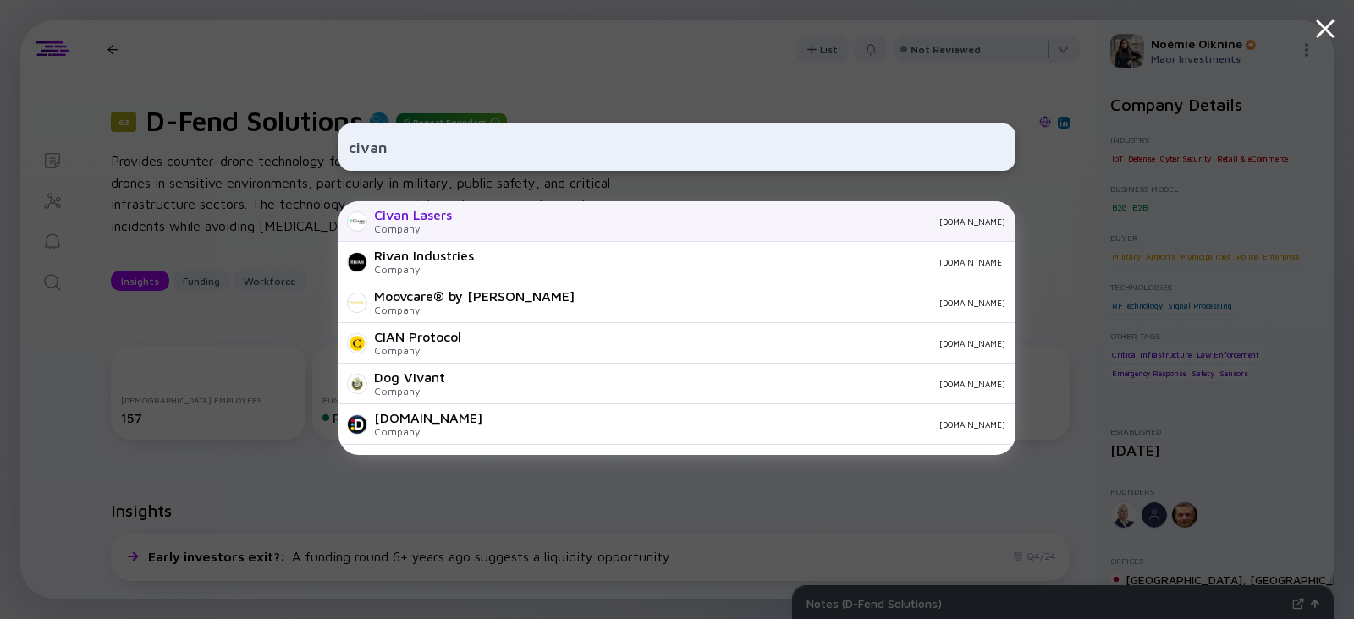
type input "civan"
click at [415, 222] on div "Civan Lasers" at bounding box center [413, 214] width 78 height 15
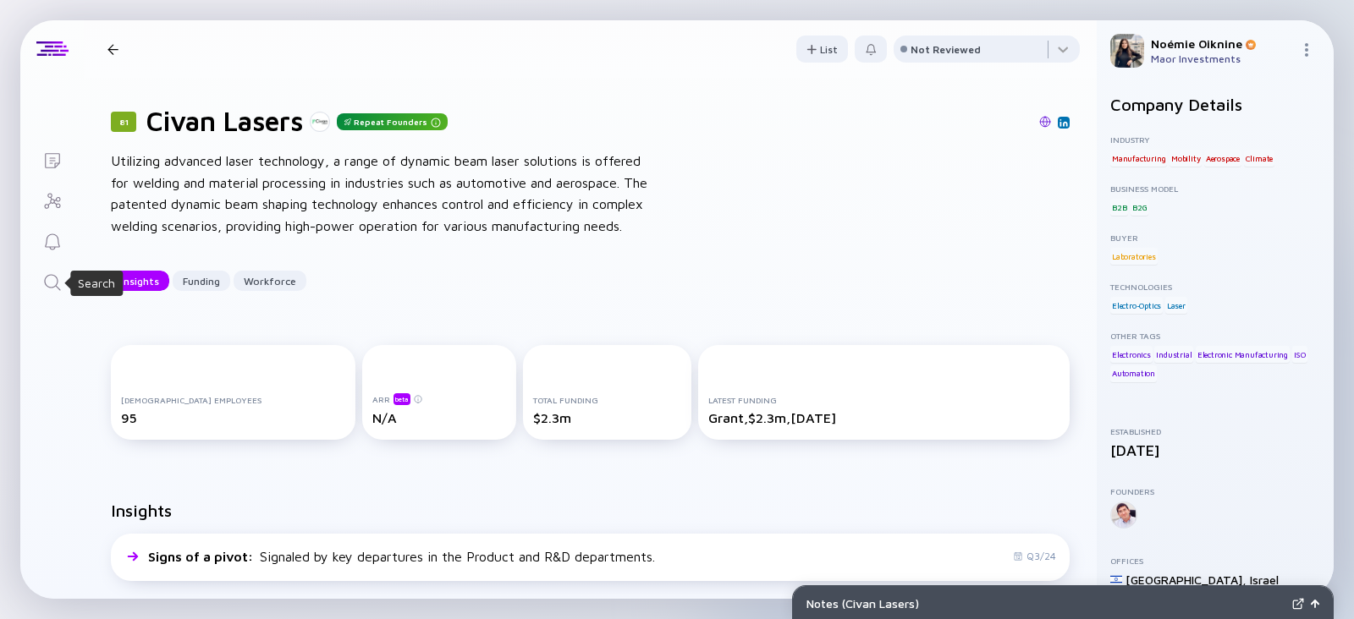
click at [51, 289] on icon "Search" at bounding box center [52, 283] width 20 height 20
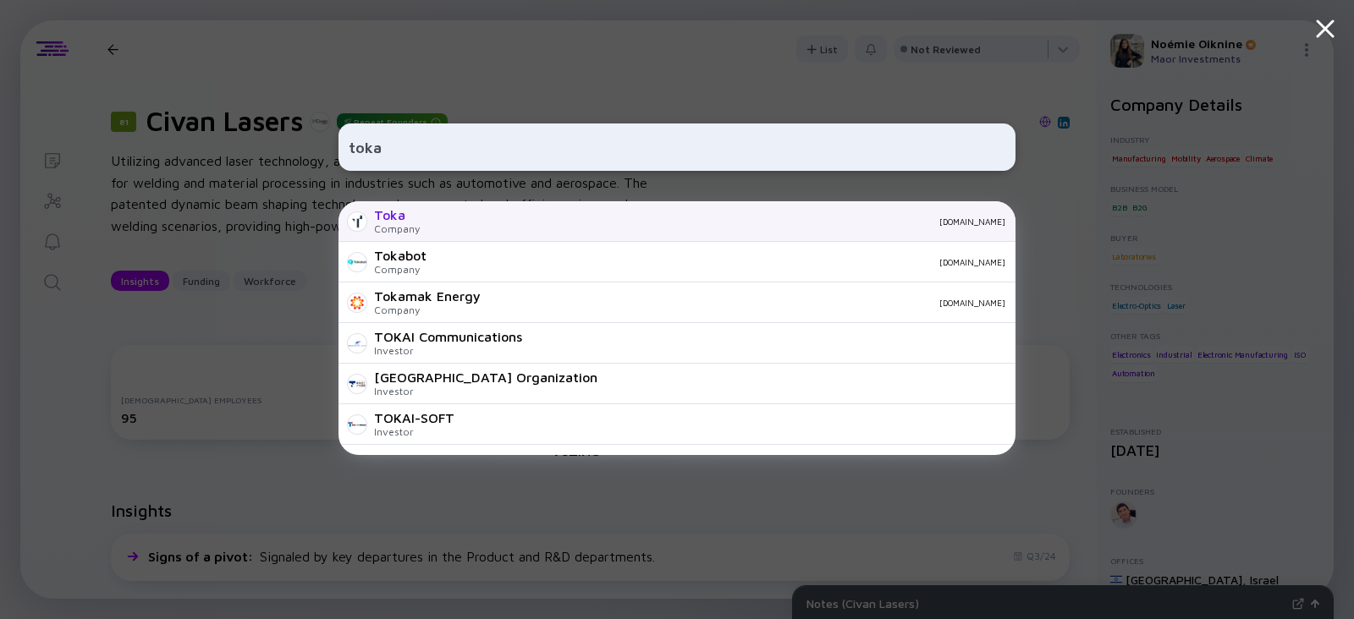
type input "toka"
click at [423, 218] on div "Toka Company tokagroup.com" at bounding box center [677, 221] width 677 height 41
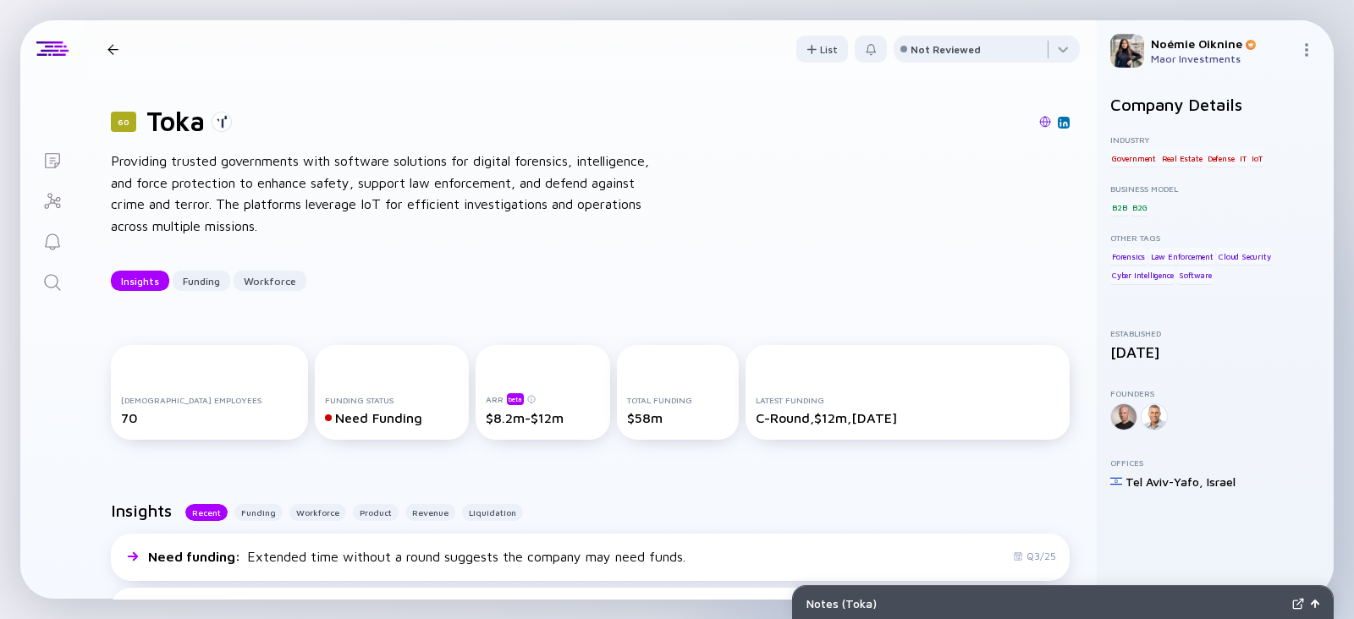
click at [48, 273] on icon "Search" at bounding box center [52, 283] width 20 height 20
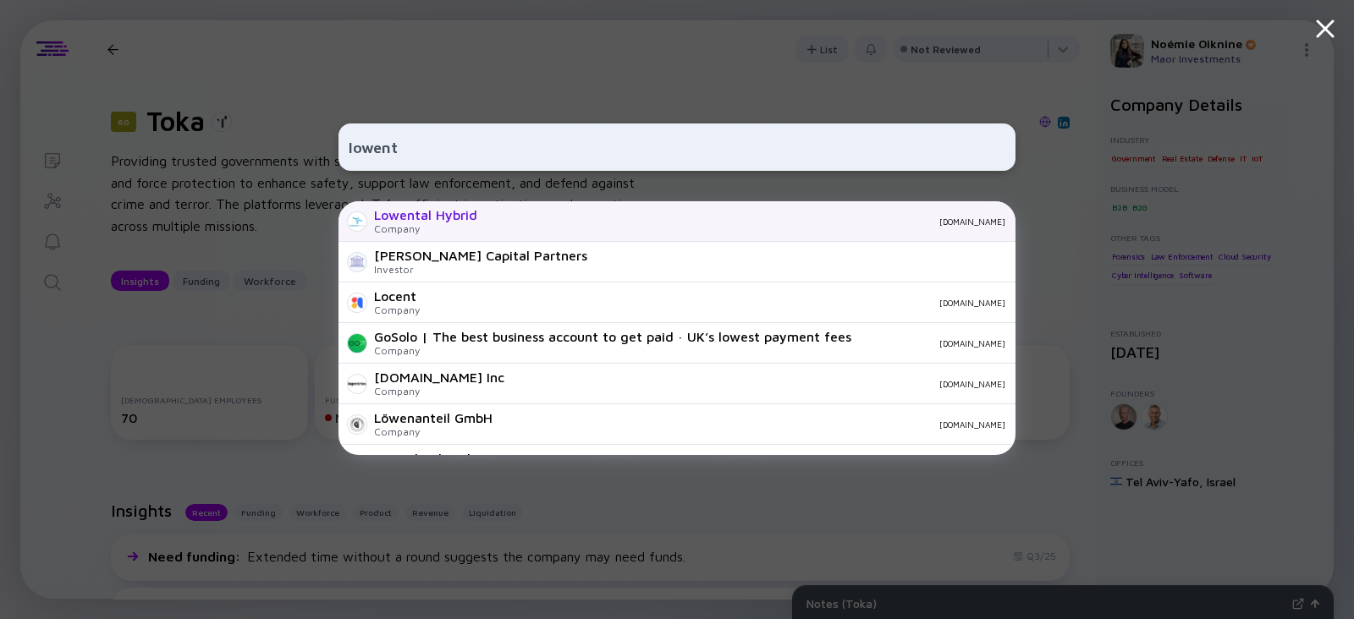
type input "lowent"
click at [509, 205] on div "Lowental Hybrid Company lowental-hybrid.com" at bounding box center [677, 221] width 677 height 41
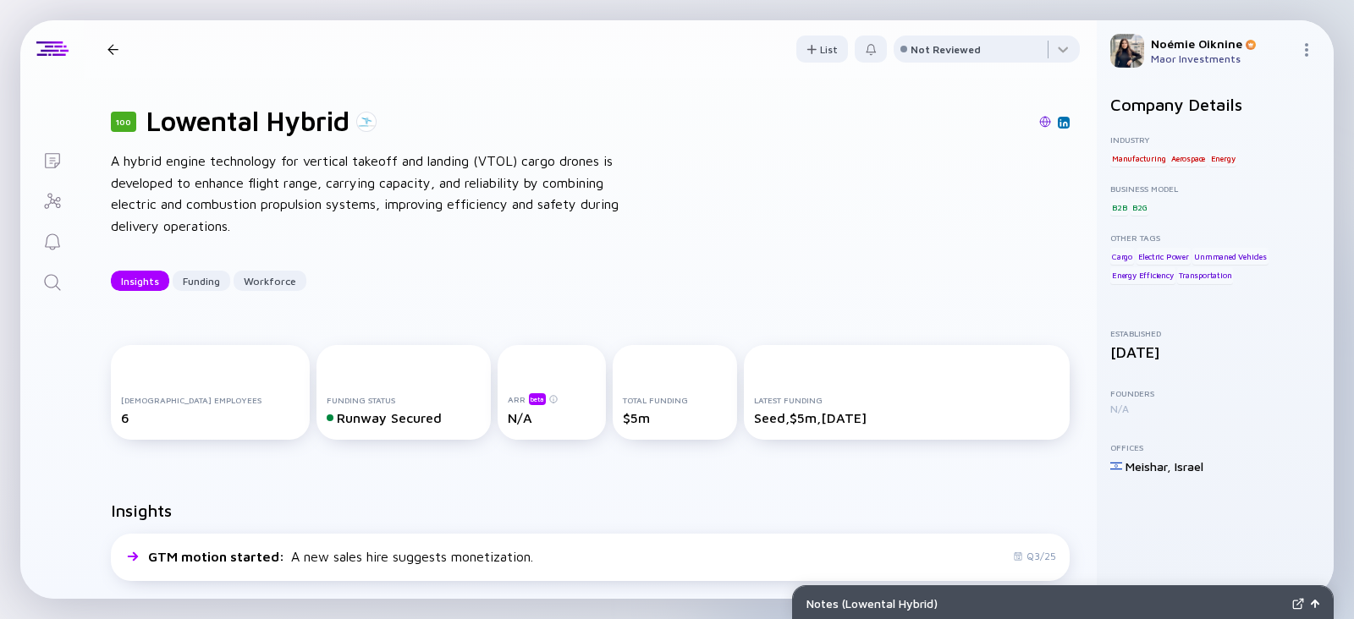
click at [1060, 118] on img at bounding box center [1064, 122] width 8 height 8
click at [51, 289] on icon "Search" at bounding box center [52, 283] width 20 height 20
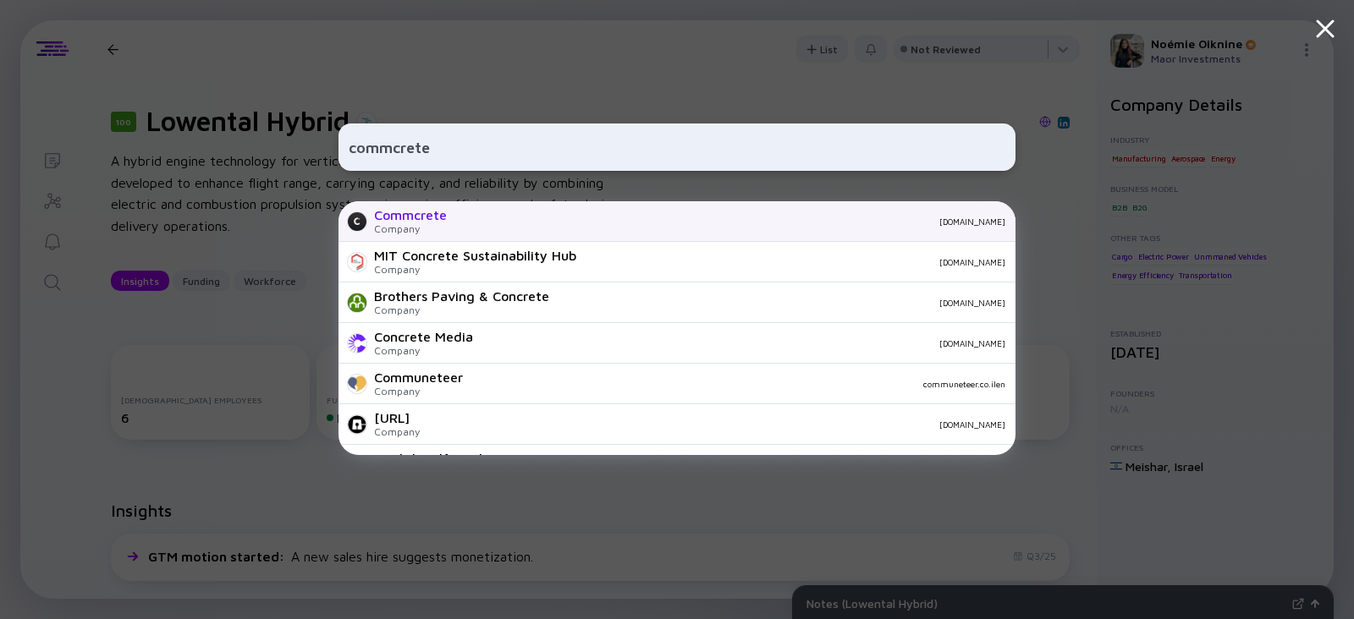
type input "commcrete"
click at [383, 217] on div "Commcrete" at bounding box center [410, 214] width 73 height 15
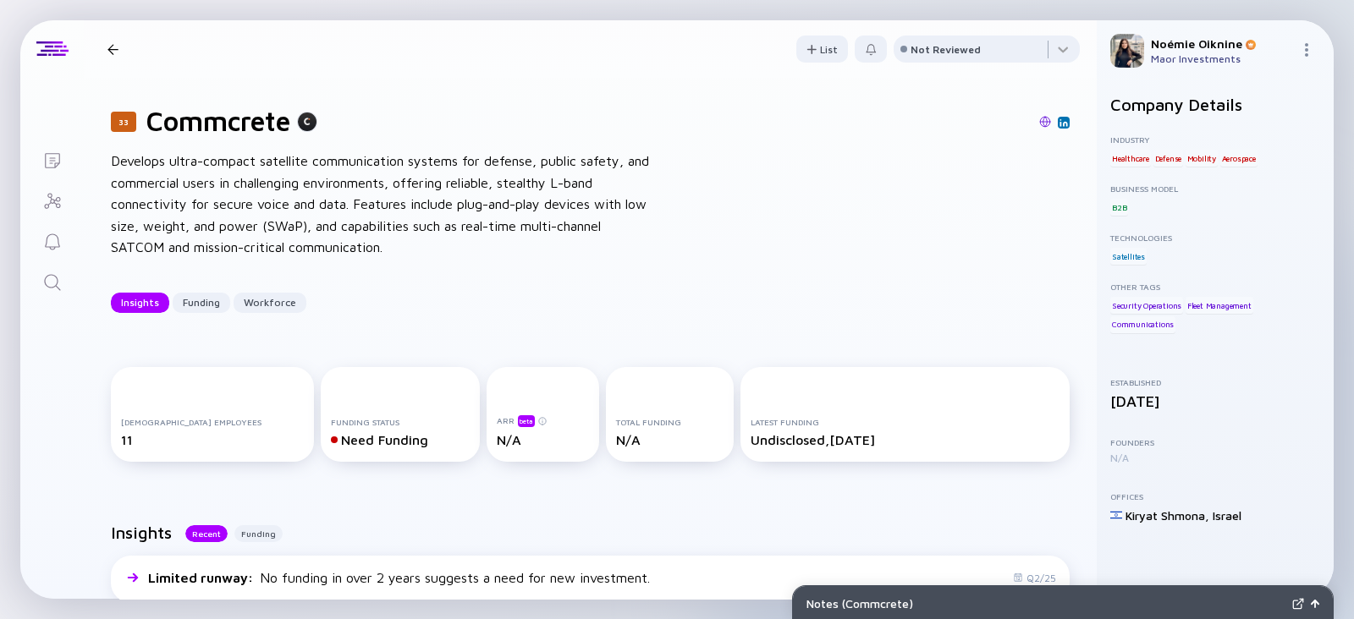
click at [35, 286] on link "Search" at bounding box center [51, 281] width 63 height 41
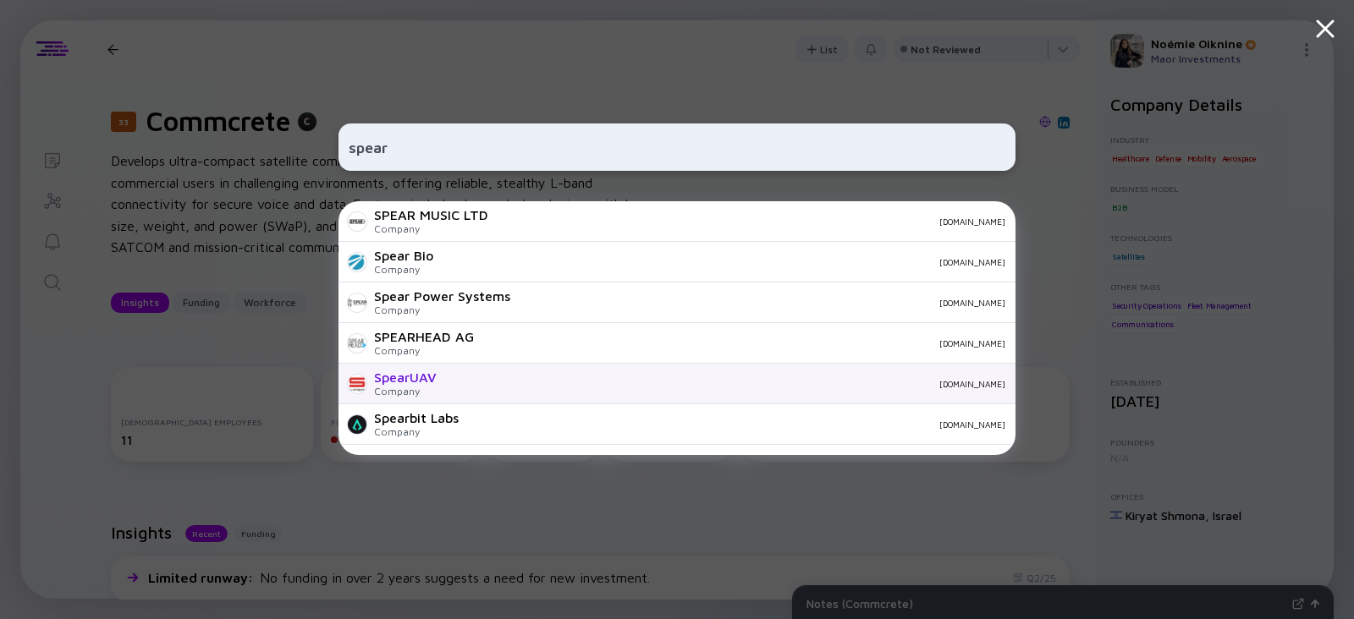
type input "spear"
click at [444, 376] on div "SpearUAV Company [DOMAIN_NAME]" at bounding box center [677, 384] width 677 height 41
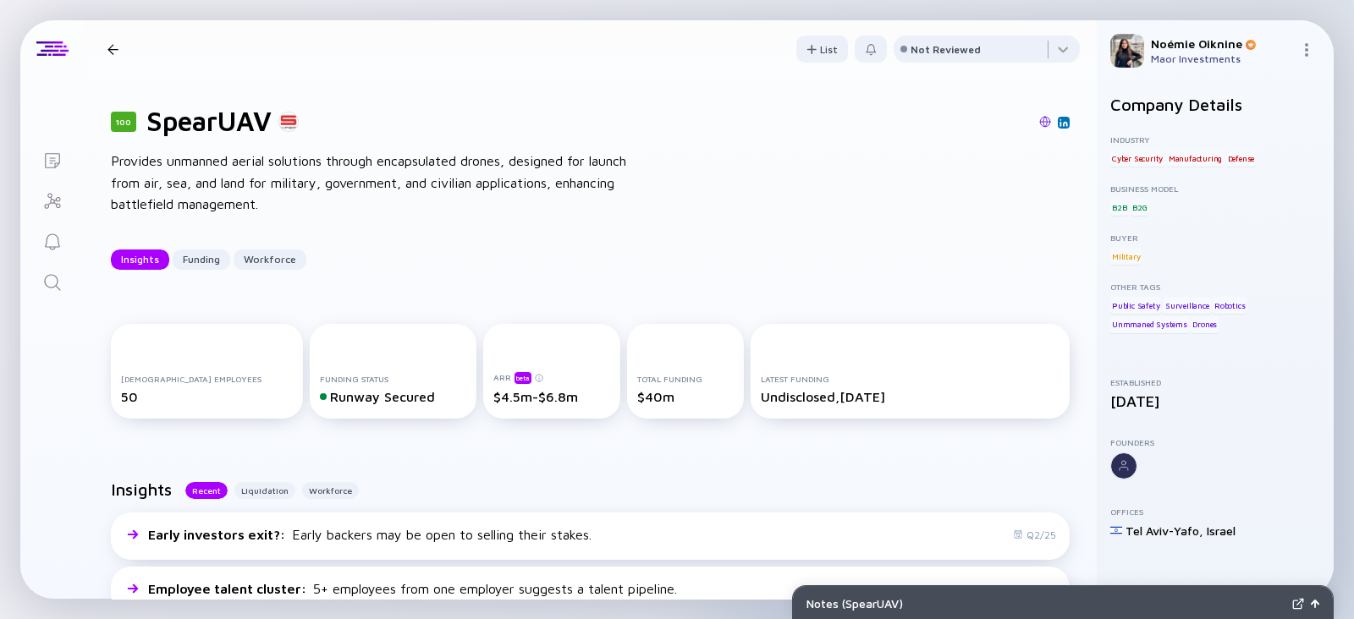
click at [41, 284] on link "Search" at bounding box center [51, 281] width 63 height 41
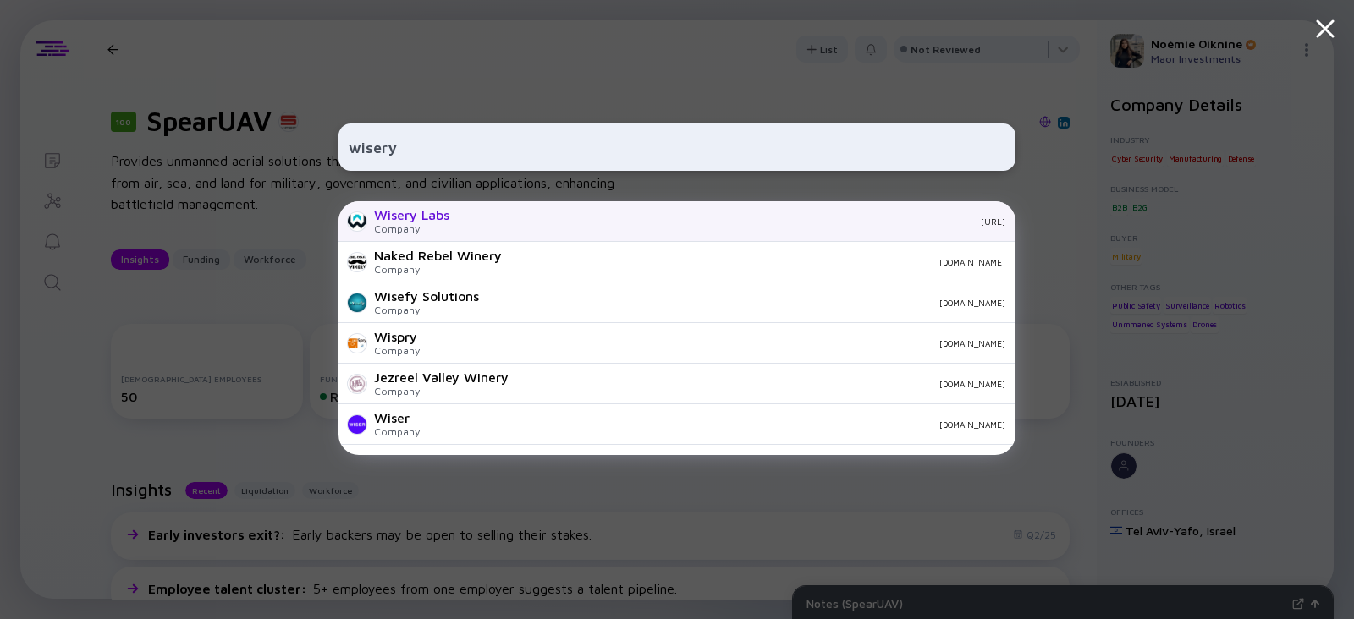
type input "wisery"
click at [486, 226] on div "[URL]" at bounding box center [734, 222] width 542 height 10
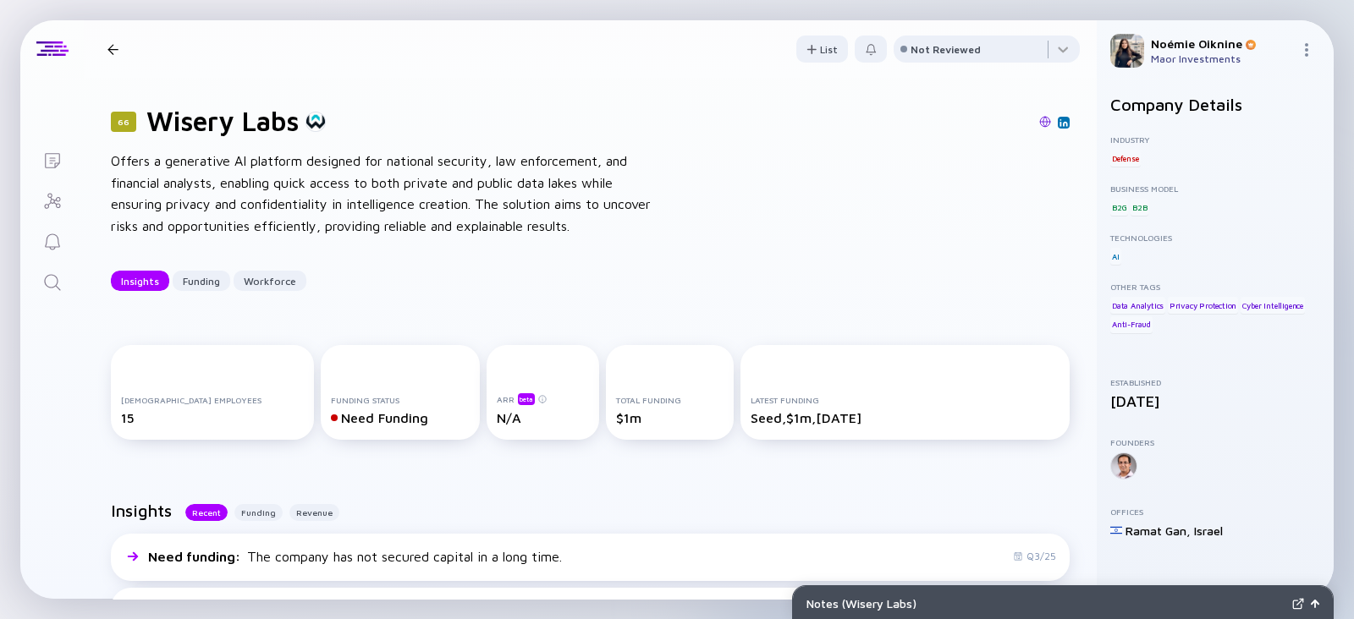
click at [42, 284] on icon "Search" at bounding box center [52, 283] width 20 height 20
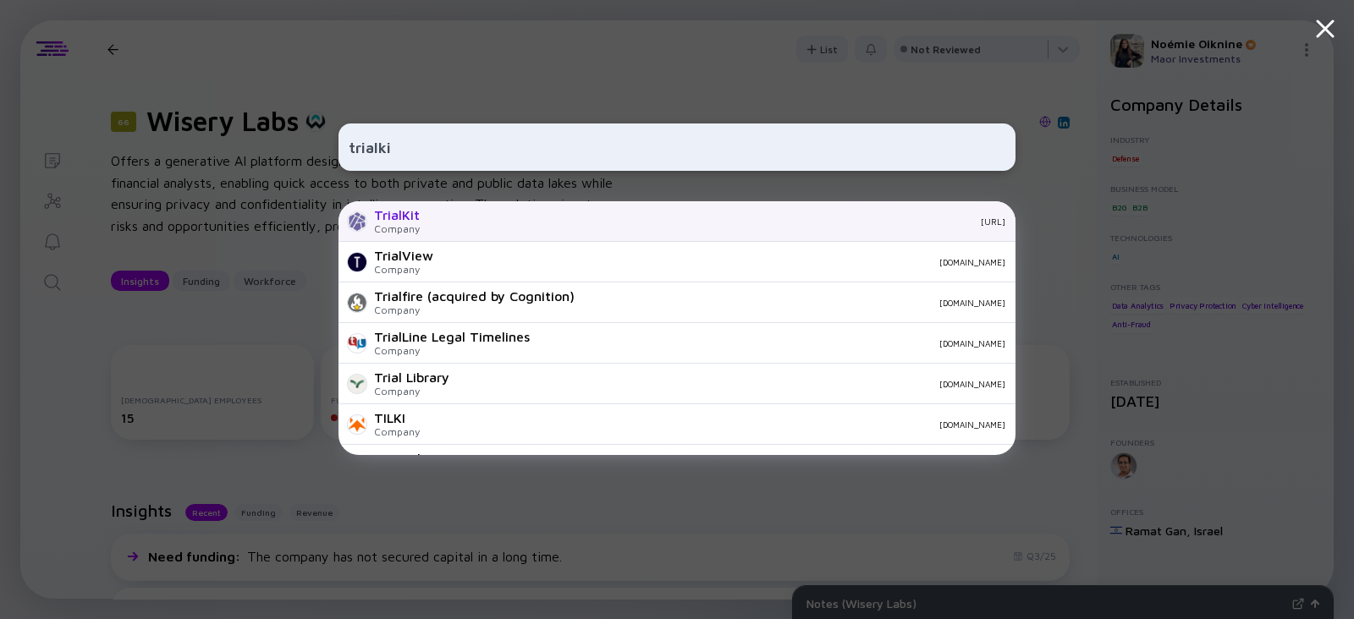
type input "trialki"
click at [435, 228] on div "TrialKit Company [URL]" at bounding box center [677, 221] width 677 height 41
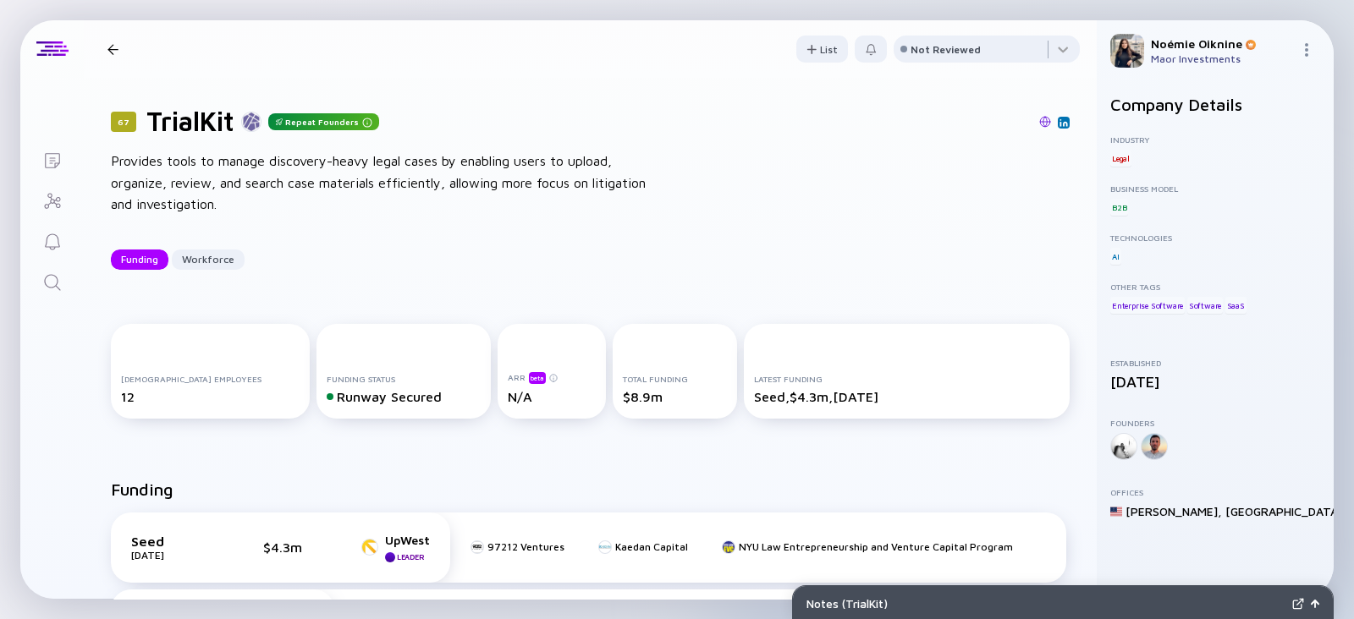
click at [1039, 118] on img at bounding box center [1045, 122] width 12 height 12
click at [55, 300] on link "Search" at bounding box center [51, 281] width 63 height 41
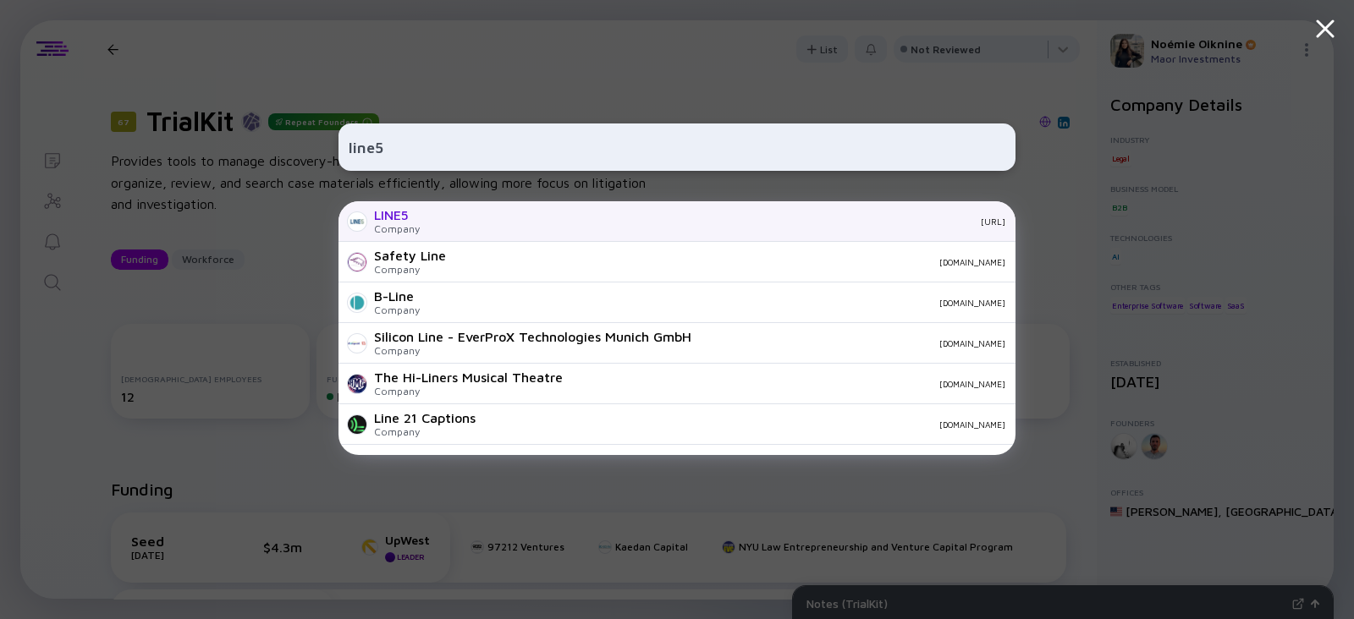
type input "line5"
click at [470, 220] on div "[URL]" at bounding box center [719, 222] width 572 height 10
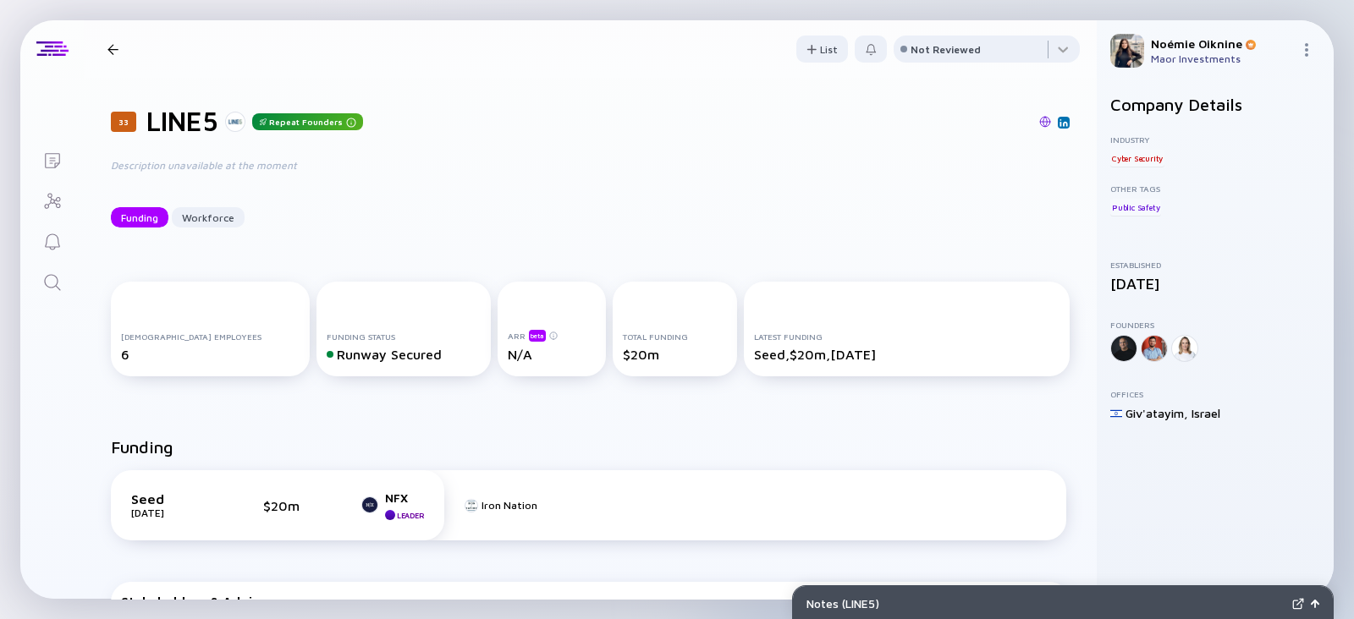
click at [1039, 118] on img at bounding box center [1045, 122] width 12 height 12
click at [57, 276] on icon "Search" at bounding box center [52, 283] width 20 height 20
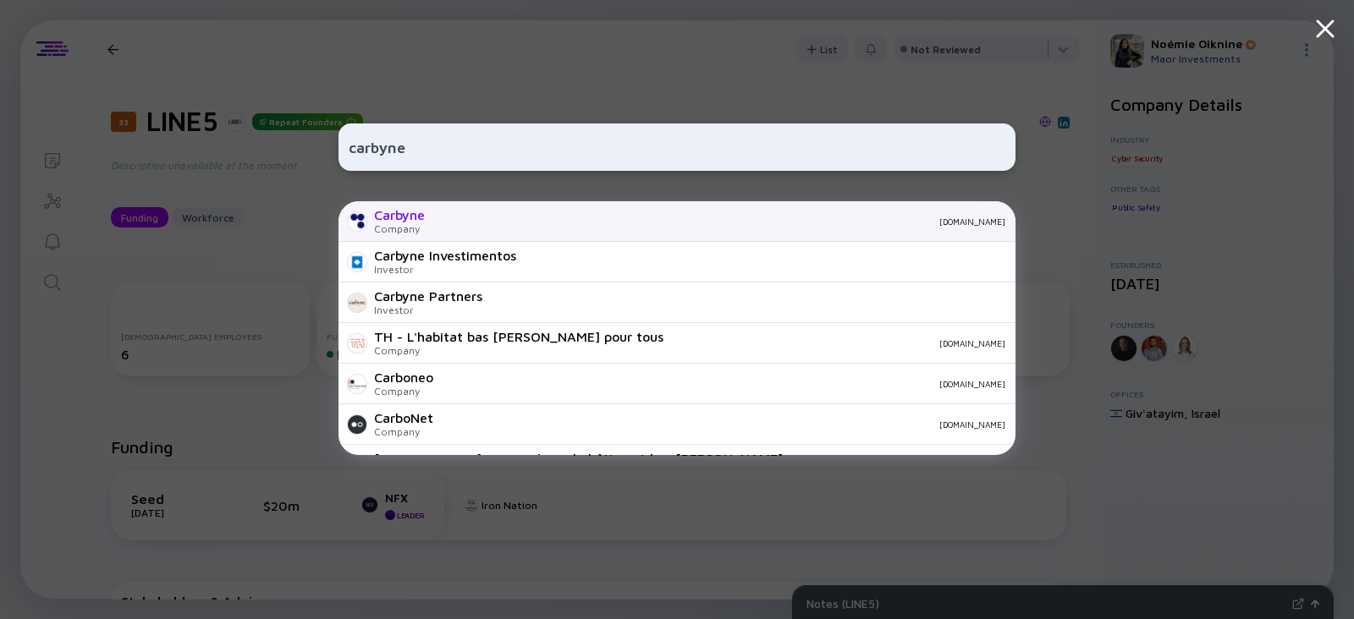
type input "carbyne"
click at [385, 224] on div "Company" at bounding box center [399, 229] width 51 height 13
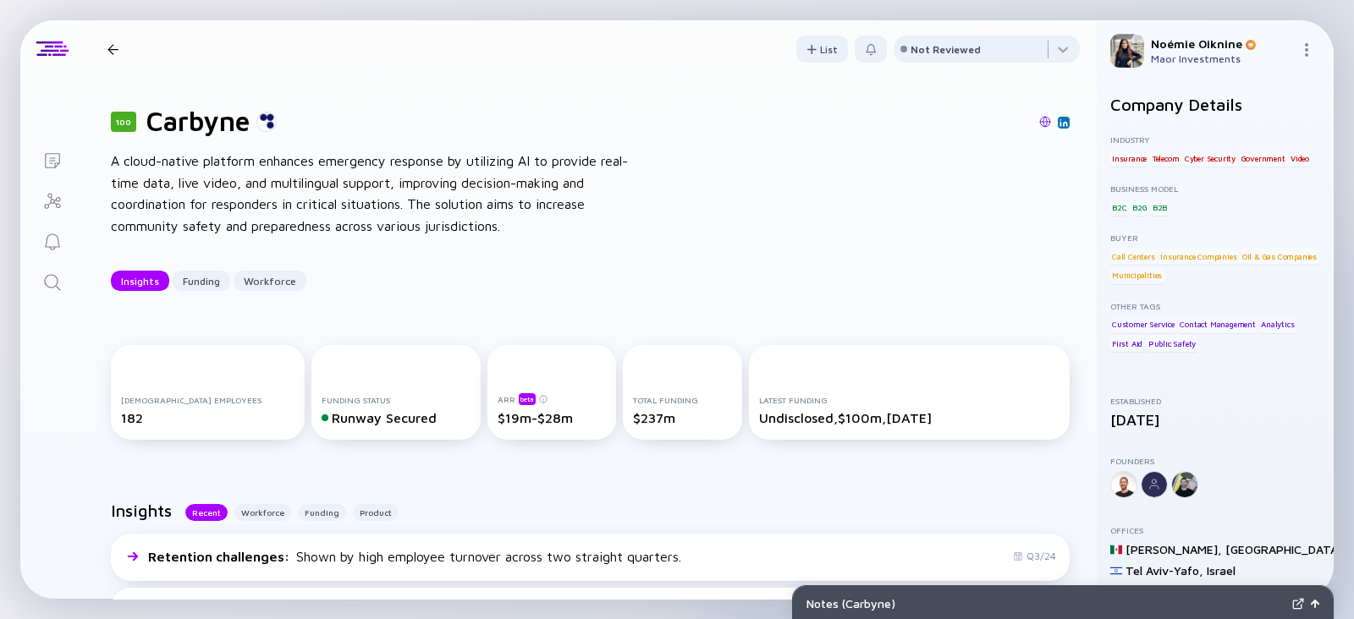
click at [52, 278] on icon "Search" at bounding box center [52, 283] width 20 height 20
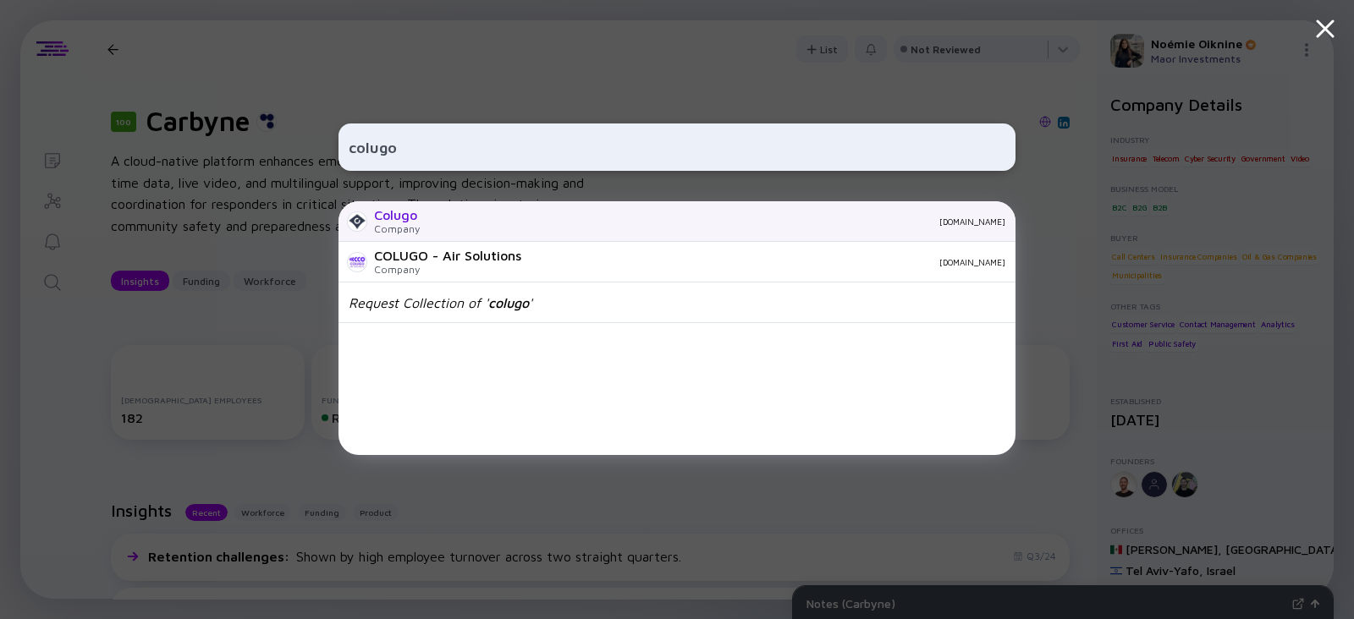
type input "colugo"
click at [418, 219] on div "Colugo Company [DOMAIN_NAME]" at bounding box center [677, 221] width 677 height 41
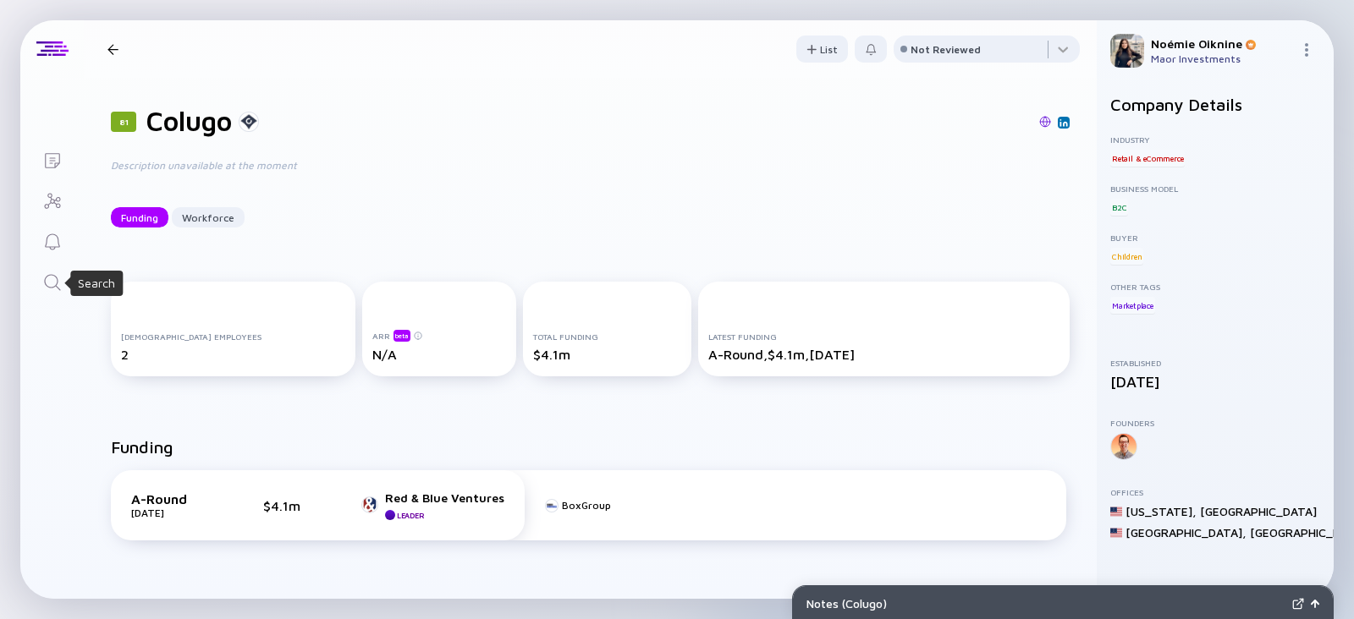
click at [46, 281] on icon "Search" at bounding box center [52, 283] width 20 height 20
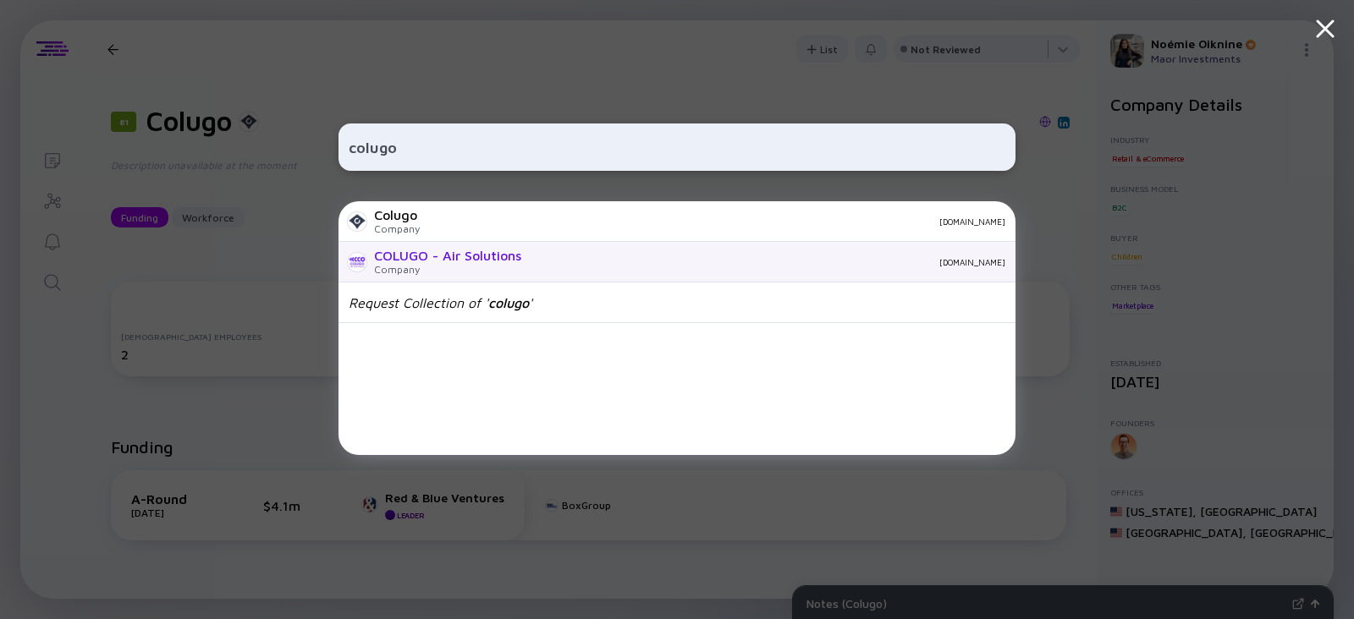
type input "colugo"
click at [368, 268] on div "COLUGO - Air Solutions Company [DOMAIN_NAME]" at bounding box center [677, 262] width 677 height 41
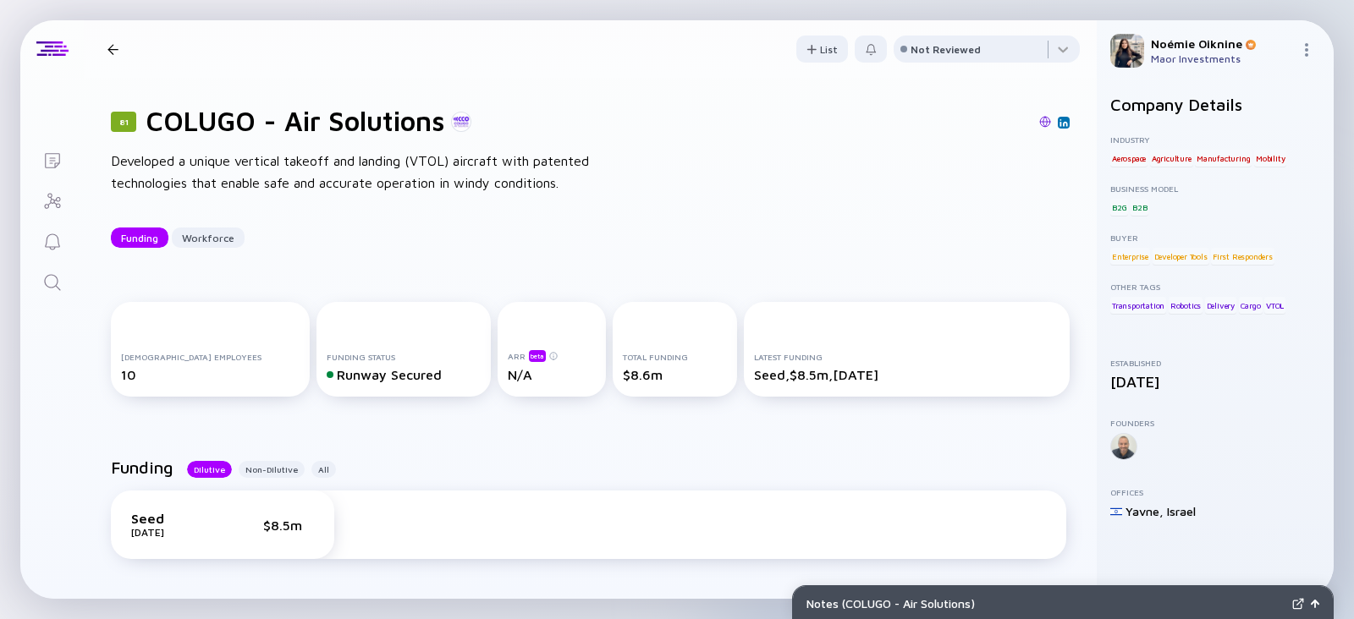
click at [68, 279] on link "Search" at bounding box center [51, 281] width 63 height 41
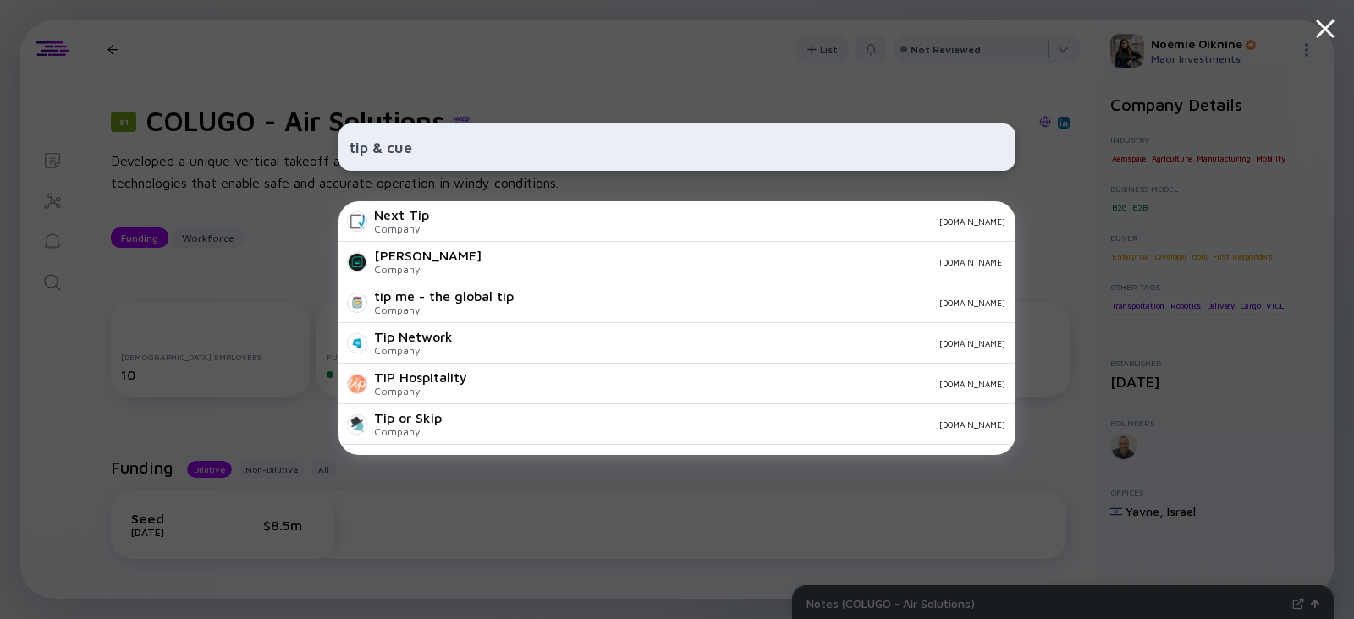
click at [394, 154] on input "tip & cue" at bounding box center [677, 147] width 657 height 30
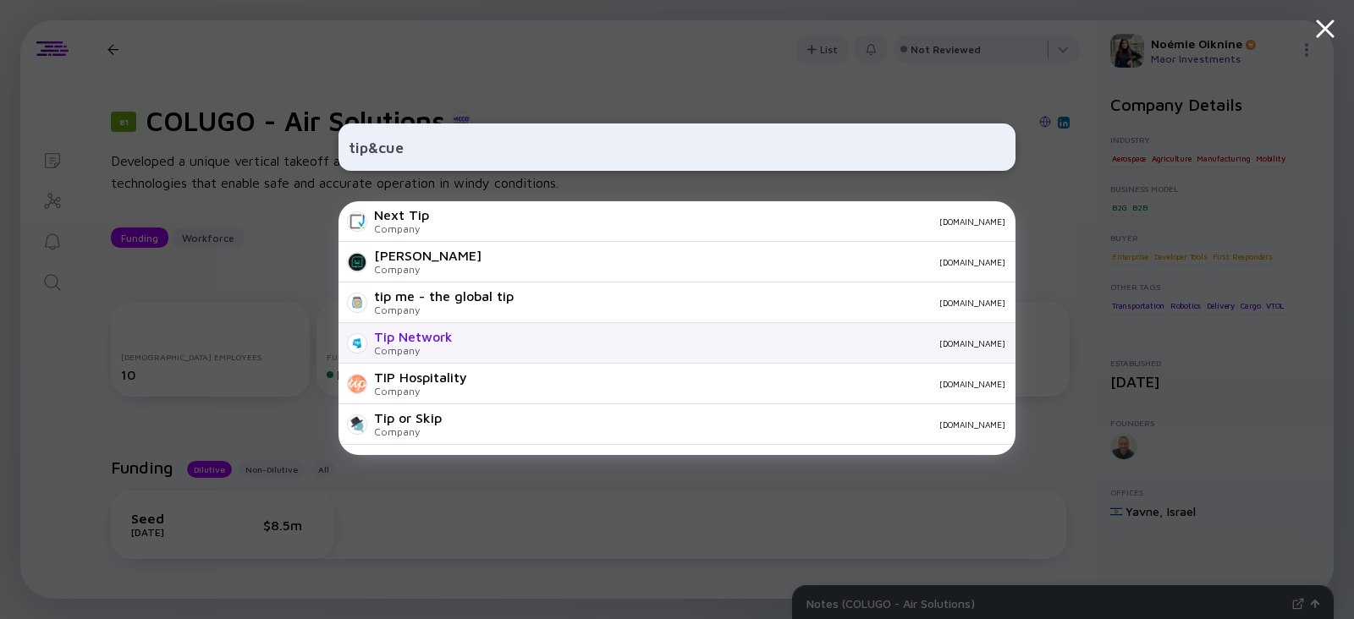
scroll to position [987, 0]
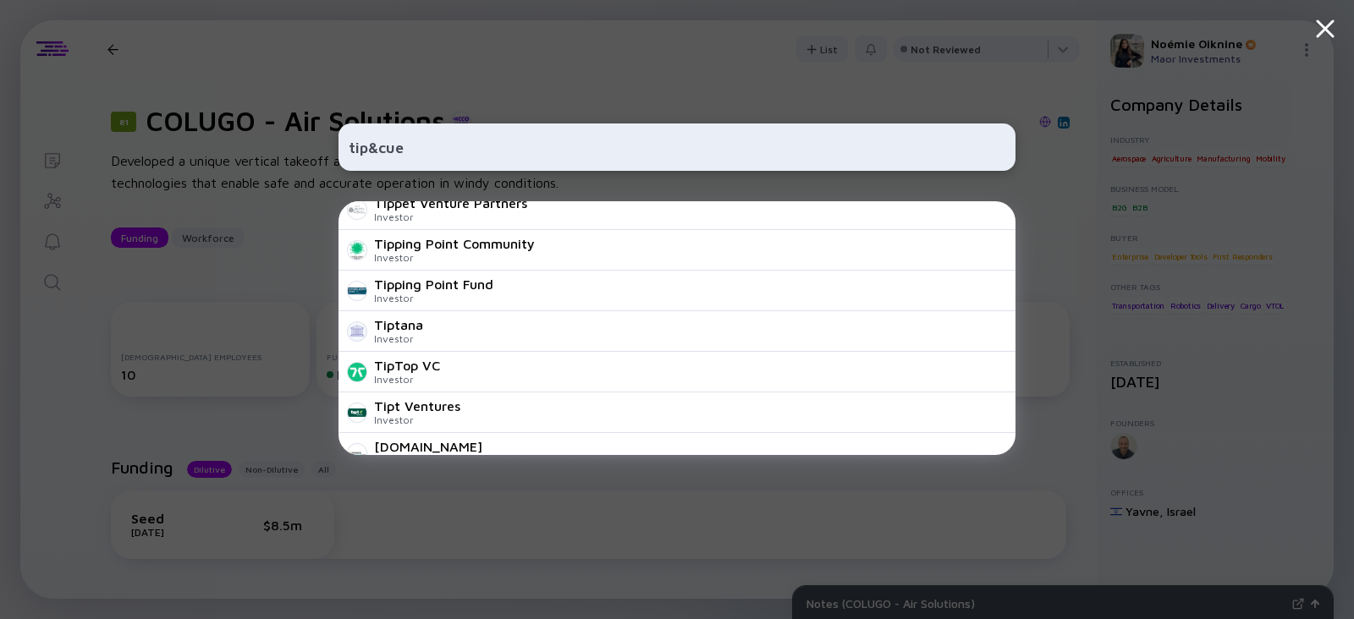
click at [462, 139] on input "tip&cue" at bounding box center [677, 147] width 657 height 30
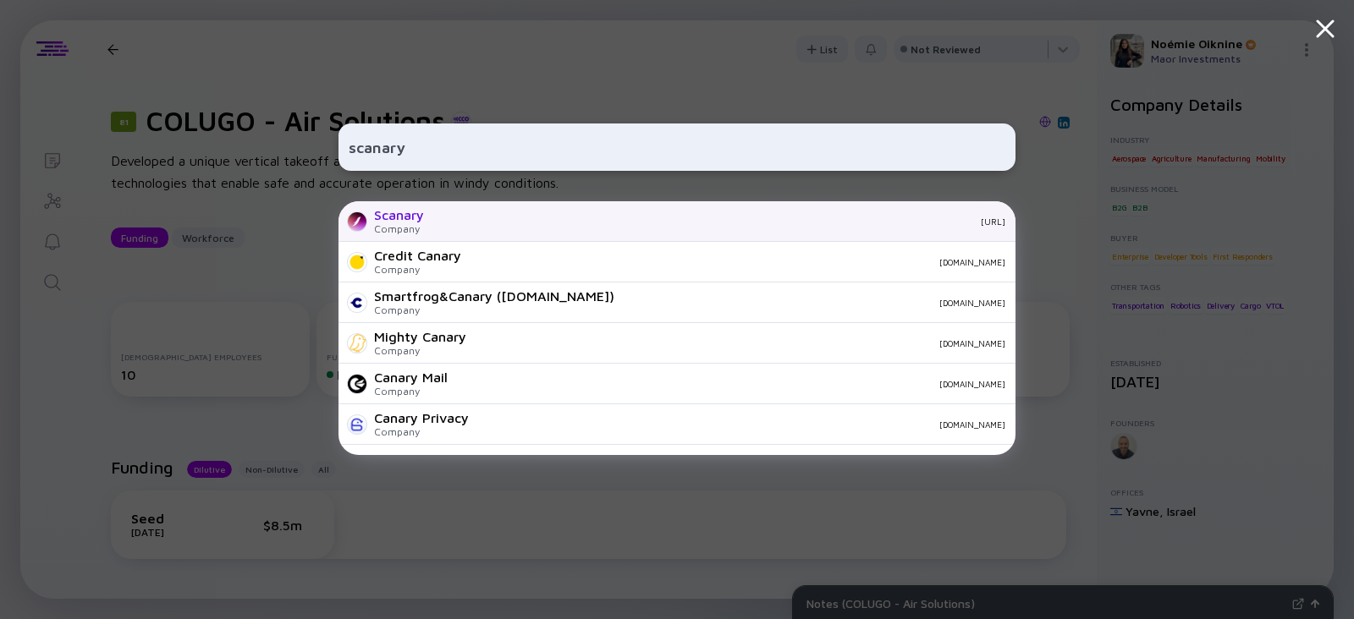
type input "scanary"
click at [394, 223] on div "Company" at bounding box center [399, 229] width 50 height 13
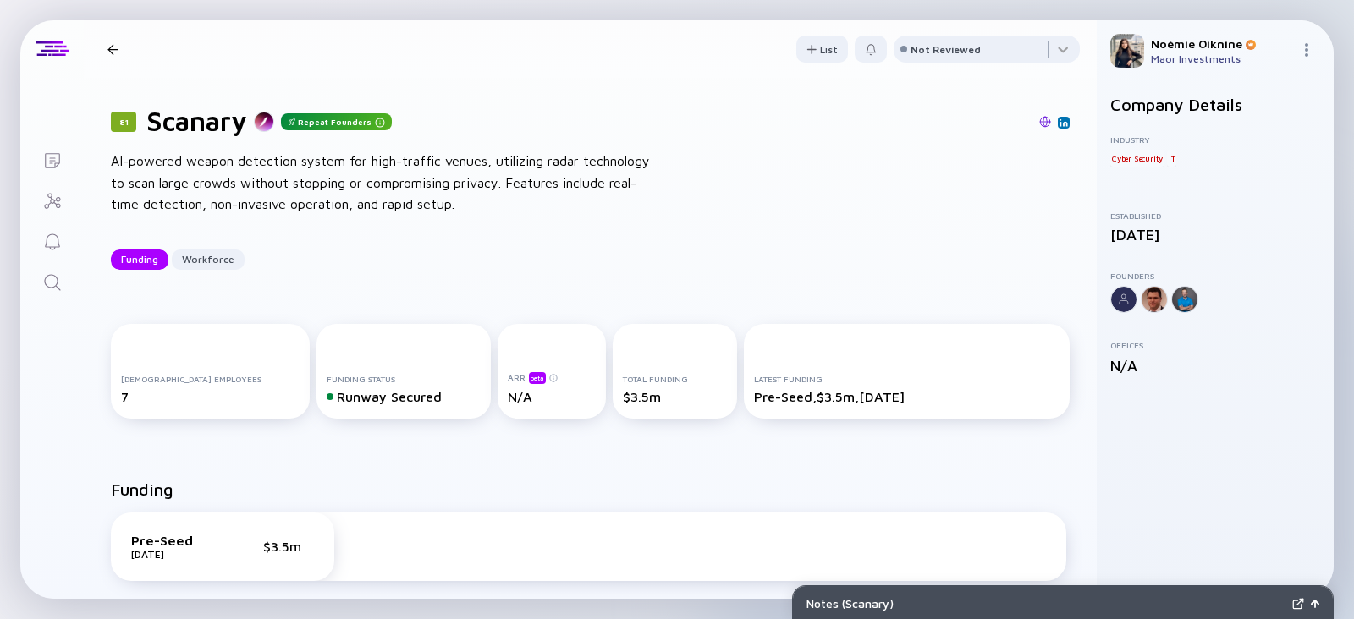
click at [30, 311] on div "Lists 81 Scanary Repeat Founders Funding Workforce List Not Reviewed 81 Scanary…" at bounding box center [676, 309] width 1313 height 579
click at [47, 281] on icon "Search" at bounding box center [52, 283] width 20 height 20
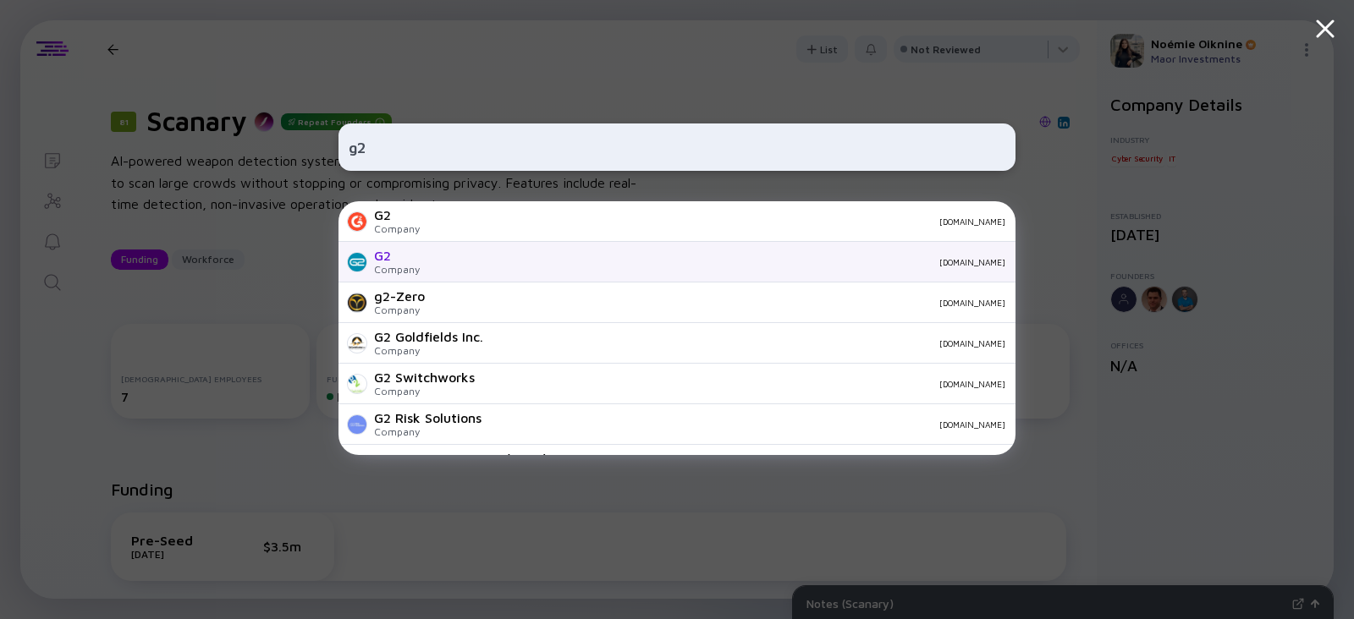
type input "g2"
click at [412, 260] on div "G2" at bounding box center [397, 255] width 46 height 15
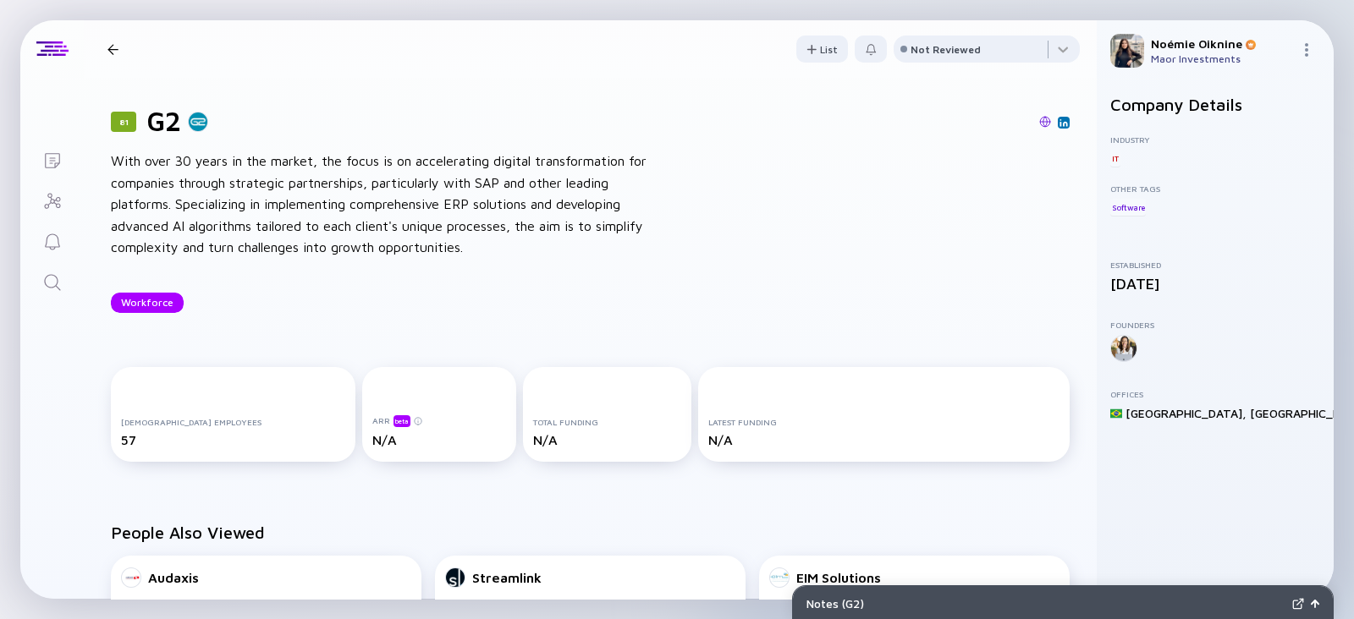
click at [48, 277] on icon "Search" at bounding box center [52, 283] width 20 height 20
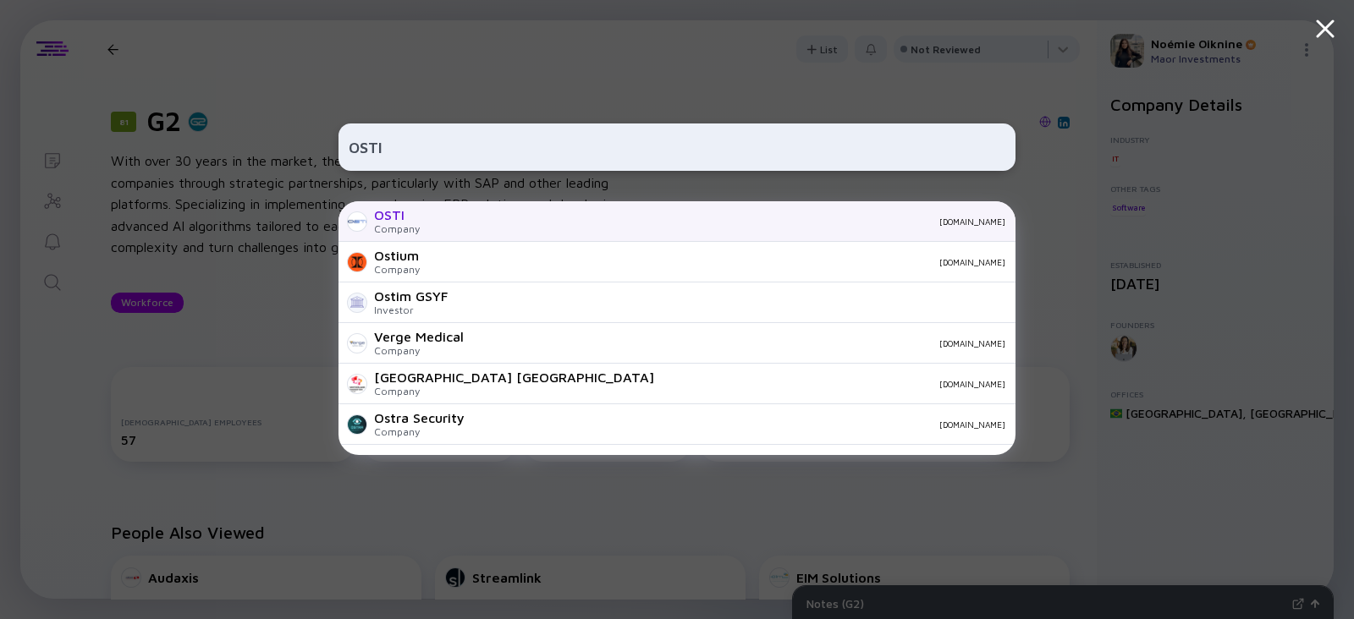
type input "OSTI"
click at [427, 208] on div "OSTI Company [DOMAIN_NAME]" at bounding box center [677, 221] width 677 height 41
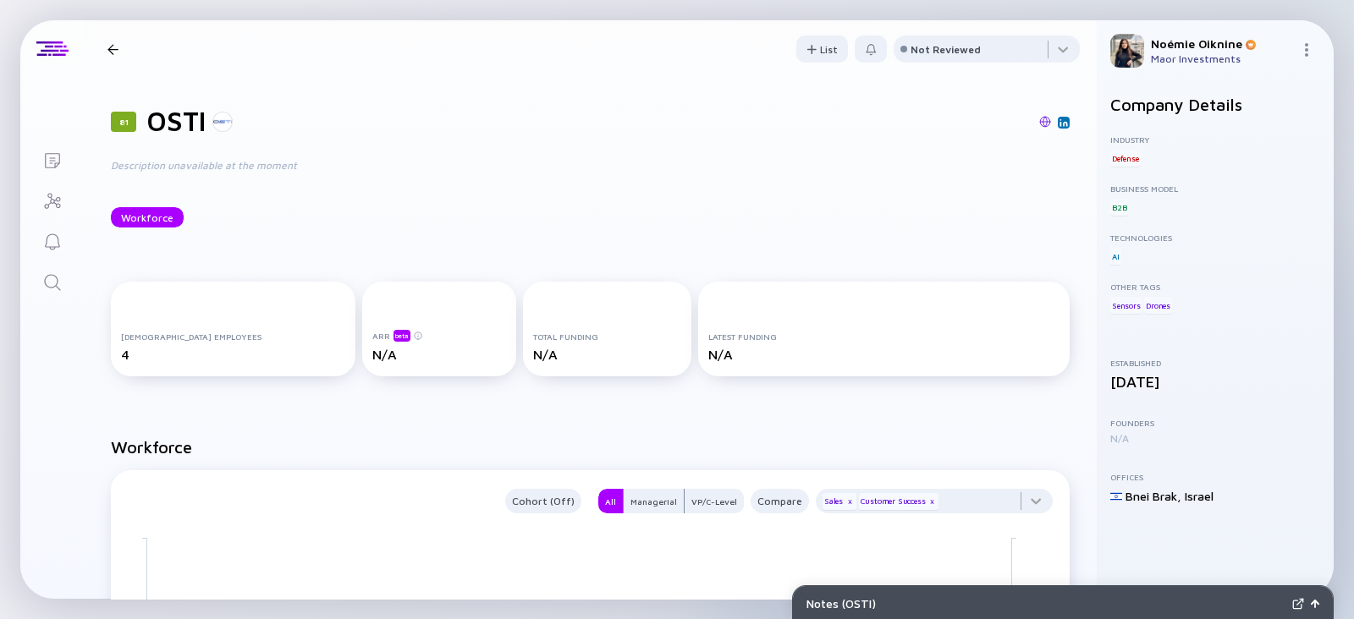
click at [29, 288] on link "Search" at bounding box center [51, 281] width 63 height 41
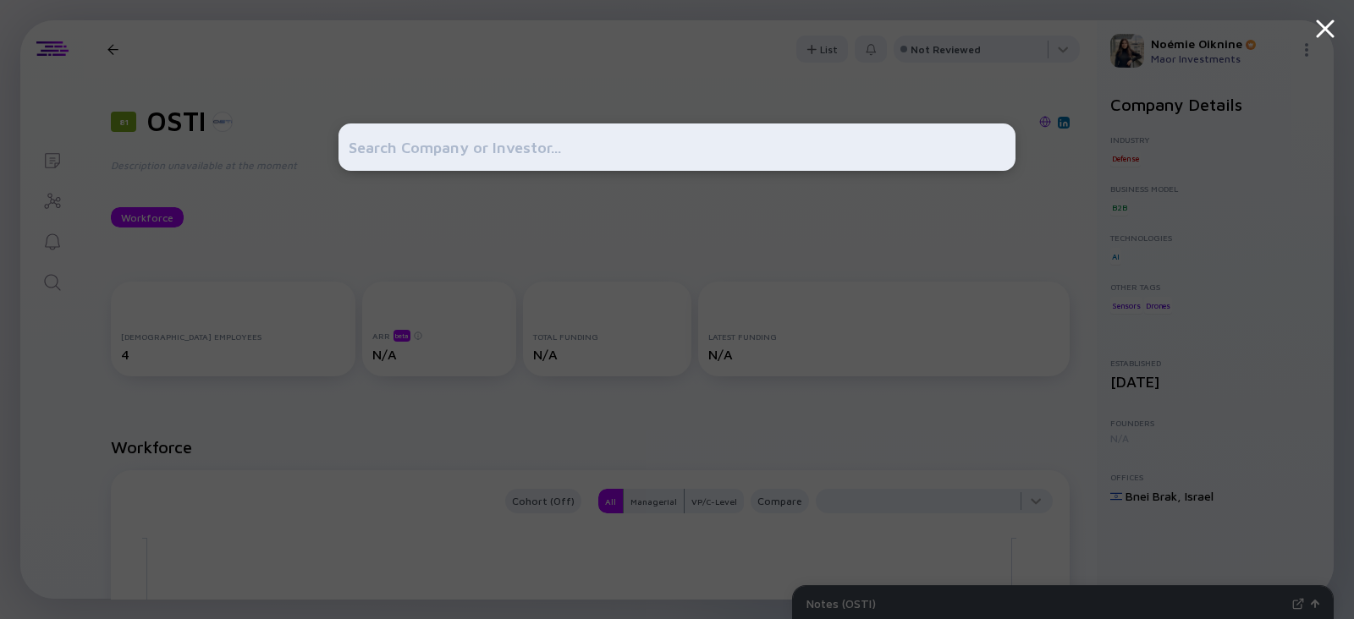
click at [413, 152] on input "text" at bounding box center [677, 147] width 657 height 30
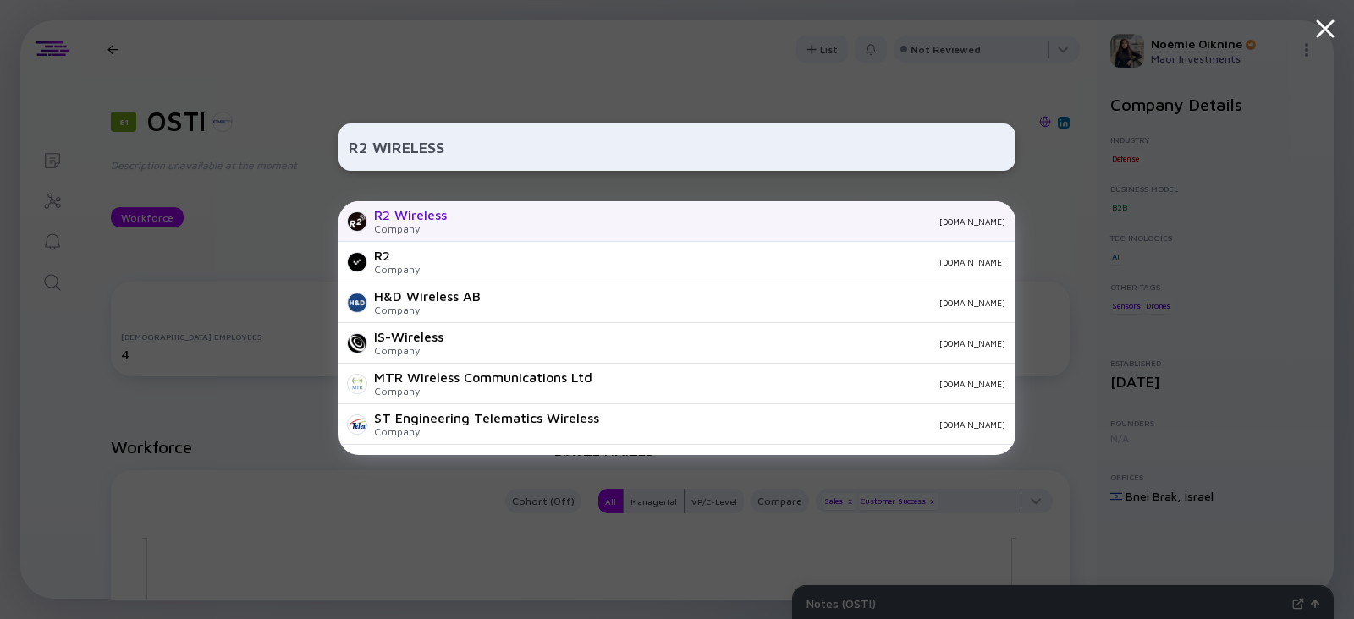
type input "R2 WIRELESS"
click at [432, 217] on div "R2 Wireless" at bounding box center [410, 214] width 73 height 15
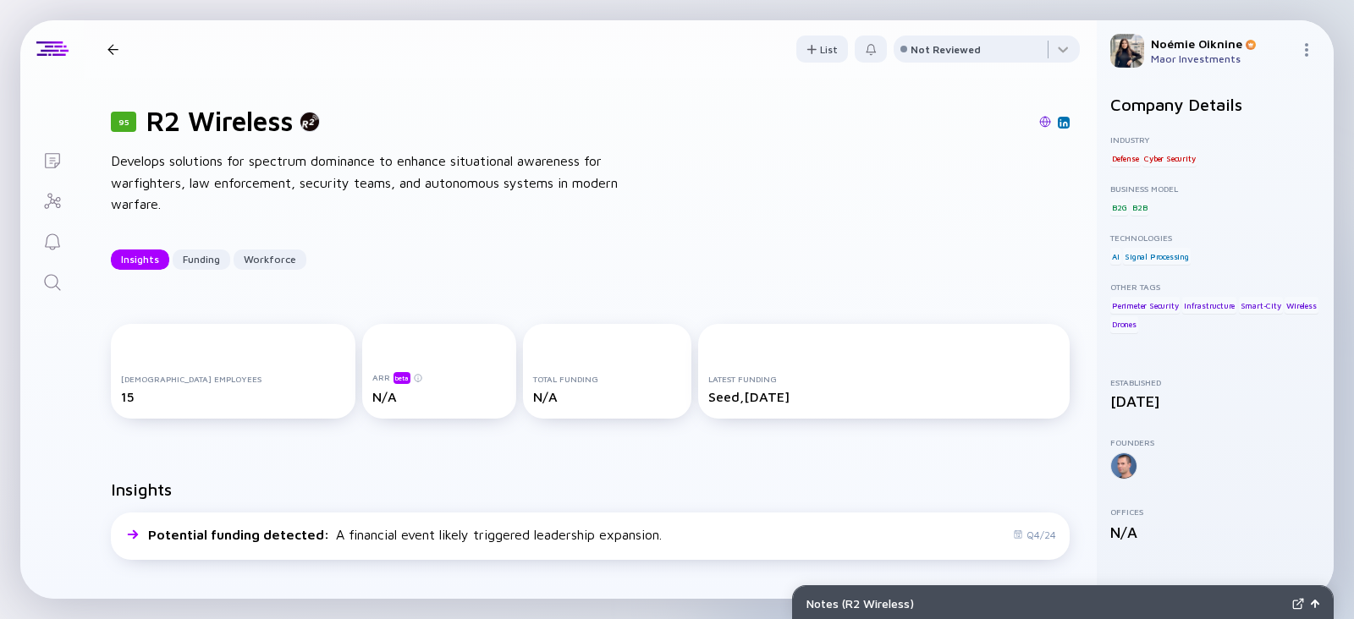
click at [43, 289] on icon "Search" at bounding box center [52, 283] width 20 height 20
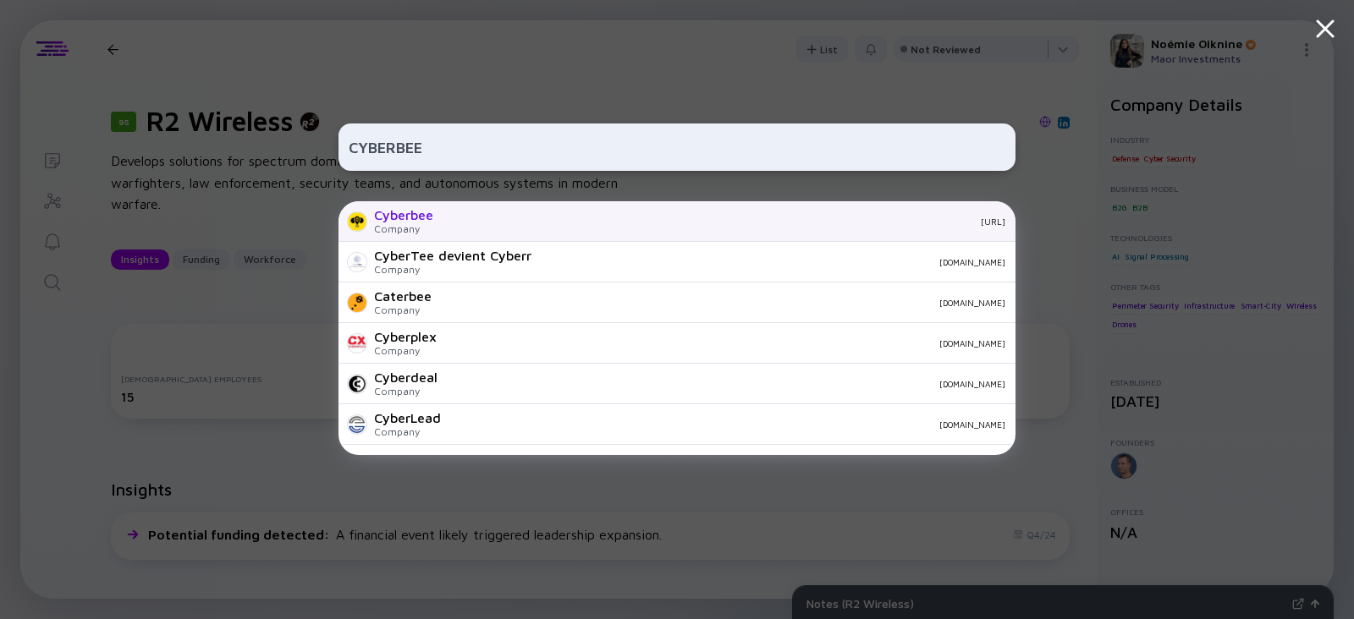
type input "CYBERBEE"
click at [444, 217] on div "Cyberbee Company [URL]" at bounding box center [677, 221] width 677 height 41
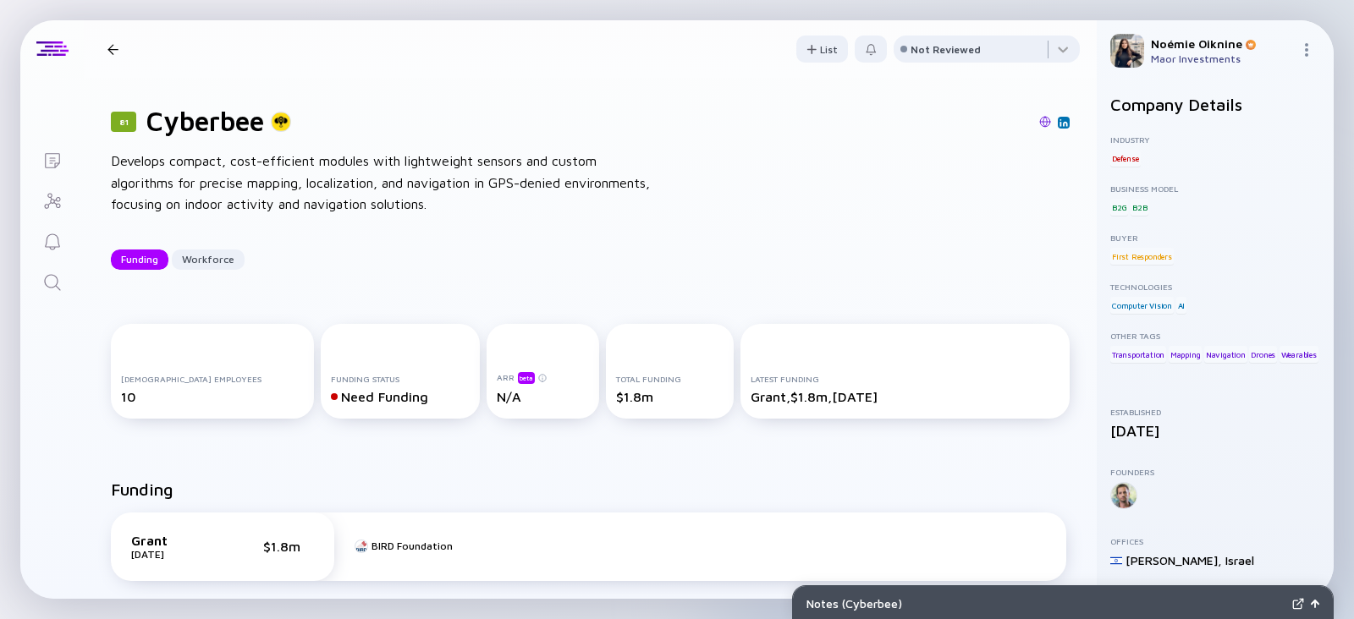
click at [1039, 121] on img at bounding box center [1045, 122] width 12 height 12
click at [42, 289] on icon "Search" at bounding box center [52, 283] width 20 height 20
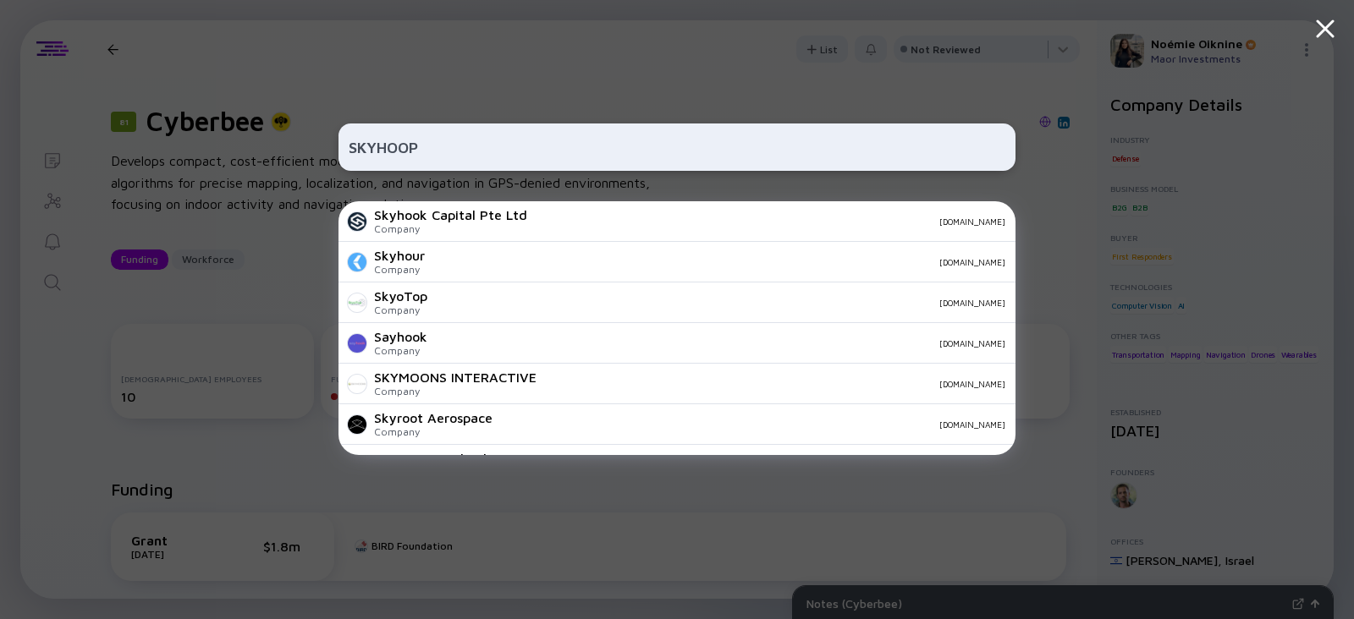
type input "SKYHOOP"
